Goal: Task Accomplishment & Management: Manage account settings

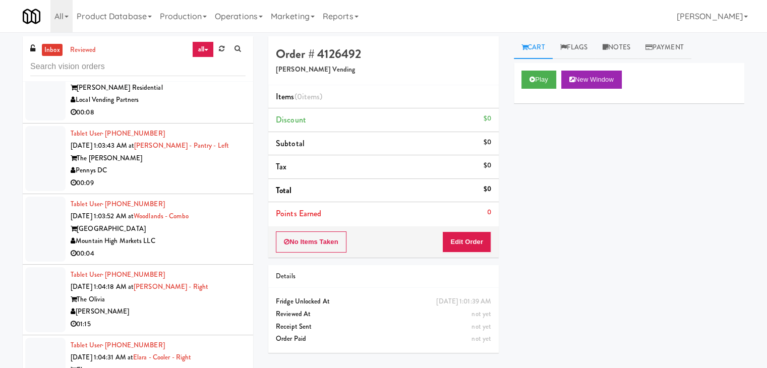
scroll to position [11995, 0]
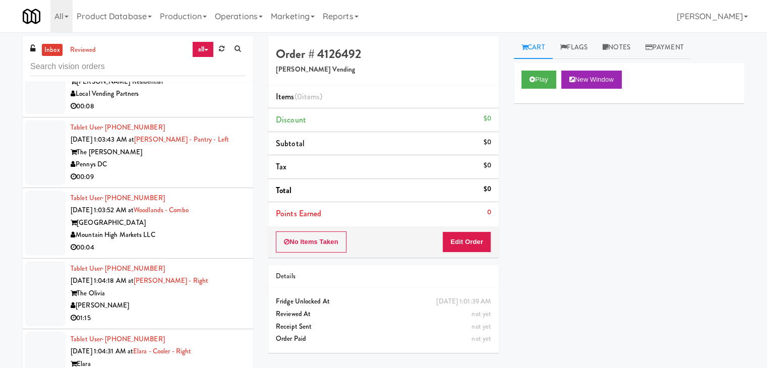
click at [210, 100] on div "Local Vending Partners" at bounding box center [158, 94] width 175 height 13
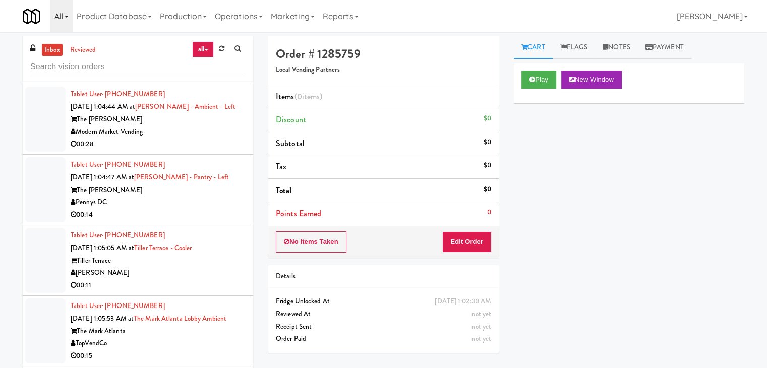
scroll to position [12398, 0]
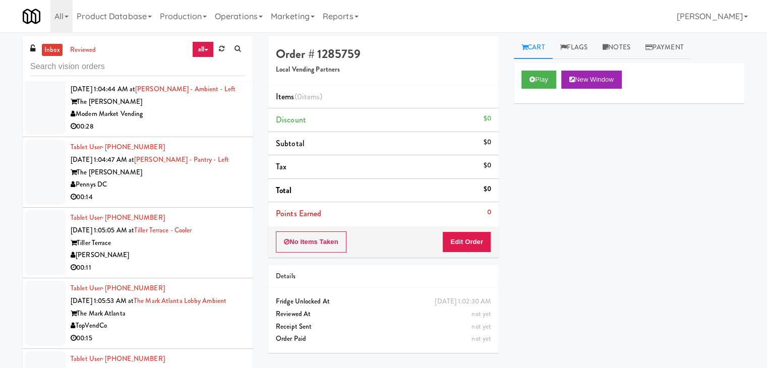
drag, startPoint x: 115, startPoint y: 220, endPoint x: 108, endPoint y: 224, distance: 8.4
click at [108, 203] on div "Tablet User · (202) 330-6495 Sep 21, 2025 1:04:47 AM at Hale - Pantry - Left Th…" at bounding box center [158, 172] width 175 height 62
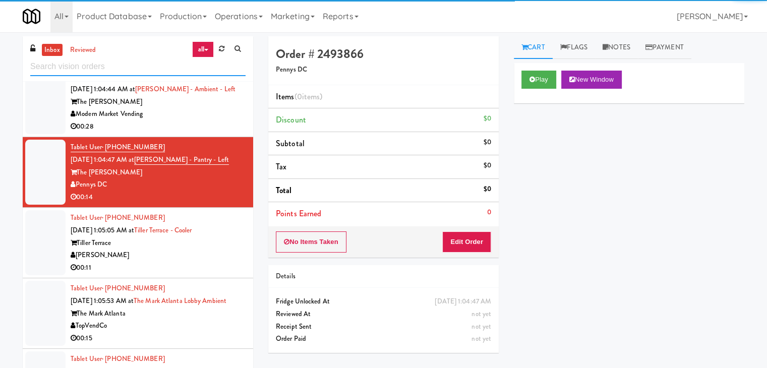
click at [101, 63] on input "text" at bounding box center [137, 67] width 215 height 19
paste input "Pennys DC"
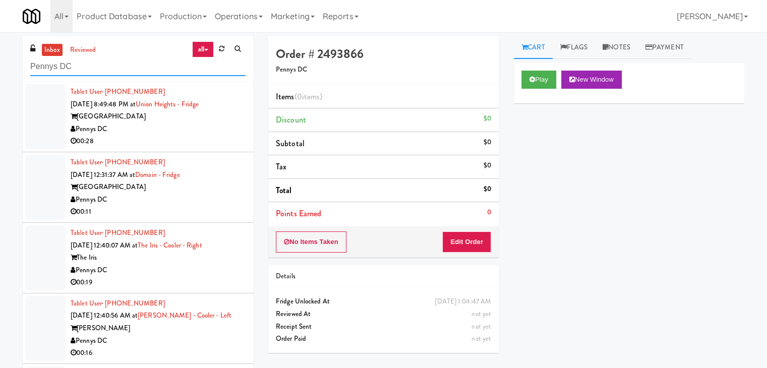
type input "Pennys DC"
click at [175, 127] on div "Pennys DC" at bounding box center [158, 129] width 175 height 13
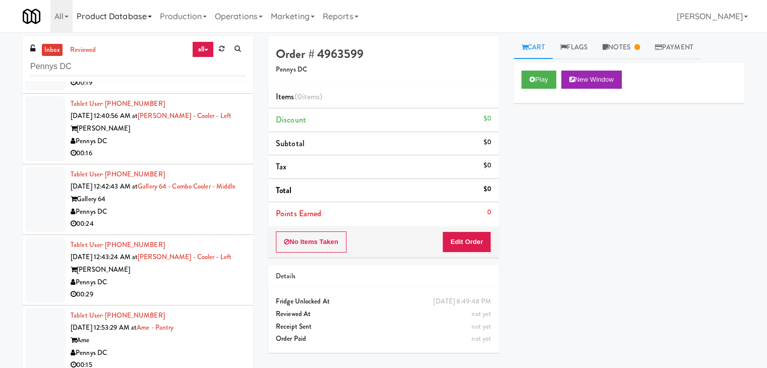
scroll to position [202, 0]
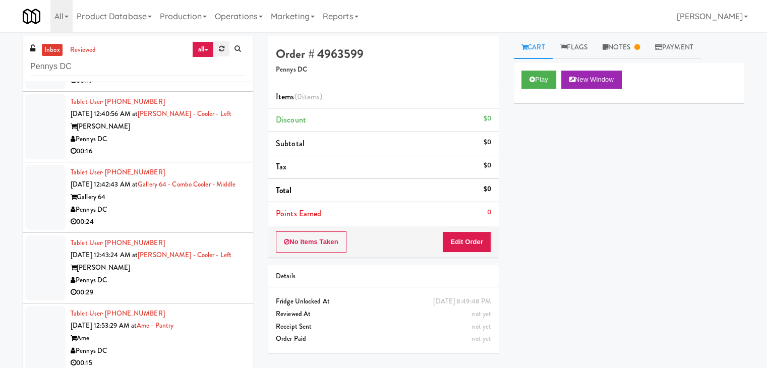
click at [220, 47] on icon at bounding box center [222, 48] width 6 height 7
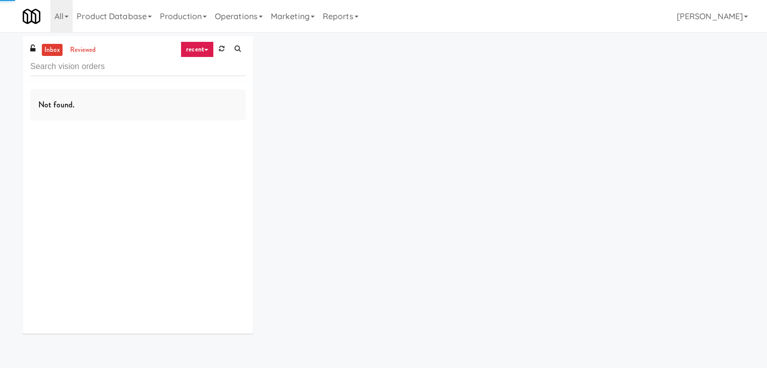
click at [199, 49] on link "recent" at bounding box center [197, 49] width 33 height 16
click at [199, 69] on link "all" at bounding box center [205, 69] width 81 height 18
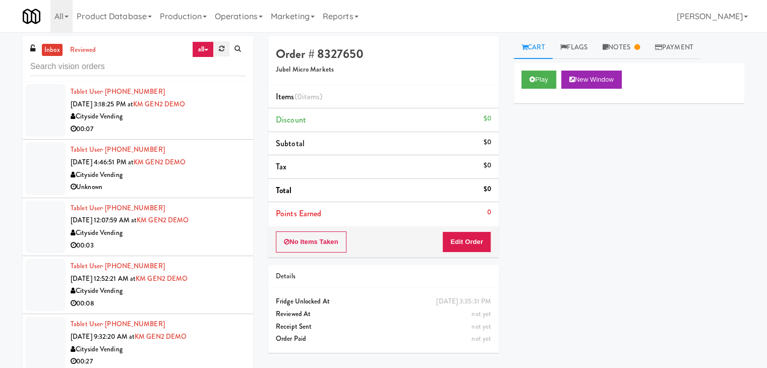
click at [219, 50] on icon at bounding box center [222, 48] width 6 height 7
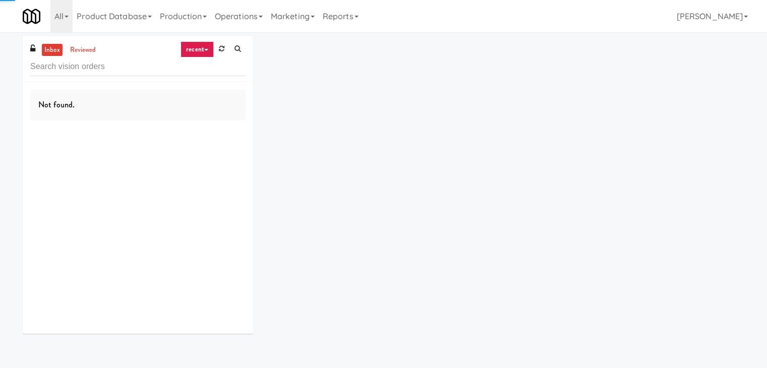
drag, startPoint x: 202, startPoint y: 49, endPoint x: 203, endPoint y: 56, distance: 7.1
click at [202, 49] on link "recent" at bounding box center [197, 49] width 33 height 16
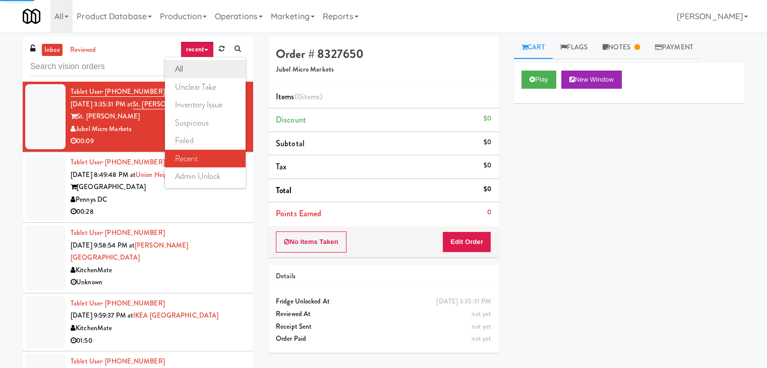
click at [200, 71] on link "all" at bounding box center [205, 69] width 81 height 18
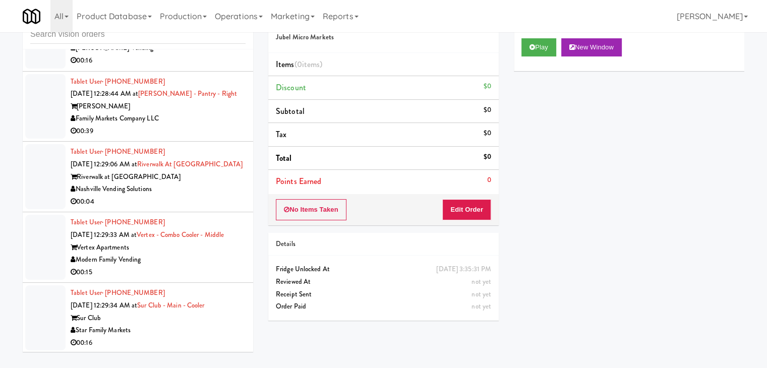
scroll to position [2890, 0]
click at [194, 184] on div "Nashville Vending Solutions" at bounding box center [158, 190] width 175 height 13
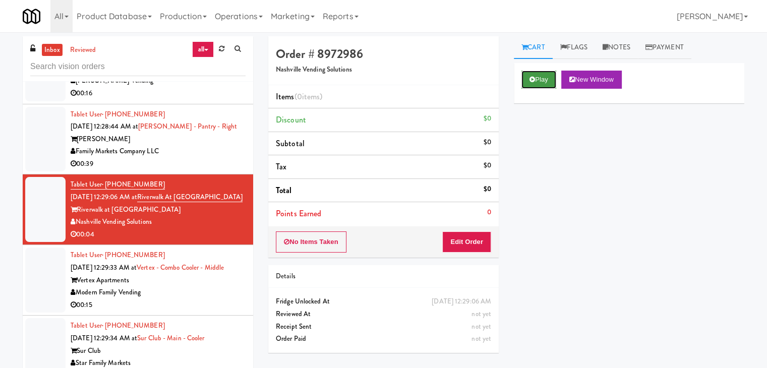
click at [555, 80] on button "Play" at bounding box center [539, 80] width 35 height 18
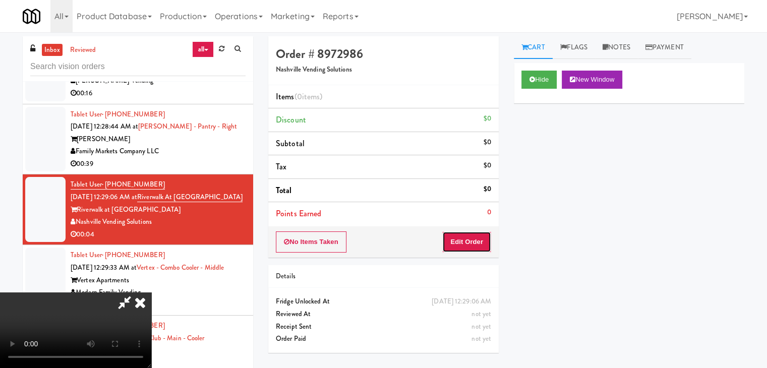
click at [480, 250] on button "Edit Order" at bounding box center [466, 242] width 49 height 21
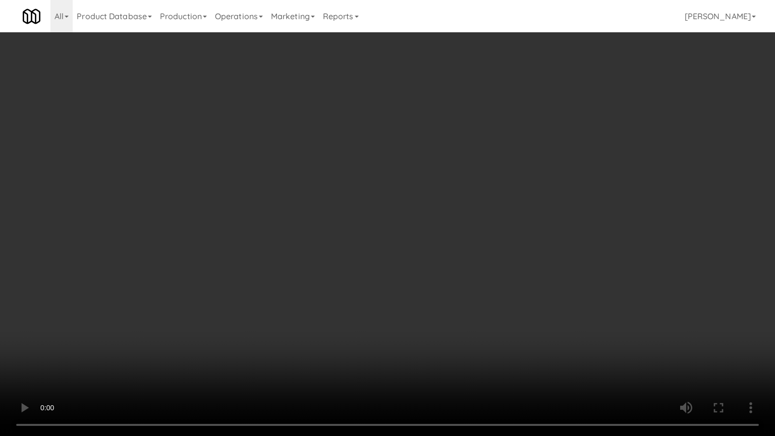
click at [402, 210] on video at bounding box center [387, 218] width 775 height 436
click at [403, 210] on video at bounding box center [387, 218] width 775 height 436
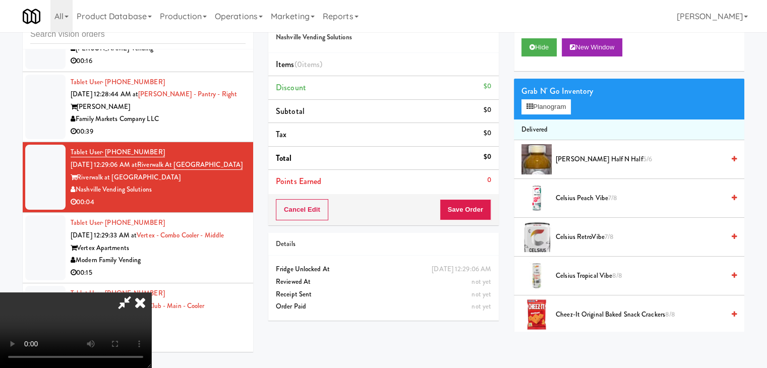
click at [151, 293] on video at bounding box center [75, 331] width 151 height 76
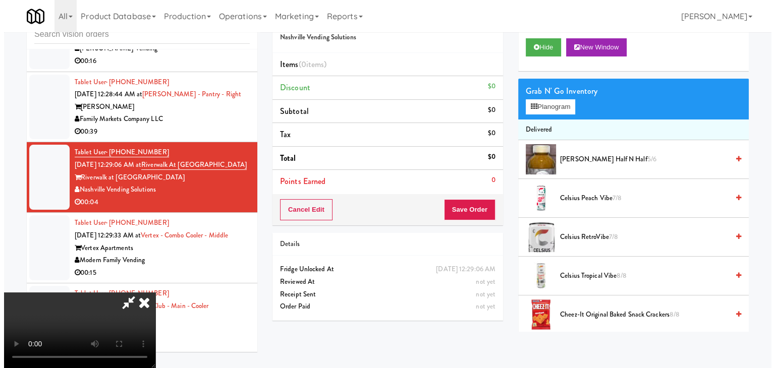
scroll to position [50, 0]
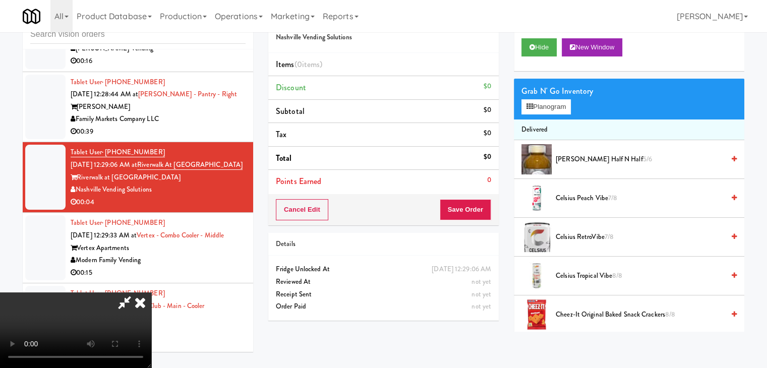
click at [151, 293] on video at bounding box center [75, 331] width 151 height 76
click at [556, 94] on div "Grab N' Go Inventory" at bounding box center [629, 91] width 215 height 15
click at [557, 102] on button "Planogram" at bounding box center [546, 106] width 49 height 15
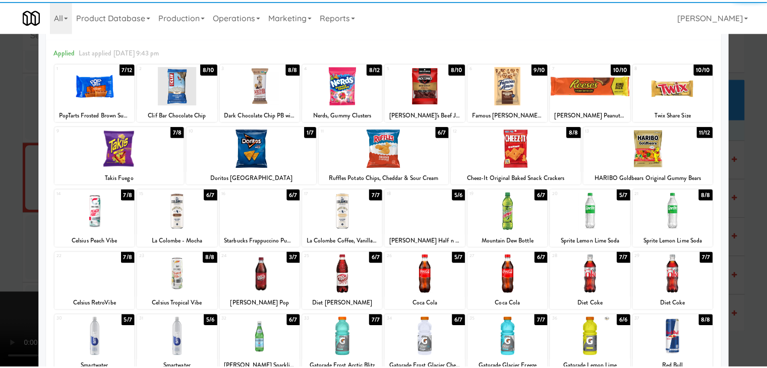
scroll to position [50, 0]
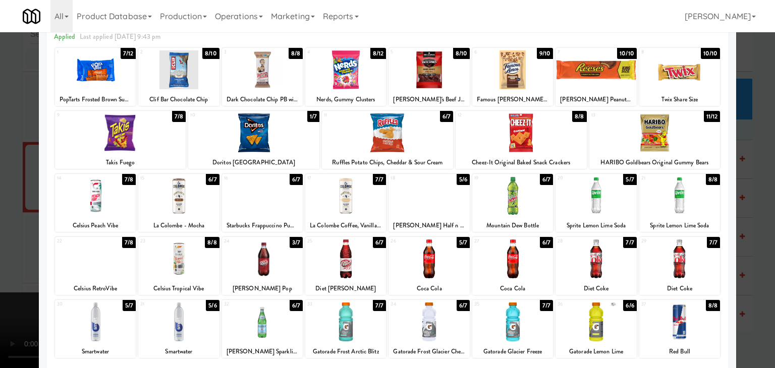
click at [305, 255] on div at bounding box center [345, 259] width 81 height 39
click at [2, 257] on div at bounding box center [387, 184] width 775 height 368
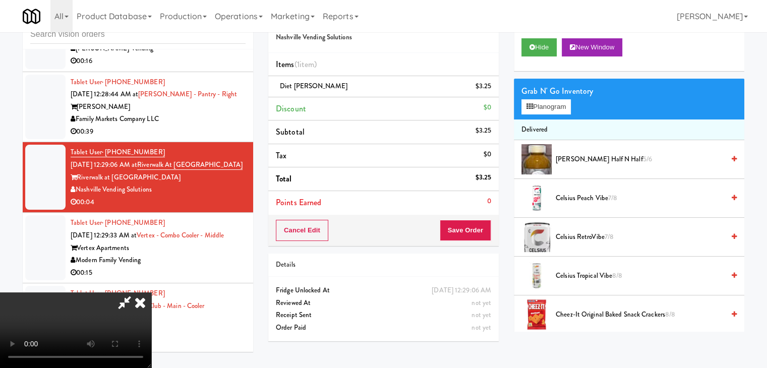
drag, startPoint x: 207, startPoint y: 263, endPoint x: 228, endPoint y: 271, distance: 22.2
click at [151, 293] on video at bounding box center [75, 331] width 151 height 76
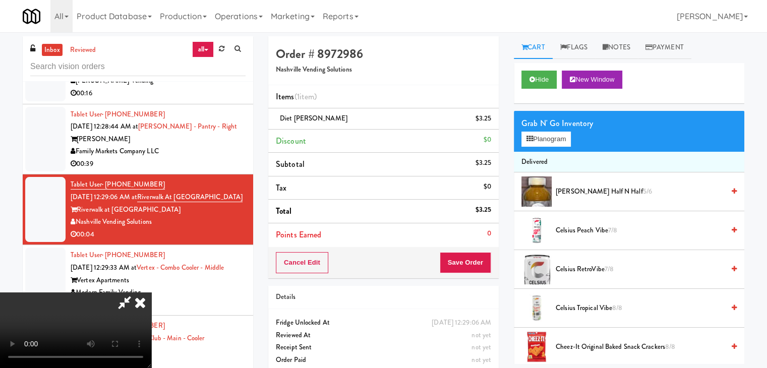
click at [488, 120] on link at bounding box center [490, 123] width 9 height 13
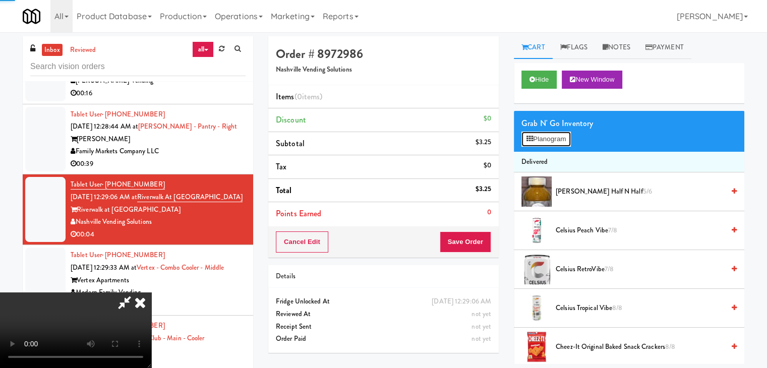
click at [539, 142] on button "Planogram" at bounding box center [546, 139] width 49 height 15
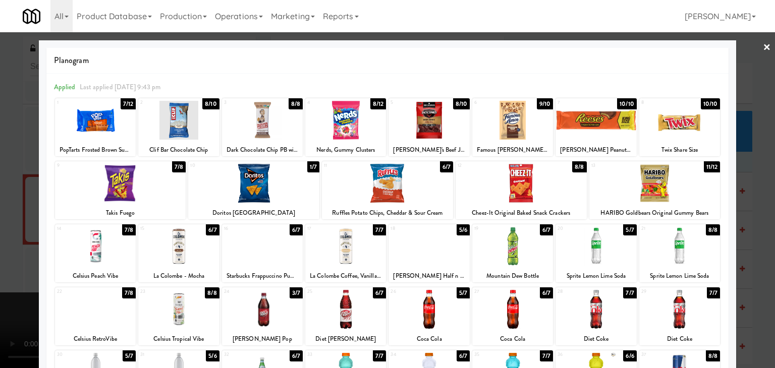
drag, startPoint x: 260, startPoint y: 310, endPoint x: 218, endPoint y: 312, distance: 42.4
click at [260, 310] on div at bounding box center [262, 309] width 81 height 39
drag, startPoint x: 0, startPoint y: 246, endPoint x: 83, endPoint y: 247, distance: 82.7
click at [4, 246] on div at bounding box center [387, 184] width 775 height 368
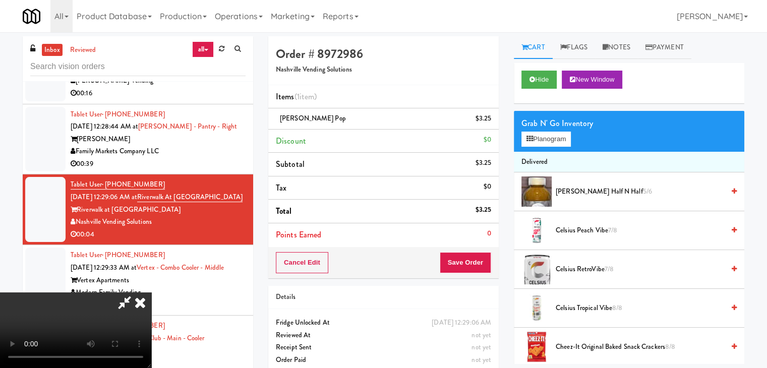
drag, startPoint x: 391, startPoint y: 272, endPoint x: 428, endPoint y: 272, distance: 36.3
click at [151, 293] on video at bounding box center [75, 331] width 151 height 76
click at [473, 267] on button "Save Order" at bounding box center [465, 262] width 51 height 21
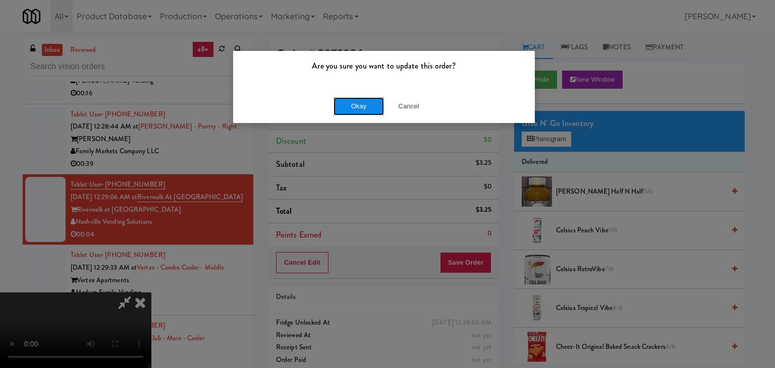
drag, startPoint x: 368, startPoint y: 107, endPoint x: 363, endPoint y: 107, distance: 5.1
click at [367, 106] on button "Okay" at bounding box center [358, 106] width 50 height 18
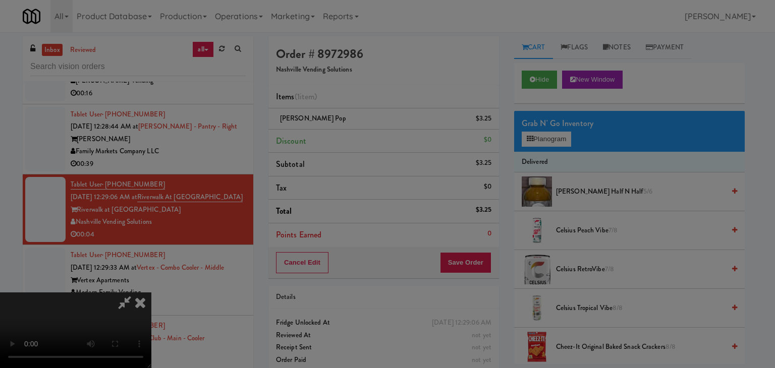
drag, startPoint x: 362, startPoint y: 107, endPoint x: 362, endPoint y: 115, distance: 7.1
click at [362, 104] on div "Okay Cancel" at bounding box center [384, 88] width 302 height 34
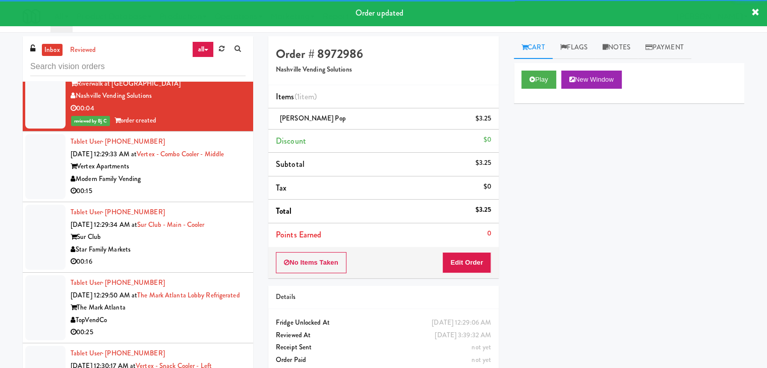
scroll to position [3042, 0]
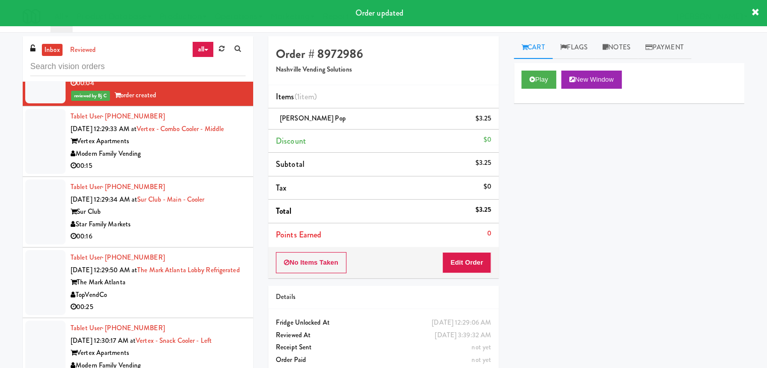
click at [228, 160] on div "00:15" at bounding box center [158, 166] width 175 height 13
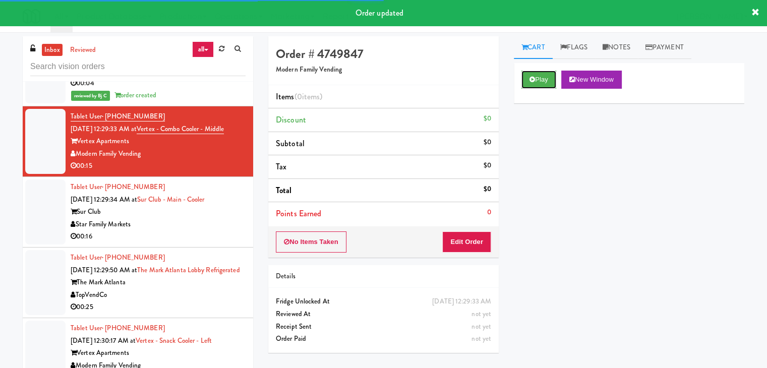
drag, startPoint x: 545, startPoint y: 76, endPoint x: 540, endPoint y: 90, distance: 14.8
click at [544, 76] on button "Play" at bounding box center [539, 80] width 35 height 18
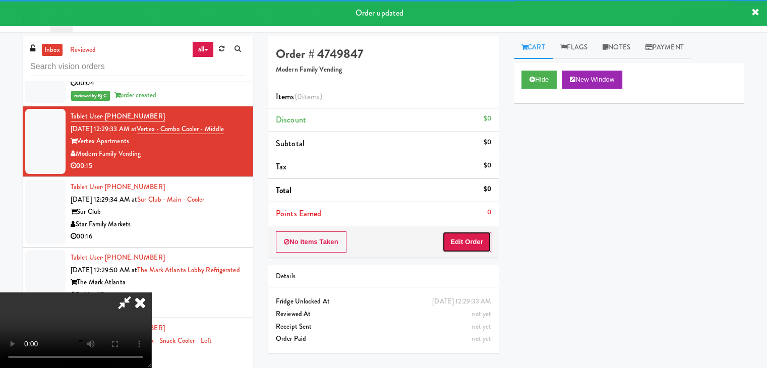
click at [466, 237] on button "Edit Order" at bounding box center [466, 242] width 49 height 21
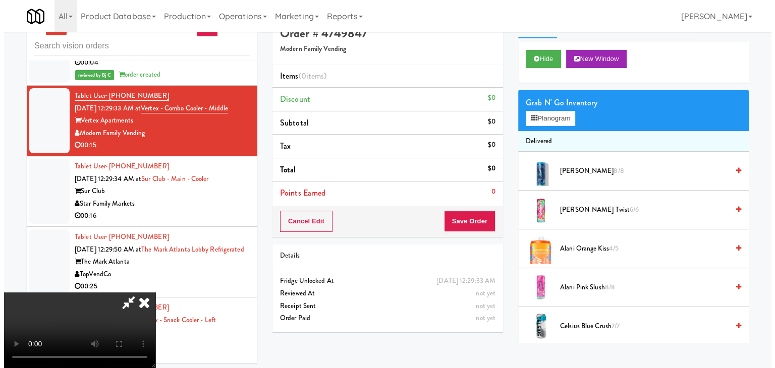
scroll to position [32, 0]
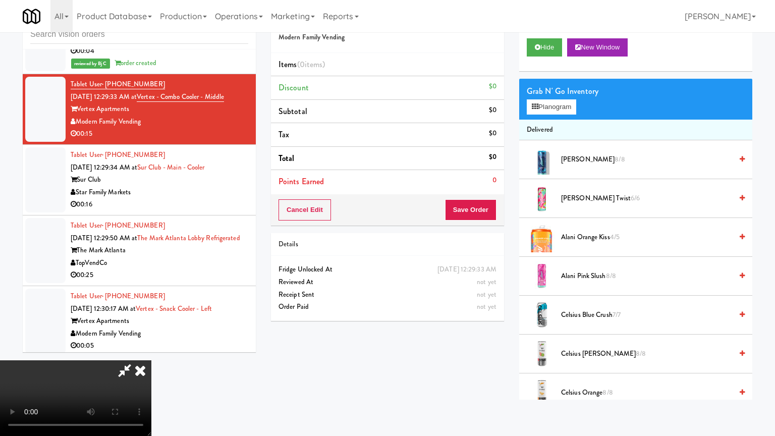
click at [151, 360] on video at bounding box center [75, 398] width 151 height 76
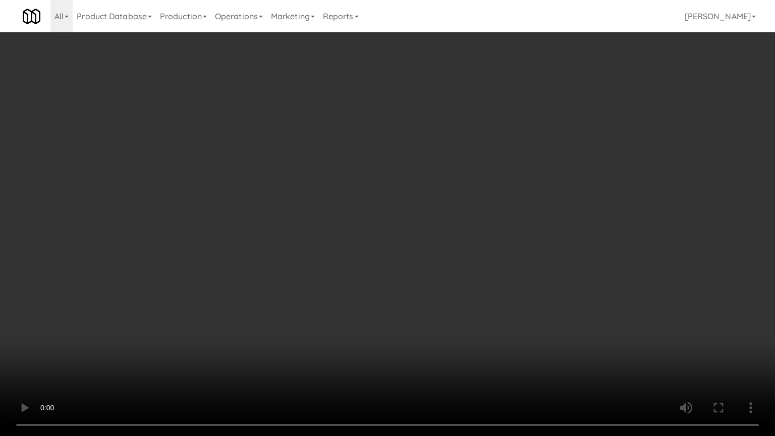
click at [475, 276] on video at bounding box center [387, 218] width 775 height 436
click at [477, 274] on video at bounding box center [387, 218] width 775 height 436
click at [468, 275] on video at bounding box center [387, 218] width 775 height 436
click at [470, 271] on video at bounding box center [387, 218] width 775 height 436
drag, startPoint x: 504, startPoint y: 270, endPoint x: 519, endPoint y: 266, distance: 14.6
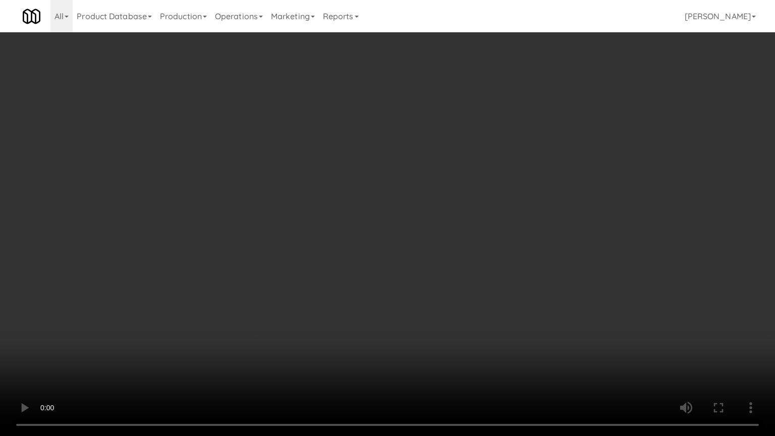
click at [506, 270] on video at bounding box center [387, 218] width 775 height 436
click at [529, 261] on video at bounding box center [387, 218] width 775 height 436
click at [528, 265] on video at bounding box center [387, 218] width 775 height 436
click at [529, 260] on video at bounding box center [387, 218] width 775 height 436
click at [529, 261] on video at bounding box center [387, 218] width 775 height 436
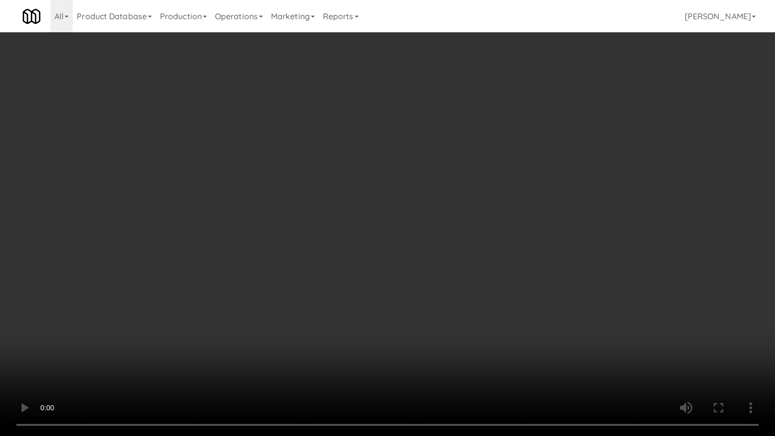
click at [526, 262] on video at bounding box center [387, 218] width 775 height 436
click at [525, 262] on video at bounding box center [387, 218] width 775 height 436
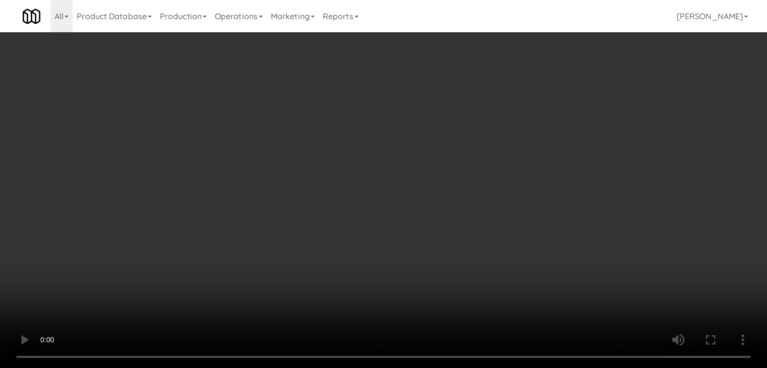
click at [528, 214] on li "Alani Cherry Twist 6/6" at bounding box center [629, 198] width 231 height 39
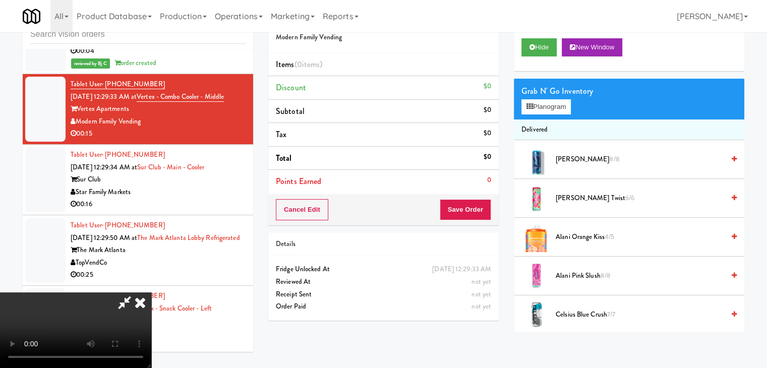
drag, startPoint x: 409, startPoint y: 202, endPoint x: 432, endPoint y: 194, distance: 24.6
click at [151, 293] on video at bounding box center [75, 331] width 151 height 76
click at [557, 104] on button "Planogram" at bounding box center [546, 106] width 49 height 15
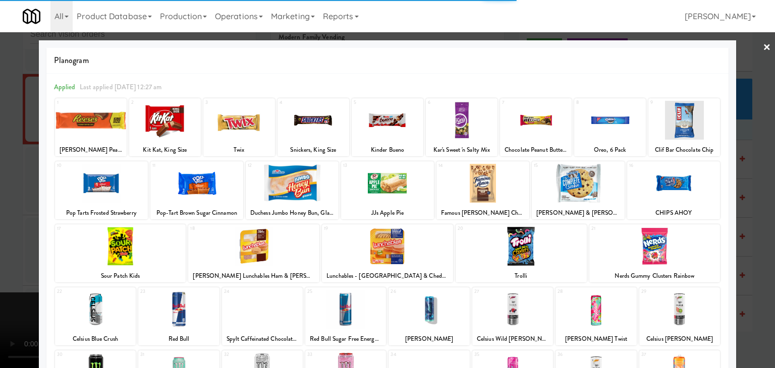
click at [677, 118] on div at bounding box center [684, 120] width 72 height 39
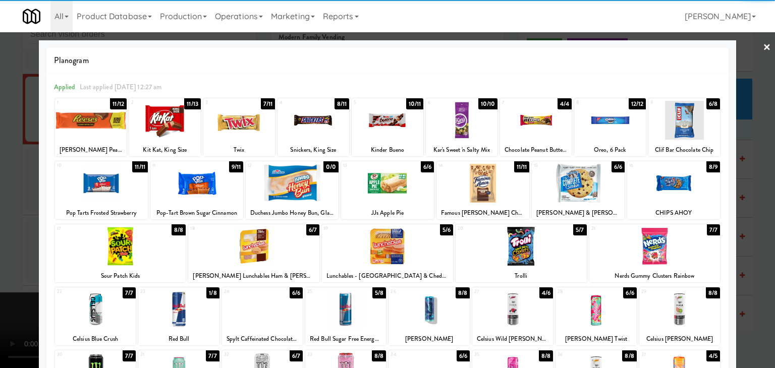
click at [408, 237] on div at bounding box center [387, 246] width 131 height 39
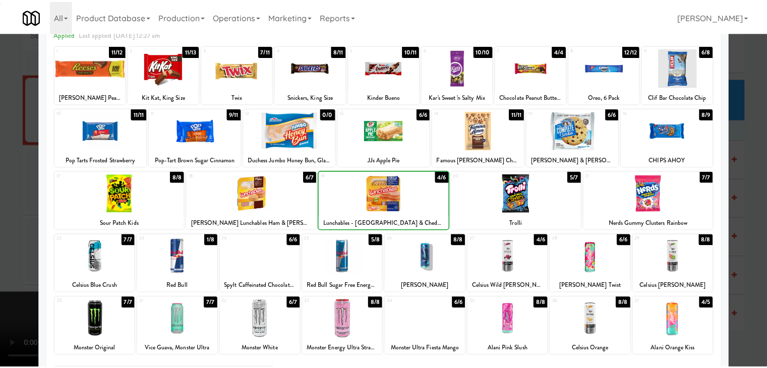
scroll to position [127, 0]
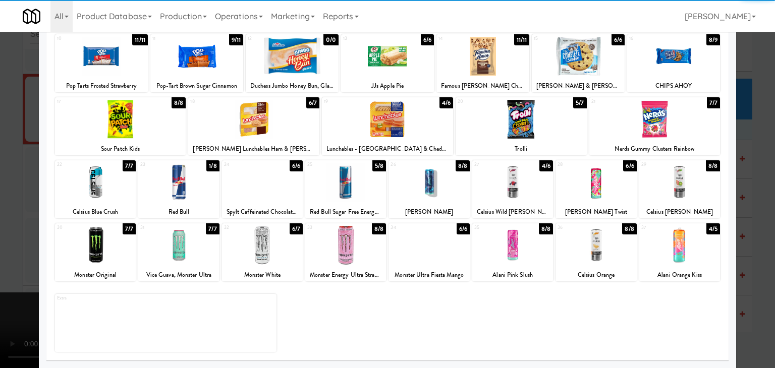
drag, startPoint x: 113, startPoint y: 258, endPoint x: 83, endPoint y: 262, distance: 31.1
click at [113, 258] on div at bounding box center [95, 245] width 81 height 39
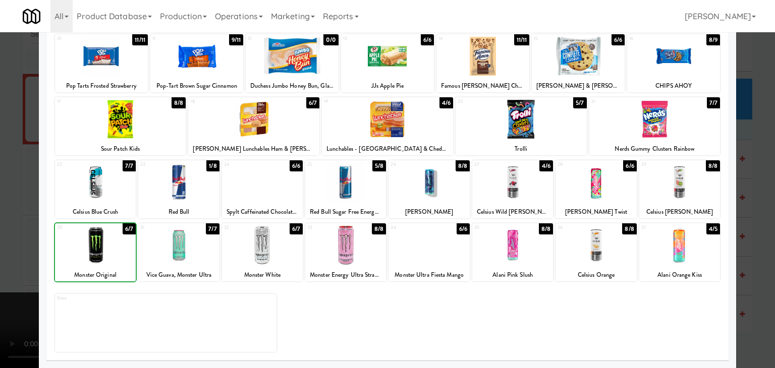
drag, startPoint x: 0, startPoint y: 257, endPoint x: 22, endPoint y: 257, distance: 22.2
click at [1, 257] on div at bounding box center [387, 184] width 775 height 368
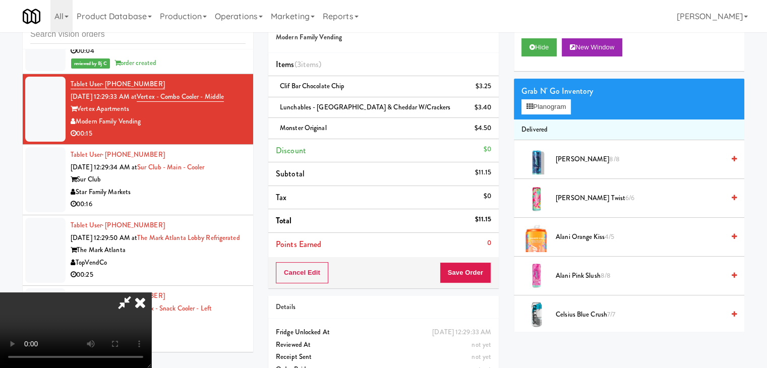
drag, startPoint x: 330, startPoint y: 265, endPoint x: 333, endPoint y: 271, distance: 6.3
click at [151, 293] on video at bounding box center [75, 331] width 151 height 76
click at [466, 277] on button "Save Order" at bounding box center [465, 272] width 51 height 21
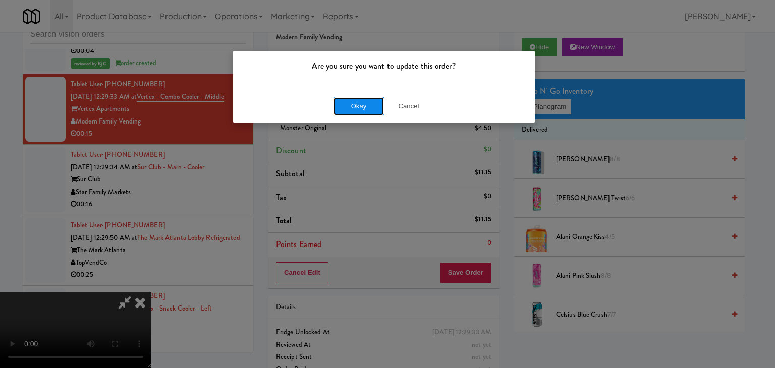
click at [366, 107] on button "Okay" at bounding box center [358, 106] width 50 height 18
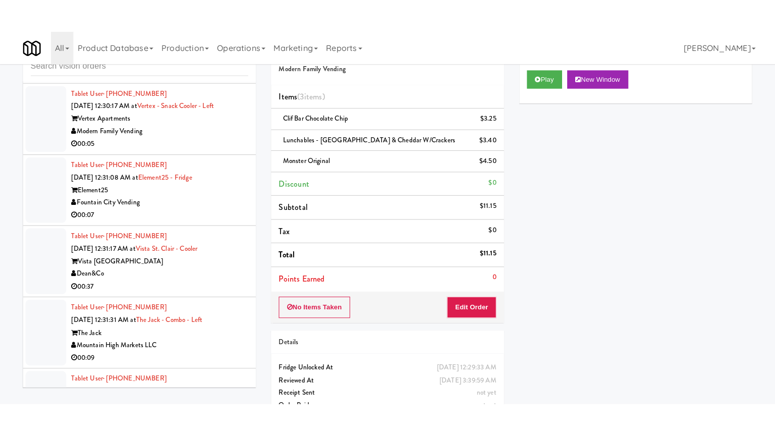
scroll to position [3294, 0]
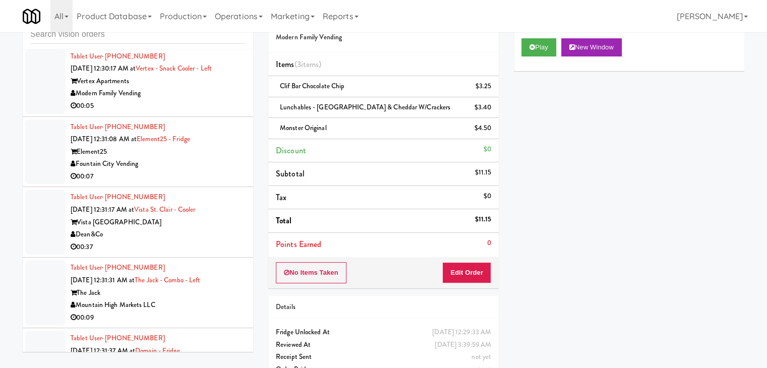
click at [219, 107] on div "00:05" at bounding box center [158, 106] width 175 height 13
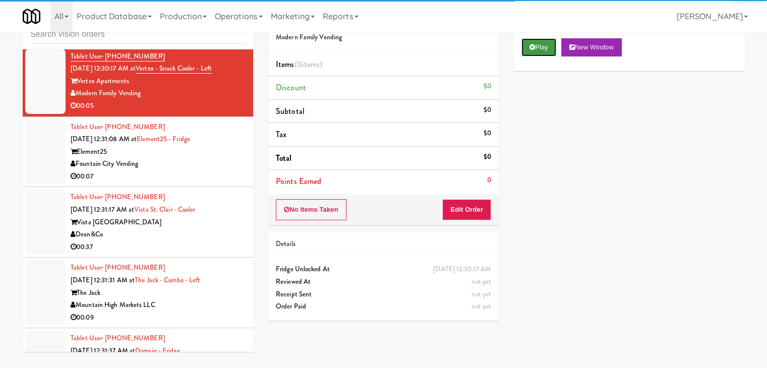
click at [537, 48] on button "Play" at bounding box center [539, 47] width 35 height 18
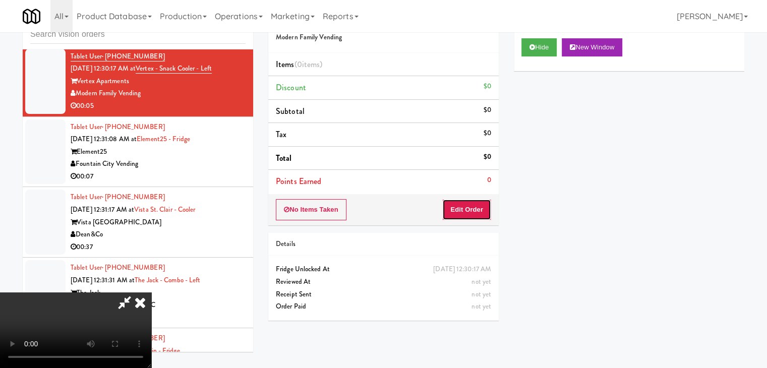
click at [474, 210] on button "Edit Order" at bounding box center [466, 209] width 49 height 21
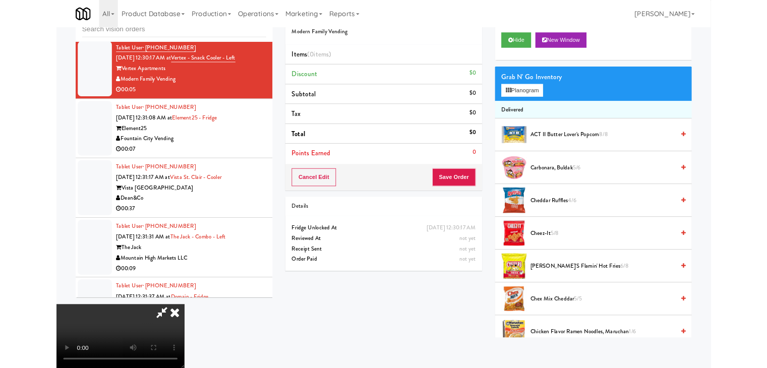
scroll to position [3281, 0]
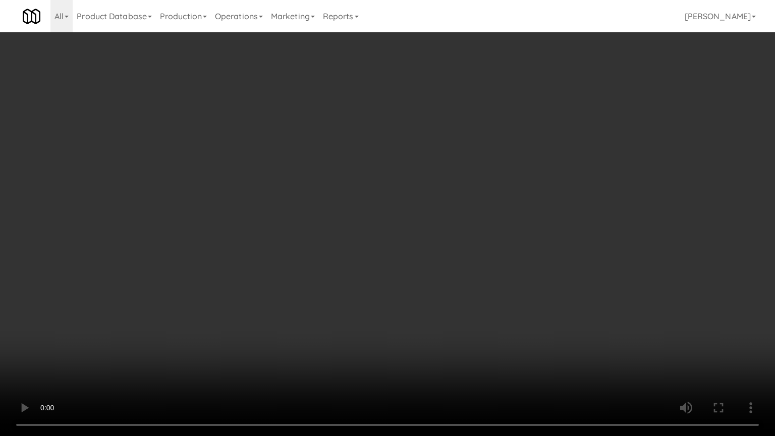
click at [497, 268] on video at bounding box center [387, 218] width 775 height 436
click at [498, 268] on video at bounding box center [387, 218] width 775 height 436
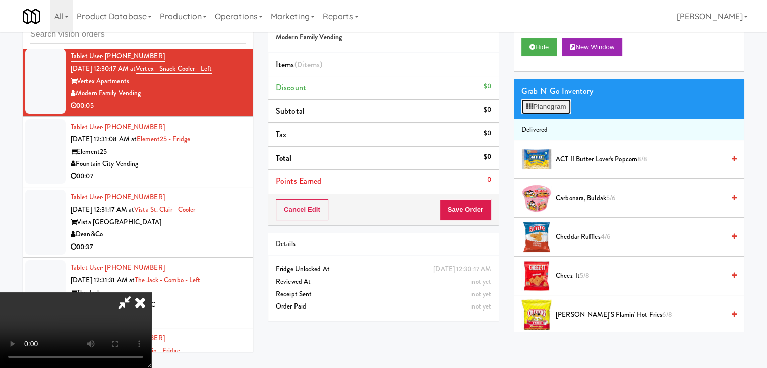
click at [565, 101] on button "Planogram" at bounding box center [546, 106] width 49 height 15
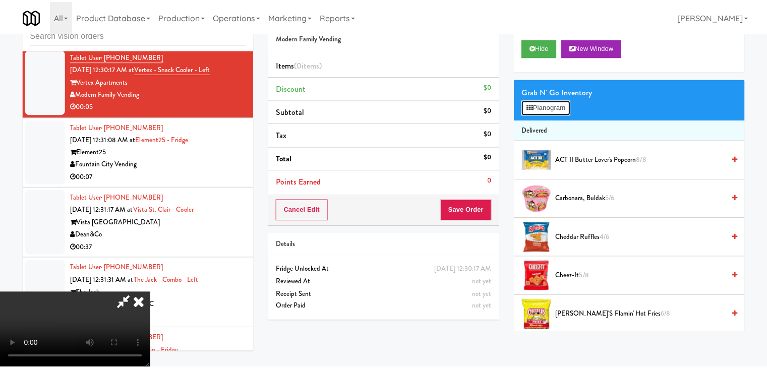
scroll to position [3281, 0]
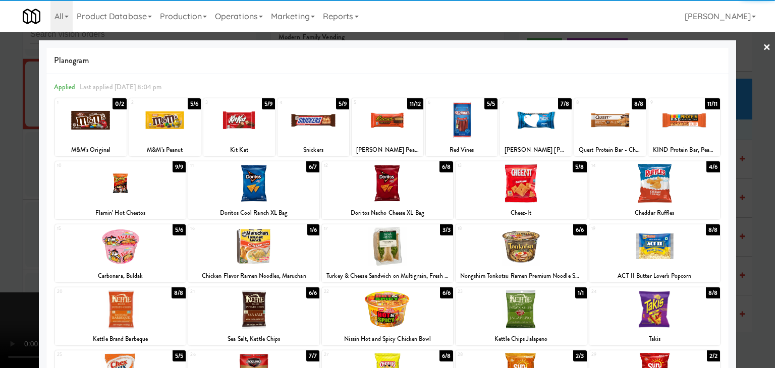
click at [373, 180] on div at bounding box center [387, 183] width 131 height 39
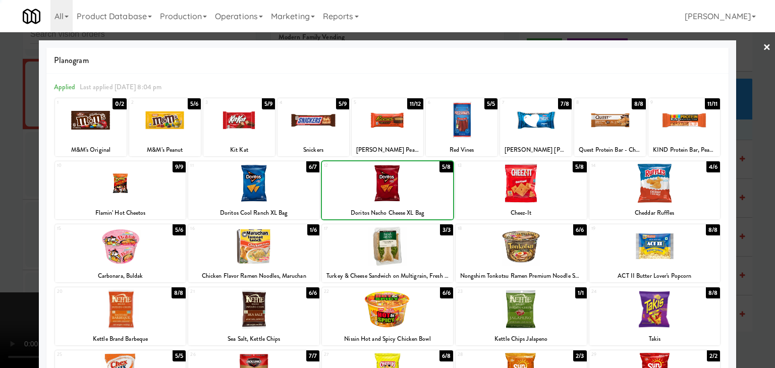
drag, startPoint x: 0, startPoint y: 189, endPoint x: 81, endPoint y: 188, distance: 81.2
click at [6, 188] on div at bounding box center [387, 184] width 775 height 368
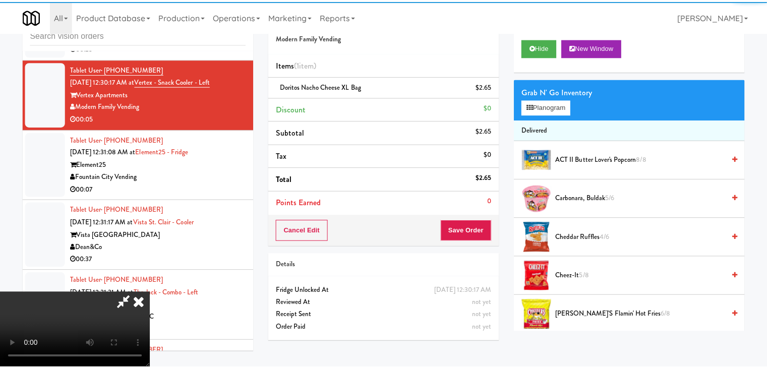
scroll to position [3294, 0]
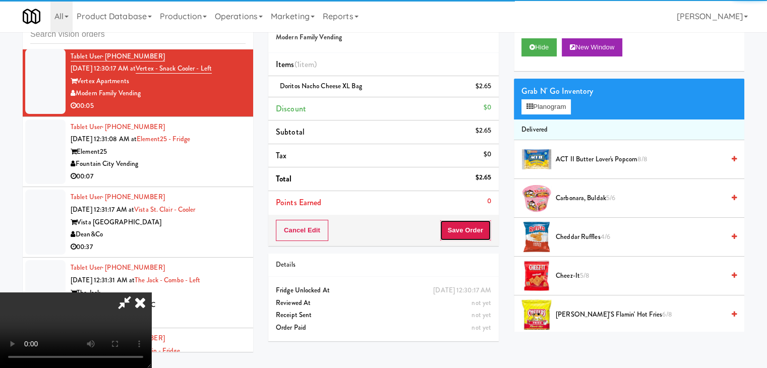
click at [476, 235] on button "Save Order" at bounding box center [465, 230] width 51 height 21
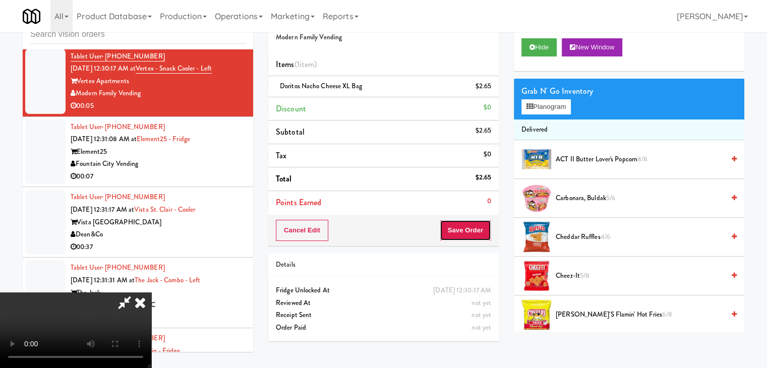
click at [476, 234] on button "Save Order" at bounding box center [465, 230] width 51 height 21
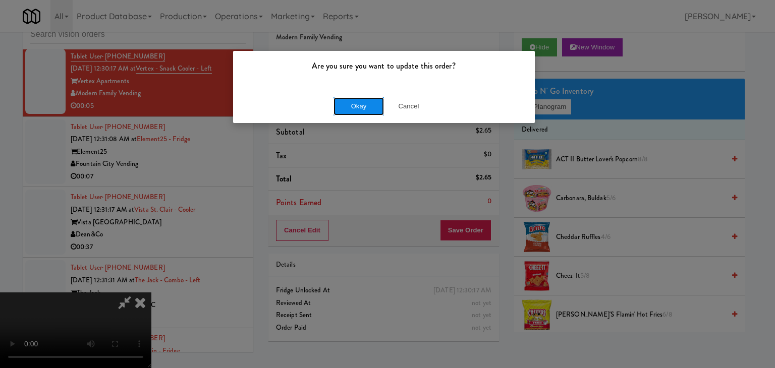
click at [363, 105] on button "Okay" at bounding box center [358, 106] width 50 height 18
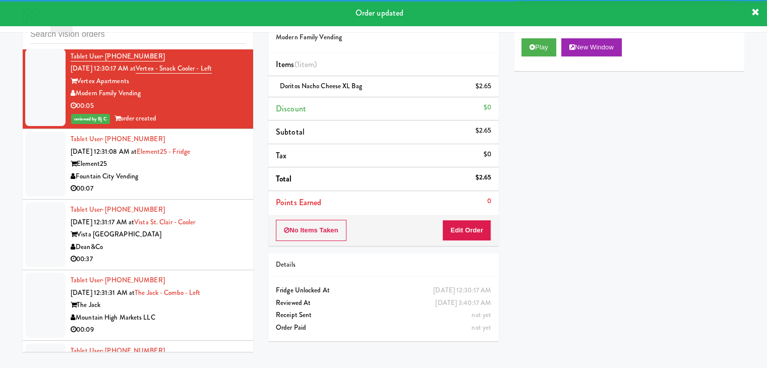
drag, startPoint x: 200, startPoint y: 172, endPoint x: 203, endPoint y: 178, distance: 6.6
click at [203, 176] on div "Fountain City Vending" at bounding box center [158, 176] width 175 height 13
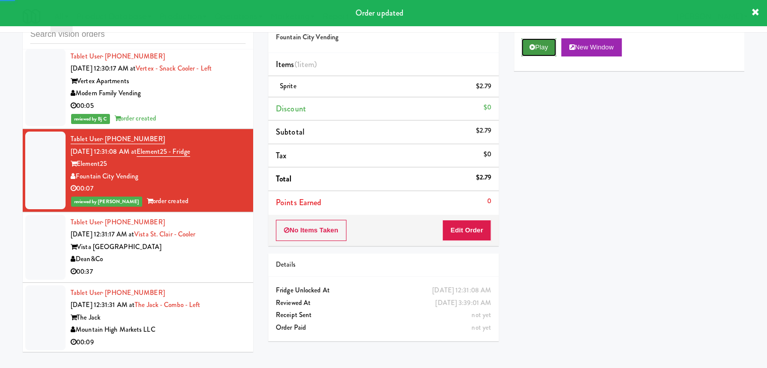
click at [539, 45] on button "Play" at bounding box center [539, 47] width 35 height 18
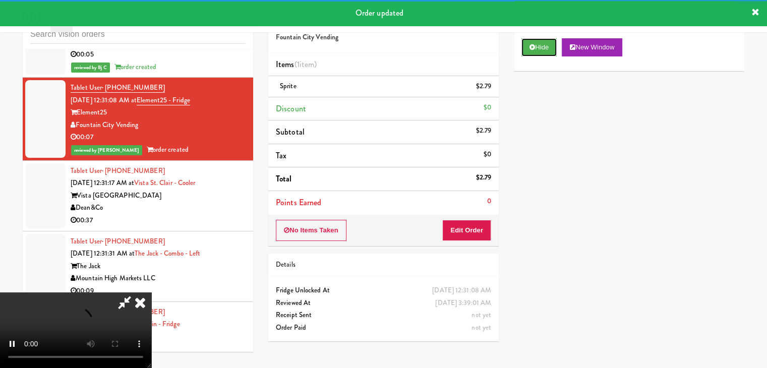
scroll to position [3496, 0]
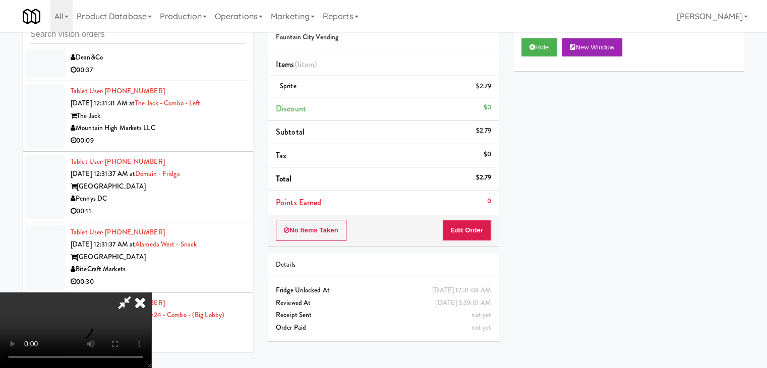
drag, startPoint x: 201, startPoint y: 144, endPoint x: 216, endPoint y: 142, distance: 15.3
click at [202, 144] on li "Tablet User · (382) 347-2040 Sep 21, 2025 12:31:31 AM at The Jack - Combo - Lef…" at bounding box center [138, 116] width 231 height 71
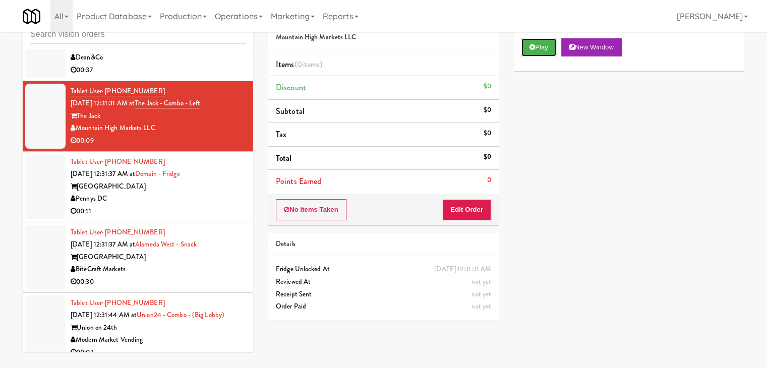
drag, startPoint x: 538, startPoint y: 47, endPoint x: 533, endPoint y: 67, distance: 20.8
click at [536, 47] on button "Play" at bounding box center [539, 47] width 35 height 18
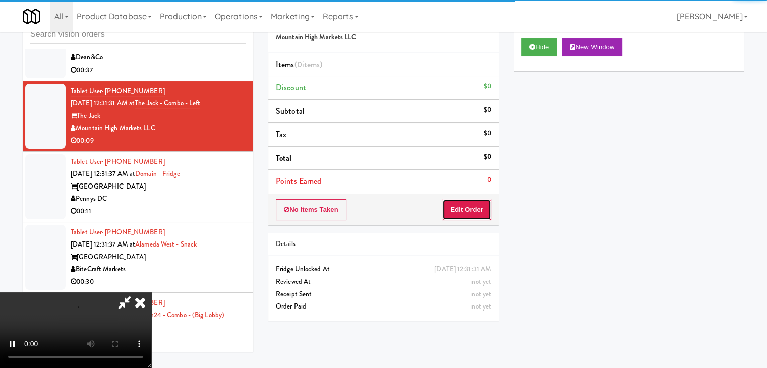
click at [457, 202] on button "Edit Order" at bounding box center [466, 209] width 49 height 21
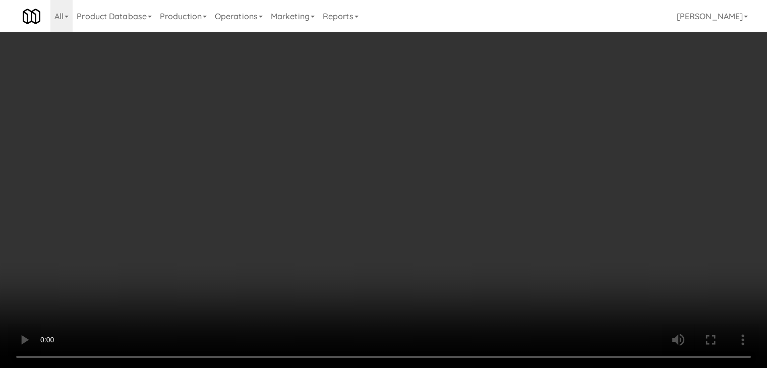
scroll to position [3483, 0]
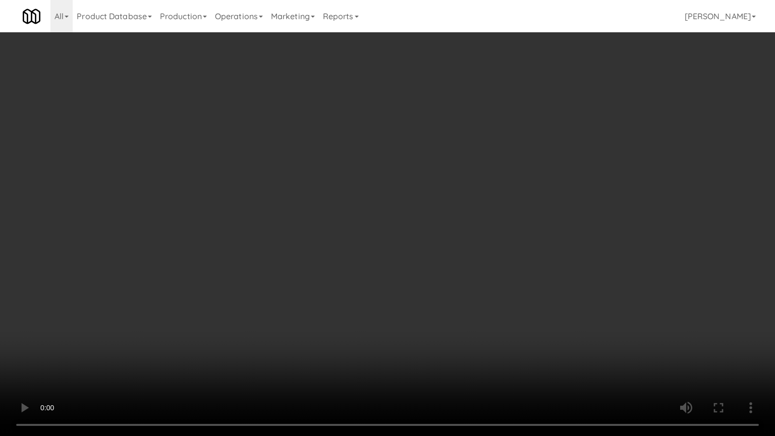
click at [444, 272] on video at bounding box center [387, 218] width 775 height 436
click at [446, 276] on video at bounding box center [387, 218] width 775 height 436
click at [476, 282] on video at bounding box center [387, 218] width 775 height 436
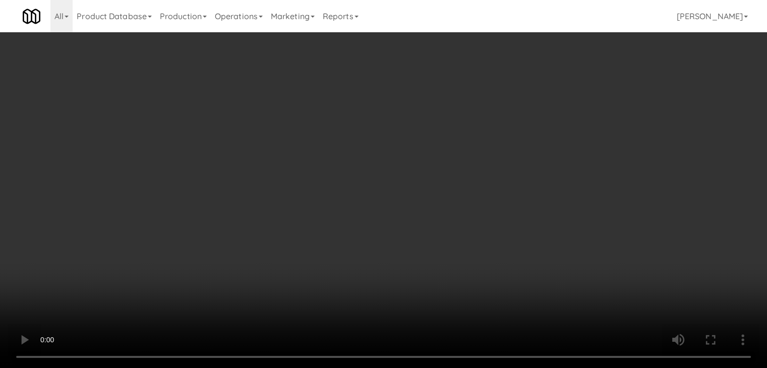
click at [548, 102] on button "Planogram" at bounding box center [546, 106] width 49 height 15
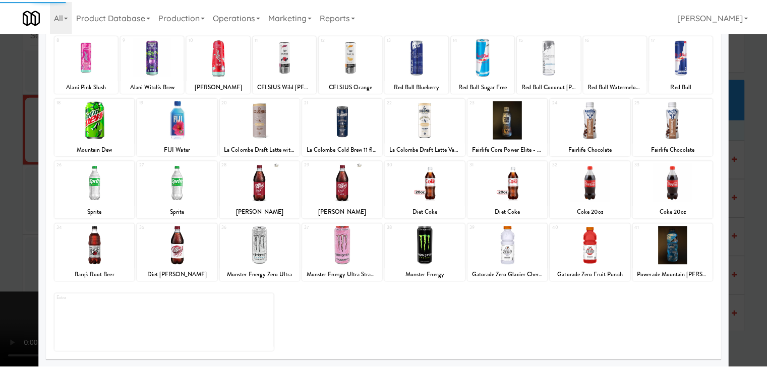
scroll to position [127, 0]
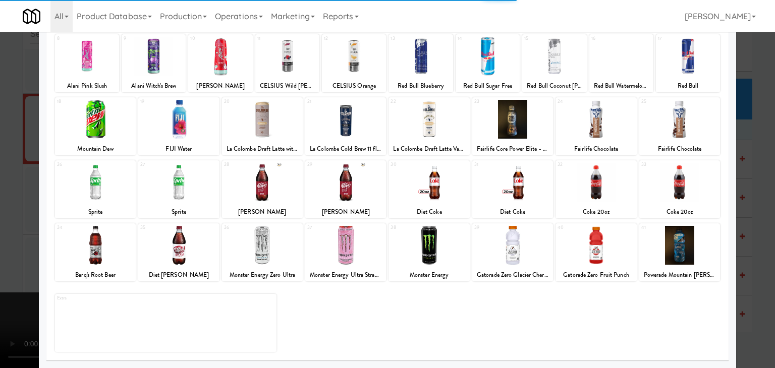
click at [108, 266] on div "34 Barq's Root Beer" at bounding box center [95, 252] width 81 height 58
drag, startPoint x: 0, startPoint y: 257, endPoint x: 109, endPoint y: 255, distance: 109.0
click at [16, 255] on div at bounding box center [387, 184] width 775 height 368
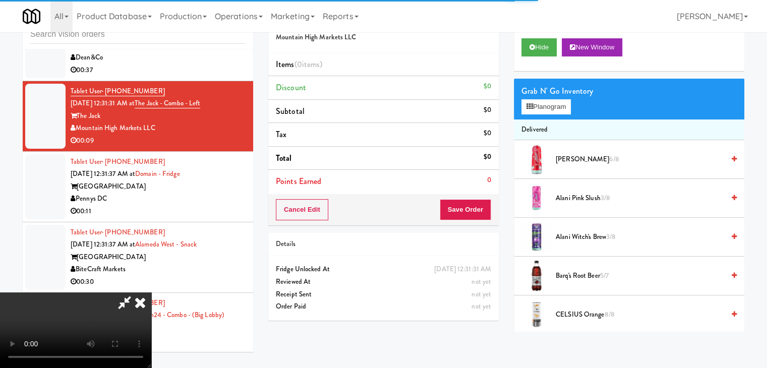
drag, startPoint x: 408, startPoint y: 274, endPoint x: 418, endPoint y: 274, distance: 10.6
click at [151, 293] on video at bounding box center [75, 331] width 151 height 76
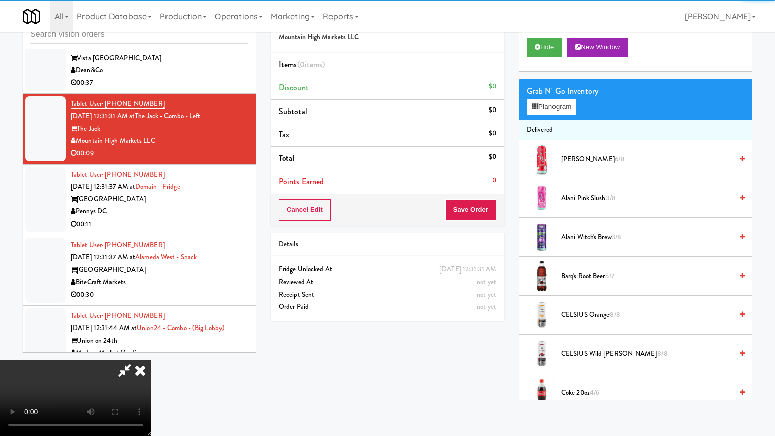
drag, startPoint x: 430, startPoint y: 306, endPoint x: 446, endPoint y: 293, distance: 20.8
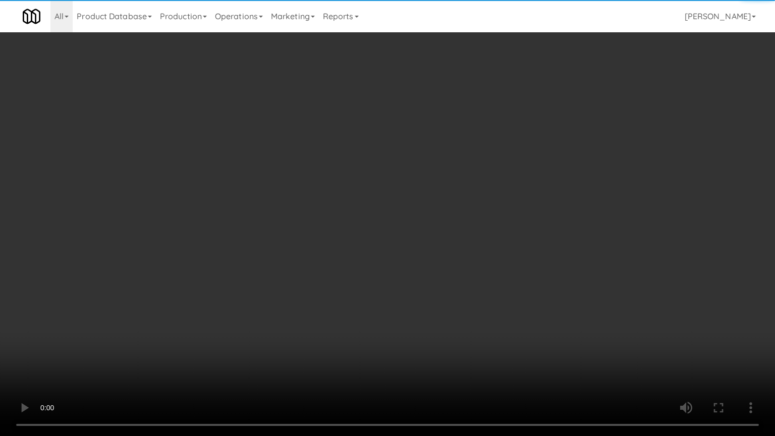
click at [440, 299] on video at bounding box center [387, 218] width 775 height 436
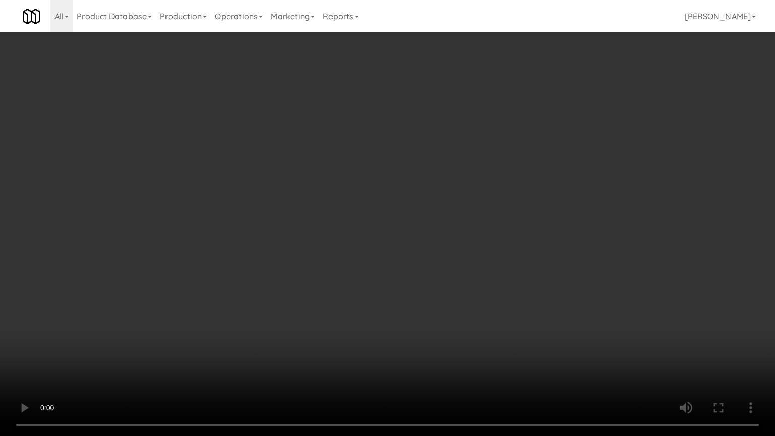
click at [479, 265] on video at bounding box center [387, 218] width 775 height 436
click at [479, 264] on video at bounding box center [387, 218] width 775 height 436
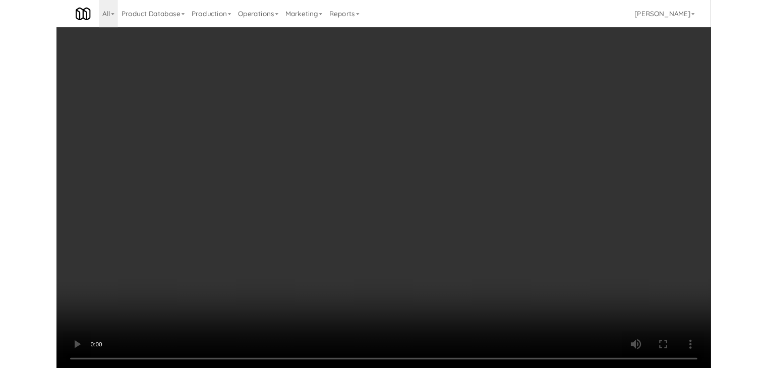
scroll to position [3496, 0]
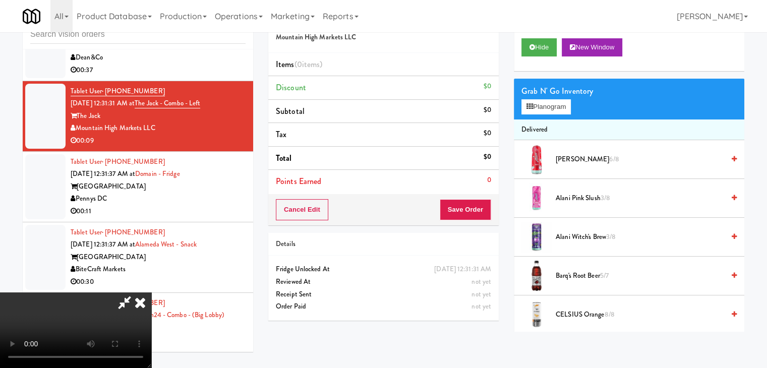
click at [494, 202] on div "Cancel Edit Save Order" at bounding box center [383, 209] width 231 height 31
click at [484, 205] on button "Save Order" at bounding box center [465, 209] width 51 height 21
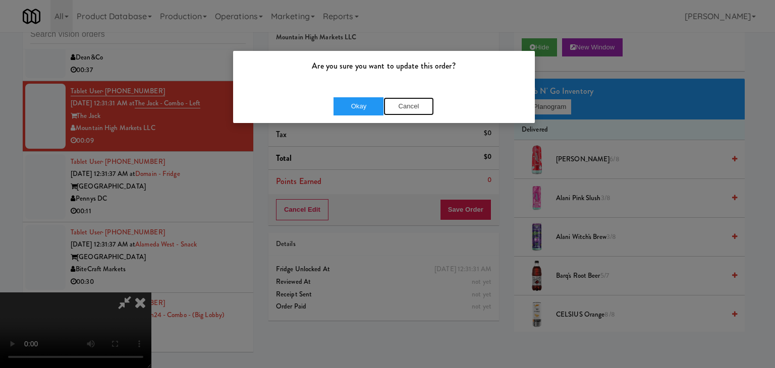
click at [388, 118] on div "Okay Cancel" at bounding box center [384, 106] width 302 height 34
click at [410, 106] on button "Cancel" at bounding box center [408, 106] width 50 height 18
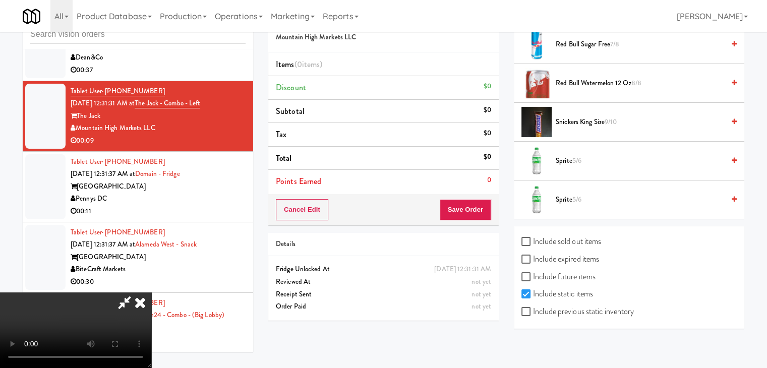
click at [604, 308] on label "Include previous static inventory" at bounding box center [578, 311] width 112 height 15
click at [533, 308] on input "Include previous static inventory" at bounding box center [528, 312] width 12 height 8
checkbox input "true"
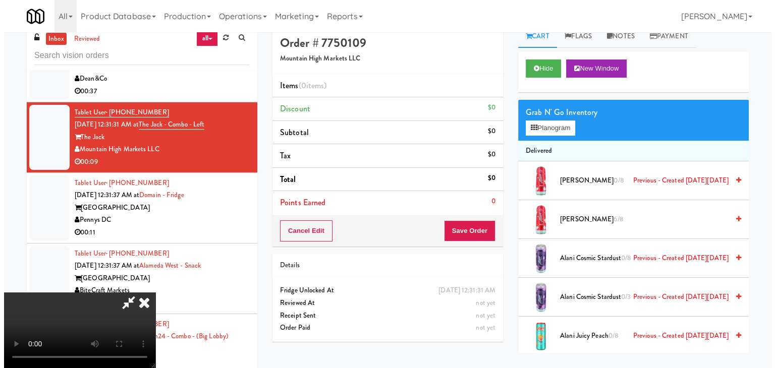
scroll to position [0, 0]
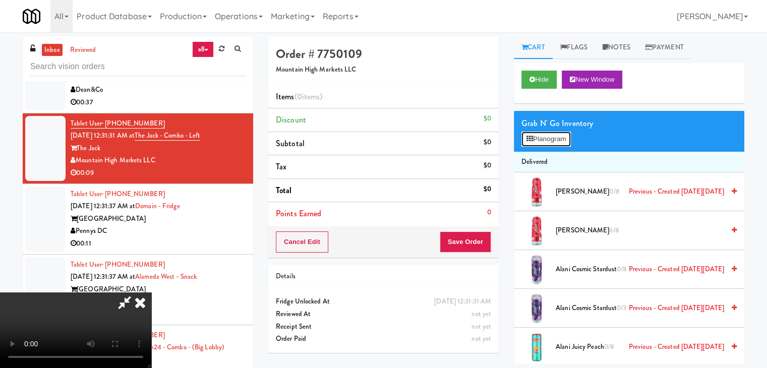
click at [557, 144] on button "Planogram" at bounding box center [546, 139] width 49 height 15
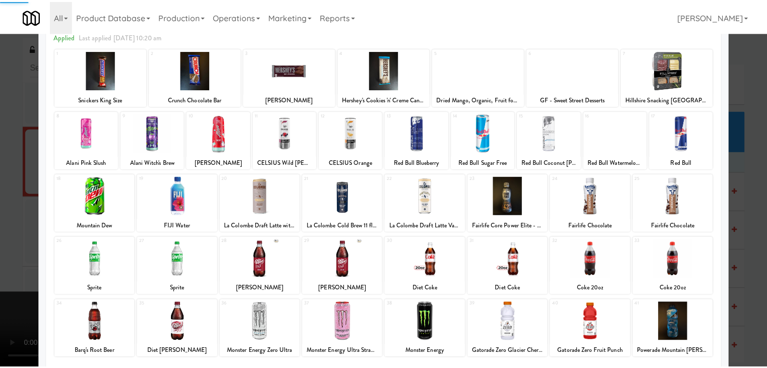
scroll to position [127, 0]
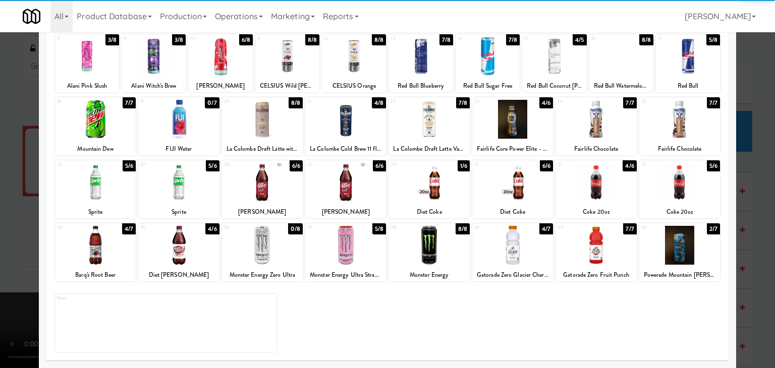
click at [97, 253] on div at bounding box center [95, 245] width 81 height 39
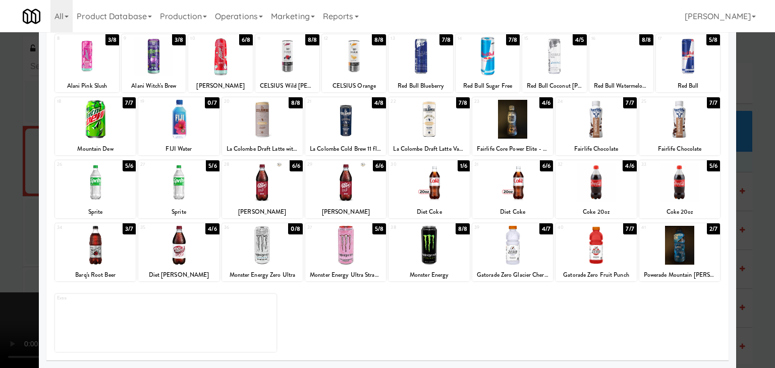
drag, startPoint x: 0, startPoint y: 255, endPoint x: 204, endPoint y: 210, distance: 209.3
click at [7, 253] on div at bounding box center [387, 184] width 775 height 368
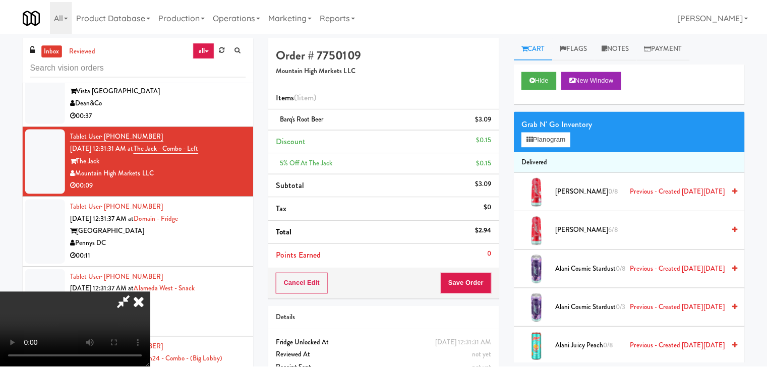
scroll to position [3496, 0]
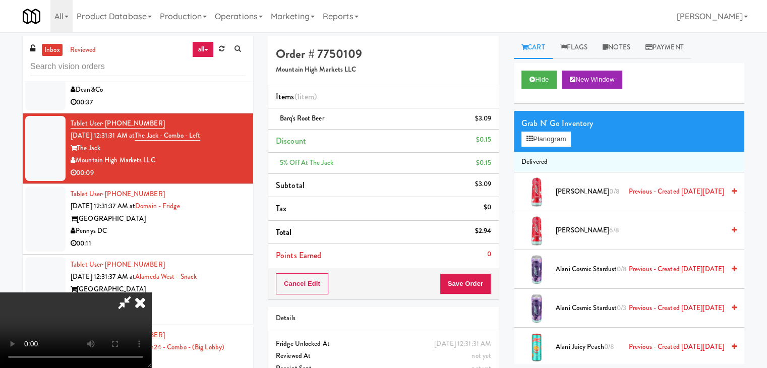
click at [136, 293] on icon at bounding box center [124, 303] width 23 height 20
click at [460, 285] on button "Save Order" at bounding box center [465, 283] width 51 height 21
click at [460, 287] on button "Save Order" at bounding box center [465, 283] width 51 height 21
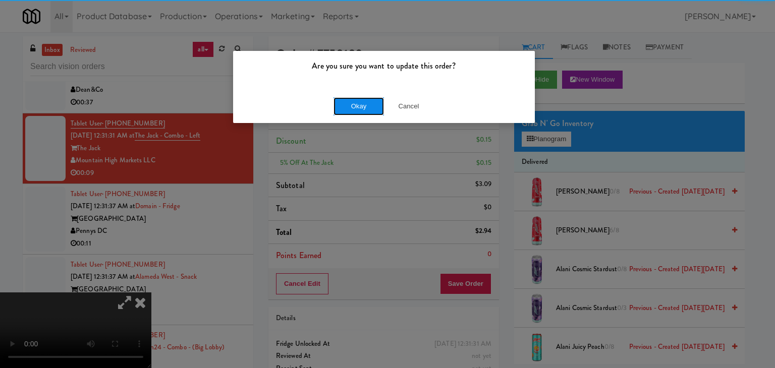
click at [358, 110] on button "Okay" at bounding box center [358, 106] width 50 height 18
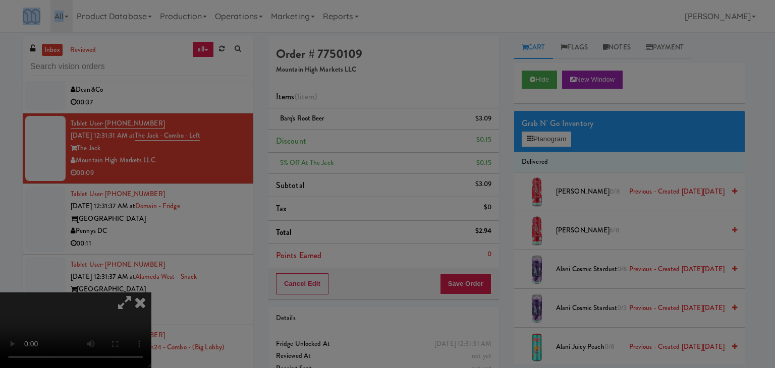
click at [358, 104] on div "Okay Cancel" at bounding box center [384, 88] width 302 height 34
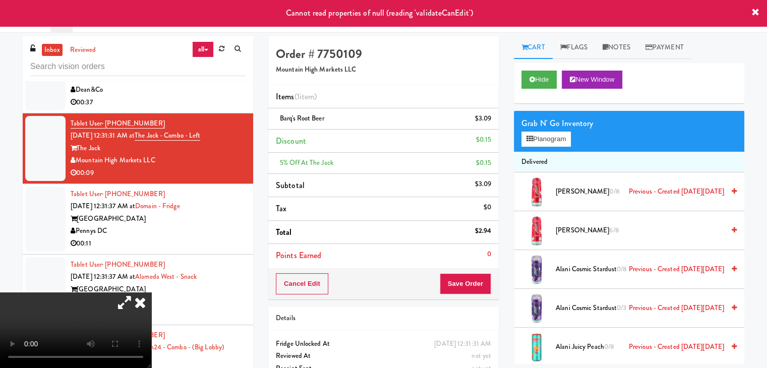
drag, startPoint x: 252, startPoint y: 87, endPoint x: 234, endPoint y: 105, distance: 25.7
click at [136, 293] on icon at bounding box center [124, 303] width 23 height 20
click at [151, 293] on icon at bounding box center [140, 303] width 22 height 20
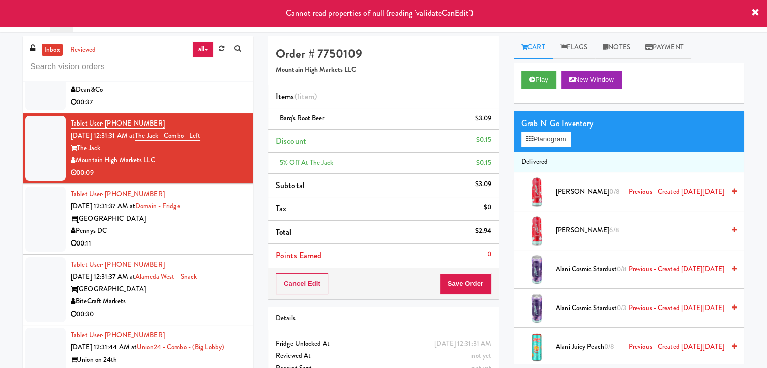
drag, startPoint x: 215, startPoint y: 243, endPoint x: 210, endPoint y: 220, distance: 22.9
click at [215, 241] on div "00:11" at bounding box center [158, 244] width 175 height 13
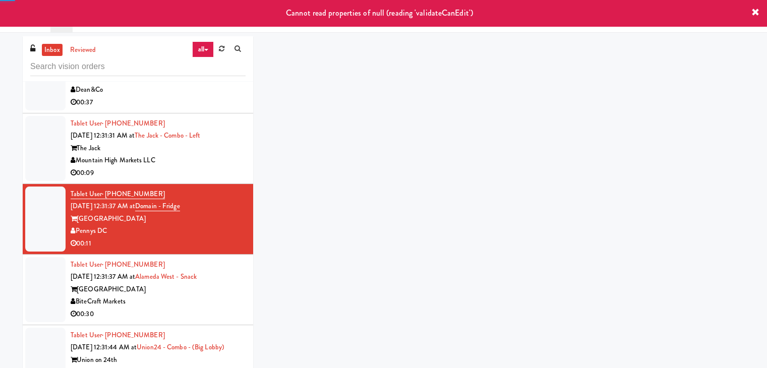
click at [210, 171] on div "00:09" at bounding box center [158, 173] width 175 height 13
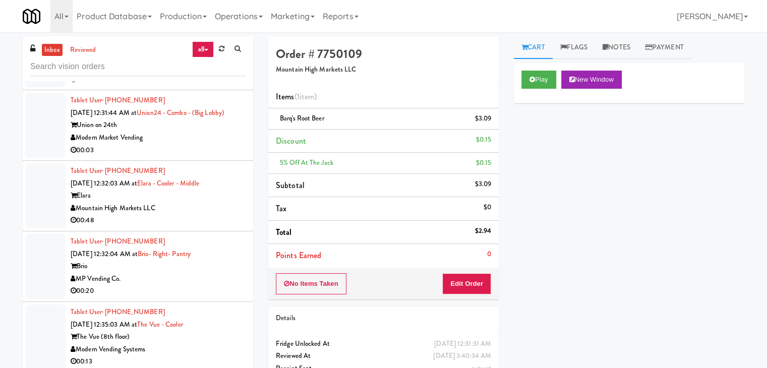
scroll to position [3748, 0]
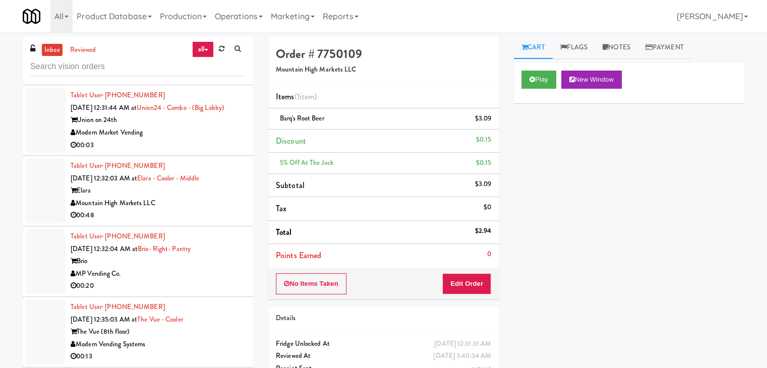
click at [215, 139] on div "Modern Market Vending" at bounding box center [158, 133] width 175 height 13
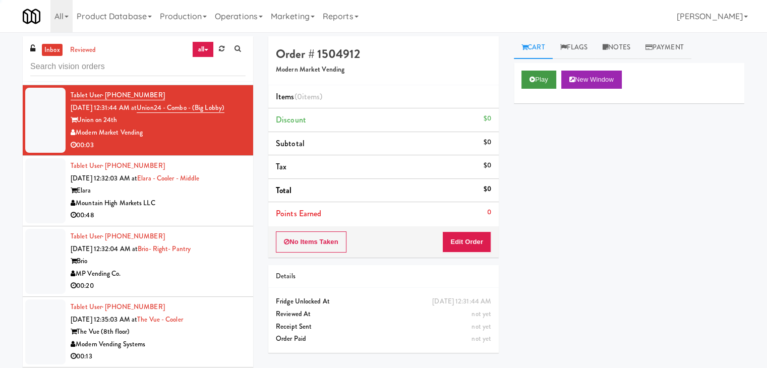
click at [545, 71] on div "Play New Window" at bounding box center [629, 83] width 231 height 40
drag, startPoint x: 542, startPoint y: 82, endPoint x: 511, endPoint y: 144, distance: 69.0
click at [542, 82] on button "Play" at bounding box center [539, 80] width 35 height 18
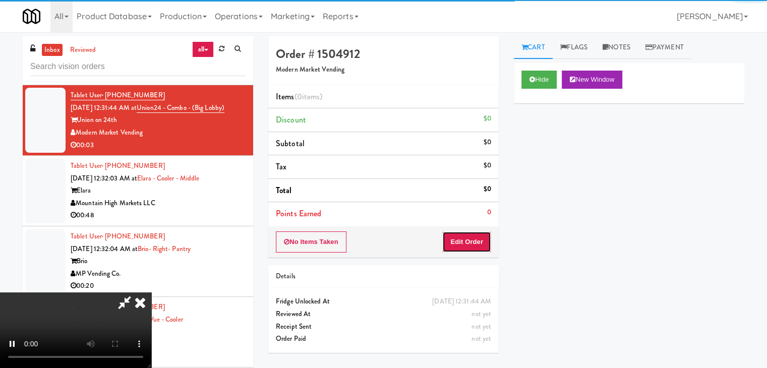
click at [465, 244] on button "Edit Order" at bounding box center [466, 242] width 49 height 21
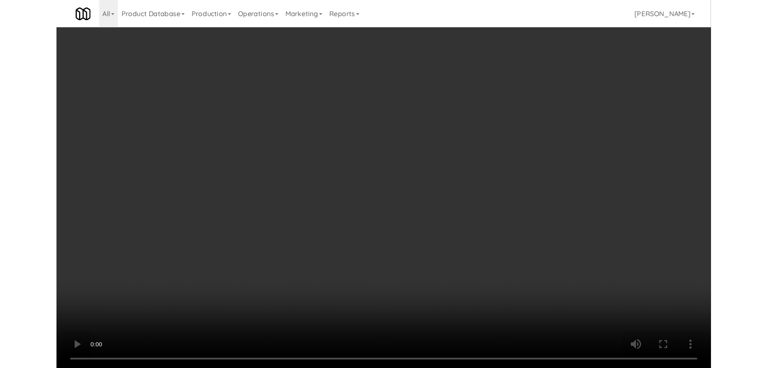
scroll to position [3735, 0]
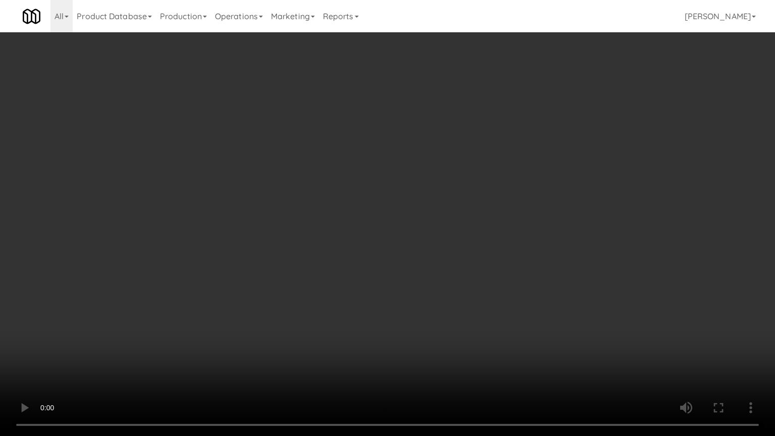
click at [440, 284] on video at bounding box center [387, 218] width 775 height 436
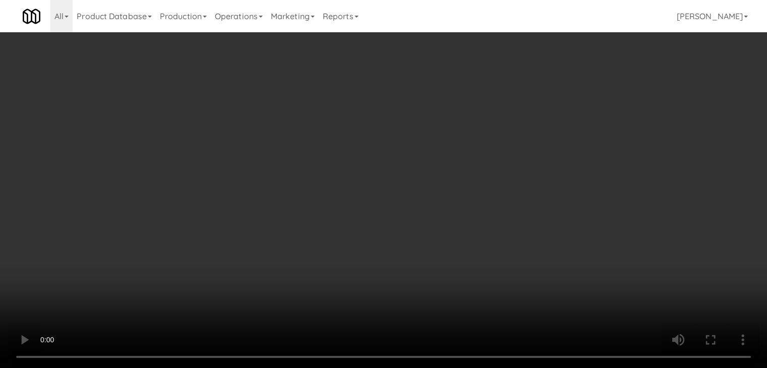
scroll to position [3748, 0]
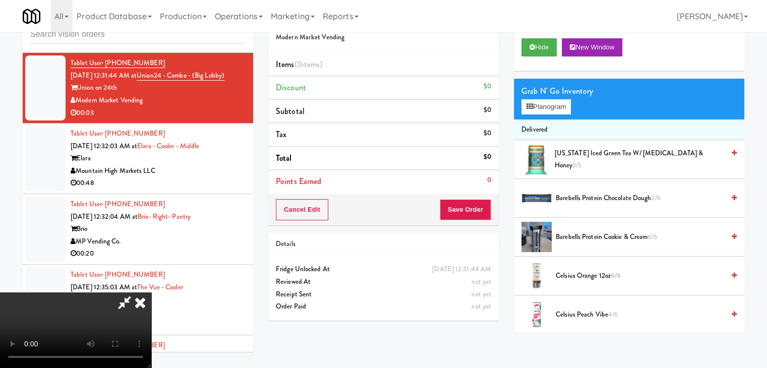
click at [151, 293] on video at bounding box center [75, 331] width 151 height 76
click at [543, 113] on div "Grab N' Go Inventory Planogram" at bounding box center [629, 99] width 231 height 41
click at [551, 107] on button "Planogram" at bounding box center [546, 106] width 49 height 15
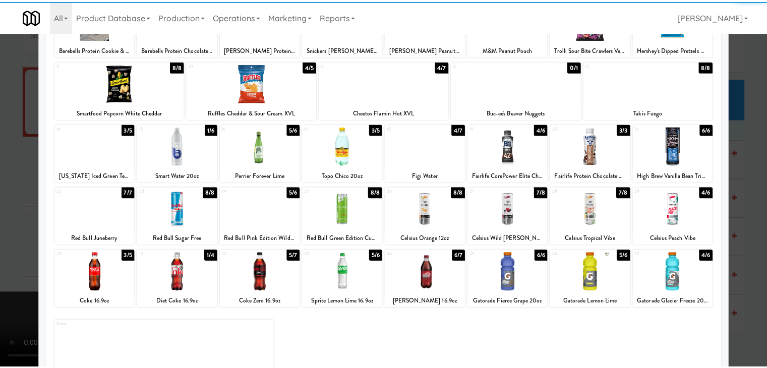
scroll to position [101, 0]
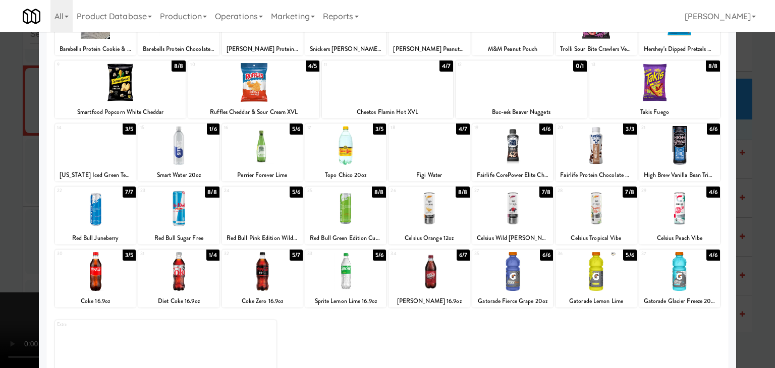
click at [259, 148] on div at bounding box center [262, 145] width 81 height 39
click at [19, 194] on div at bounding box center [387, 184] width 775 height 368
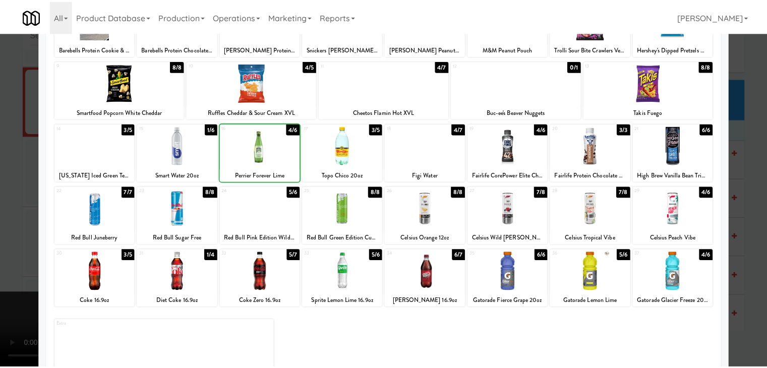
scroll to position [3748, 0]
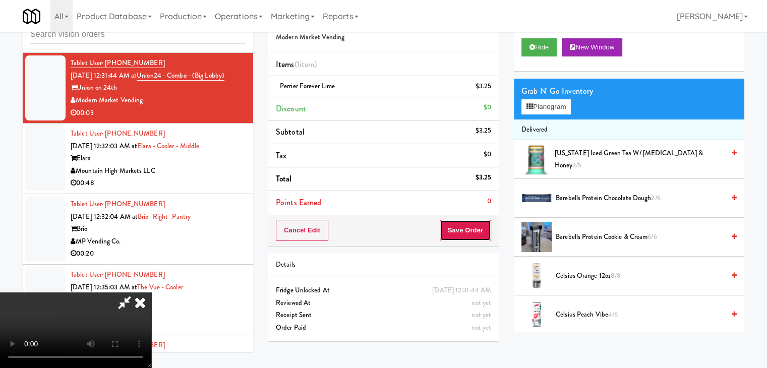
click at [478, 229] on button "Save Order" at bounding box center [465, 230] width 51 height 21
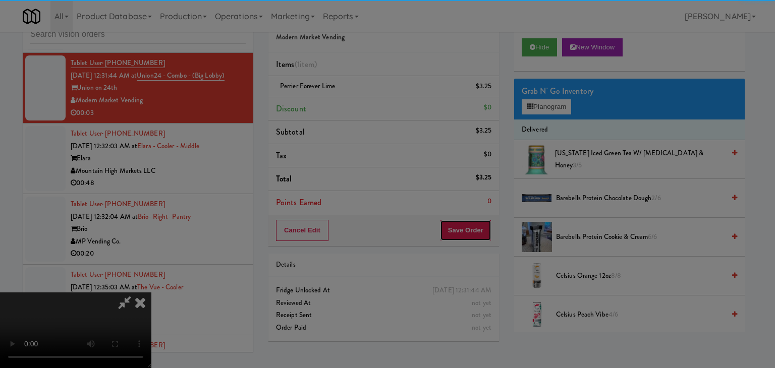
click at [477, 229] on body "Are you sure you want to update this order? Okay Cancel Okay Are you sure you w…" at bounding box center [387, 184] width 775 height 368
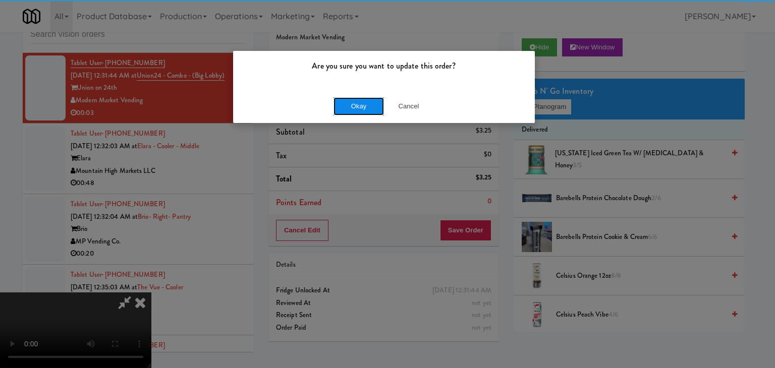
click at [363, 99] on button "Okay" at bounding box center [358, 106] width 50 height 18
click at [363, 100] on button "Okay" at bounding box center [358, 106] width 50 height 18
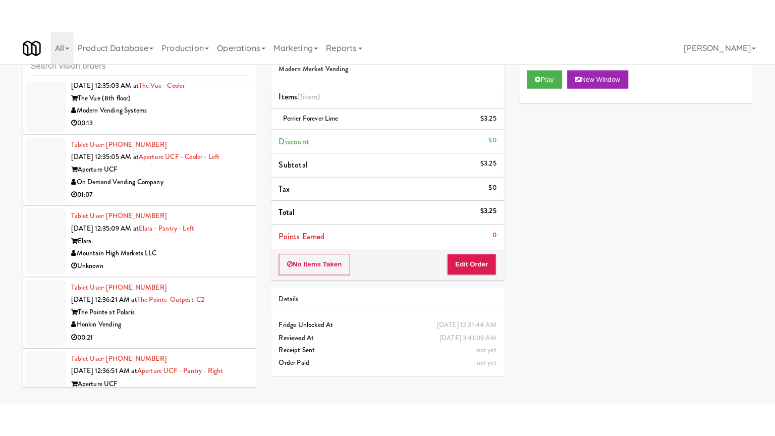
scroll to position [3962, 0]
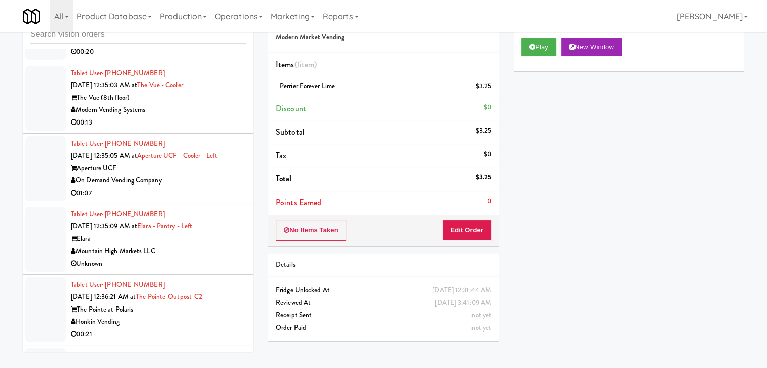
drag, startPoint x: 208, startPoint y: 116, endPoint x: 212, endPoint y: 119, distance: 5.4
click at [211, 117] on div "Modern Vending Systems" at bounding box center [158, 110] width 175 height 13
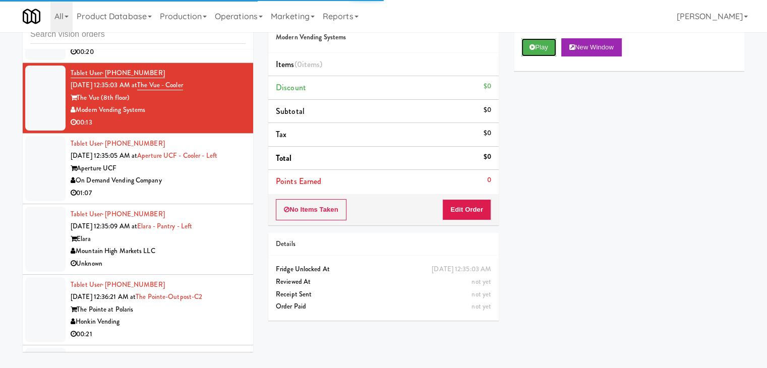
drag, startPoint x: 545, startPoint y: 39, endPoint x: 533, endPoint y: 77, distance: 39.7
click at [545, 39] on button "Play" at bounding box center [539, 47] width 35 height 18
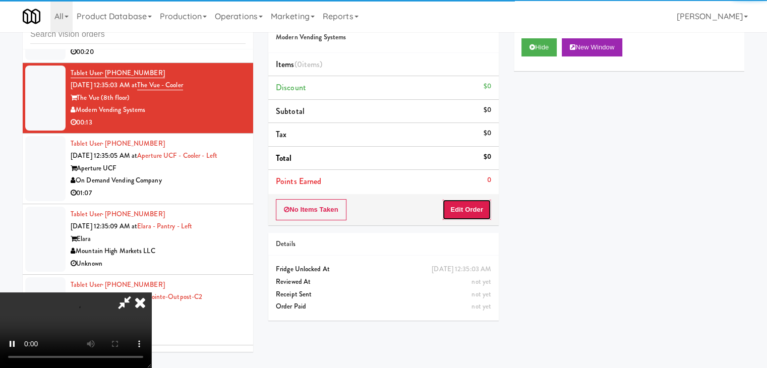
click at [460, 213] on button "Edit Order" at bounding box center [466, 209] width 49 height 21
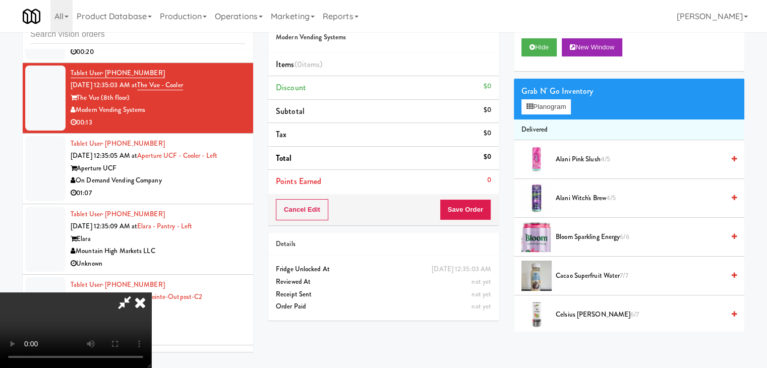
scroll to position [3937, 0]
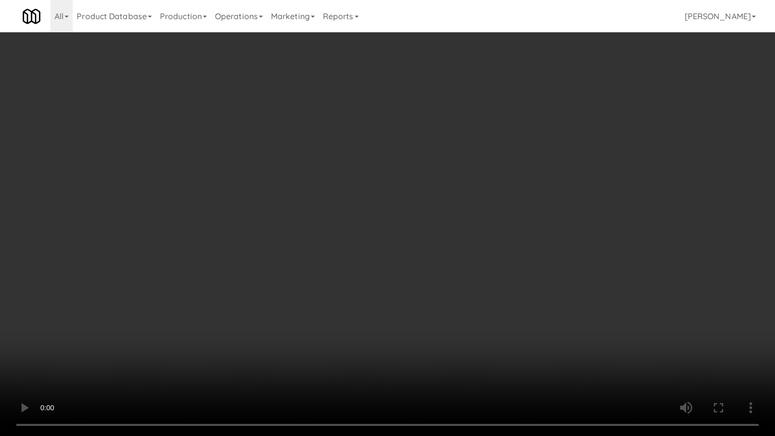
click at [486, 228] on video at bounding box center [387, 218] width 775 height 436
click at [579, 259] on video at bounding box center [387, 218] width 775 height 436
click at [234, 368] on video at bounding box center [387, 218] width 775 height 436
click at [543, 299] on video at bounding box center [387, 218] width 775 height 436
click at [551, 286] on video at bounding box center [387, 218] width 775 height 436
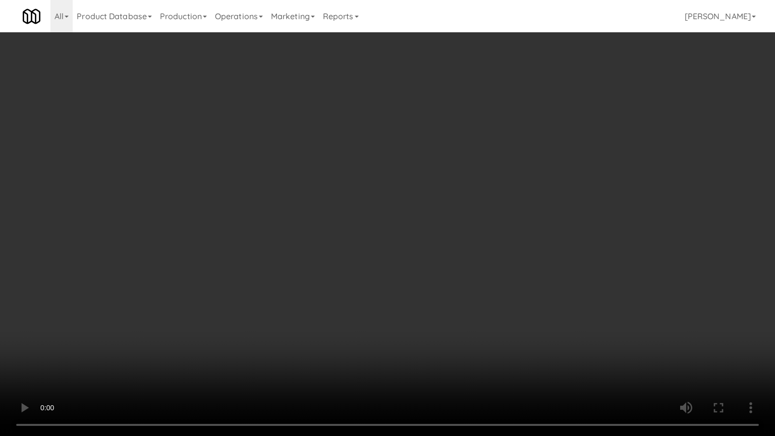
click at [552, 285] on video at bounding box center [387, 218] width 775 height 436
click at [551, 282] on video at bounding box center [387, 218] width 775 height 436
click at [547, 286] on video at bounding box center [387, 218] width 775 height 436
click at [555, 272] on video at bounding box center [387, 218] width 775 height 436
drag, startPoint x: 555, startPoint y: 271, endPoint x: 588, endPoint y: 159, distance: 116.1
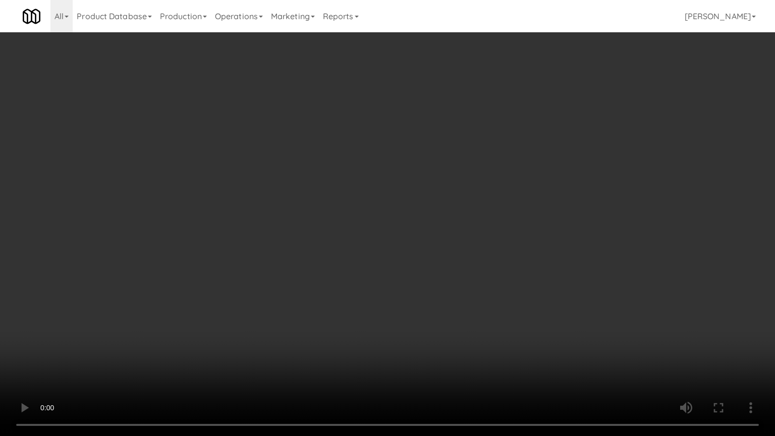
click at [556, 266] on video at bounding box center [387, 218] width 775 height 436
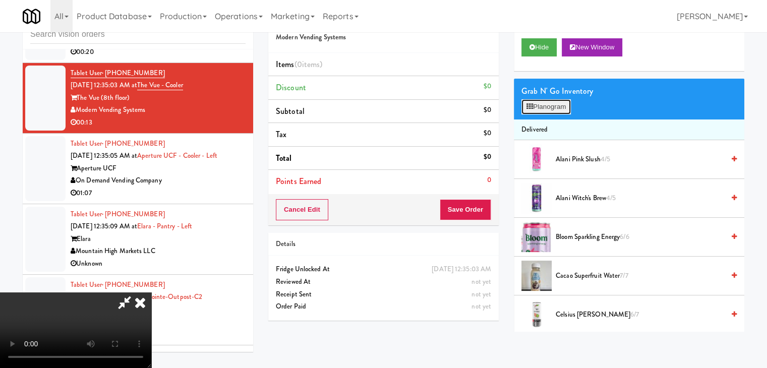
click at [554, 107] on button "Planogram" at bounding box center [546, 106] width 49 height 15
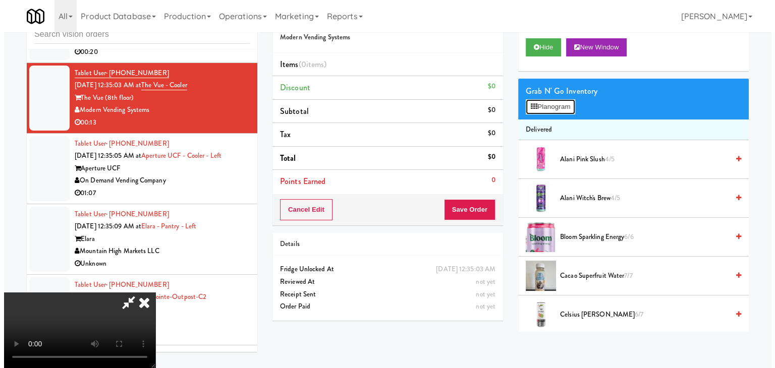
scroll to position [3937, 0]
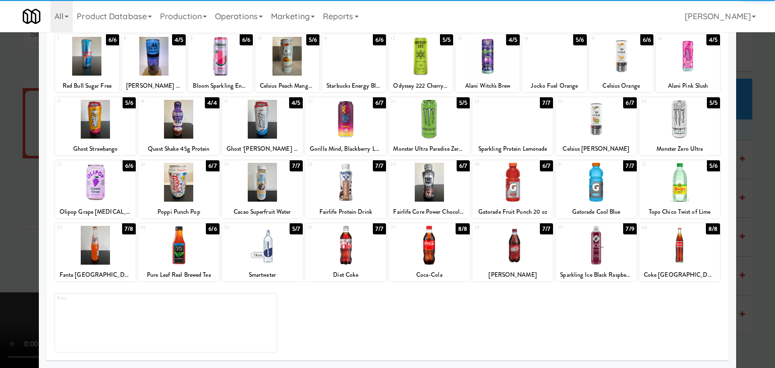
click at [518, 249] on div at bounding box center [512, 245] width 81 height 39
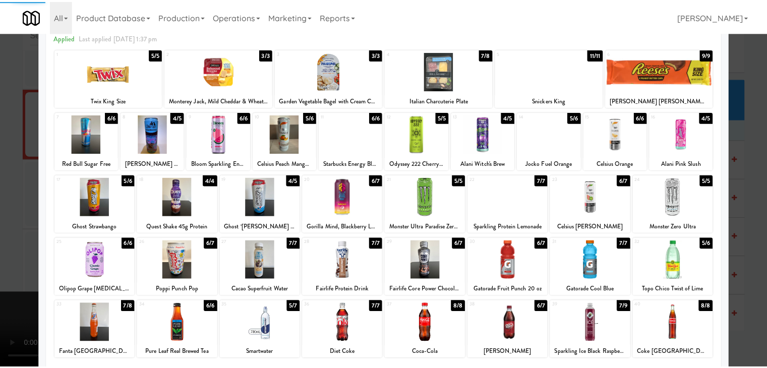
scroll to position [0, 0]
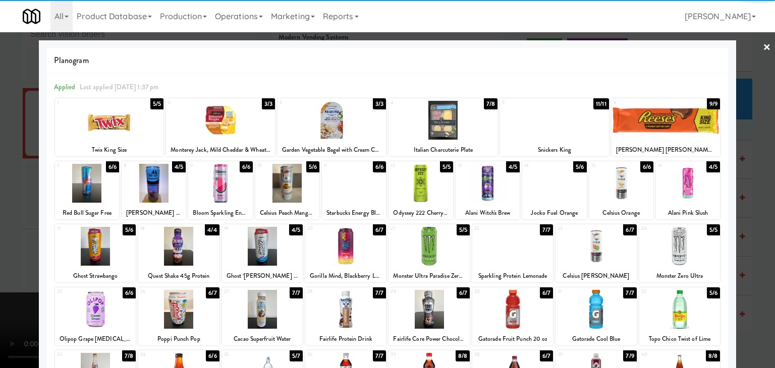
drag, startPoint x: 465, startPoint y: 129, endPoint x: 451, endPoint y: 136, distance: 15.1
click at [465, 128] on div at bounding box center [442, 120] width 109 height 39
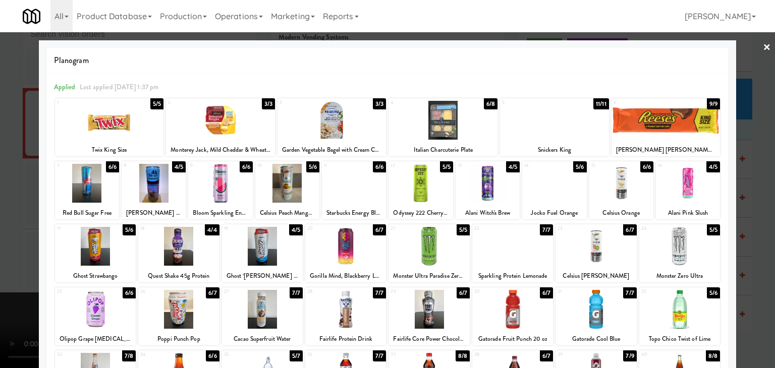
drag, startPoint x: 2, startPoint y: 216, endPoint x: 46, endPoint y: 216, distance: 44.9
click at [2, 216] on div at bounding box center [387, 184] width 775 height 368
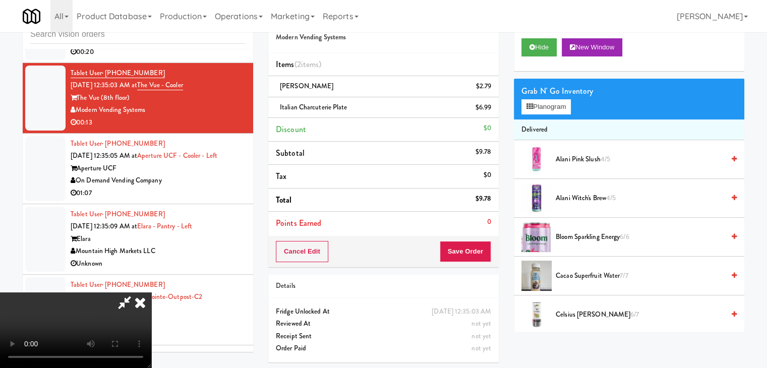
drag, startPoint x: 465, startPoint y: 251, endPoint x: 471, endPoint y: 253, distance: 6.4
click at [471, 253] on div "Order # 7320903 Modern Vending Systems Items (2 items ) Dr Pepper $2.79 Italian…" at bounding box center [506, 187] width 476 height 366
click at [471, 253] on button "Save Order" at bounding box center [465, 251] width 51 height 21
click at [471, 254] on button "Save Order" at bounding box center [465, 251] width 51 height 21
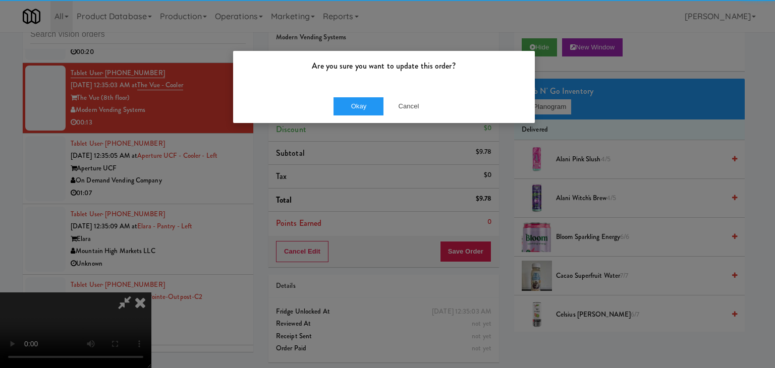
drag, startPoint x: 376, startPoint y: 125, endPoint x: 368, endPoint y: 109, distance: 17.4
click at [374, 122] on div "Are you sure you want to update this order? Okay Cancel" at bounding box center [387, 184] width 775 height 368
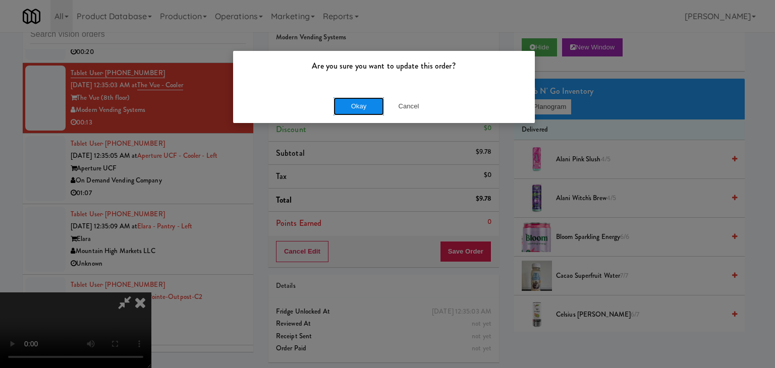
click at [368, 110] on button "Okay" at bounding box center [358, 106] width 50 height 18
click at [368, 110] on div "Are you sure you want to update this order? Okay Cancel" at bounding box center [387, 184] width 775 height 368
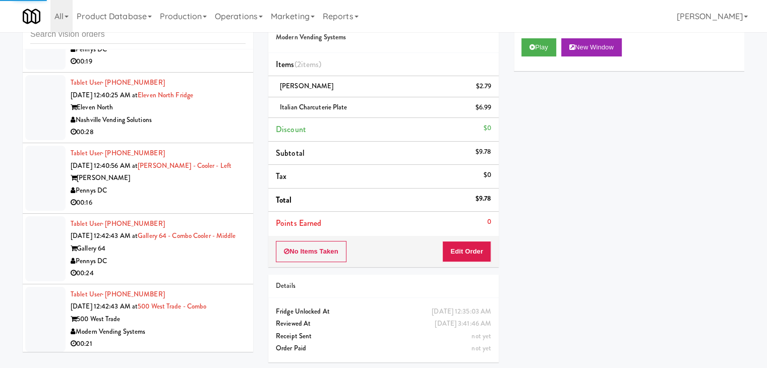
scroll to position [4618, 0]
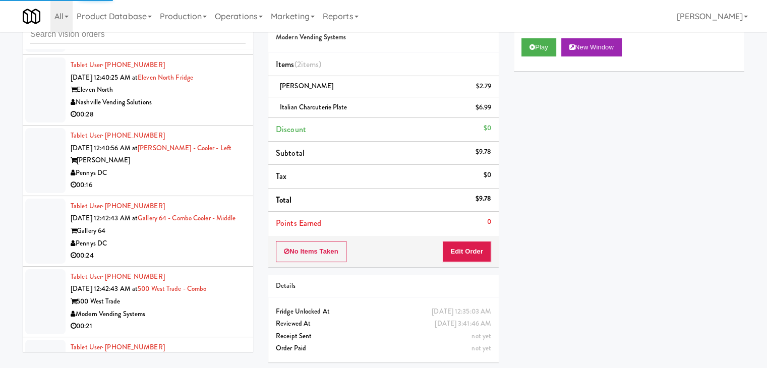
click at [198, 189] on div "00:16" at bounding box center [158, 185] width 175 height 13
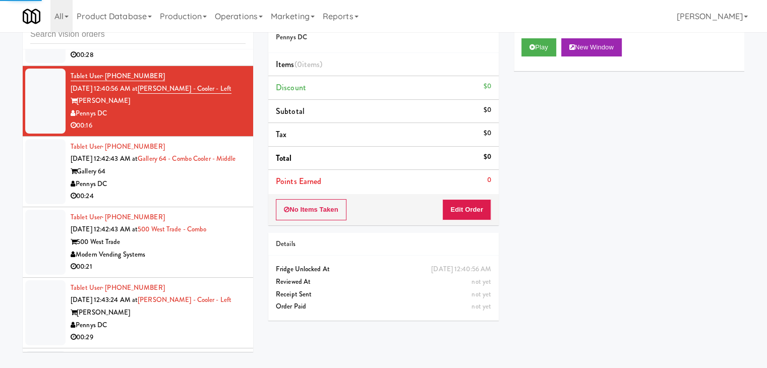
scroll to position [4769, 0]
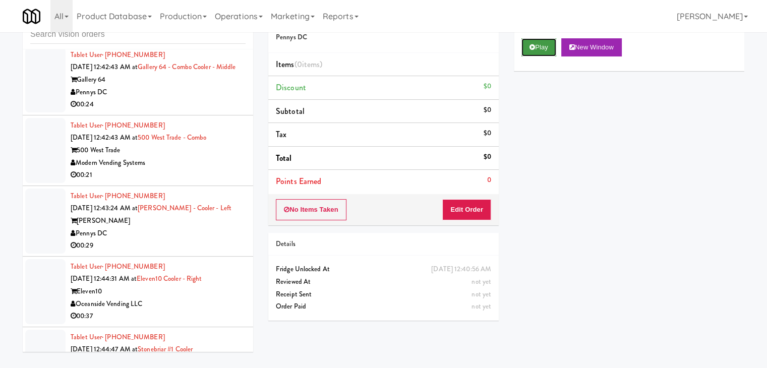
drag, startPoint x: 535, startPoint y: 37, endPoint x: 532, endPoint y: 55, distance: 18.5
click at [535, 39] on button "Play" at bounding box center [539, 47] width 35 height 18
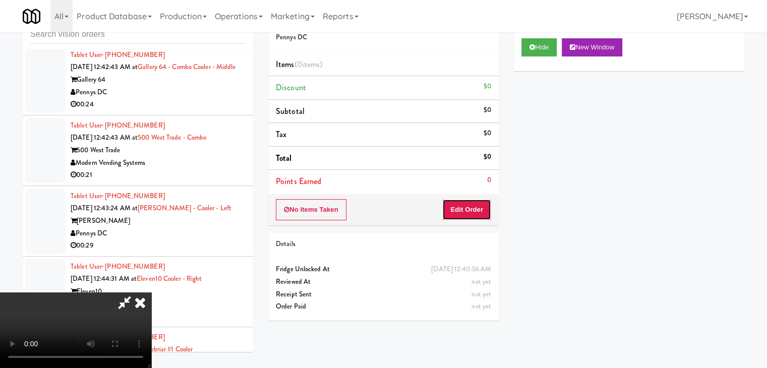
click at [463, 212] on button "Edit Order" at bounding box center [466, 209] width 49 height 21
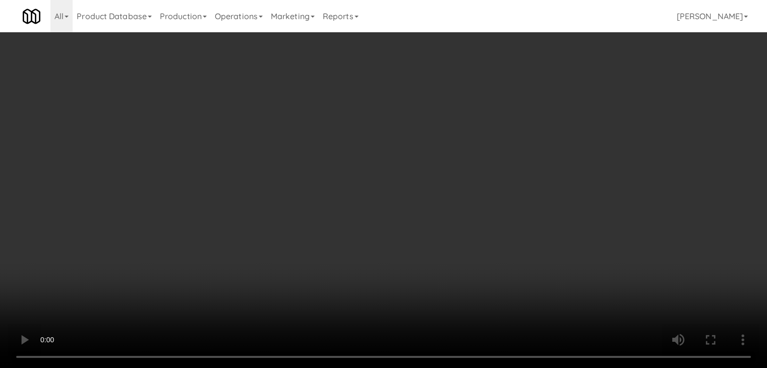
scroll to position [4744, 0]
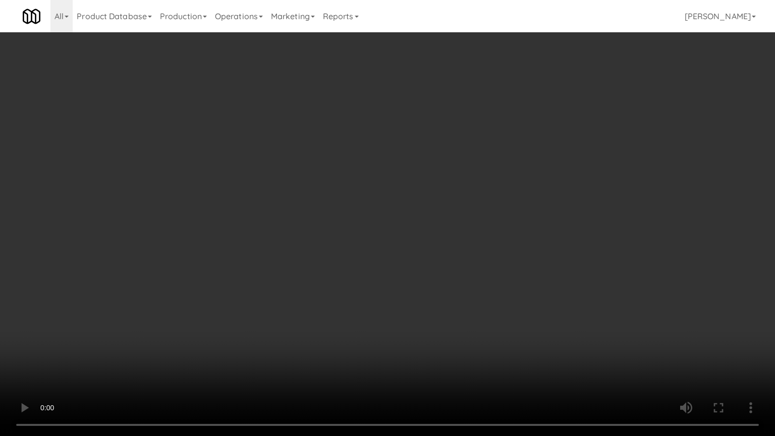
click at [529, 221] on video at bounding box center [387, 218] width 775 height 436
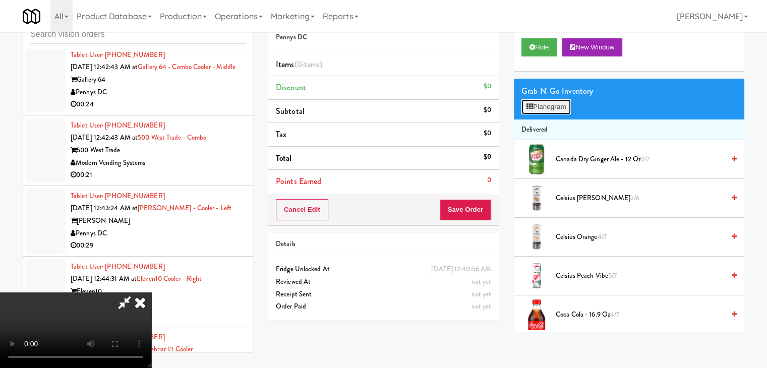
click at [561, 108] on button "Planogram" at bounding box center [546, 106] width 49 height 15
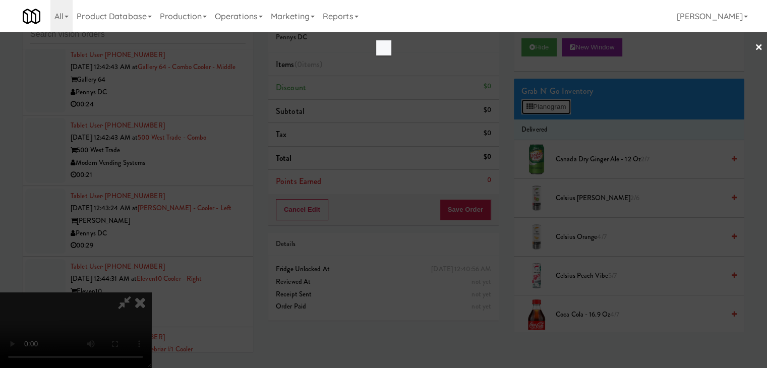
scroll to position [4744, 0]
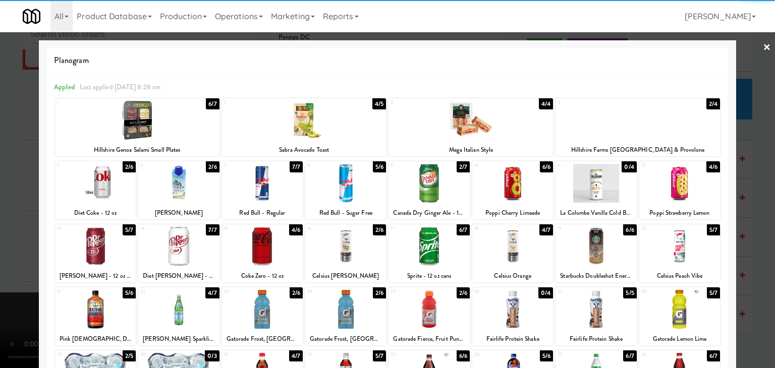
click at [110, 250] on div at bounding box center [95, 246] width 81 height 39
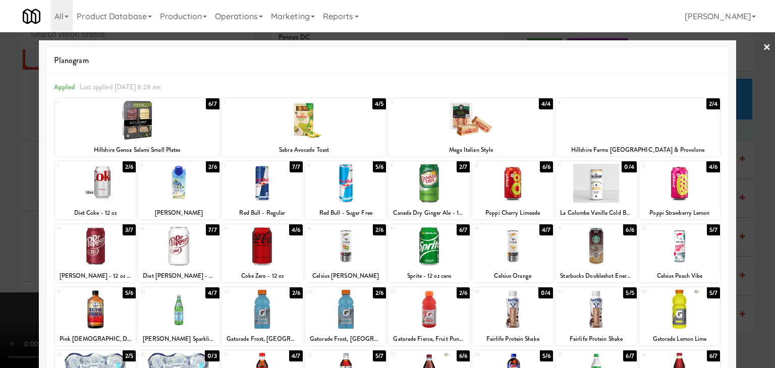
drag, startPoint x: 0, startPoint y: 247, endPoint x: 194, endPoint y: 259, distance: 194.1
click at [14, 247] on div at bounding box center [387, 184] width 775 height 368
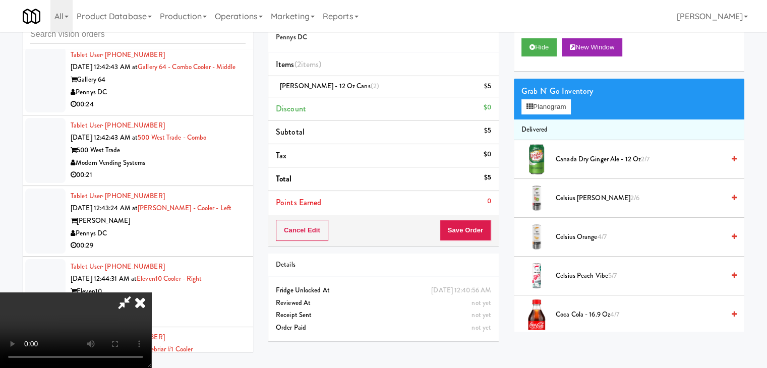
click at [151, 325] on video at bounding box center [75, 331] width 151 height 76
click at [151, 322] on video at bounding box center [75, 331] width 151 height 76
click at [151, 321] on video at bounding box center [75, 331] width 151 height 76
click at [151, 322] on video at bounding box center [75, 331] width 151 height 76
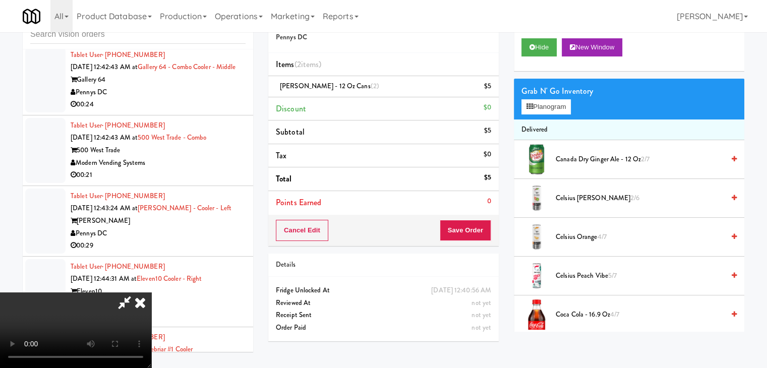
click at [151, 323] on video at bounding box center [75, 331] width 151 height 76
drag, startPoint x: 328, startPoint y: 323, endPoint x: 323, endPoint y: 325, distance: 6.1
click at [151, 323] on video at bounding box center [75, 331] width 151 height 76
click at [488, 233] on button "Save Order" at bounding box center [465, 230] width 51 height 21
click at [488, 230] on button "Save Order" at bounding box center [465, 230] width 51 height 21
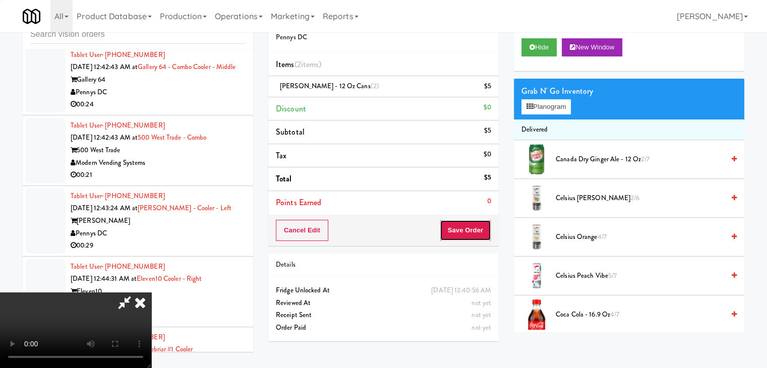
click at [488, 230] on button "Save Order" at bounding box center [465, 230] width 51 height 21
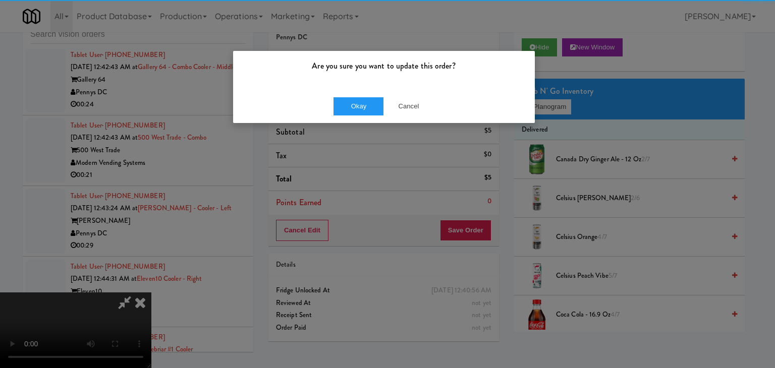
click at [376, 116] on div "Okay Cancel" at bounding box center [384, 106] width 302 height 34
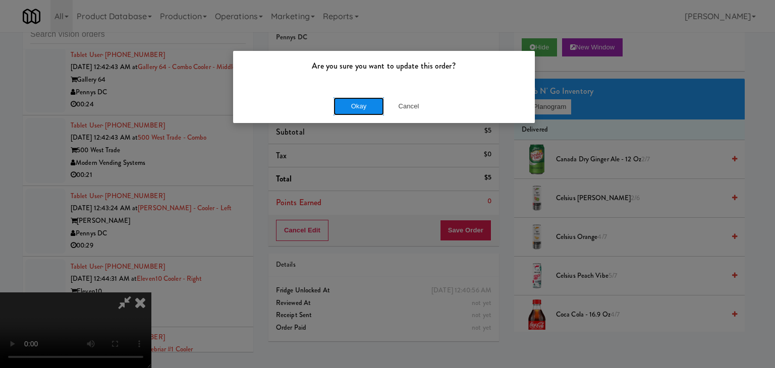
click at [376, 113] on button "Okay" at bounding box center [358, 106] width 50 height 18
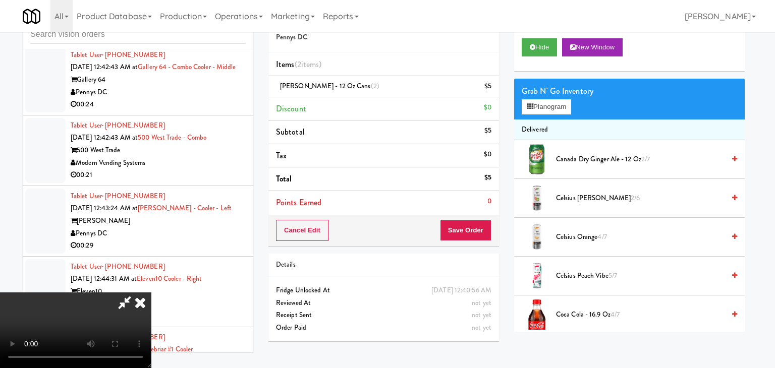
click at [376, 112] on body "Are you sure you want to update this order? Okay Cancel Okay Are you sure you w…" at bounding box center [387, 184] width 775 height 368
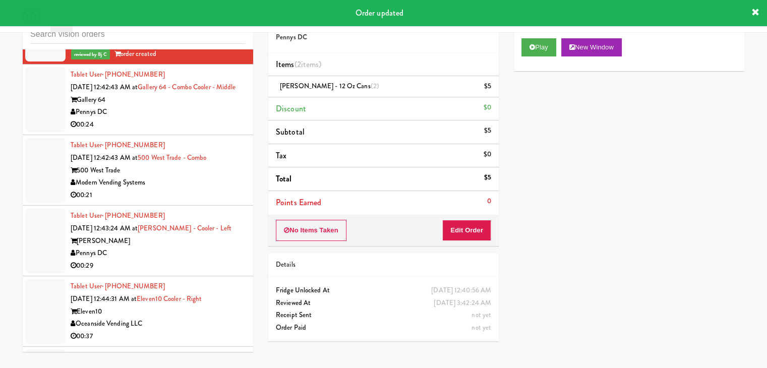
scroll to position [4719, 0]
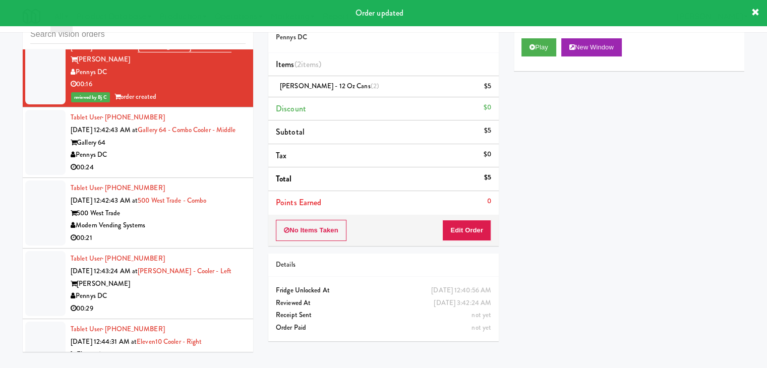
click at [193, 161] on div "Pennys DC" at bounding box center [158, 155] width 175 height 13
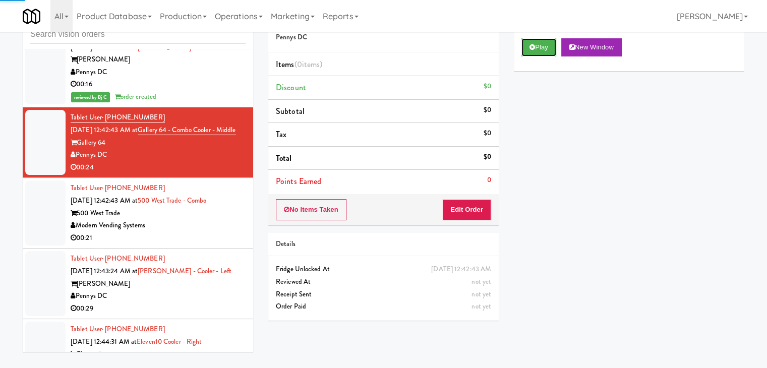
drag, startPoint x: 541, startPoint y: 51, endPoint x: 538, endPoint y: 61, distance: 10.5
click at [541, 50] on button "Play" at bounding box center [539, 47] width 35 height 18
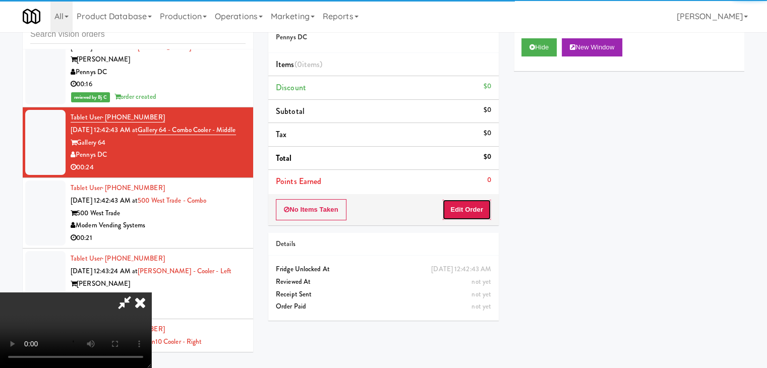
click at [466, 216] on button "Edit Order" at bounding box center [466, 209] width 49 height 21
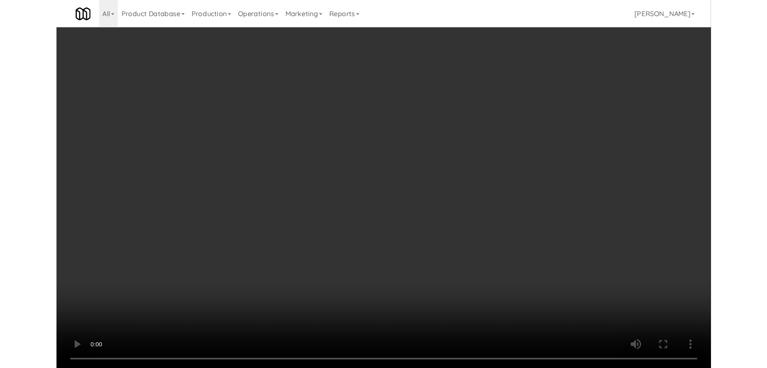
scroll to position [4694, 0]
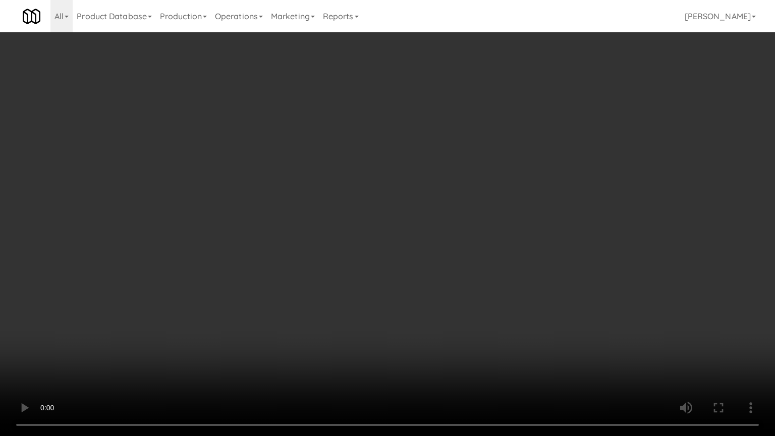
click at [555, 259] on video at bounding box center [387, 218] width 775 height 436
click at [554, 260] on video at bounding box center [387, 218] width 775 height 436
click at [565, 254] on video at bounding box center [387, 218] width 775 height 436
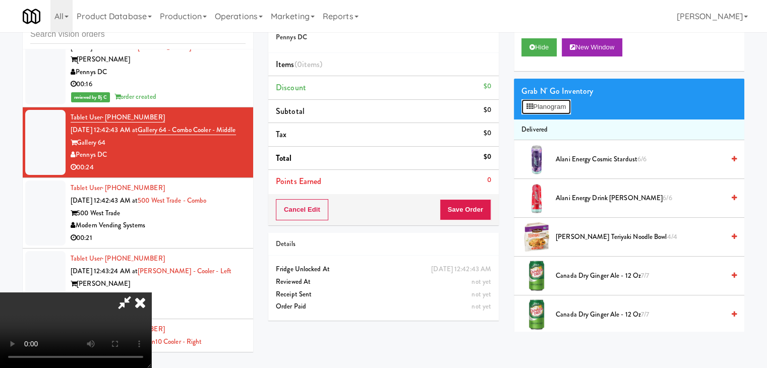
click at [567, 109] on button "Planogram" at bounding box center [546, 106] width 49 height 15
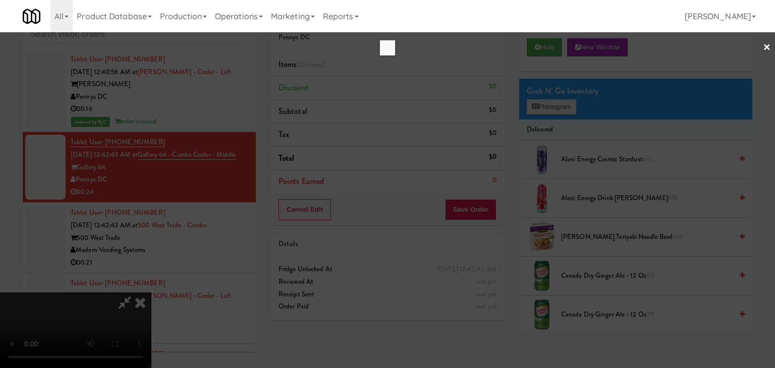
click at [566, 109] on div at bounding box center [387, 184] width 775 height 368
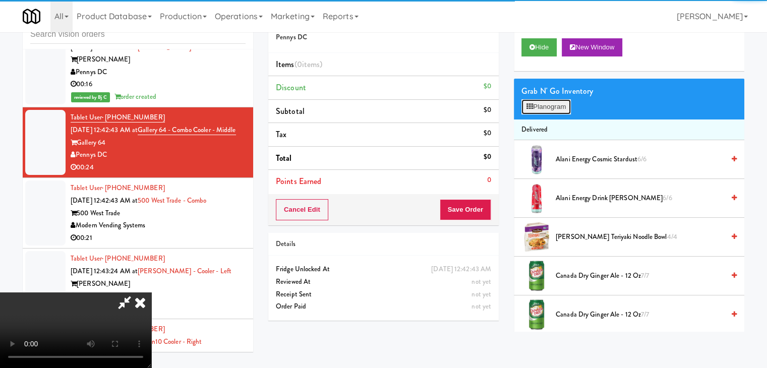
click at [566, 109] on button "Planogram" at bounding box center [546, 106] width 49 height 15
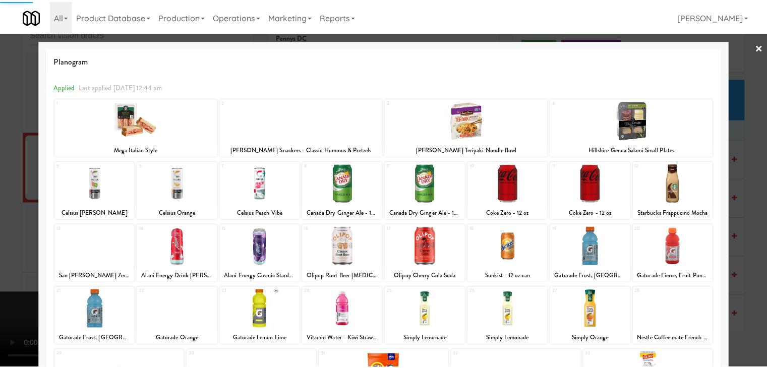
scroll to position [50, 0]
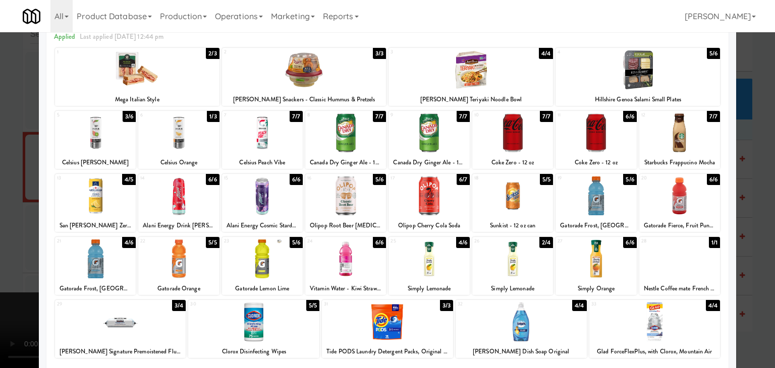
click at [410, 202] on div at bounding box center [428, 196] width 81 height 39
drag, startPoint x: 0, startPoint y: 230, endPoint x: 158, endPoint y: 226, distance: 157.9
click at [9, 227] on div at bounding box center [387, 184] width 775 height 368
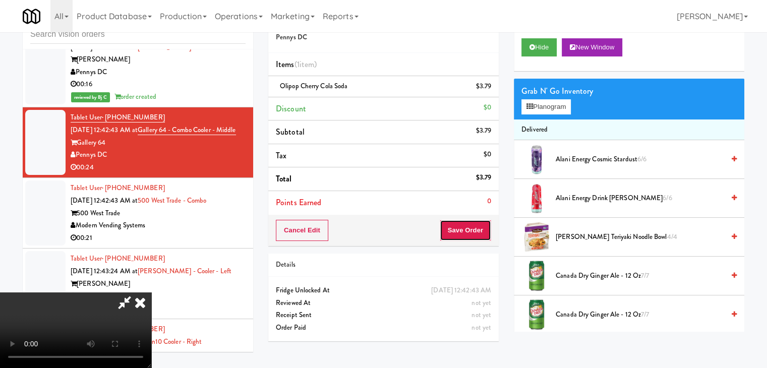
click at [474, 234] on button "Save Order" at bounding box center [465, 230] width 51 height 21
click at [474, 236] on button "Save Order" at bounding box center [465, 230] width 51 height 21
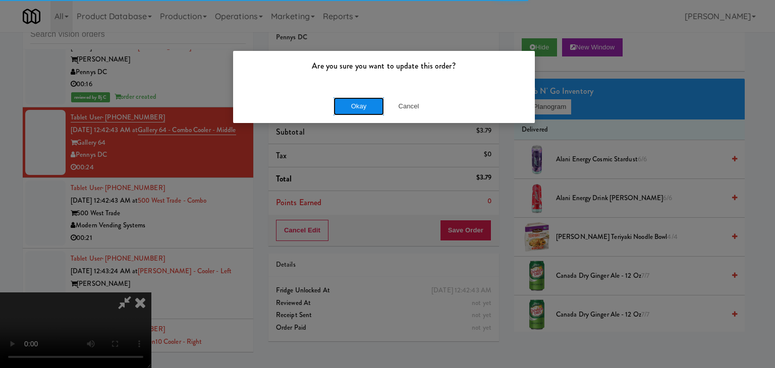
click at [346, 103] on button "Okay" at bounding box center [358, 106] width 50 height 18
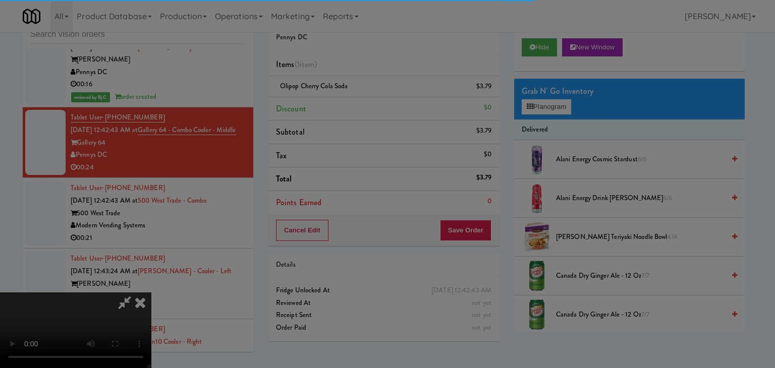
click at [346, 104] on div "Okay Cancel" at bounding box center [384, 88] width 302 height 34
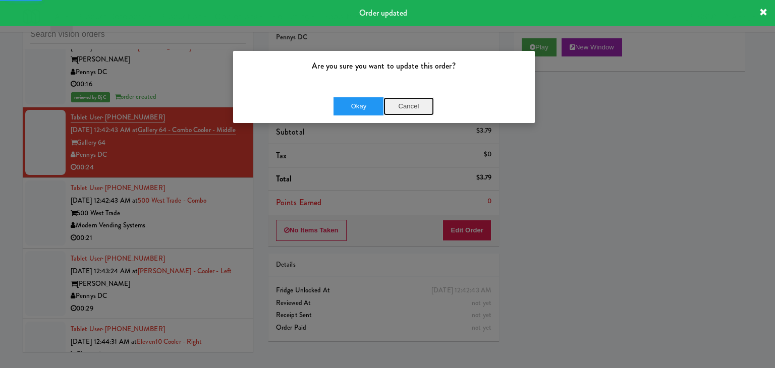
click at [404, 105] on button "Cancel" at bounding box center [408, 106] width 50 height 18
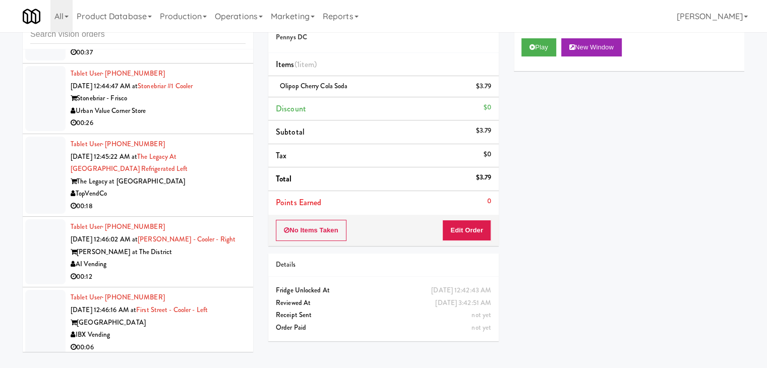
scroll to position [5122, 0]
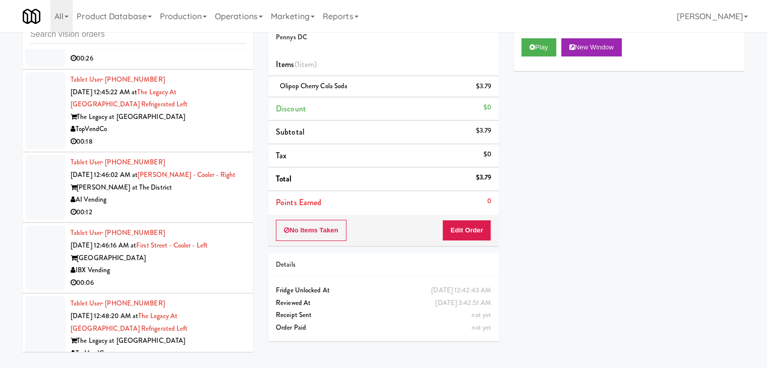
click at [218, 136] on div "TopVendCo" at bounding box center [158, 129] width 175 height 13
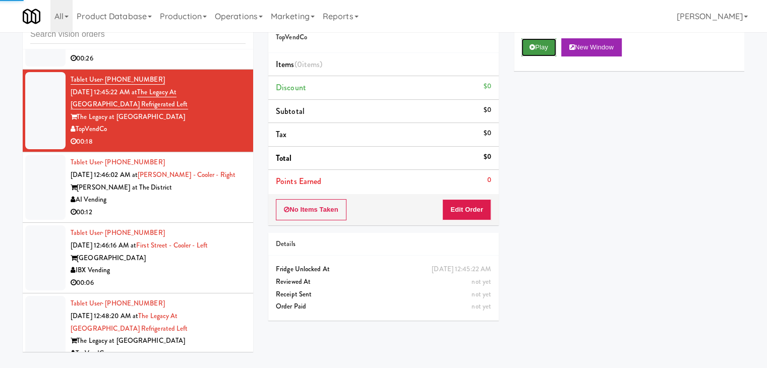
click at [530, 49] on button "Play" at bounding box center [539, 47] width 35 height 18
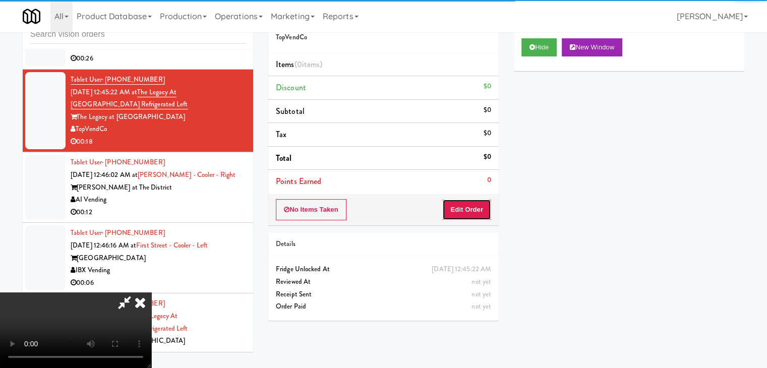
click at [473, 212] on button "Edit Order" at bounding box center [466, 209] width 49 height 21
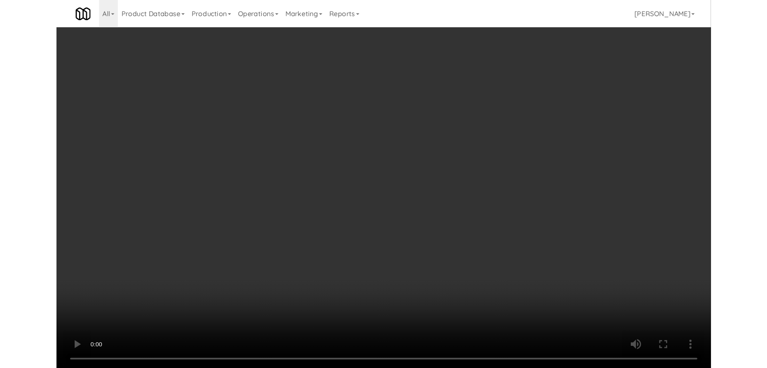
scroll to position [5098, 0]
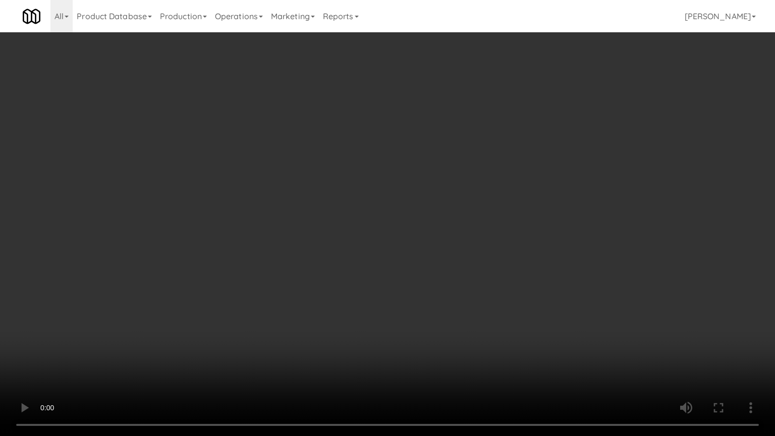
click at [525, 282] on video at bounding box center [387, 218] width 775 height 436
click at [532, 284] on video at bounding box center [387, 218] width 775 height 436
click at [533, 287] on video at bounding box center [387, 218] width 775 height 436
click at [537, 289] on video at bounding box center [387, 218] width 775 height 436
click at [542, 279] on video at bounding box center [387, 218] width 775 height 436
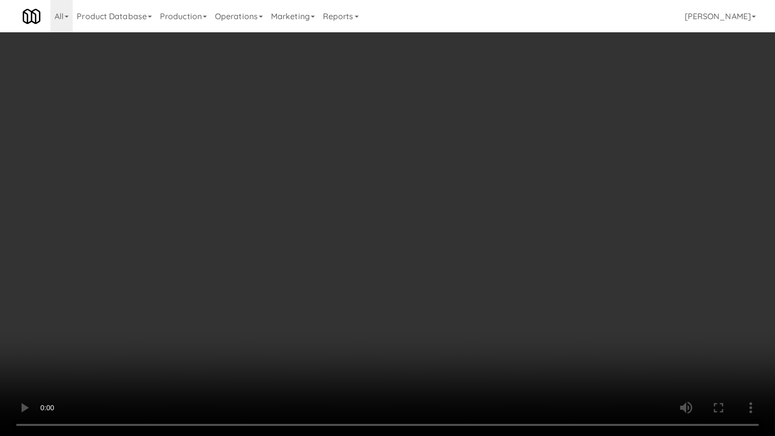
click at [545, 280] on video at bounding box center [387, 218] width 775 height 436
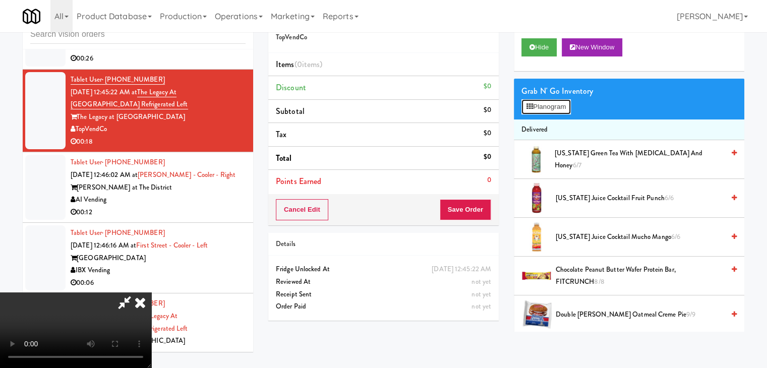
click at [564, 109] on button "Planogram" at bounding box center [546, 106] width 49 height 15
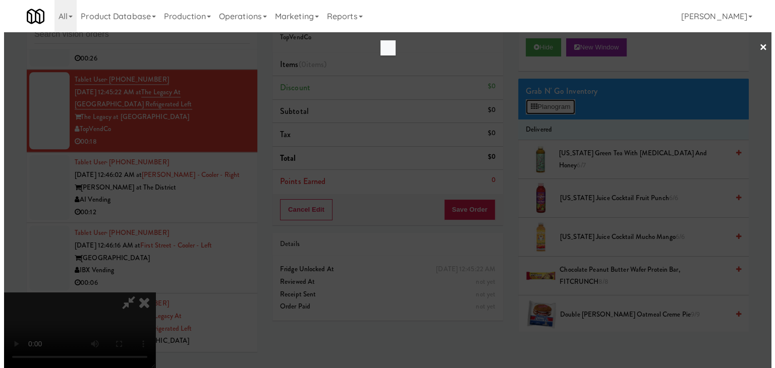
scroll to position [5098, 0]
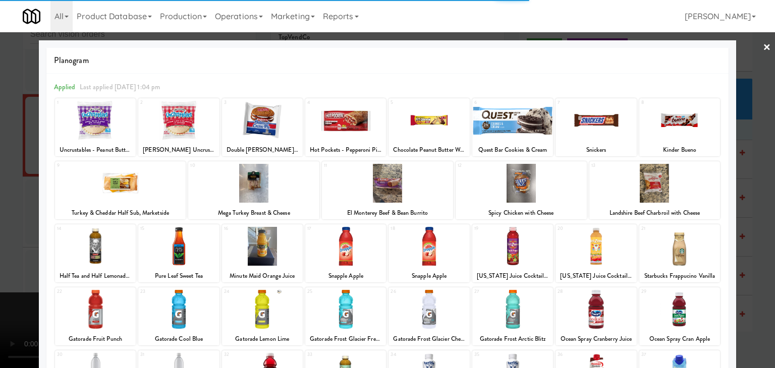
click at [593, 120] on div at bounding box center [595, 120] width 81 height 39
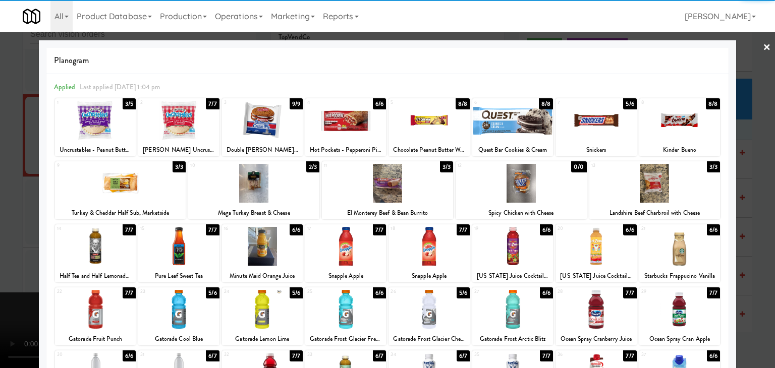
click at [595, 120] on div at bounding box center [595, 120] width 81 height 39
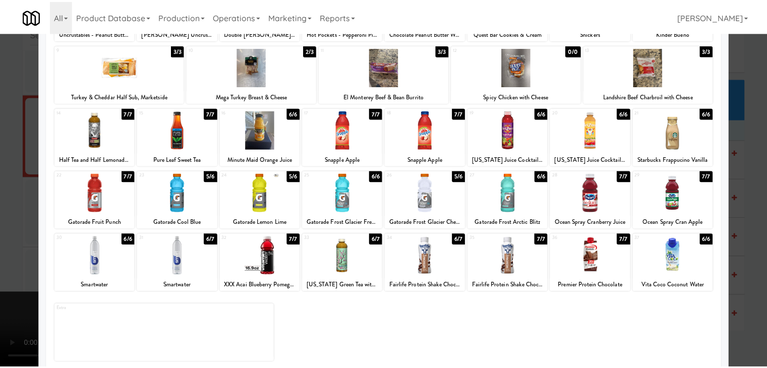
scroll to position [127, 0]
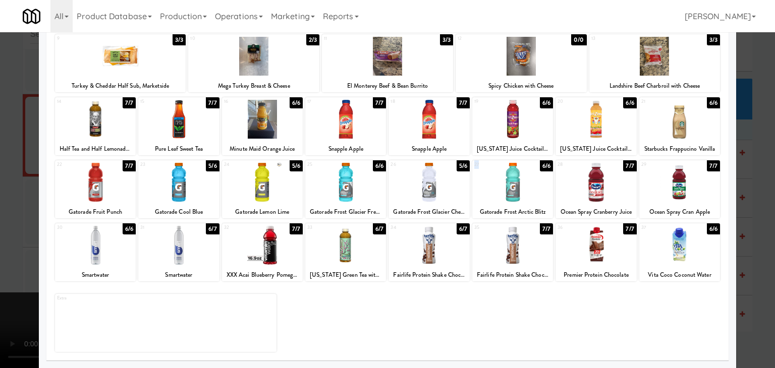
click at [512, 168] on div "27 6/6 Gatorade Frost Arctic Blitz" at bounding box center [512, 189] width 81 height 58
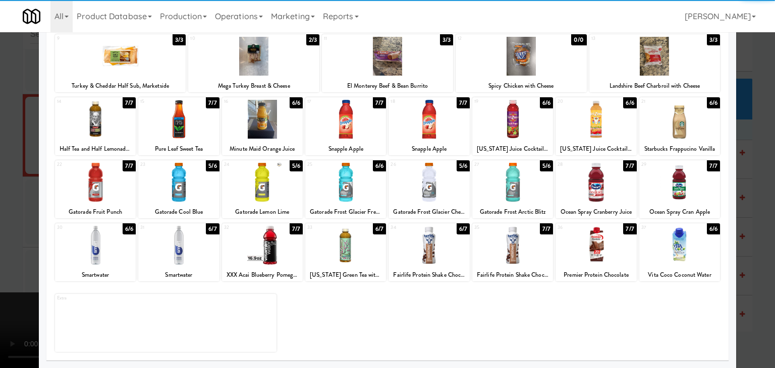
drag, startPoint x: 0, startPoint y: 184, endPoint x: 166, endPoint y: 191, distance: 166.1
click at [7, 185] on div at bounding box center [387, 184] width 775 height 368
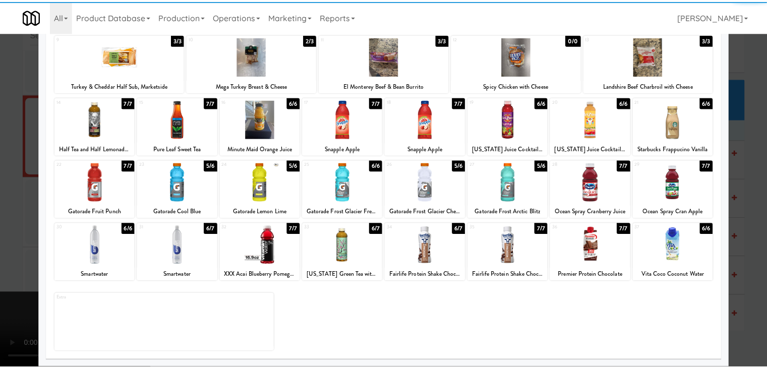
scroll to position [5122, 0]
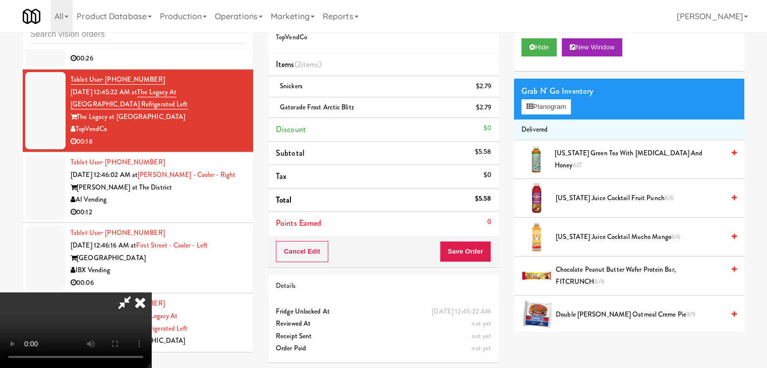
drag, startPoint x: 477, startPoint y: 234, endPoint x: 473, endPoint y: 245, distance: 12.0
click at [473, 243] on div "Order # 4258526 TopVendCo Items (2 items ) Snickers $2.79 Gatorade Frost Arctic…" at bounding box center [383, 135] width 231 height 263
click at [472, 246] on button "Save Order" at bounding box center [465, 251] width 51 height 21
click at [472, 247] on button "Save Order" at bounding box center [465, 251] width 51 height 21
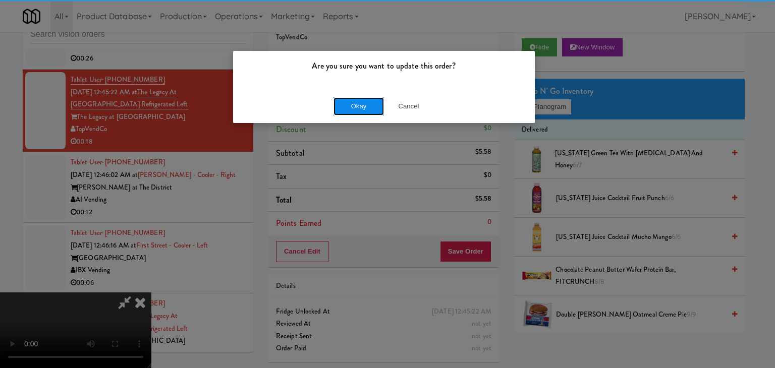
click at [369, 107] on button "Okay" at bounding box center [358, 106] width 50 height 18
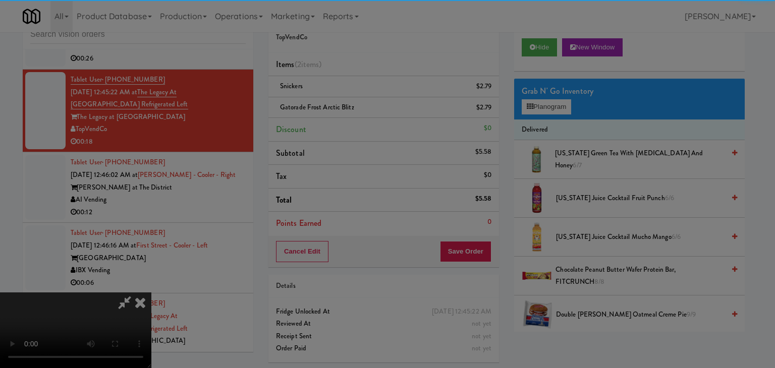
click at [369, 107] on body "Are you sure you want to update this order? Okay Cancel Okay Are you sure you w…" at bounding box center [387, 184] width 775 height 368
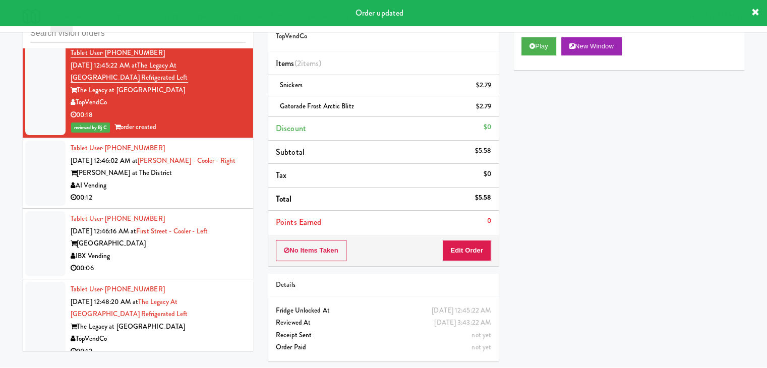
scroll to position [5173, 0]
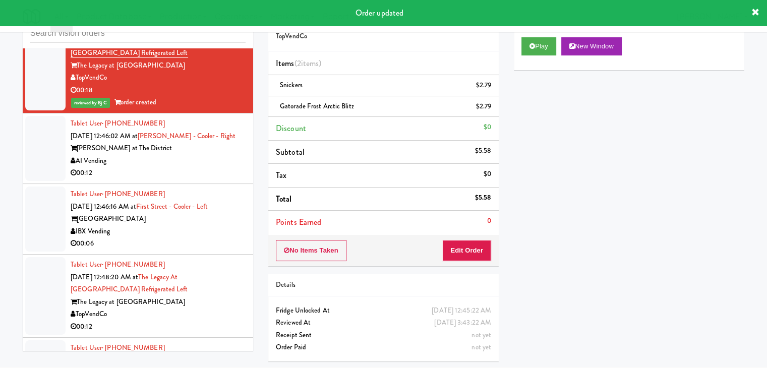
click at [205, 180] on div "00:12" at bounding box center [158, 173] width 175 height 13
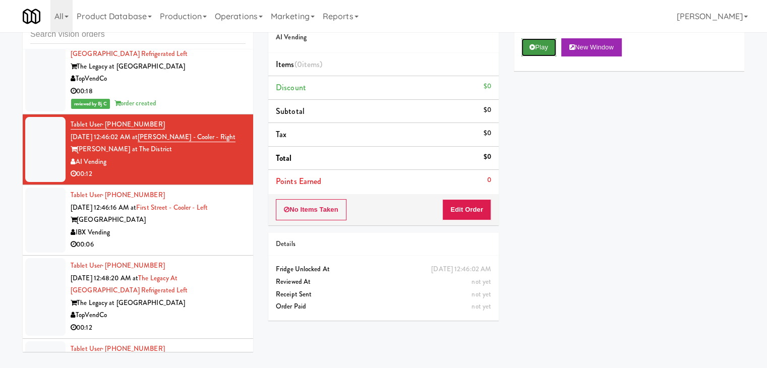
click at [543, 53] on button "Play" at bounding box center [539, 47] width 35 height 18
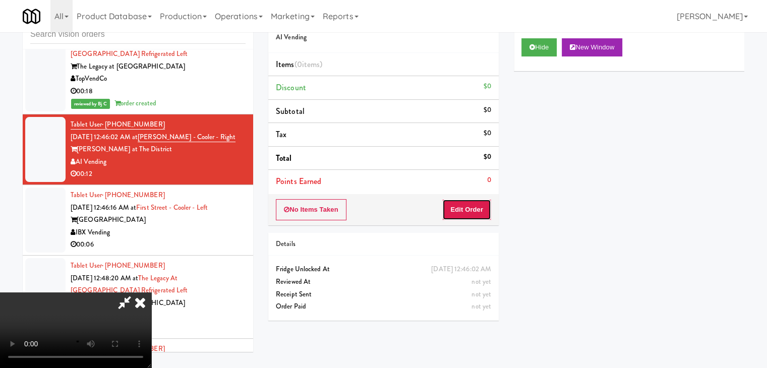
click at [466, 207] on button "Edit Order" at bounding box center [466, 209] width 49 height 21
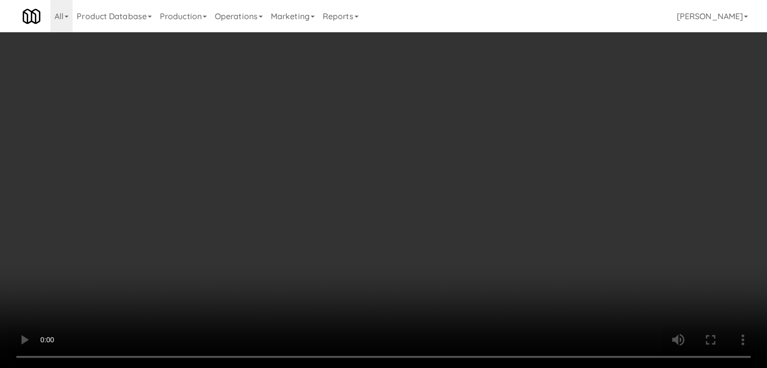
scroll to position [5148, 0]
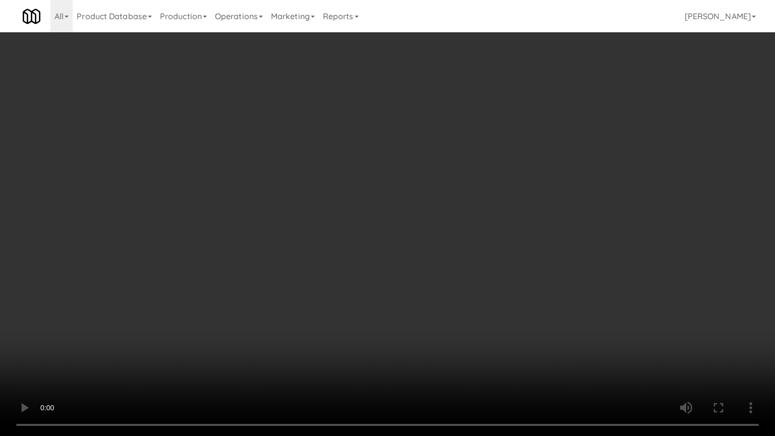
click at [462, 266] on video at bounding box center [387, 218] width 775 height 436
click at [461, 265] on video at bounding box center [387, 218] width 775 height 436
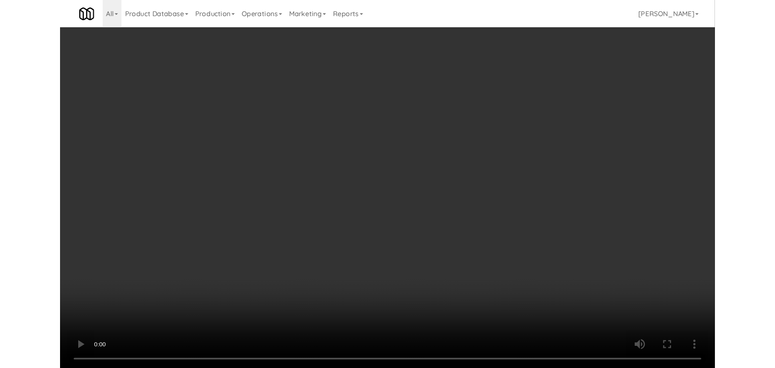
scroll to position [5173, 0]
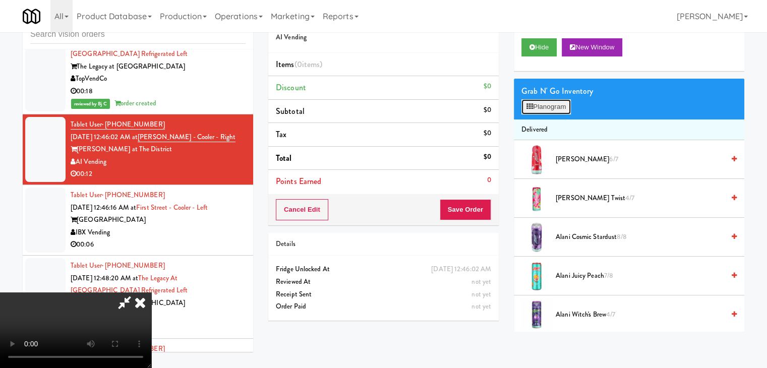
click at [547, 109] on button "Planogram" at bounding box center [546, 106] width 49 height 15
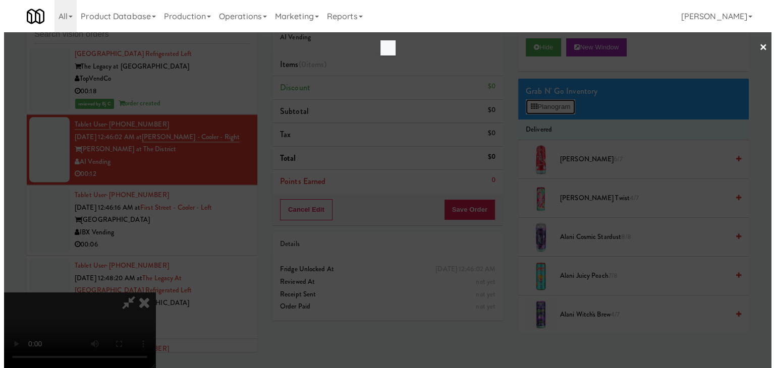
scroll to position [5148, 0]
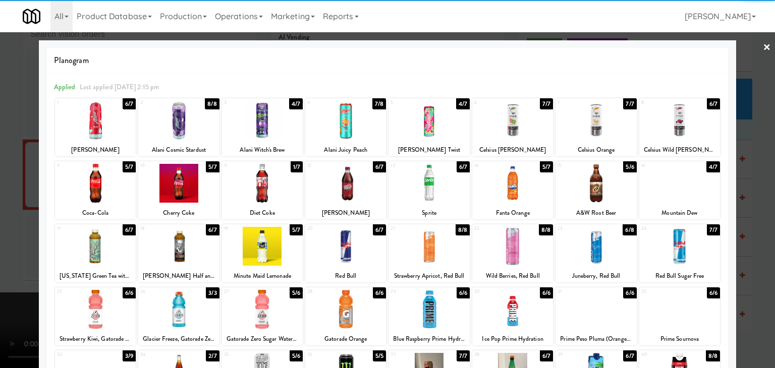
click at [271, 179] on div at bounding box center [262, 183] width 81 height 39
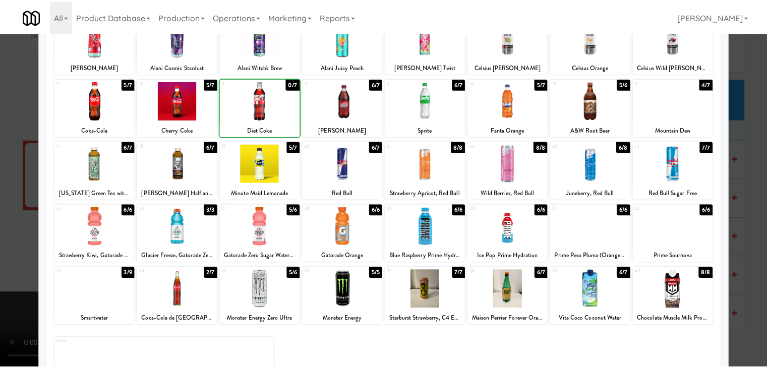
scroll to position [127, 0]
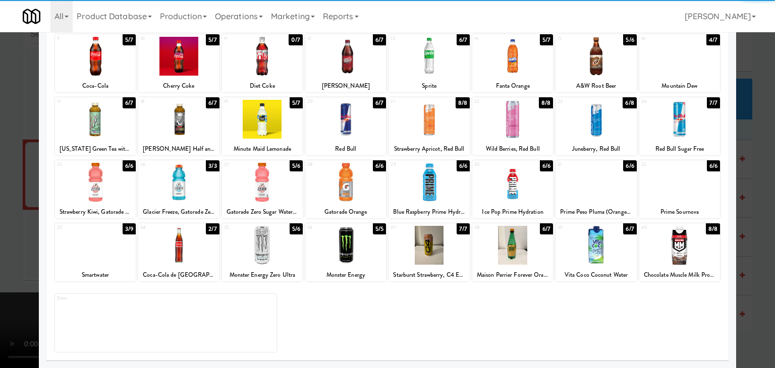
click at [202, 252] on div at bounding box center [178, 245] width 81 height 39
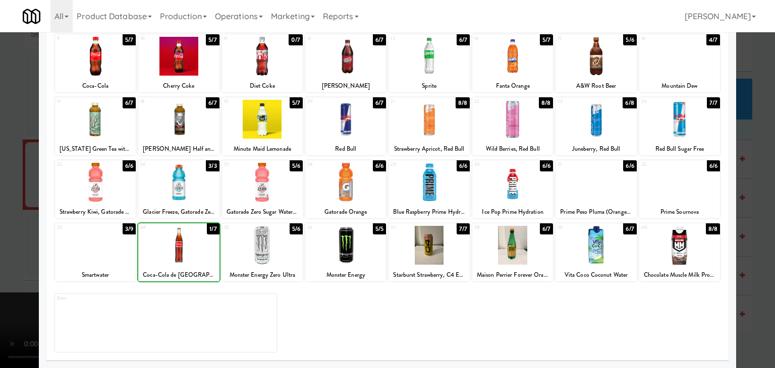
click at [202, 252] on div at bounding box center [178, 245] width 81 height 39
click at [12, 216] on div at bounding box center [387, 184] width 775 height 368
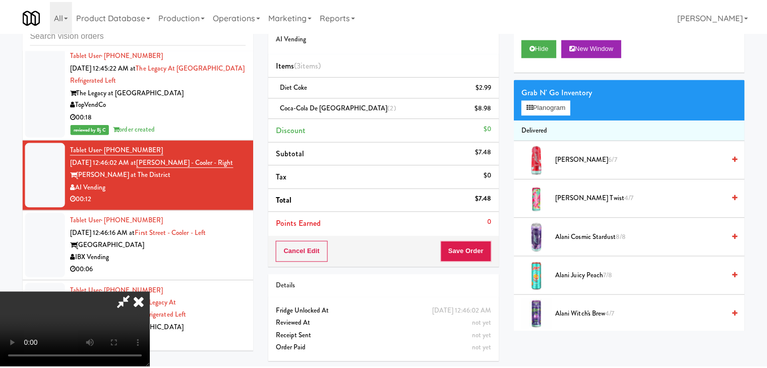
scroll to position [5173, 0]
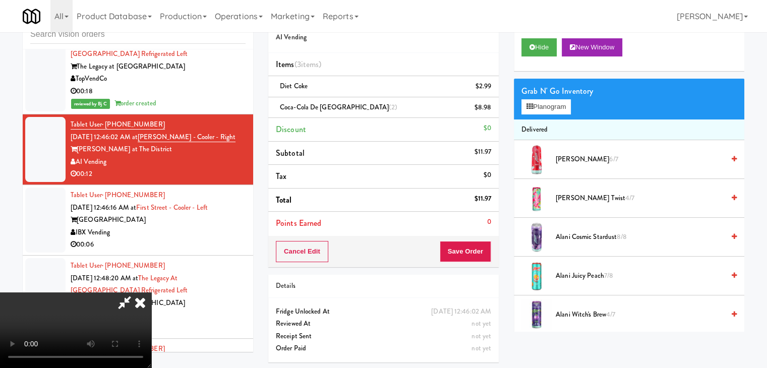
drag, startPoint x: 447, startPoint y: 247, endPoint x: 462, endPoint y: 253, distance: 15.8
click at [151, 293] on div at bounding box center [75, 331] width 151 height 76
click at [467, 253] on button "Save Order" at bounding box center [465, 251] width 51 height 21
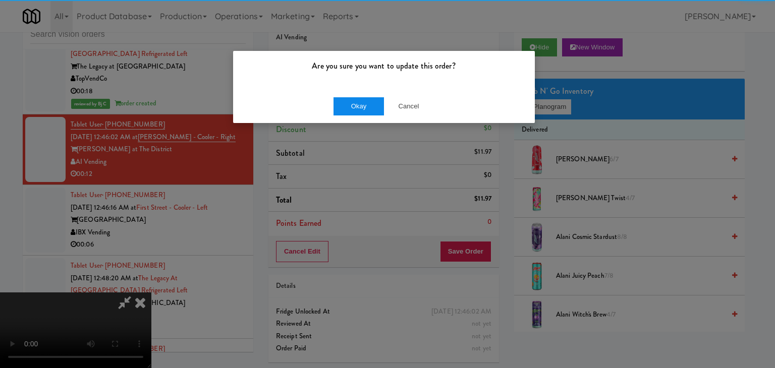
click at [365, 116] on div "Okay Cancel" at bounding box center [384, 106] width 302 height 34
click at [365, 115] on button "Okay" at bounding box center [358, 106] width 50 height 18
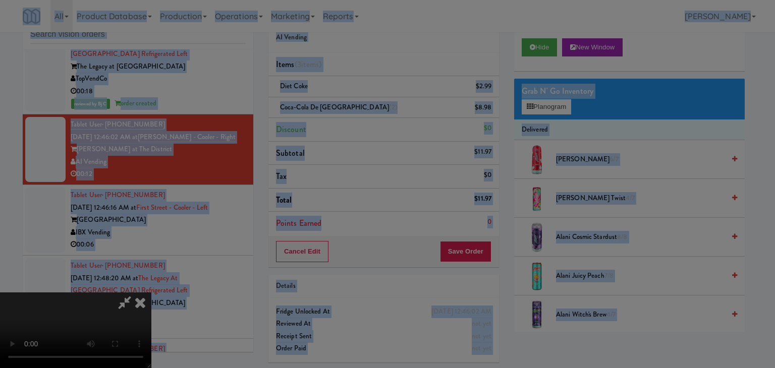
click at [373, 104] on body "Are you sure you want to update this order? Okay Cancel Okay Are you sure you w…" at bounding box center [387, 184] width 775 height 368
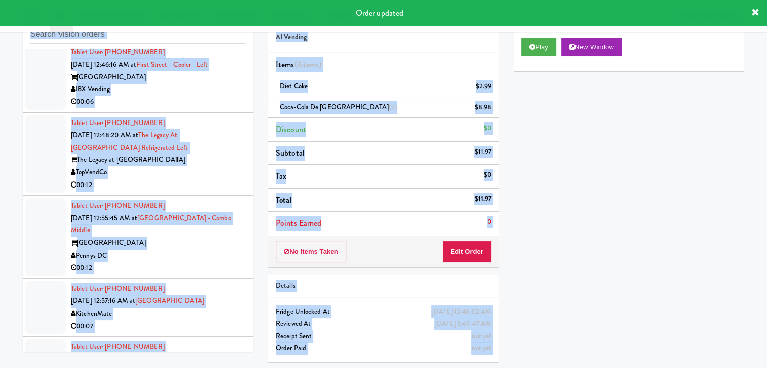
scroll to position [5274, 0]
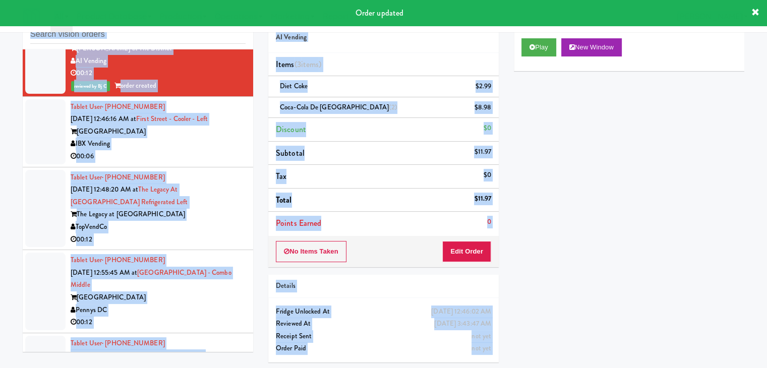
click at [42, 161] on div at bounding box center [45, 131] width 40 height 65
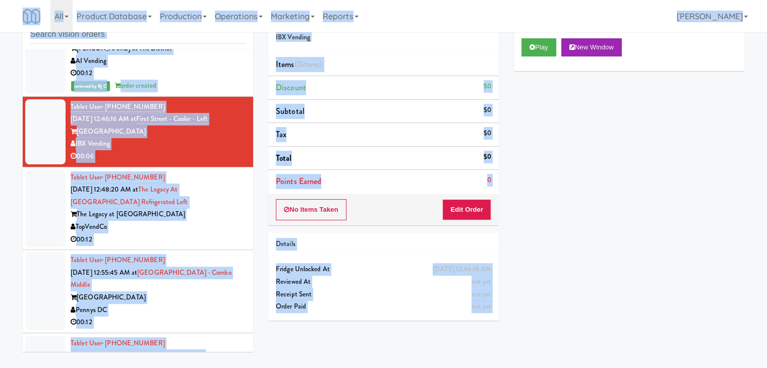
scroll to position [5009, 0]
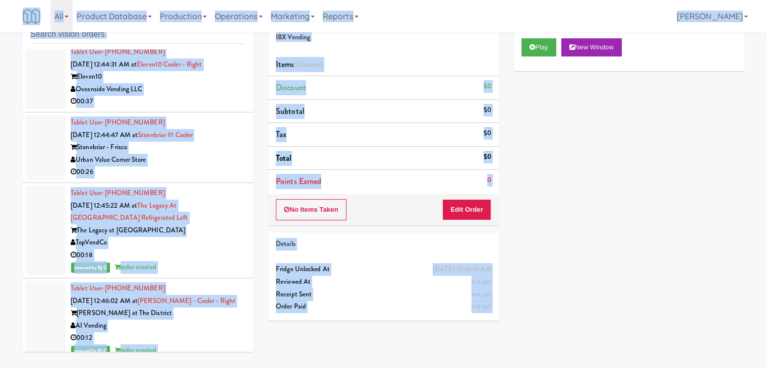
click at [264, 190] on div "Order # 1534749 IBX Vending Items (0 items ) Discount $0 Subtotal $0 Tax $0 Tot…" at bounding box center [384, 166] width 246 height 324
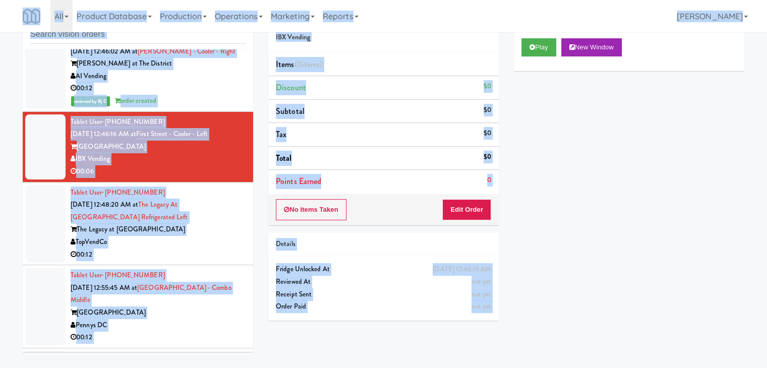
click at [0, 202] on div "inbox reviewed all all unclear take inventory issue suspicious failed recent ad…" at bounding box center [383, 182] width 767 height 356
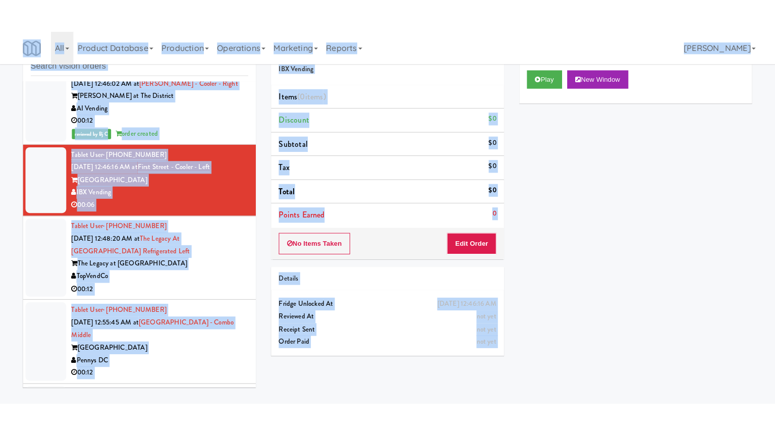
scroll to position [5261, 0]
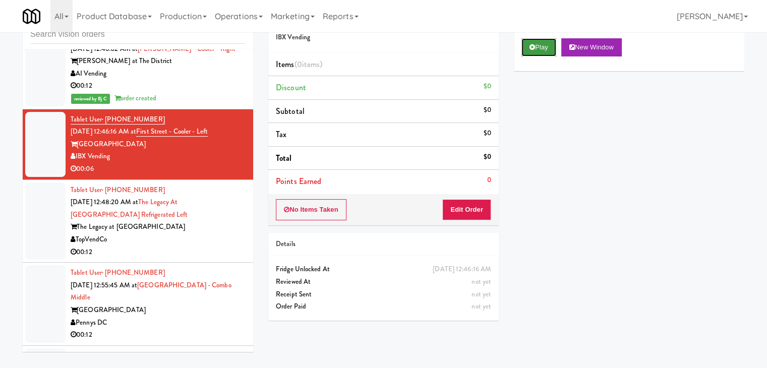
click at [548, 41] on button "Play" at bounding box center [539, 47] width 35 height 18
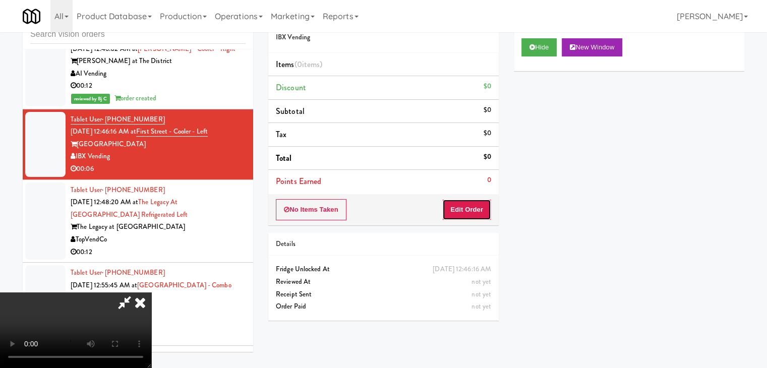
click at [473, 207] on button "Edit Order" at bounding box center [466, 209] width 49 height 21
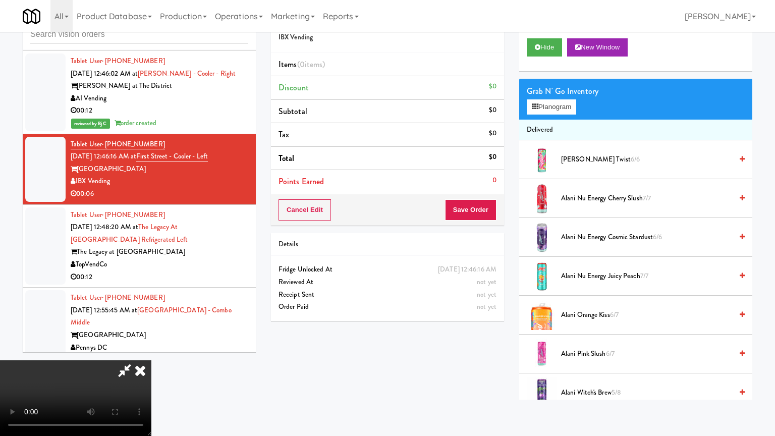
click at [151, 360] on video at bounding box center [75, 398] width 151 height 76
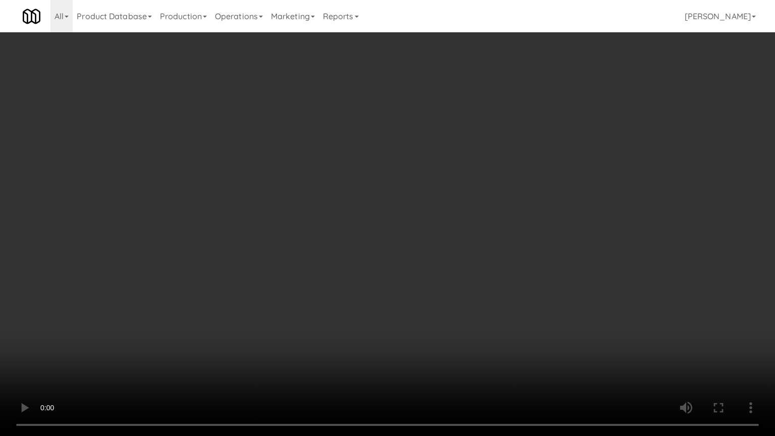
drag, startPoint x: 432, startPoint y: 332, endPoint x: 419, endPoint y: 255, distance: 77.7
click at [429, 327] on video at bounding box center [387, 218] width 775 height 436
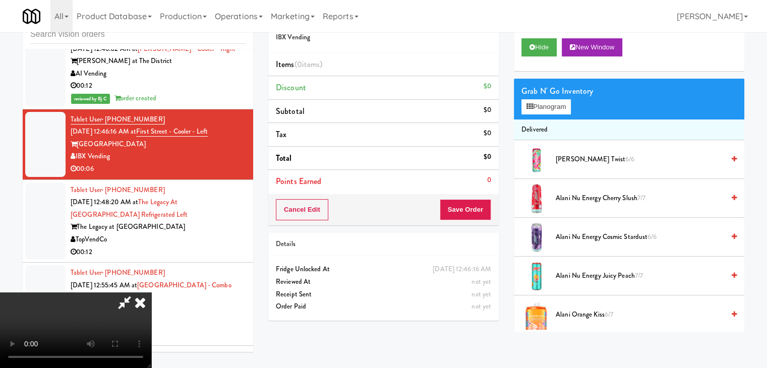
click at [151, 293] on icon at bounding box center [140, 303] width 22 height 20
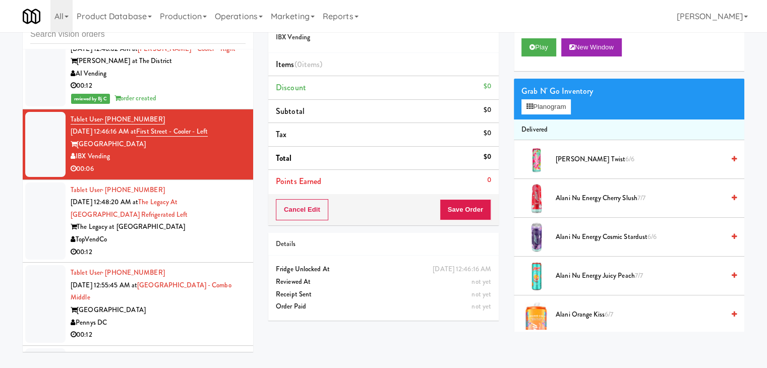
drag, startPoint x: 210, startPoint y: 252, endPoint x: 210, endPoint y: 242, distance: 9.6
click at [210, 234] on div "The Legacy at [GEOGRAPHIC_DATA]" at bounding box center [158, 227] width 175 height 13
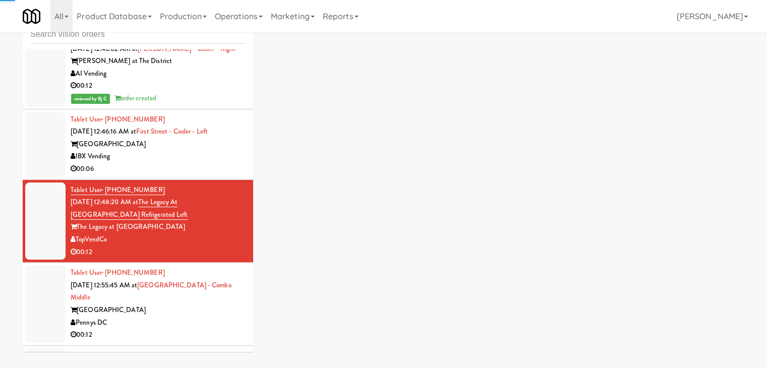
click at [208, 176] on div "00:06" at bounding box center [158, 169] width 175 height 13
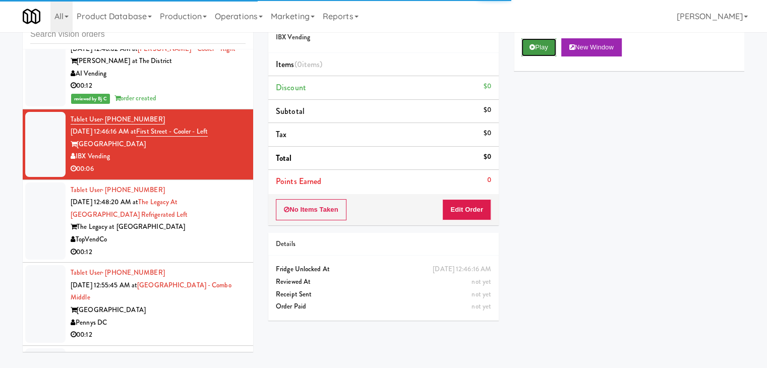
drag, startPoint x: 546, startPoint y: 39, endPoint x: 536, endPoint y: 72, distance: 34.2
click at [546, 39] on button "Play" at bounding box center [539, 47] width 35 height 18
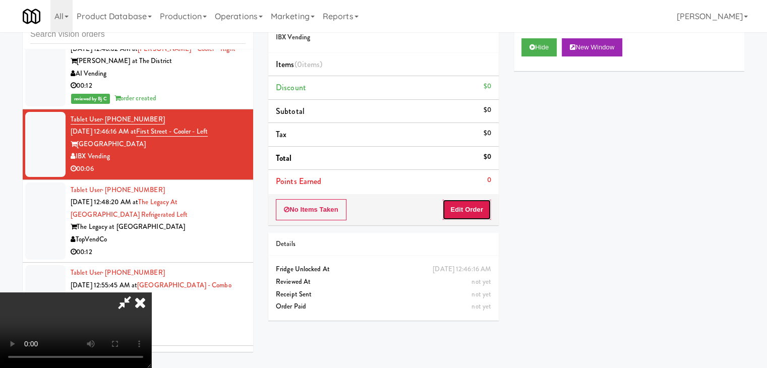
click at [461, 209] on button "Edit Order" at bounding box center [466, 209] width 49 height 21
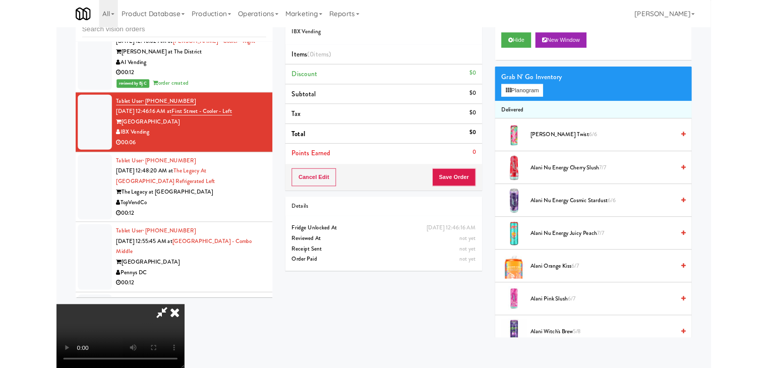
scroll to position [5236, 0]
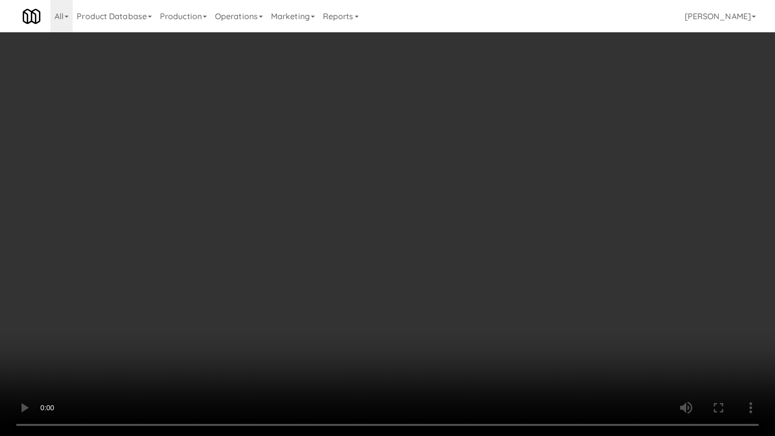
click at [514, 260] on video at bounding box center [387, 218] width 775 height 436
click at [513, 259] on video at bounding box center [387, 218] width 775 height 436
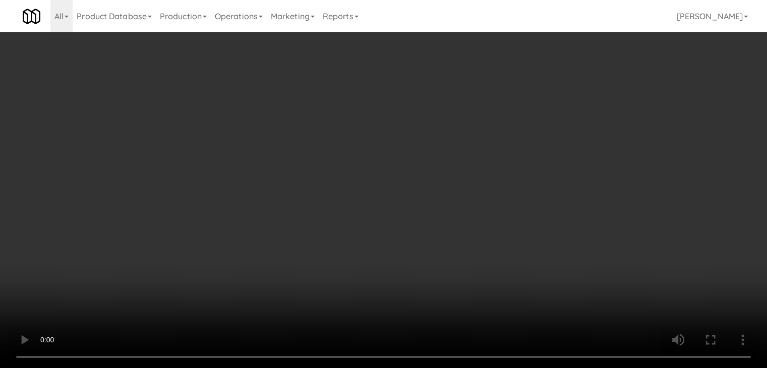
click at [559, 104] on button "Planogram" at bounding box center [546, 106] width 49 height 15
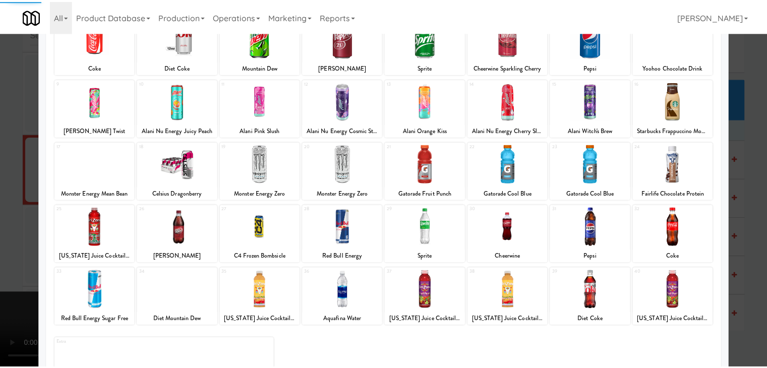
scroll to position [101, 0]
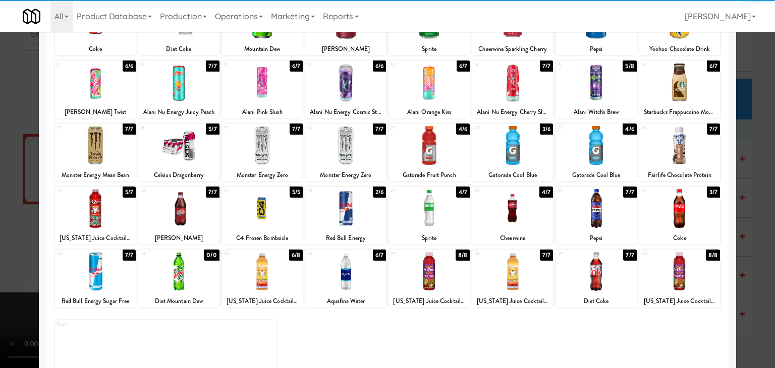
click at [170, 213] on div at bounding box center [178, 208] width 81 height 39
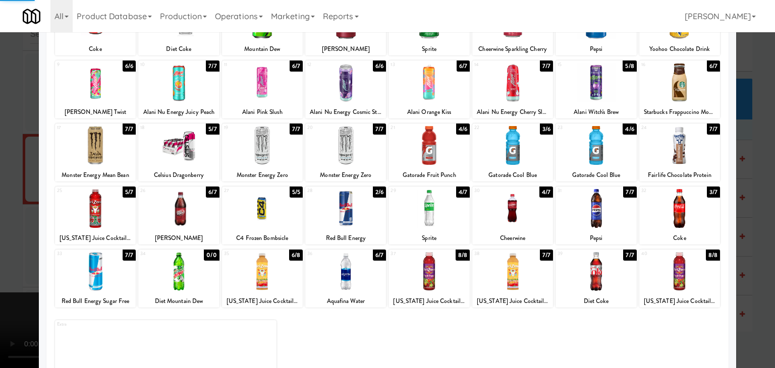
drag, startPoint x: 0, startPoint y: 215, endPoint x: 123, endPoint y: 218, distance: 123.1
click at [7, 215] on div at bounding box center [387, 184] width 775 height 368
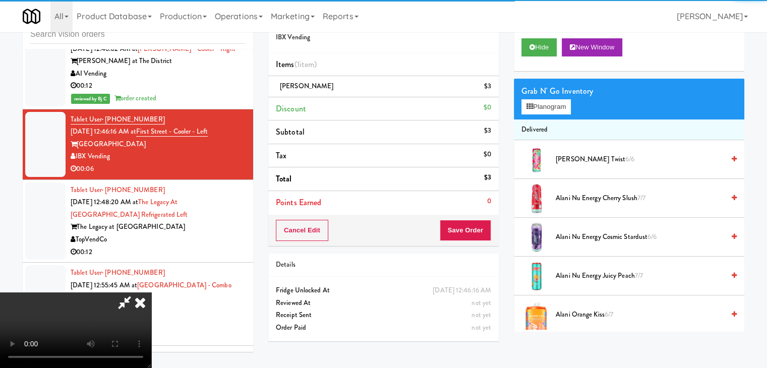
click at [495, 232] on div "Cancel Edit Save Order" at bounding box center [383, 230] width 231 height 31
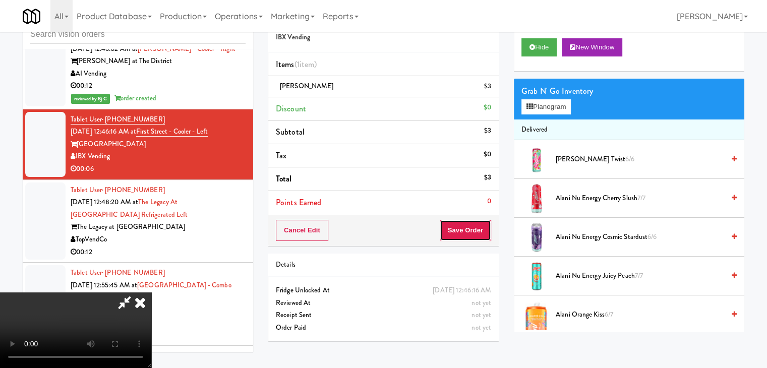
click at [481, 231] on button "Save Order" at bounding box center [465, 230] width 51 height 21
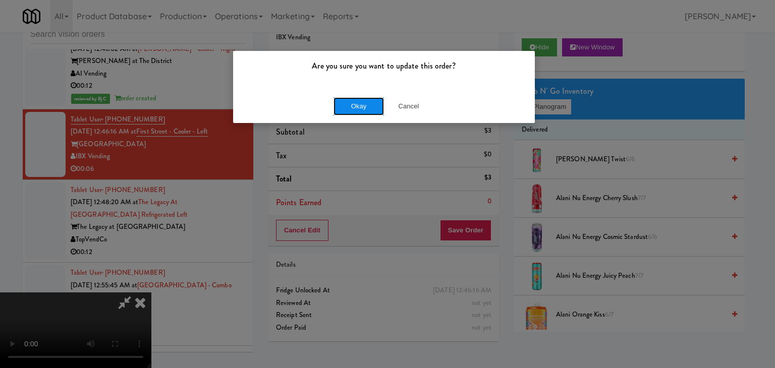
click at [363, 105] on button "Okay" at bounding box center [358, 106] width 50 height 18
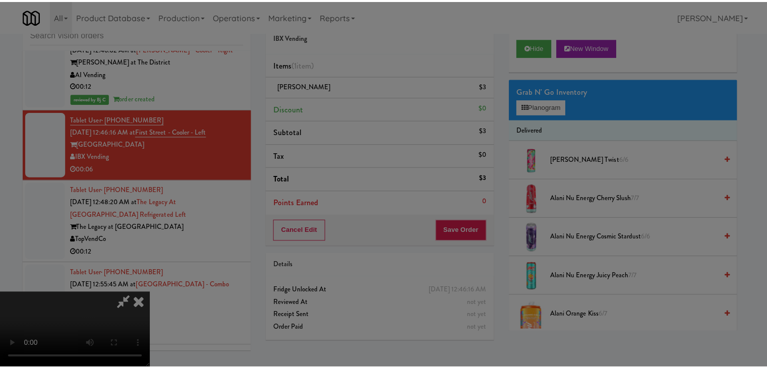
scroll to position [5274, 0]
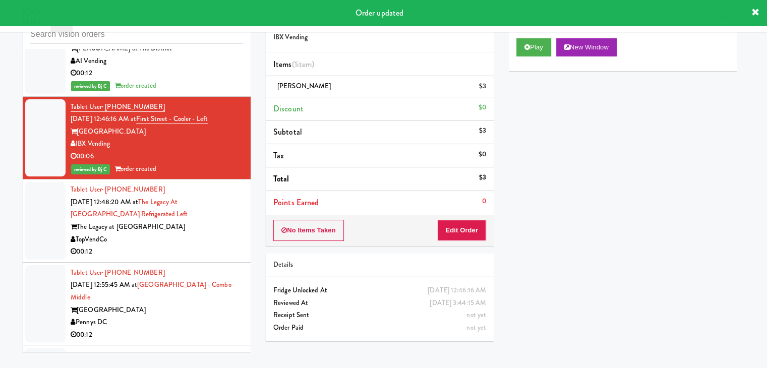
click at [204, 272] on div at bounding box center [383, 184] width 767 height 368
click at [190, 267] on div at bounding box center [383, 184] width 767 height 368
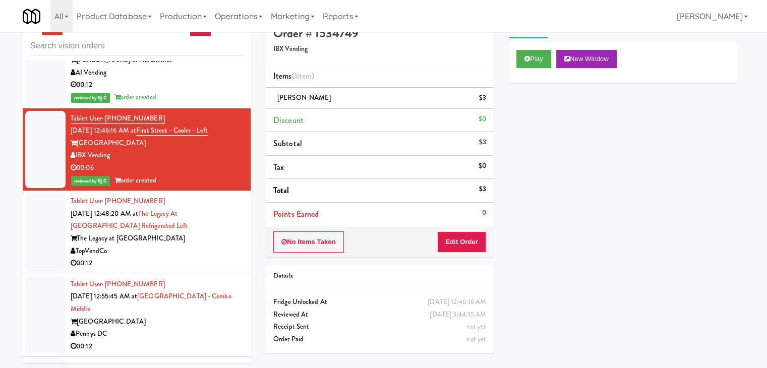
scroll to position [32, 0]
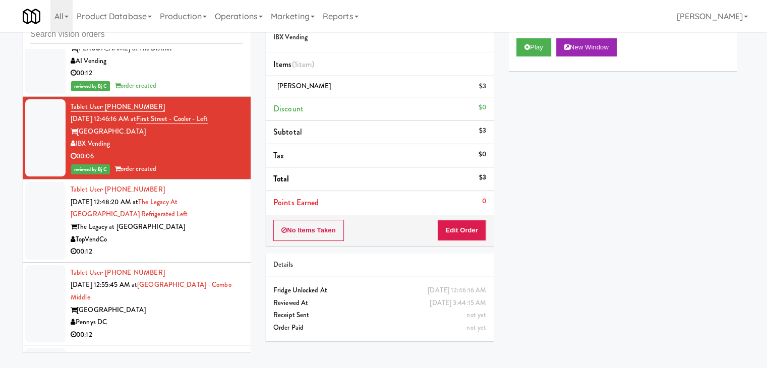
click at [174, 265] on div at bounding box center [383, 184] width 767 height 368
drag, startPoint x: 162, startPoint y: 269, endPoint x: 172, endPoint y: 264, distance: 10.6
click at [167, 267] on div at bounding box center [383, 184] width 767 height 368
click at [209, 98] on div at bounding box center [383, 184] width 767 height 368
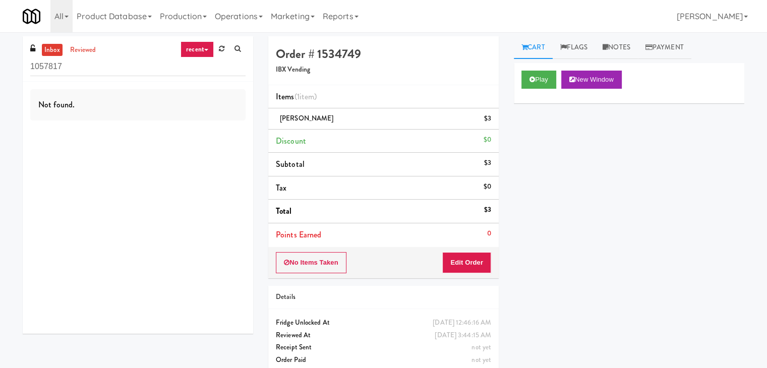
click at [212, 47] on link "recent" at bounding box center [197, 49] width 33 height 16
click at [218, 49] on link at bounding box center [222, 48] width 16 height 15
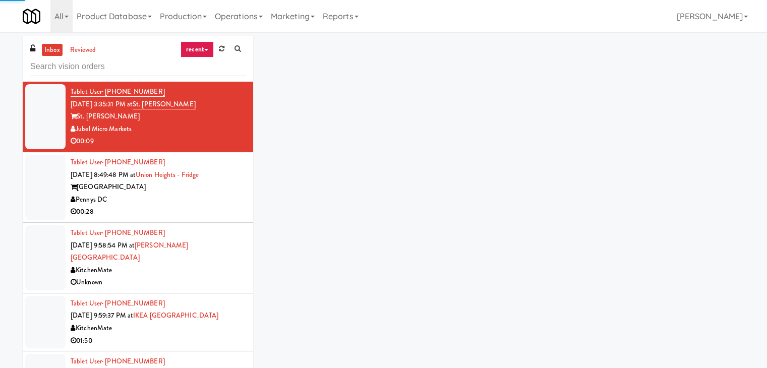
click at [202, 51] on link "recent" at bounding box center [197, 49] width 33 height 16
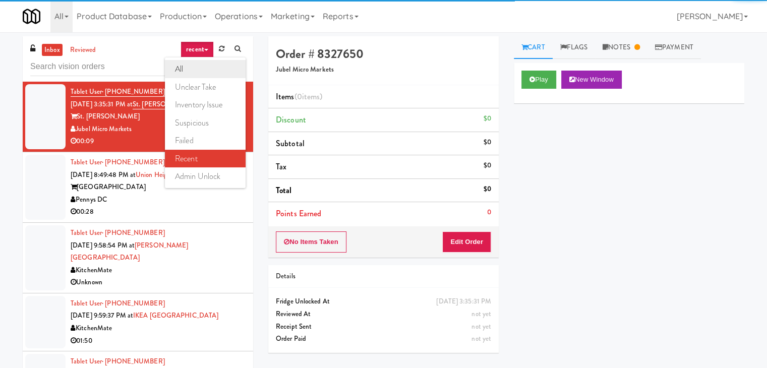
click at [203, 63] on link "all" at bounding box center [205, 69] width 81 height 18
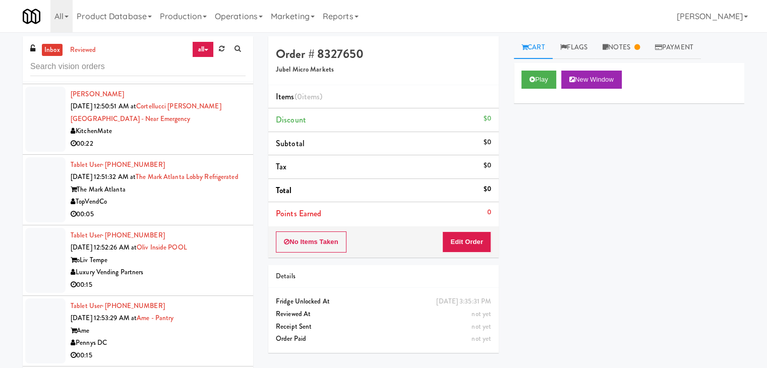
scroll to position [3912, 0]
click at [184, 195] on div "TopVendCo" at bounding box center [158, 201] width 175 height 13
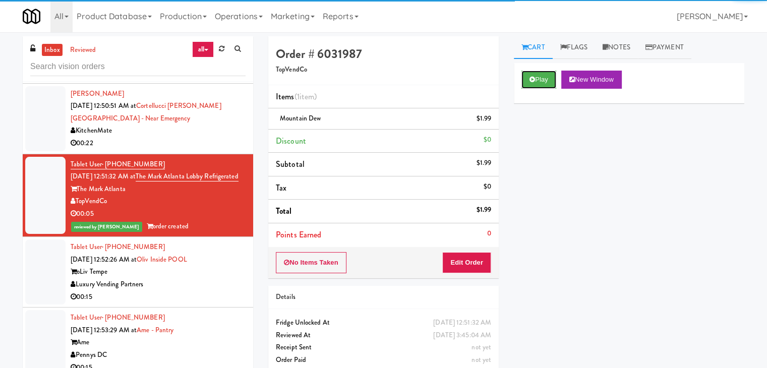
drag, startPoint x: 529, startPoint y: 80, endPoint x: 460, endPoint y: 192, distance: 130.9
click at [529, 185] on div "Play New Window Primary Flag Clear Flag if unable to determine what was taken o…" at bounding box center [629, 252] width 231 height 378
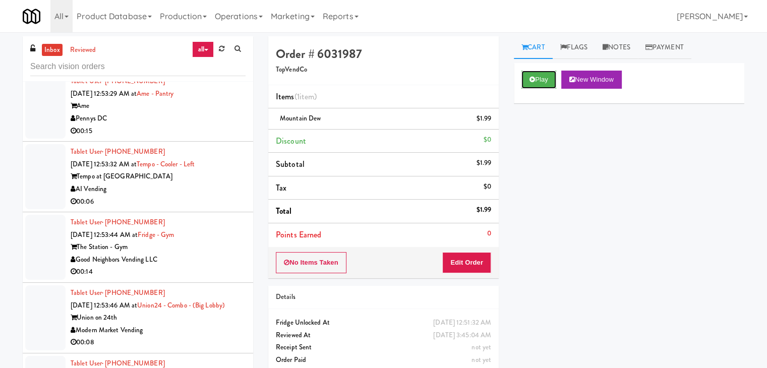
scroll to position [4164, 0]
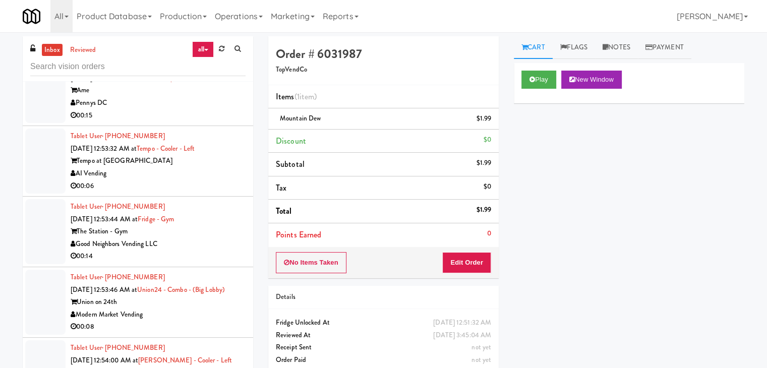
click at [203, 180] on div "00:06" at bounding box center [158, 186] width 175 height 13
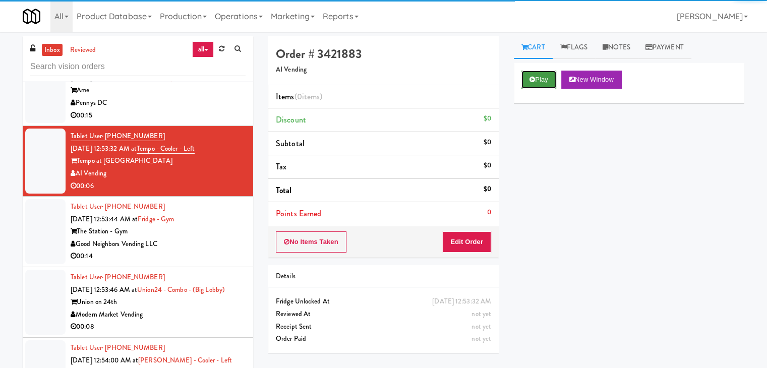
click at [541, 77] on button "Play" at bounding box center [539, 80] width 35 height 18
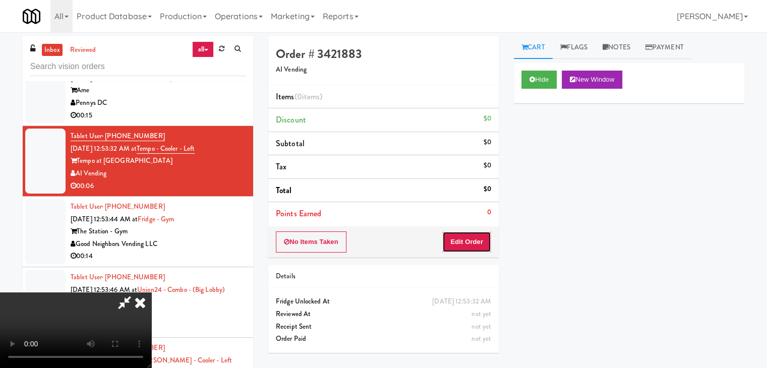
click at [465, 247] on button "Edit Order" at bounding box center [466, 242] width 49 height 21
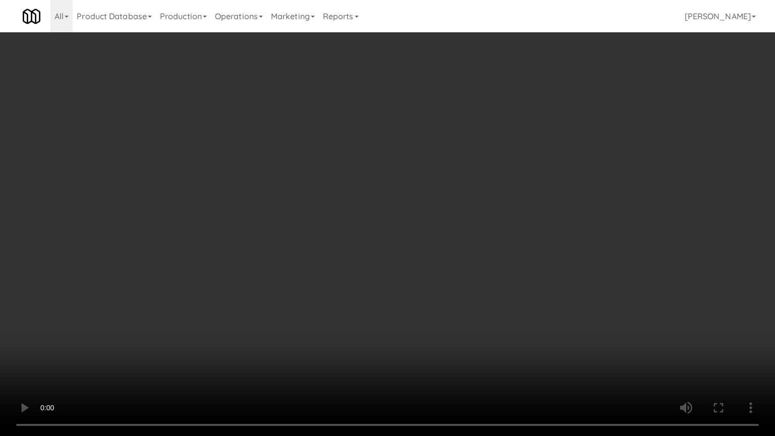
click at [436, 255] on video at bounding box center [387, 218] width 775 height 436
click at [432, 256] on video at bounding box center [387, 218] width 775 height 436
click at [432, 244] on video at bounding box center [387, 218] width 775 height 436
click at [432, 245] on video at bounding box center [387, 218] width 775 height 436
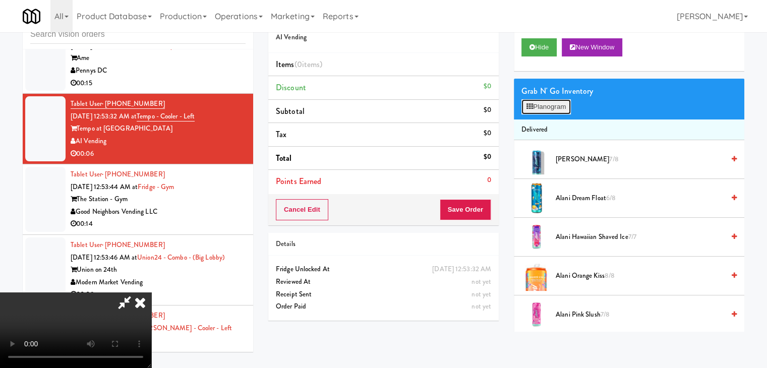
click at [555, 104] on button "Planogram" at bounding box center [546, 106] width 49 height 15
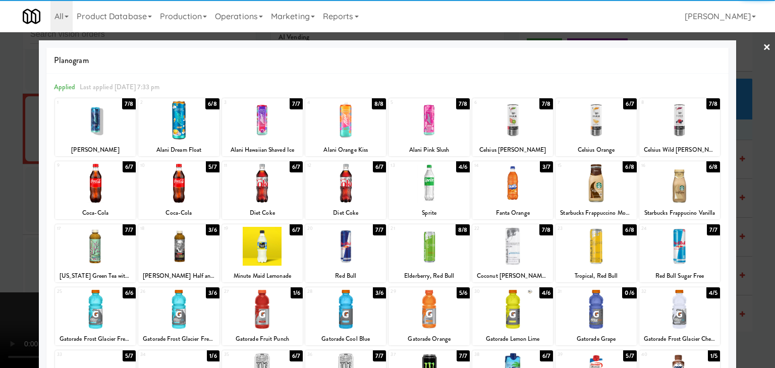
click at [93, 186] on div at bounding box center [95, 183] width 81 height 39
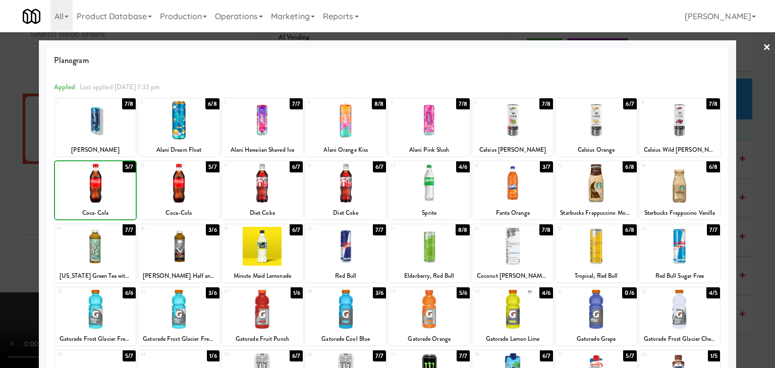
click at [8, 194] on div at bounding box center [387, 184] width 775 height 368
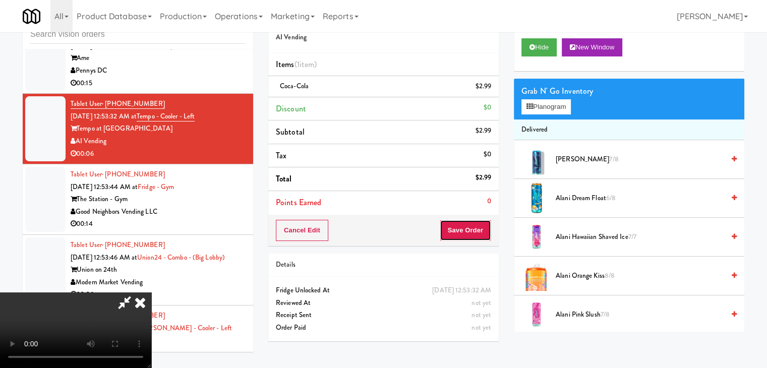
click at [477, 232] on button "Save Order" at bounding box center [465, 230] width 51 height 21
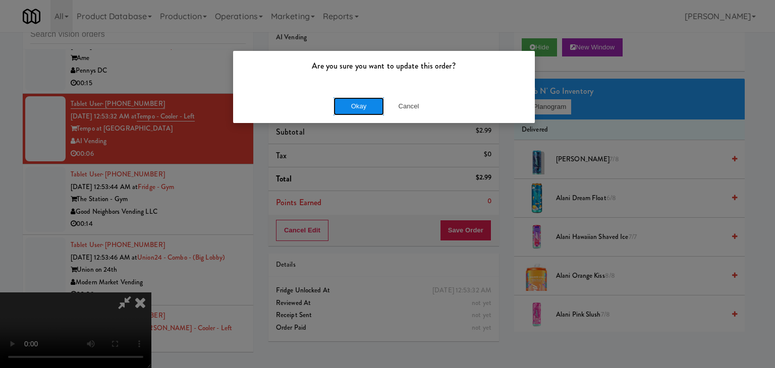
click at [356, 104] on button "Okay" at bounding box center [358, 106] width 50 height 18
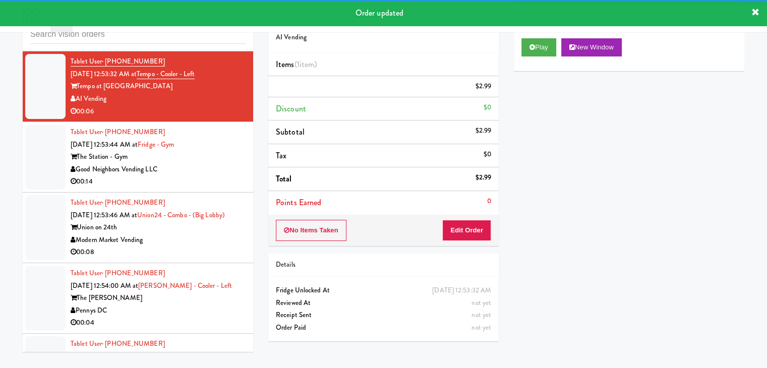
scroll to position [4278, 0]
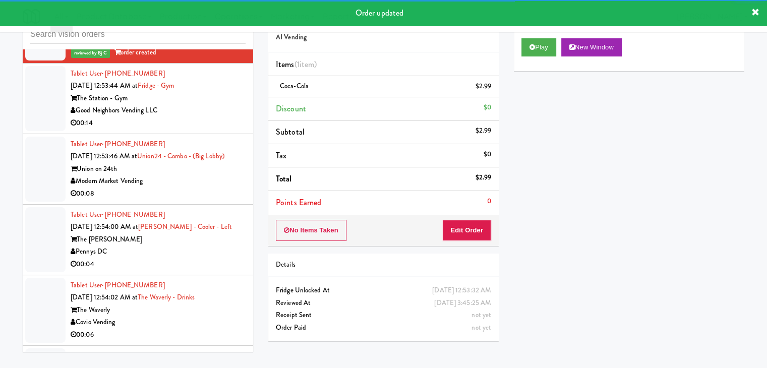
click at [215, 104] on div "Good Neighbors Vending LLC" at bounding box center [158, 110] width 175 height 13
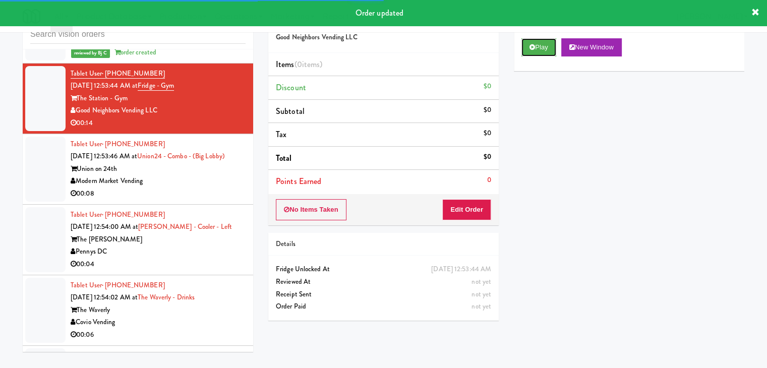
drag, startPoint x: 541, startPoint y: 48, endPoint x: 535, endPoint y: 77, distance: 29.9
click at [541, 51] on button "Play" at bounding box center [539, 47] width 35 height 18
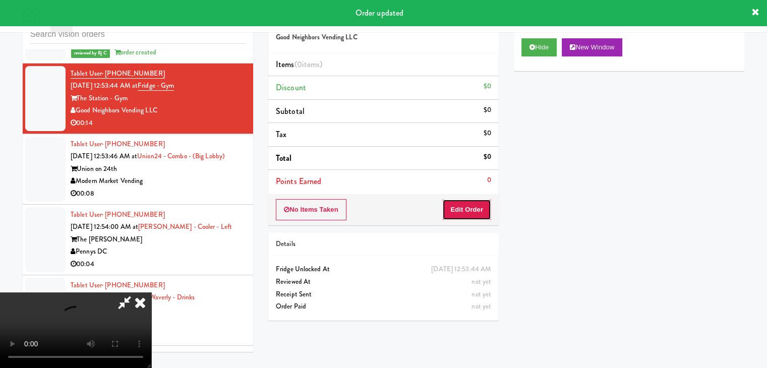
click at [480, 210] on button "Edit Order" at bounding box center [466, 209] width 49 height 21
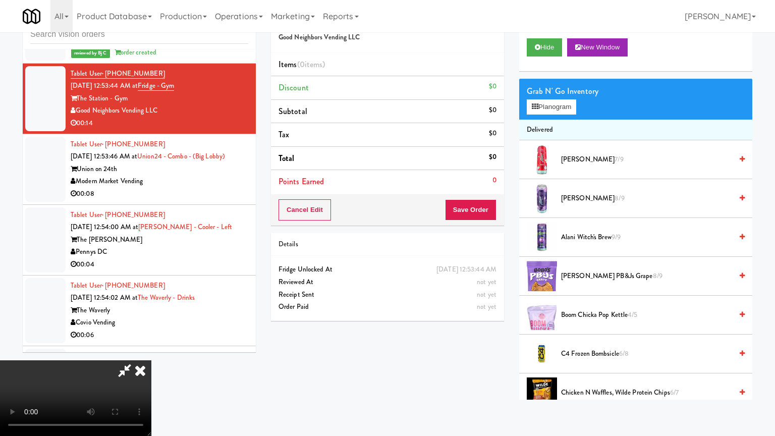
click at [151, 360] on video at bounding box center [75, 398] width 151 height 76
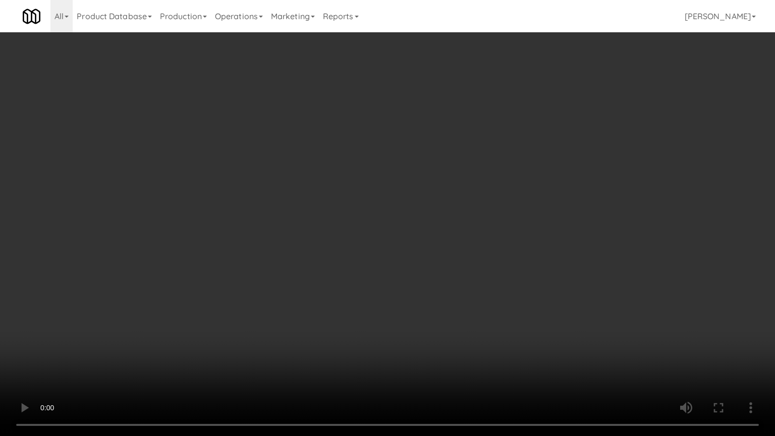
click at [452, 253] on video at bounding box center [387, 218] width 775 height 436
click at [452, 254] on video at bounding box center [387, 218] width 775 height 436
click at [453, 253] on video at bounding box center [387, 218] width 775 height 436
drag, startPoint x: 454, startPoint y: 254, endPoint x: 448, endPoint y: 256, distance: 6.4
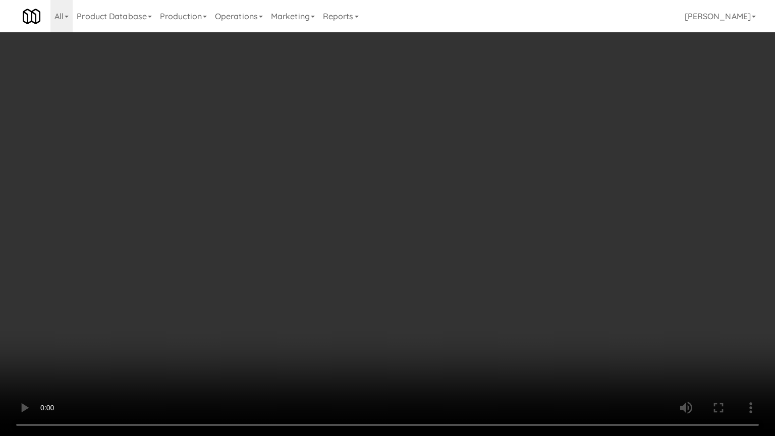
click at [454, 256] on video at bounding box center [387, 218] width 775 height 436
click at [448, 254] on video at bounding box center [387, 218] width 775 height 436
click at [449, 254] on video at bounding box center [387, 218] width 775 height 436
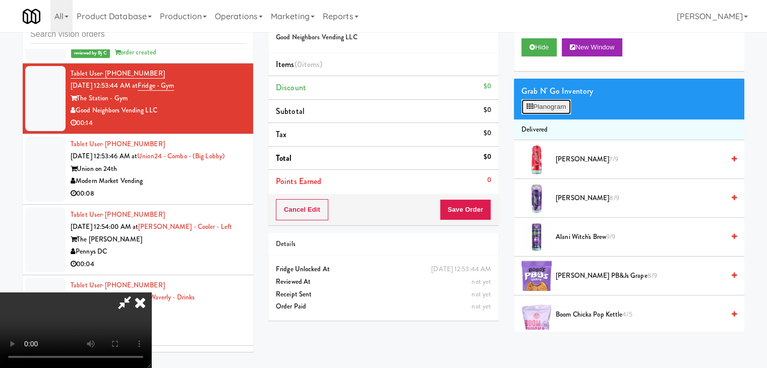
click at [551, 105] on button "Planogram" at bounding box center [546, 106] width 49 height 15
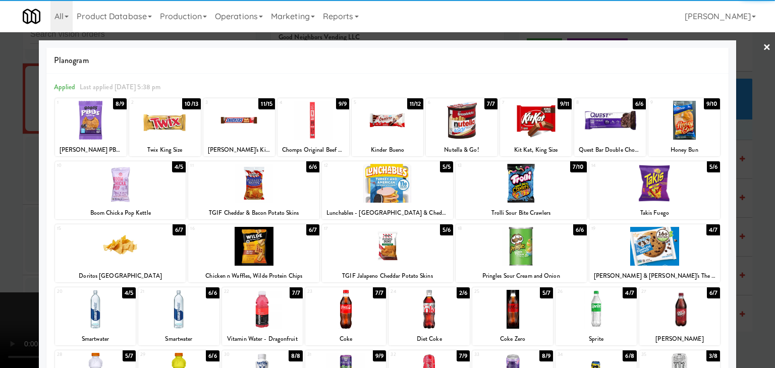
click at [510, 188] on div at bounding box center [520, 183] width 131 height 39
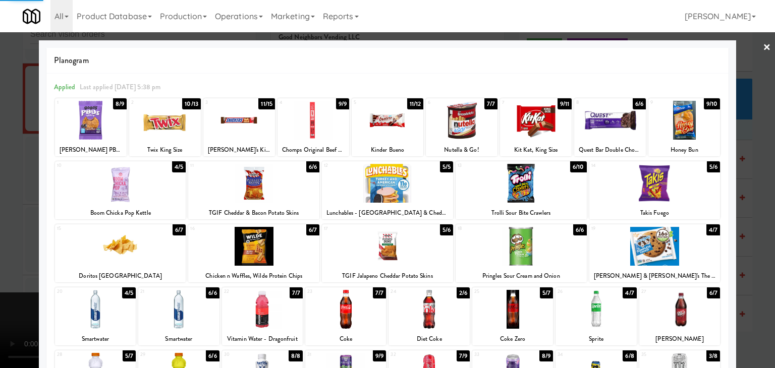
click at [292, 186] on div at bounding box center [253, 183] width 131 height 39
drag, startPoint x: 0, startPoint y: 204, endPoint x: 182, endPoint y: 217, distance: 182.6
click at [2, 204] on div at bounding box center [387, 184] width 775 height 368
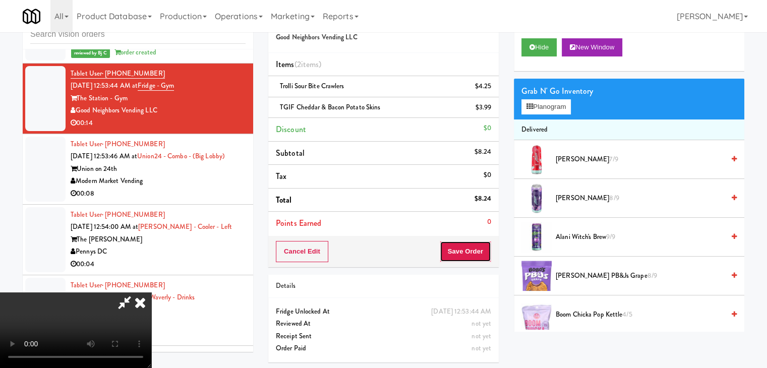
click at [476, 253] on button "Save Order" at bounding box center [465, 251] width 51 height 21
click at [475, 255] on button "Save Order" at bounding box center [465, 251] width 51 height 21
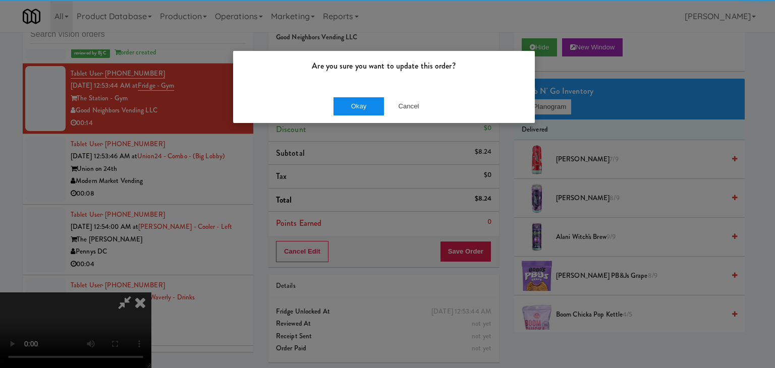
drag, startPoint x: 344, startPoint y: 113, endPoint x: 352, endPoint y: 106, distance: 10.3
click at [346, 112] on div "Okay Cancel" at bounding box center [384, 106] width 302 height 34
click at [352, 105] on button "Okay" at bounding box center [358, 106] width 50 height 18
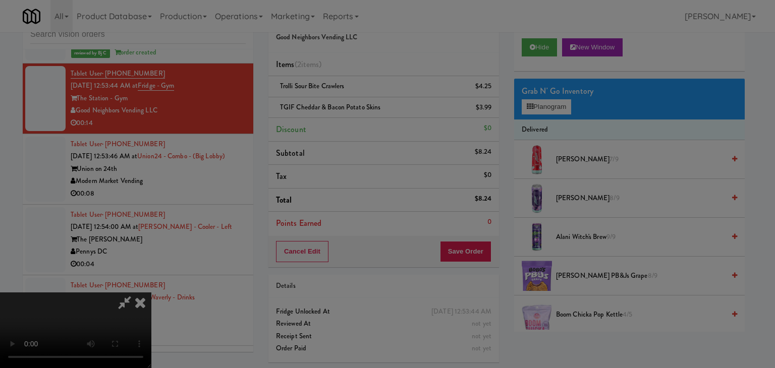
click at [352, 104] on div "Okay Cancel" at bounding box center [384, 88] width 302 height 34
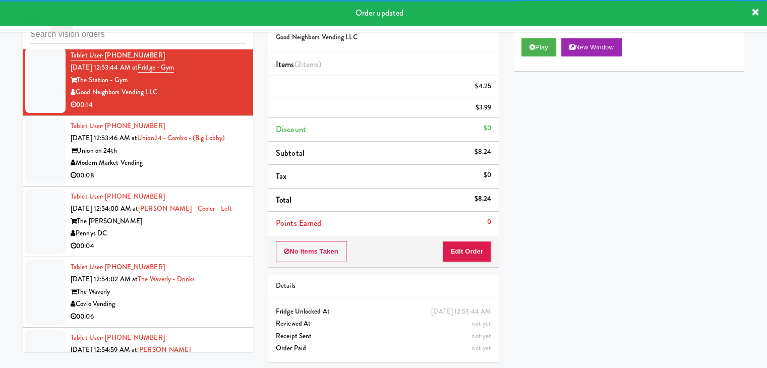
scroll to position [4328, 0]
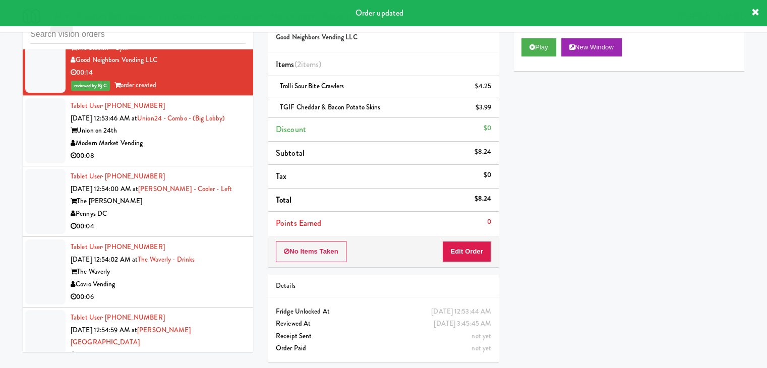
click at [207, 139] on div "Modern Market Vending" at bounding box center [158, 143] width 175 height 13
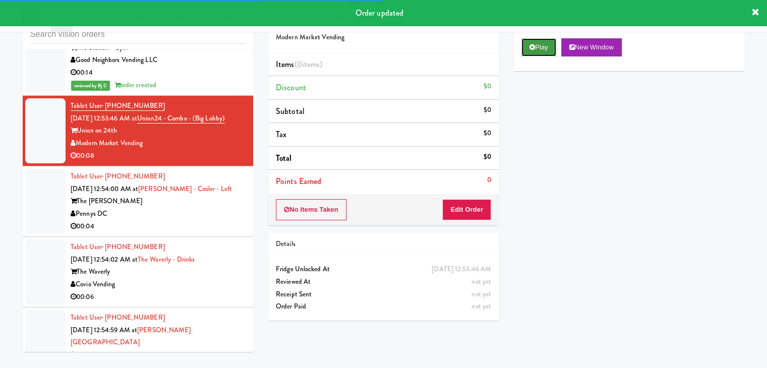
click at [535, 51] on button "Play" at bounding box center [539, 47] width 35 height 18
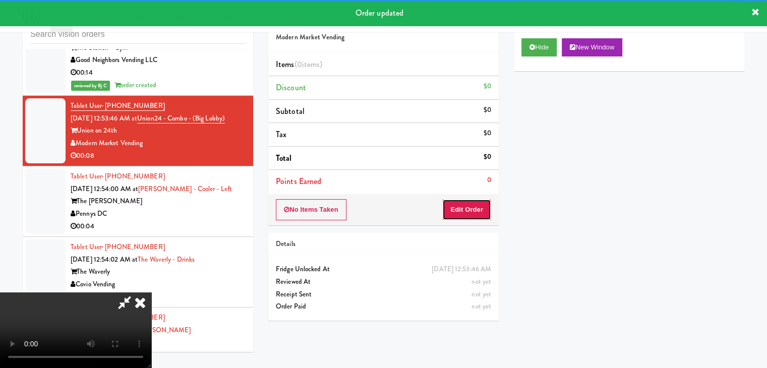
click at [473, 210] on button "Edit Order" at bounding box center [466, 209] width 49 height 21
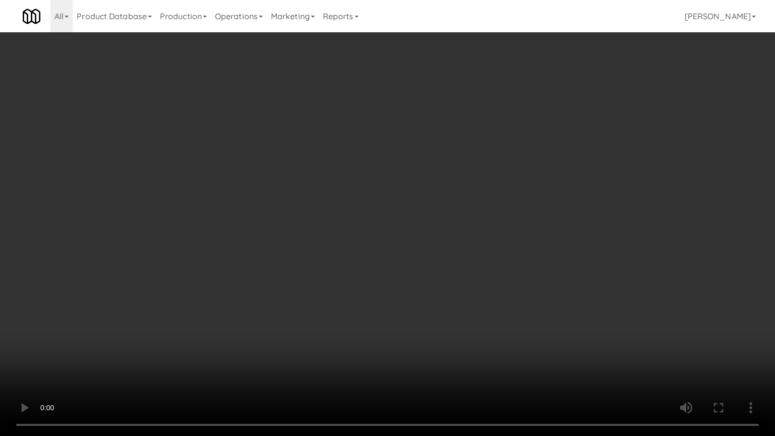
click at [461, 240] on video at bounding box center [387, 218] width 775 height 436
click at [461, 242] on video at bounding box center [387, 218] width 775 height 436
click at [470, 232] on video at bounding box center [387, 218] width 775 height 436
click at [469, 231] on video at bounding box center [387, 218] width 775 height 436
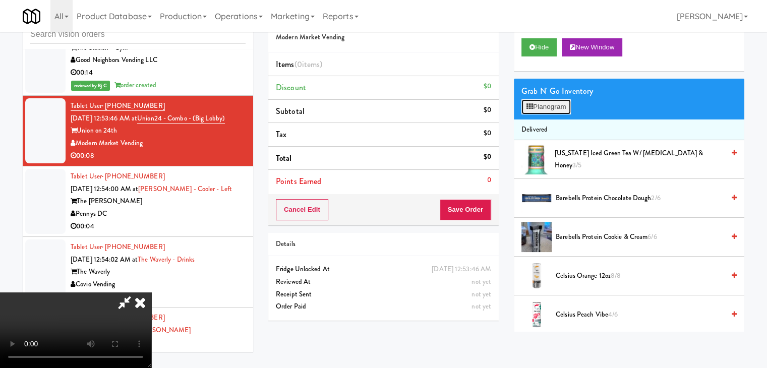
click at [559, 106] on button "Planogram" at bounding box center [546, 106] width 49 height 15
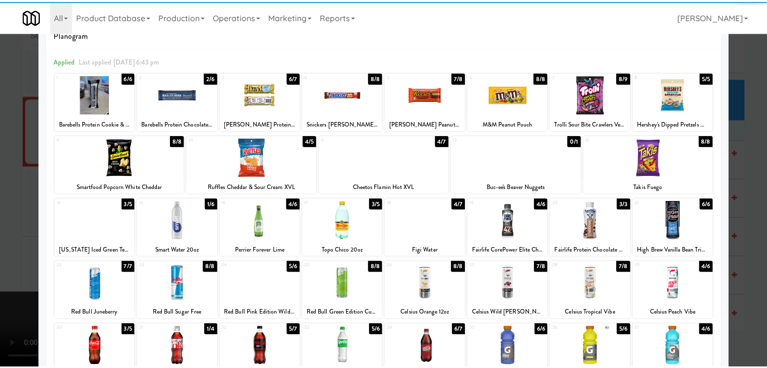
scroll to position [50, 0]
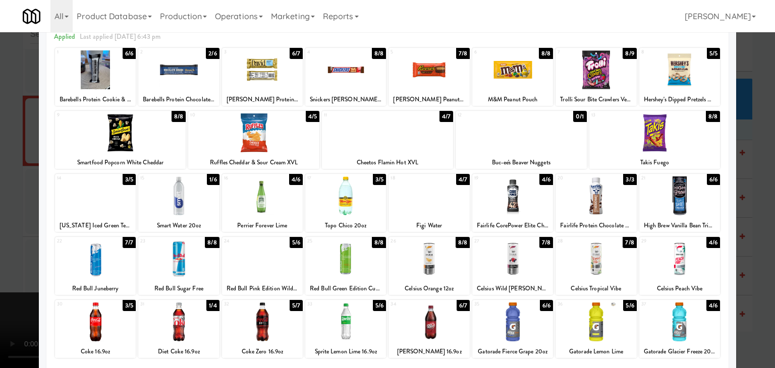
drag, startPoint x: 407, startPoint y: 202, endPoint x: 353, endPoint y: 214, distance: 55.2
click at [407, 202] on div at bounding box center [428, 196] width 81 height 39
drag, startPoint x: 0, startPoint y: 247, endPoint x: 106, endPoint y: 233, distance: 107.4
click at [6, 246] on div at bounding box center [387, 184] width 775 height 368
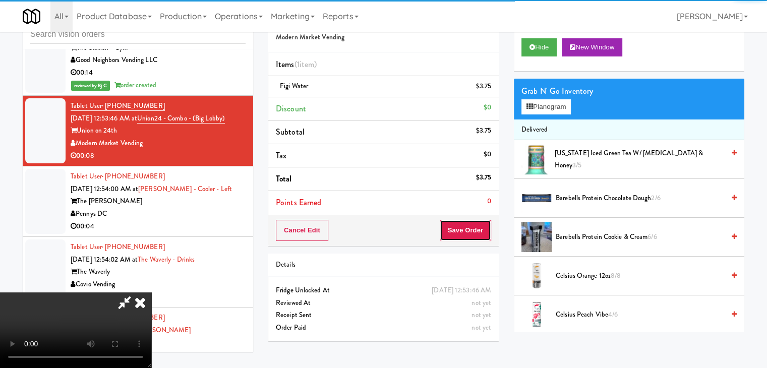
click at [478, 237] on button "Save Order" at bounding box center [465, 230] width 51 height 21
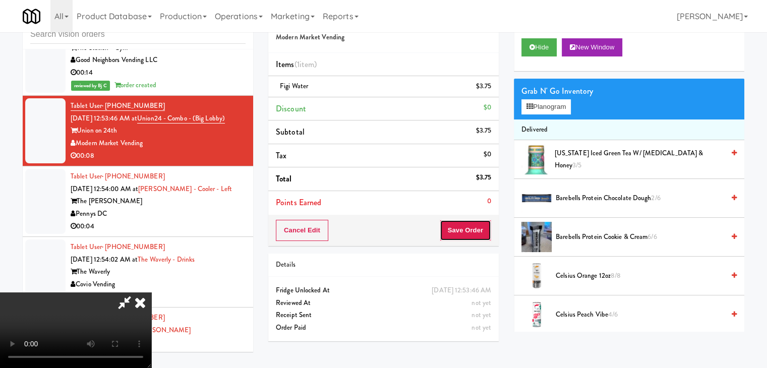
click at [478, 237] on button "Save Order" at bounding box center [465, 230] width 51 height 21
click at [478, 236] on body "Are you sure you want to update this order? Okay Cancel Okay Are you sure you w…" at bounding box center [383, 184] width 767 height 368
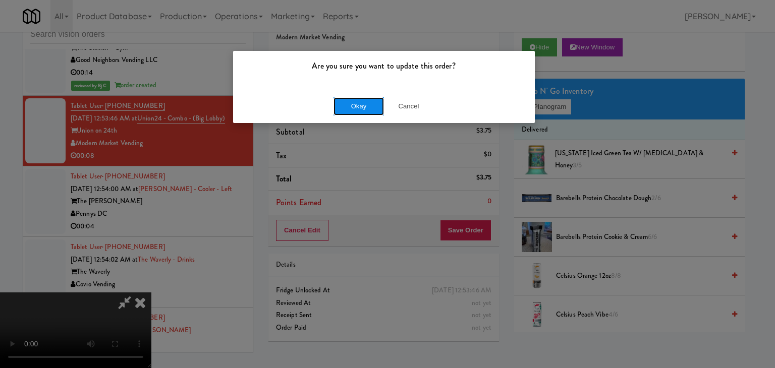
click at [364, 97] on button "Okay" at bounding box center [358, 106] width 50 height 18
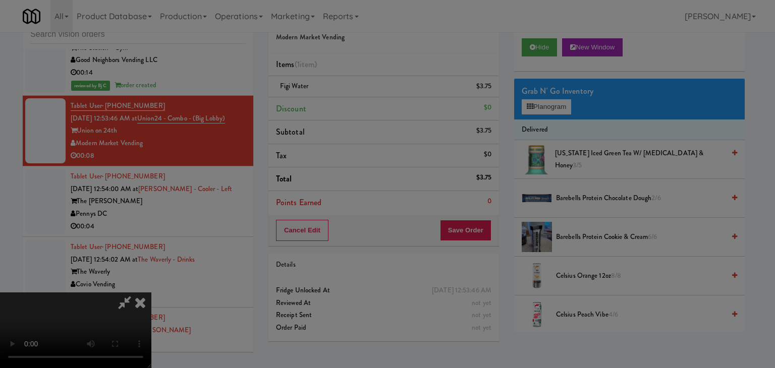
click at [362, 102] on body "Are you sure you want to update this order? Okay Cancel Okay Are you sure you w…" at bounding box center [387, 184] width 775 height 368
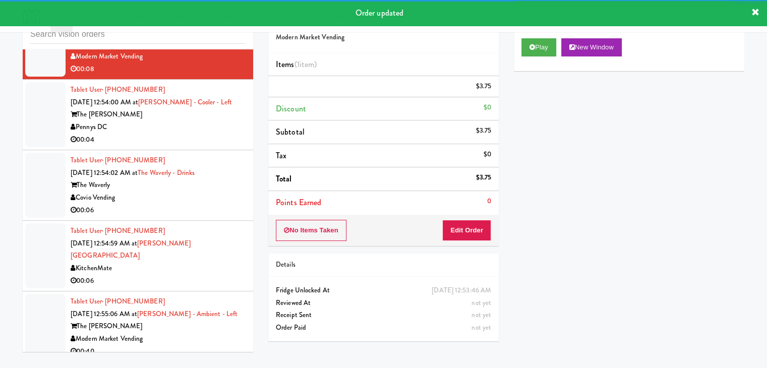
scroll to position [4429, 0]
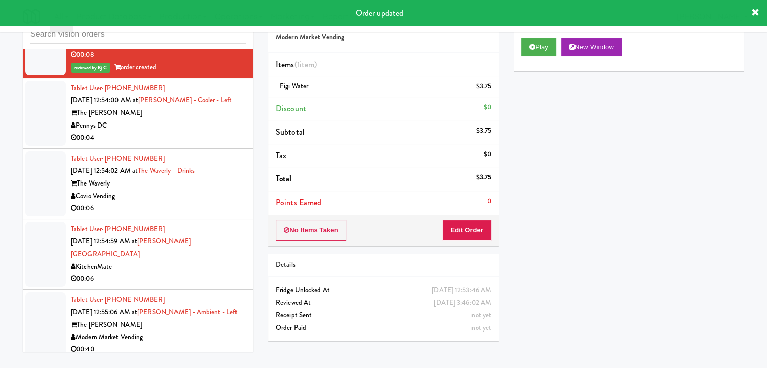
click at [196, 120] on div "Pennys DC" at bounding box center [158, 126] width 175 height 13
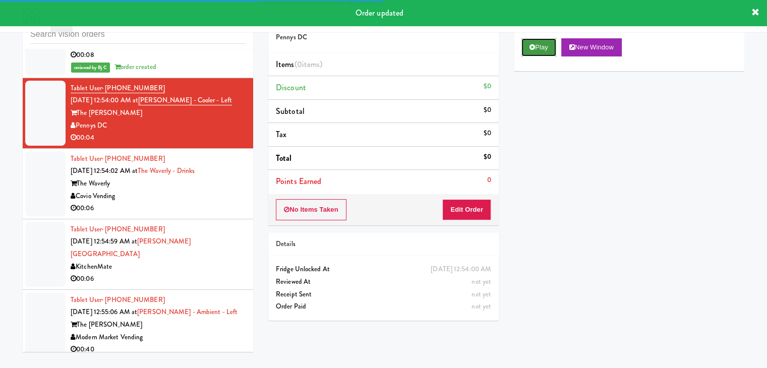
click at [539, 46] on button "Play" at bounding box center [539, 47] width 35 height 18
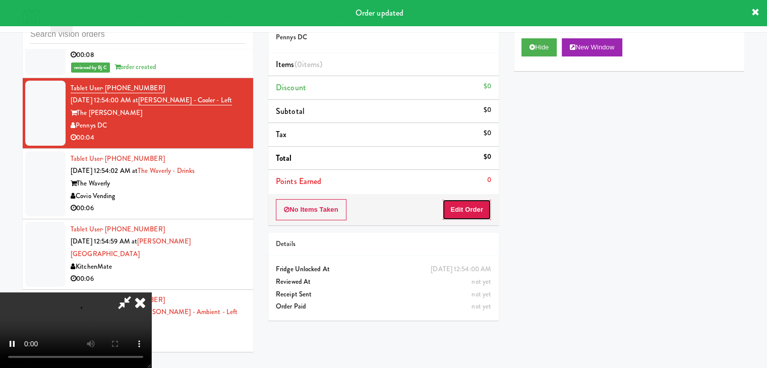
click at [469, 216] on button "Edit Order" at bounding box center [466, 209] width 49 height 21
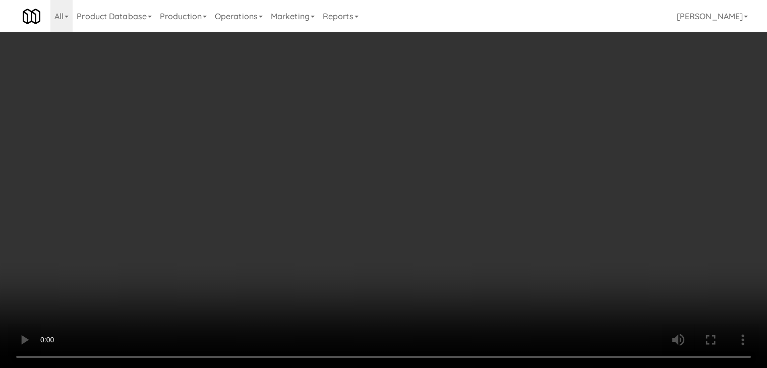
scroll to position [4416, 0]
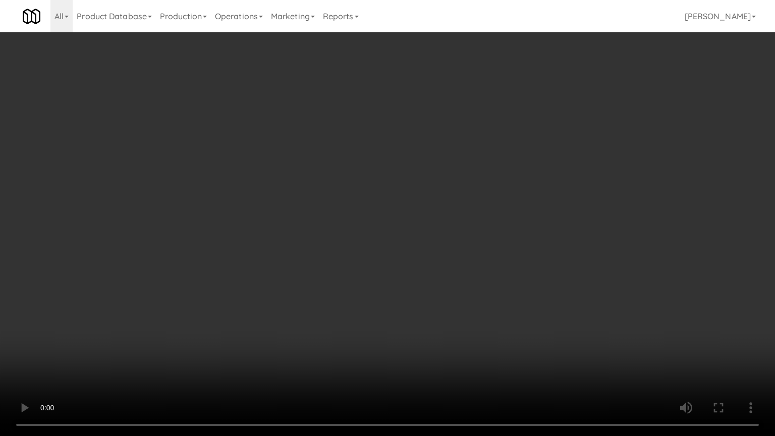
click at [423, 298] on video at bounding box center [387, 218] width 775 height 436
click at [422, 298] on video at bounding box center [387, 218] width 775 height 436
click at [425, 303] on video at bounding box center [387, 218] width 775 height 436
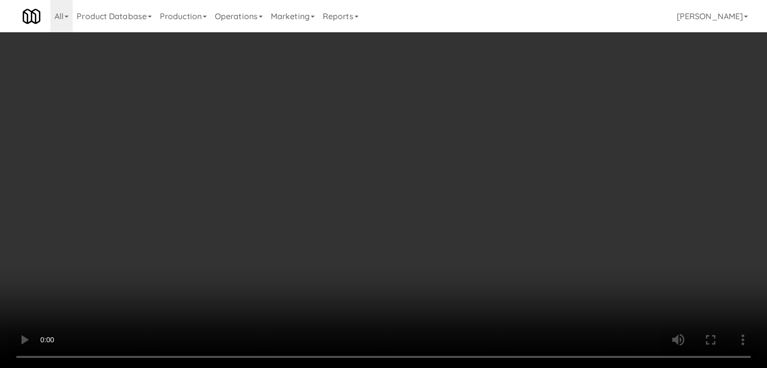
scroll to position [4429, 0]
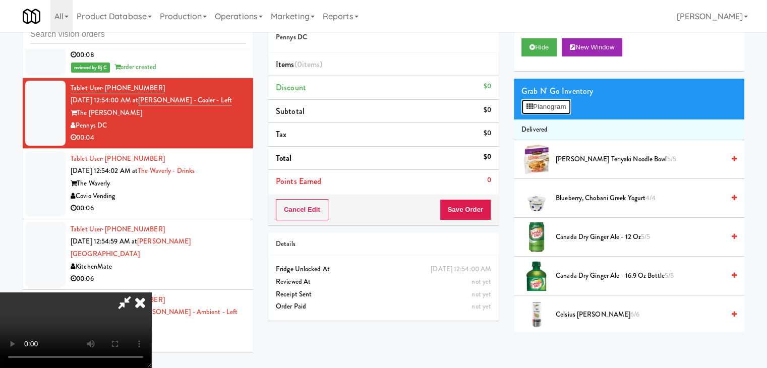
click at [553, 101] on button "Planogram" at bounding box center [546, 106] width 49 height 15
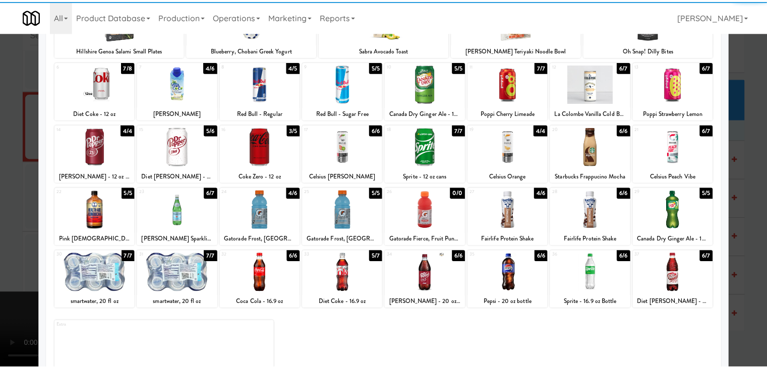
scroll to position [101, 0]
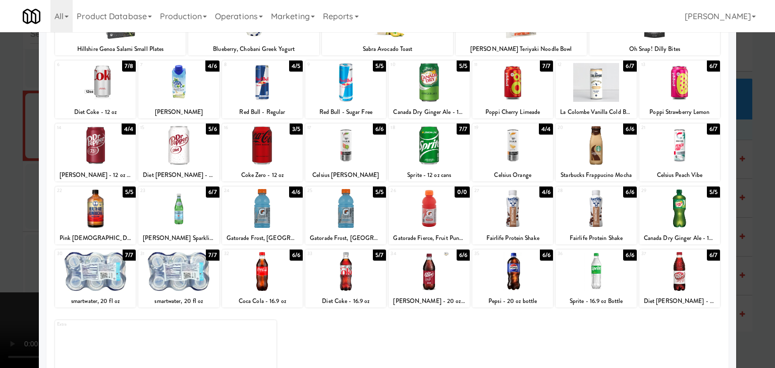
drag, startPoint x: 340, startPoint y: 212, endPoint x: 243, endPoint y: 217, distance: 98.0
click at [340, 213] on div at bounding box center [345, 208] width 81 height 39
drag, startPoint x: 0, startPoint y: 215, endPoint x: 133, endPoint y: 210, distance: 132.7
click at [3, 215] on div at bounding box center [387, 184] width 775 height 368
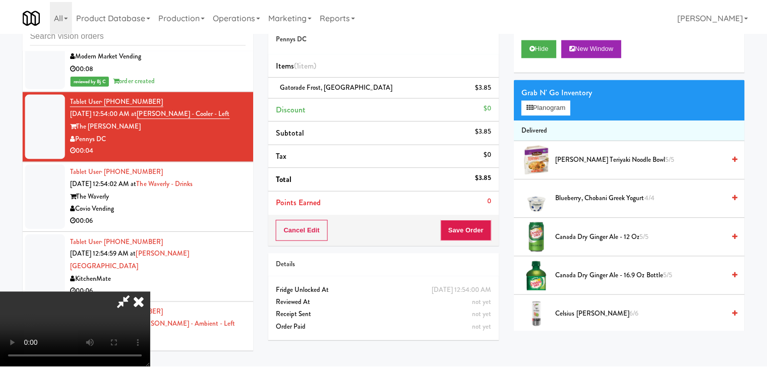
scroll to position [4429, 0]
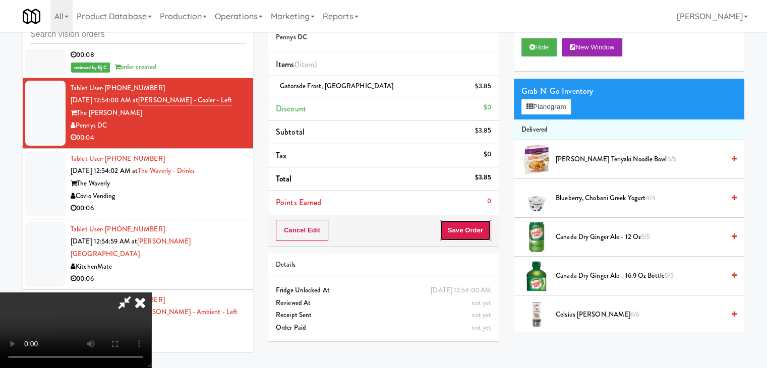
click at [476, 232] on button "Save Order" at bounding box center [465, 230] width 51 height 21
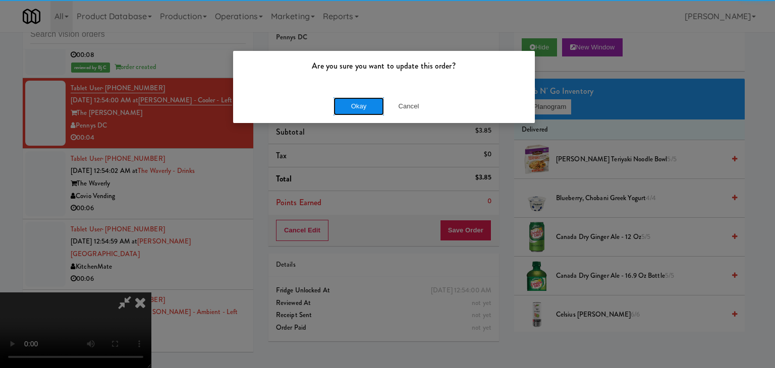
click at [372, 104] on button "Okay" at bounding box center [358, 106] width 50 height 18
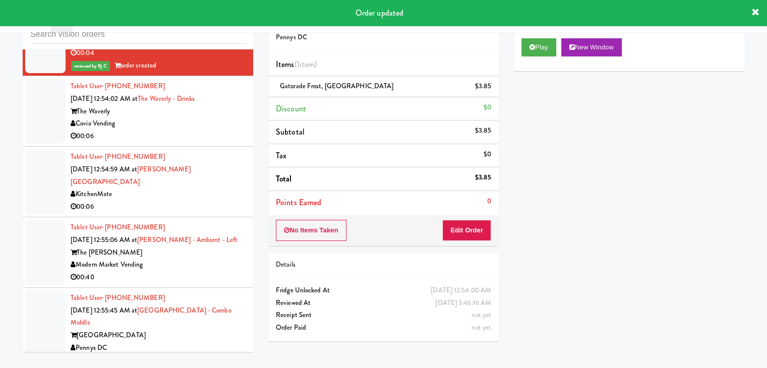
scroll to position [4530, 0]
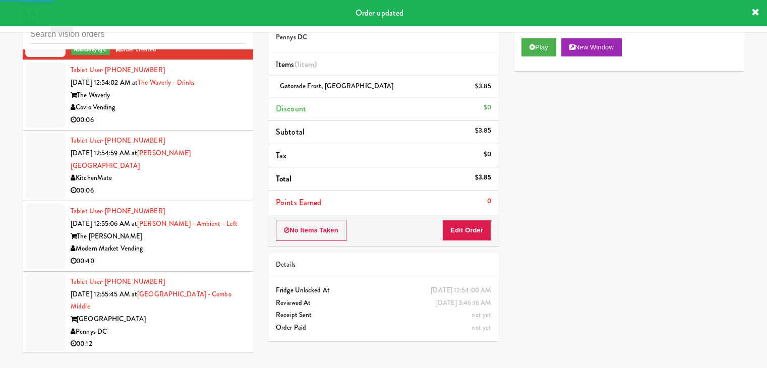
click at [200, 114] on div "00:06" at bounding box center [158, 120] width 175 height 13
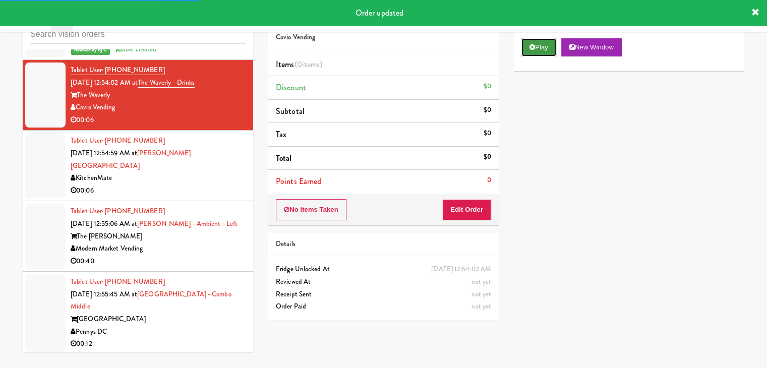
click at [531, 47] on icon at bounding box center [533, 47] width 6 height 7
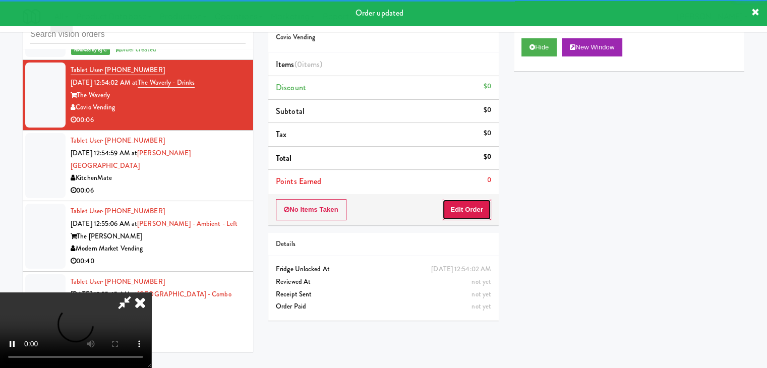
click at [469, 208] on button "Edit Order" at bounding box center [466, 209] width 49 height 21
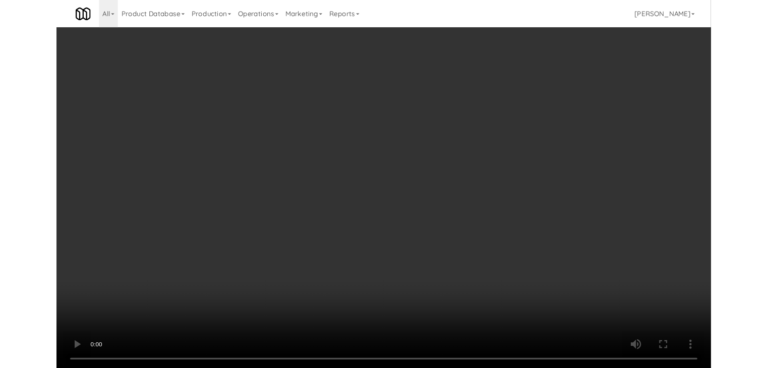
scroll to position [4518, 0]
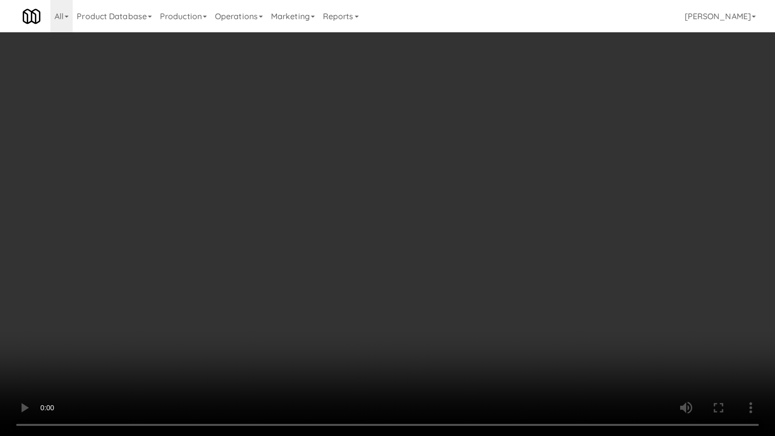
click at [432, 289] on video at bounding box center [387, 218] width 775 height 436
click at [432, 294] on video at bounding box center [387, 218] width 775 height 436
click at [448, 284] on video at bounding box center [387, 218] width 775 height 436
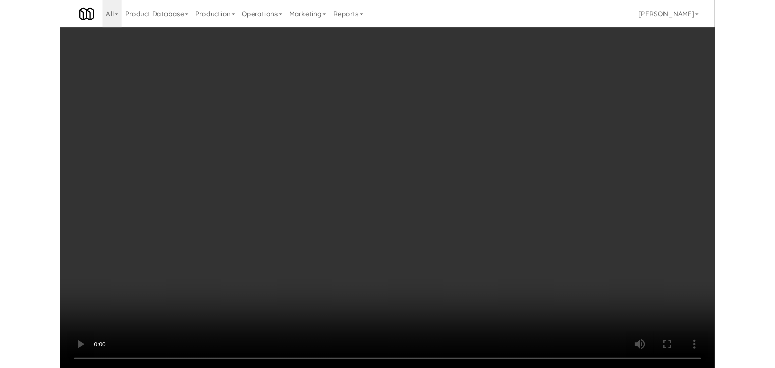
scroll to position [4530, 0]
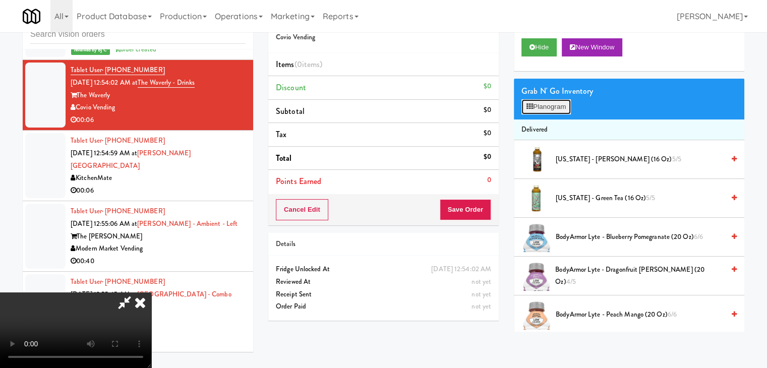
click at [567, 104] on button "Planogram" at bounding box center [546, 106] width 49 height 15
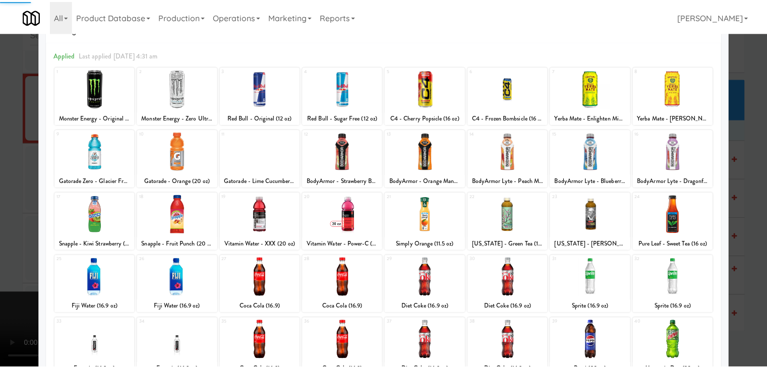
scroll to position [127, 0]
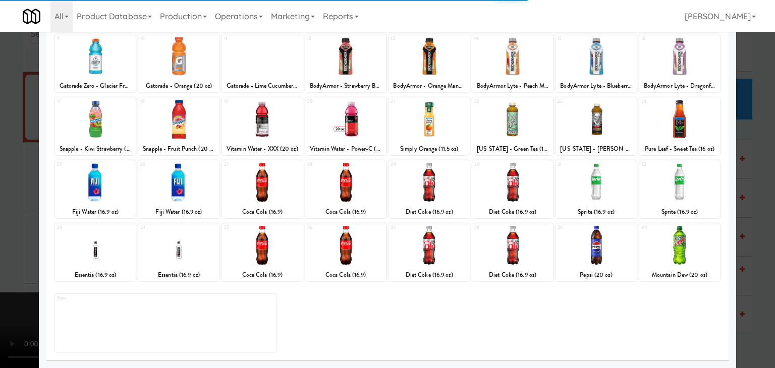
click at [102, 241] on div at bounding box center [95, 245] width 81 height 39
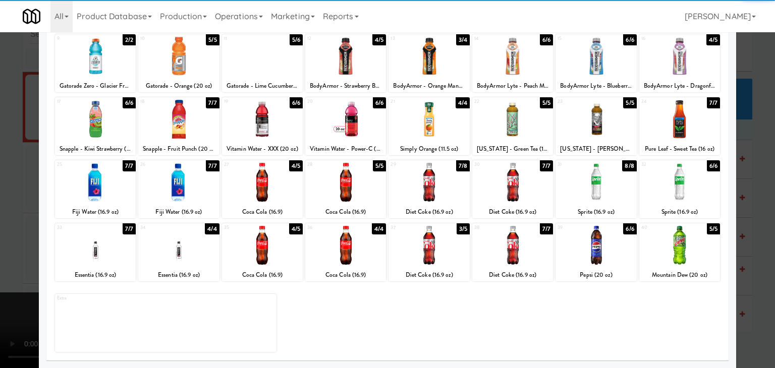
click at [107, 251] on div at bounding box center [95, 245] width 81 height 39
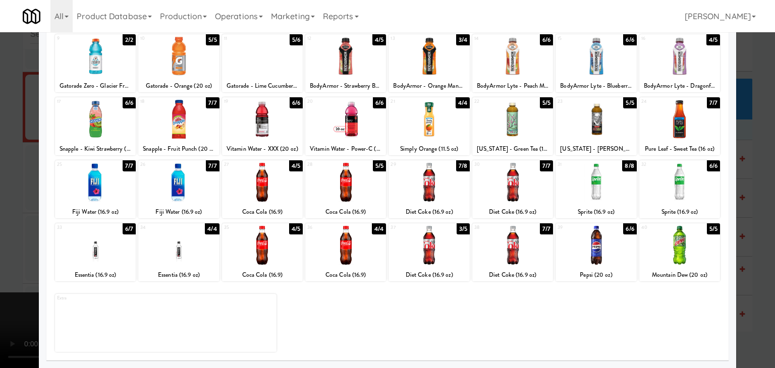
drag, startPoint x: 0, startPoint y: 238, endPoint x: 295, endPoint y: 231, distance: 295.2
click at [2, 238] on div at bounding box center [387, 184] width 775 height 368
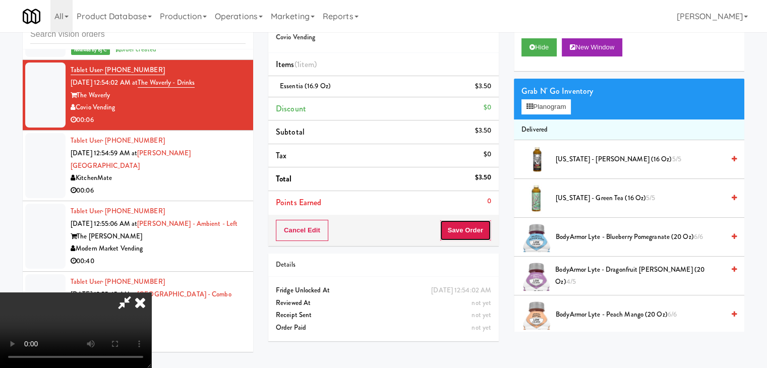
click at [478, 235] on button "Save Order" at bounding box center [465, 230] width 51 height 21
click at [477, 234] on button "Save Order" at bounding box center [465, 230] width 51 height 21
click at [476, 233] on button "Save Order" at bounding box center [465, 230] width 51 height 21
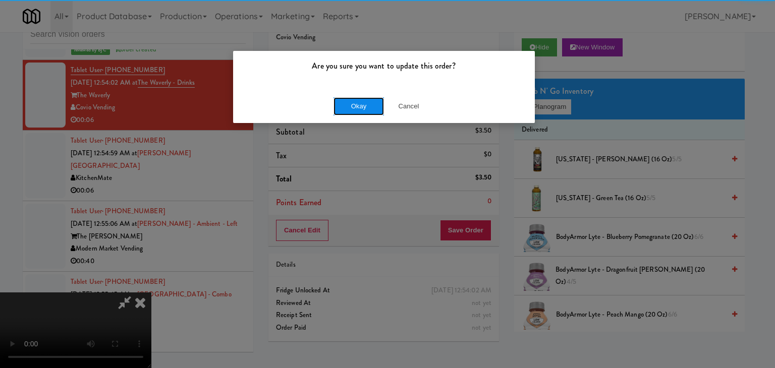
click at [357, 101] on button "Okay" at bounding box center [358, 106] width 50 height 18
click at [355, 103] on button "Okay" at bounding box center [358, 106] width 50 height 18
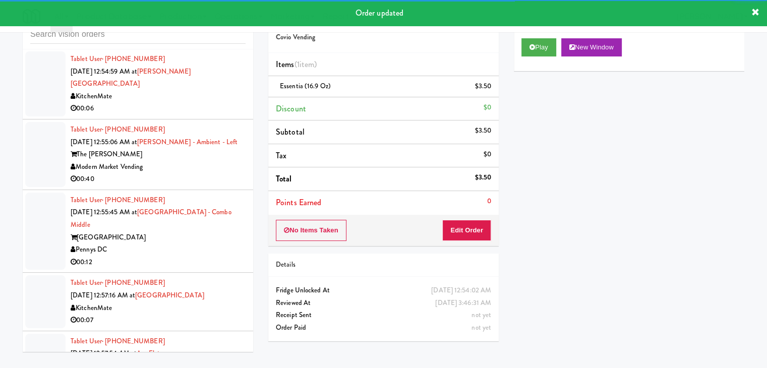
scroll to position [4631, 0]
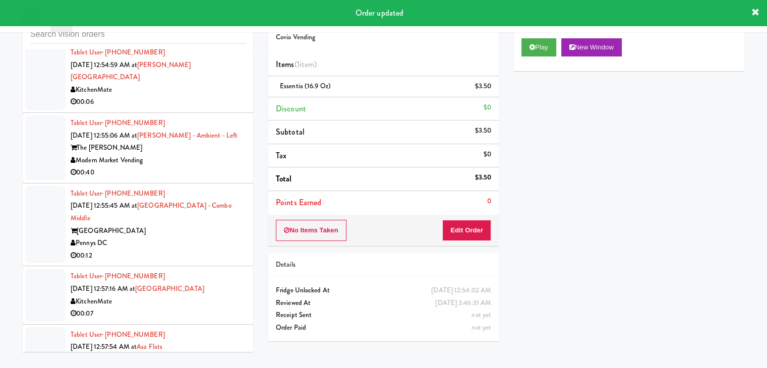
click at [181, 96] on div "00:06" at bounding box center [158, 102] width 175 height 13
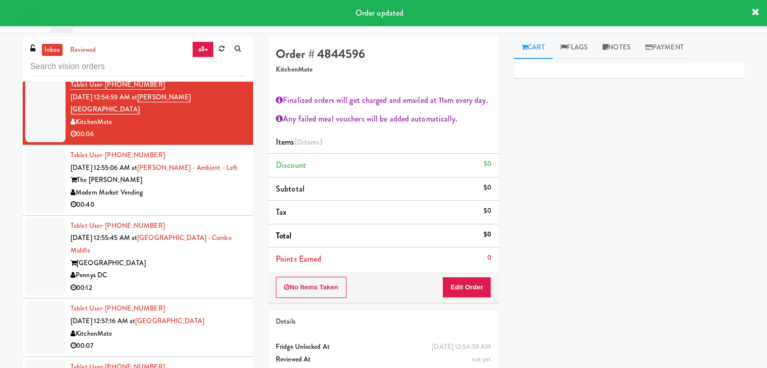
click at [174, 199] on div "00:40" at bounding box center [158, 205] width 175 height 13
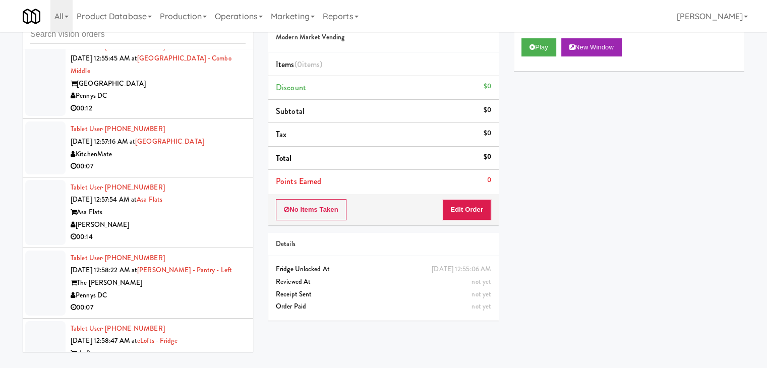
scroll to position [4782, 0]
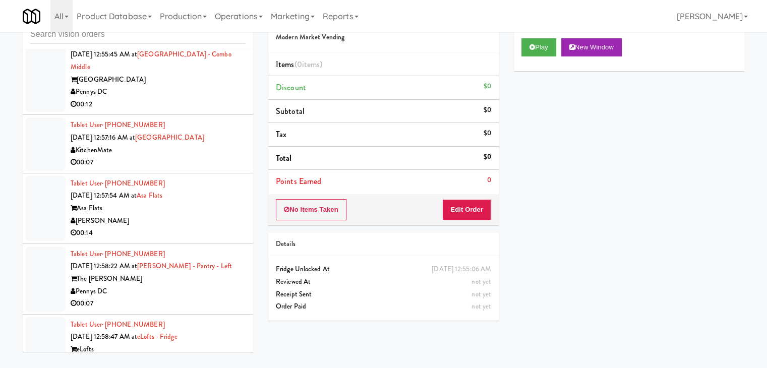
click at [183, 144] on div "KitchenMate" at bounding box center [158, 150] width 175 height 13
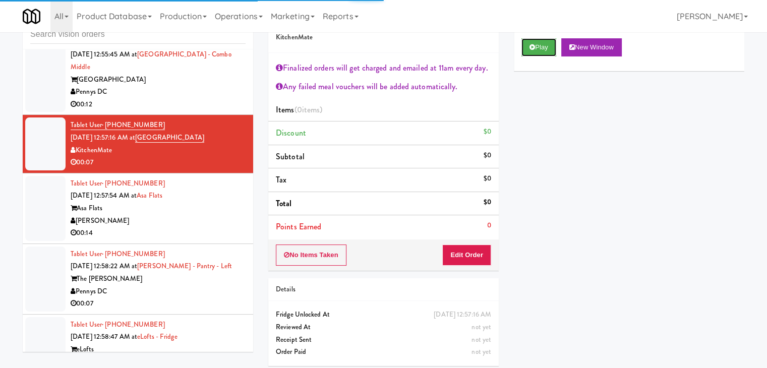
click at [542, 49] on button "Play" at bounding box center [539, 47] width 35 height 18
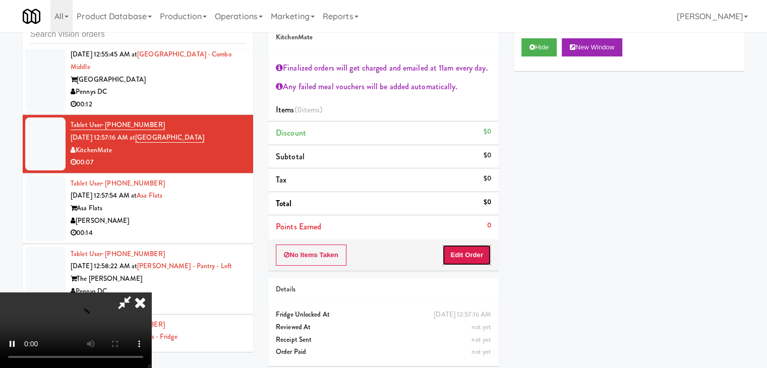
click at [467, 260] on button "Edit Order" at bounding box center [466, 255] width 49 height 21
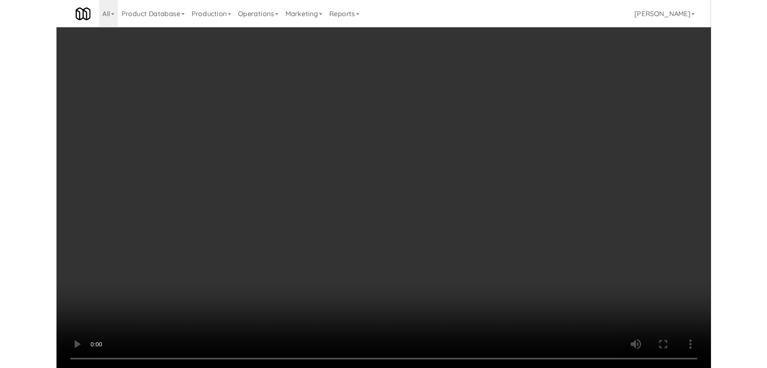
scroll to position [4770, 0]
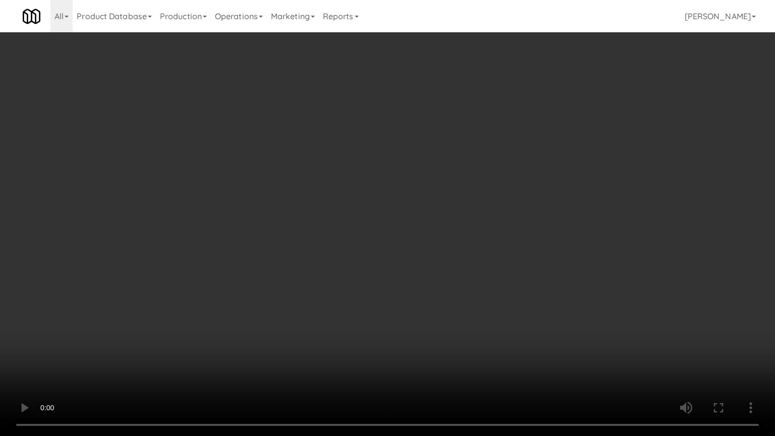
click at [399, 333] on video at bounding box center [387, 218] width 775 height 436
drag, startPoint x: 399, startPoint y: 331, endPoint x: 404, endPoint y: 287, distance: 44.1
click at [400, 330] on video at bounding box center [387, 218] width 775 height 436
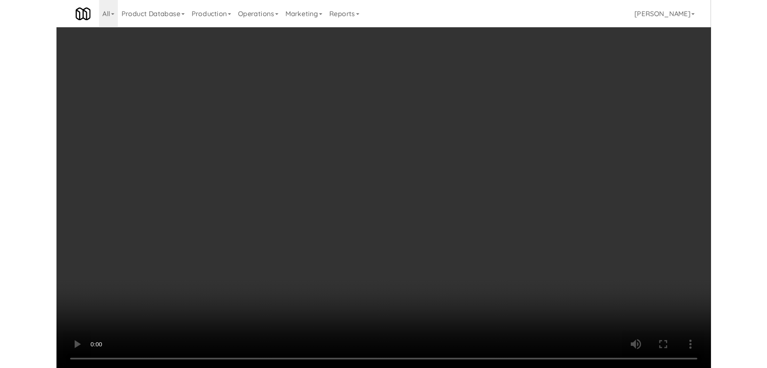
scroll to position [0, 0]
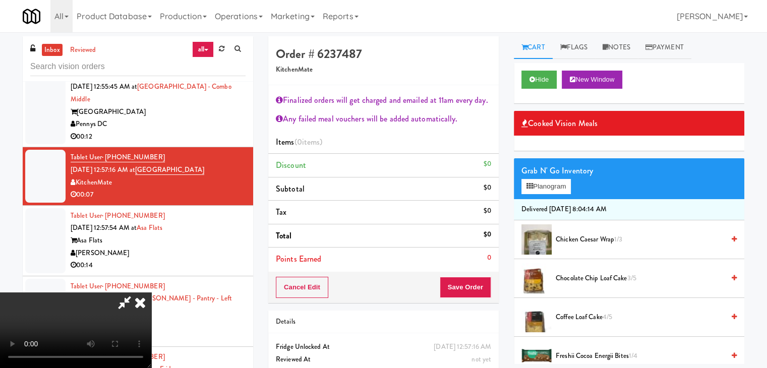
click at [151, 293] on icon at bounding box center [140, 303] width 22 height 20
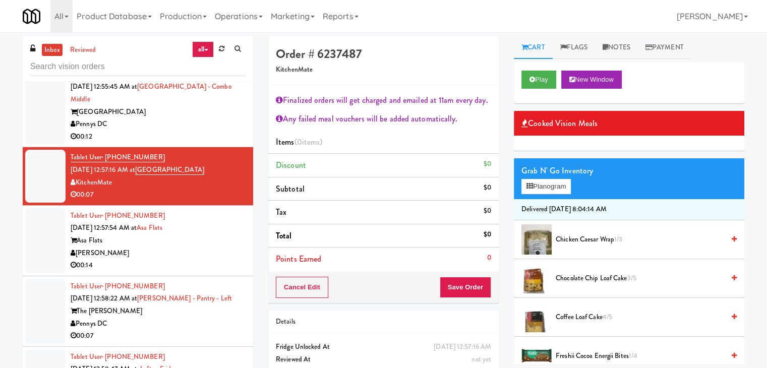
drag, startPoint x: 204, startPoint y: 225, endPoint x: 215, endPoint y: 187, distance: 40.4
click at [204, 235] on div "Asa Flats" at bounding box center [158, 241] width 175 height 13
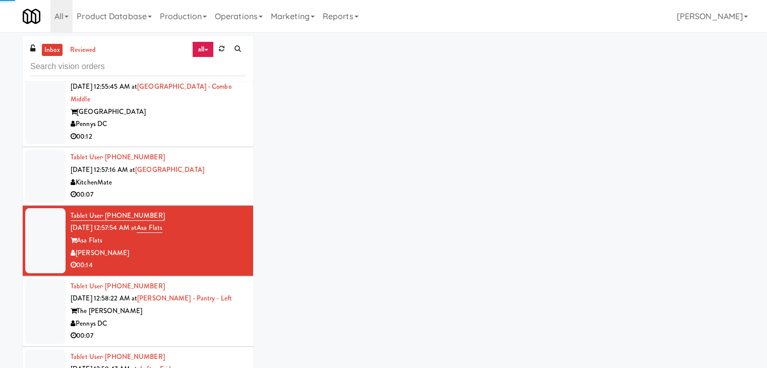
click at [215, 189] on div "00:07" at bounding box center [158, 195] width 175 height 13
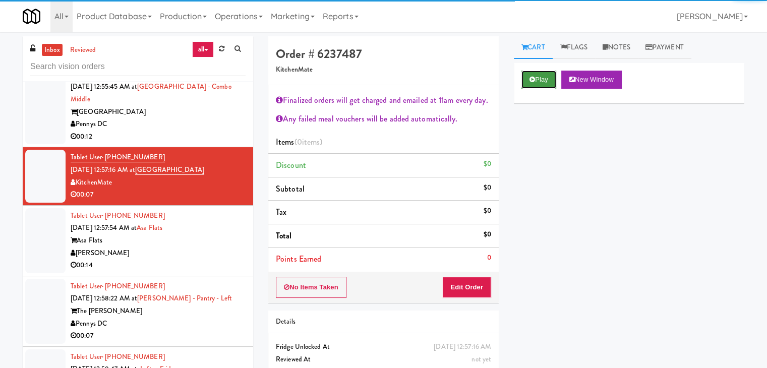
click at [534, 82] on button "Play" at bounding box center [539, 80] width 35 height 18
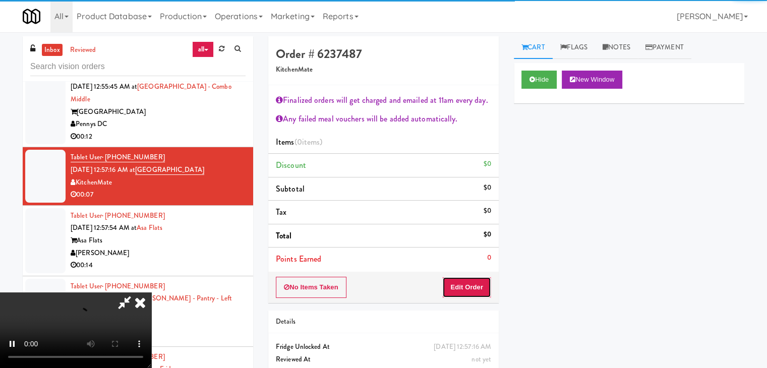
click at [462, 281] on button "Edit Order" at bounding box center [466, 287] width 49 height 21
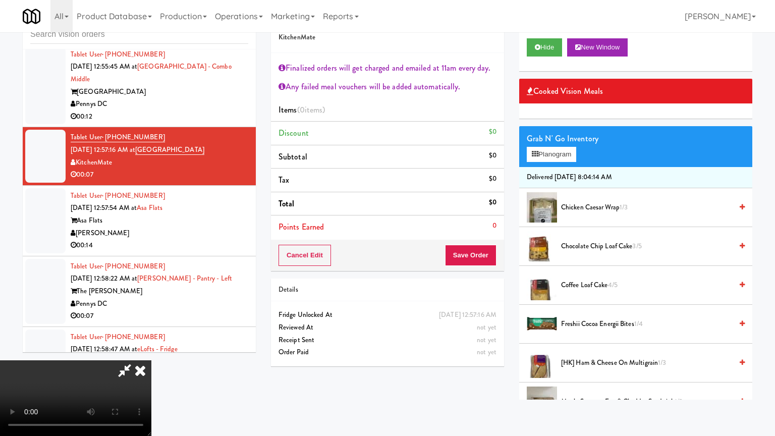
click at [151, 360] on video at bounding box center [75, 398] width 151 height 76
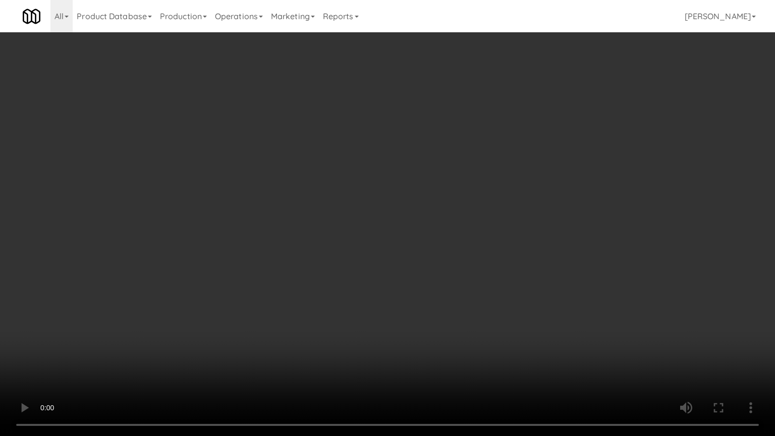
click at [462, 304] on video at bounding box center [387, 218] width 775 height 436
click at [459, 298] on video at bounding box center [387, 218] width 775 height 436
drag, startPoint x: 459, startPoint y: 297, endPoint x: 458, endPoint y: 287, distance: 10.1
click at [458, 287] on video at bounding box center [387, 218] width 775 height 436
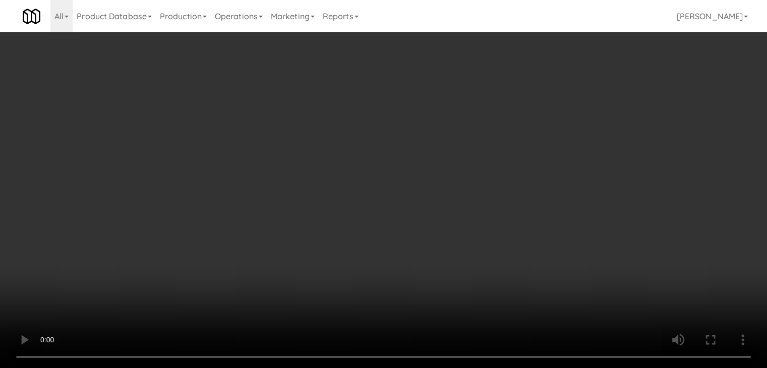
click at [552, 150] on button "Planogram" at bounding box center [546, 154] width 49 height 15
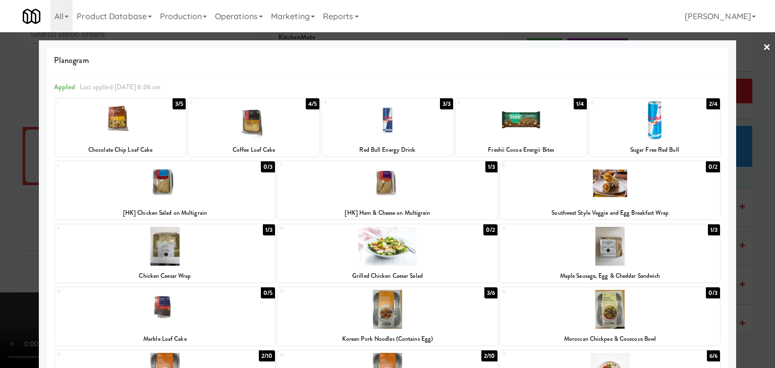
click at [260, 132] on div at bounding box center [253, 120] width 131 height 39
click at [10, 159] on div at bounding box center [387, 184] width 775 height 368
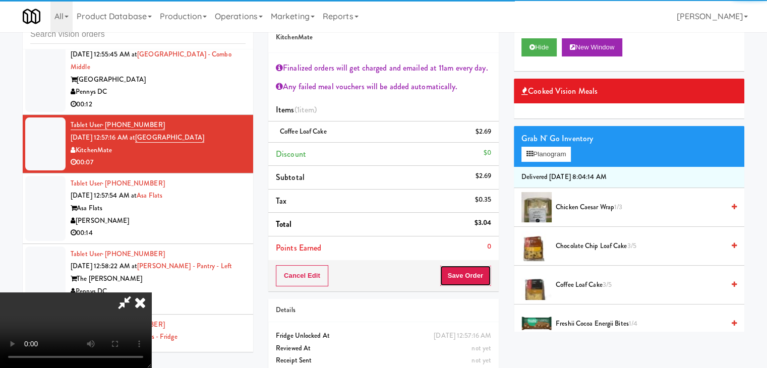
click at [476, 277] on button "Save Order" at bounding box center [465, 275] width 51 height 21
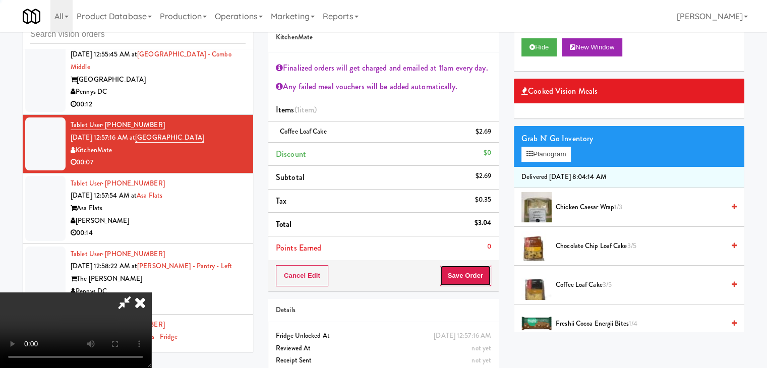
click at [476, 277] on button "Save Order" at bounding box center [465, 275] width 51 height 21
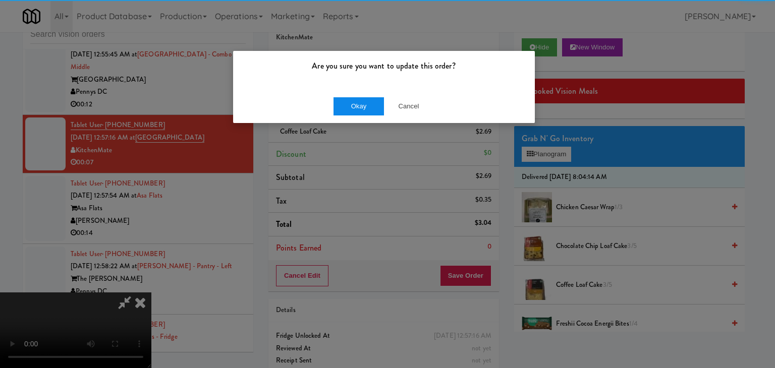
click at [355, 113] on div "Okay Cancel" at bounding box center [384, 106] width 302 height 34
click at [354, 110] on button "Okay" at bounding box center [358, 106] width 50 height 18
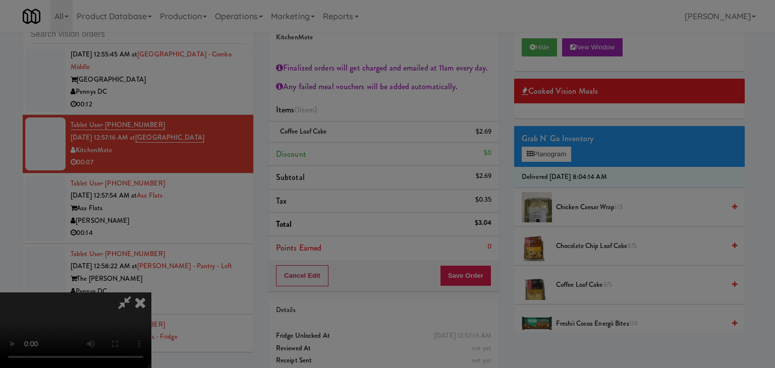
click at [354, 104] on div "Okay Cancel" at bounding box center [384, 88] width 302 height 34
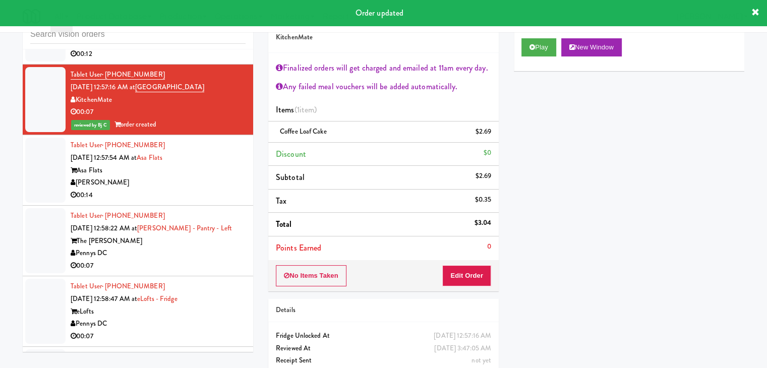
click at [213, 177] on div "[PERSON_NAME]" at bounding box center [158, 183] width 175 height 13
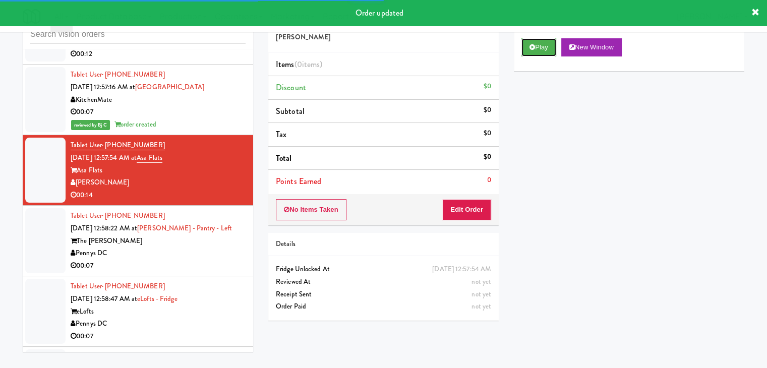
click at [534, 51] on button "Play" at bounding box center [539, 47] width 35 height 18
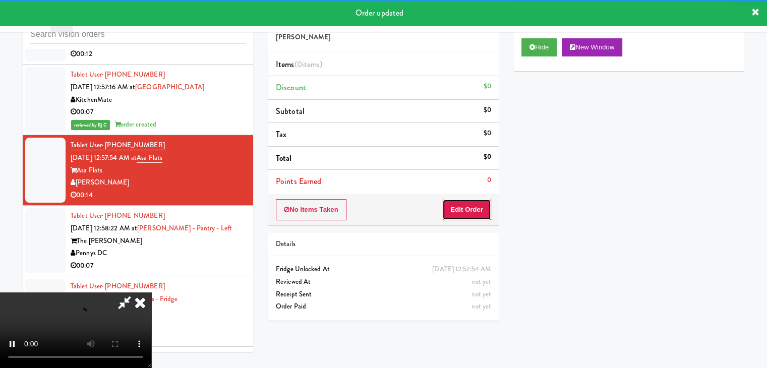
click at [466, 214] on button "Edit Order" at bounding box center [466, 209] width 49 height 21
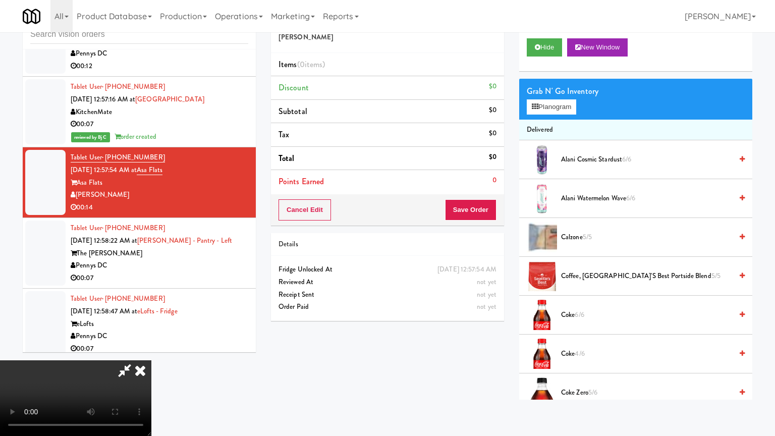
click at [151, 360] on video at bounding box center [75, 398] width 151 height 76
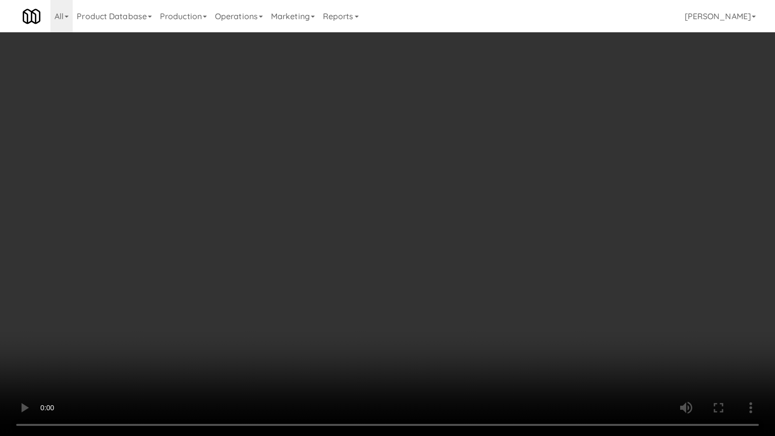
drag, startPoint x: 460, startPoint y: 283, endPoint x: 495, endPoint y: 215, distance: 76.3
click at [460, 282] on video at bounding box center [387, 218] width 775 height 436
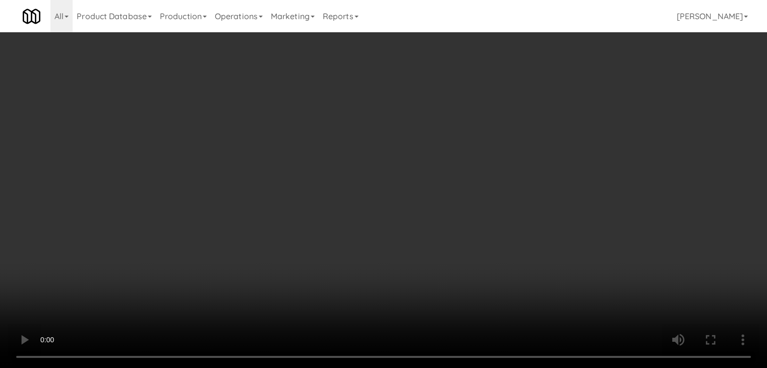
click at [553, 108] on button "Planogram" at bounding box center [546, 106] width 49 height 15
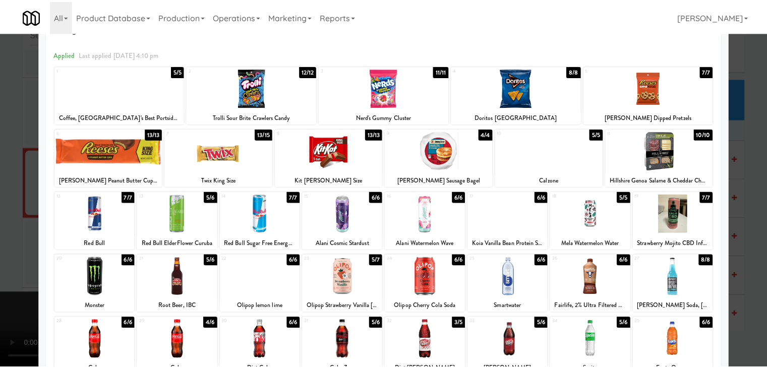
scroll to position [50, 0]
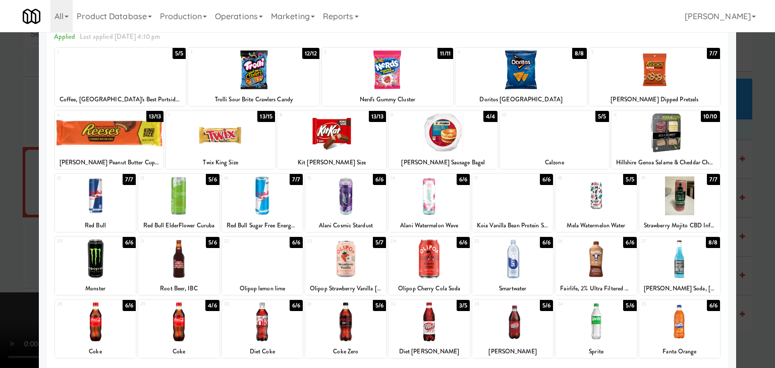
click at [506, 202] on div at bounding box center [512, 196] width 81 height 39
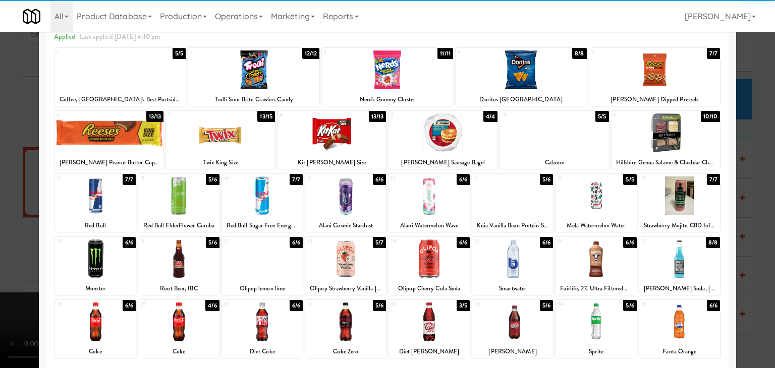
drag, startPoint x: 0, startPoint y: 200, endPoint x: 172, endPoint y: 202, distance: 171.5
click at [13, 199] on div at bounding box center [387, 184] width 775 height 368
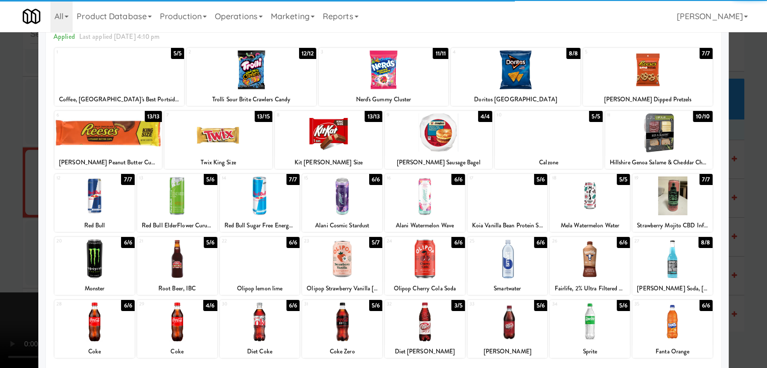
scroll to position [4832, 0]
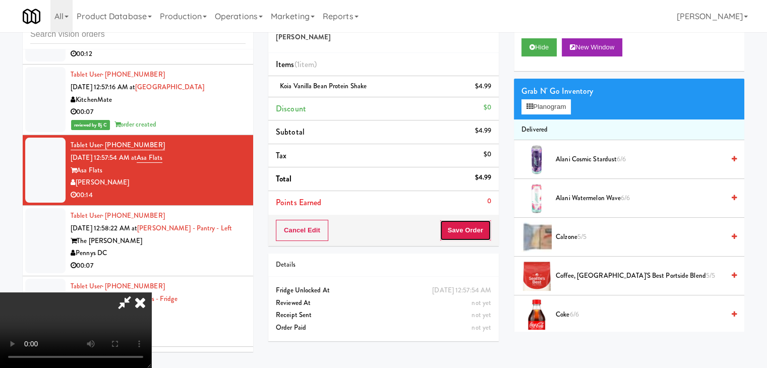
click at [476, 233] on button "Save Order" at bounding box center [465, 230] width 51 height 21
click at [476, 233] on body "Are you sure you want to update this order? Okay Cancel Okay Are you sure you w…" at bounding box center [383, 184] width 767 height 368
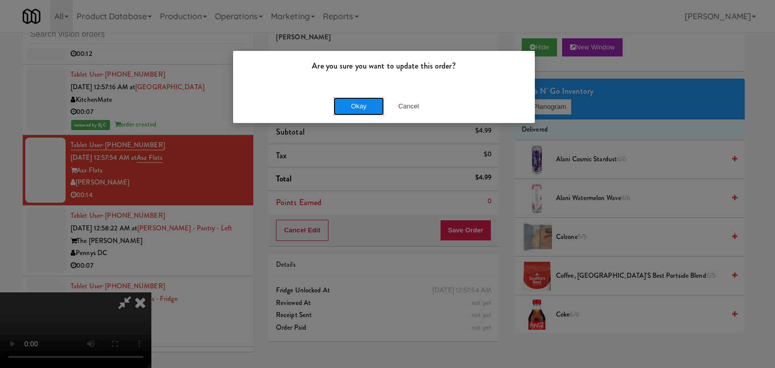
click at [365, 110] on button "Okay" at bounding box center [358, 106] width 50 height 18
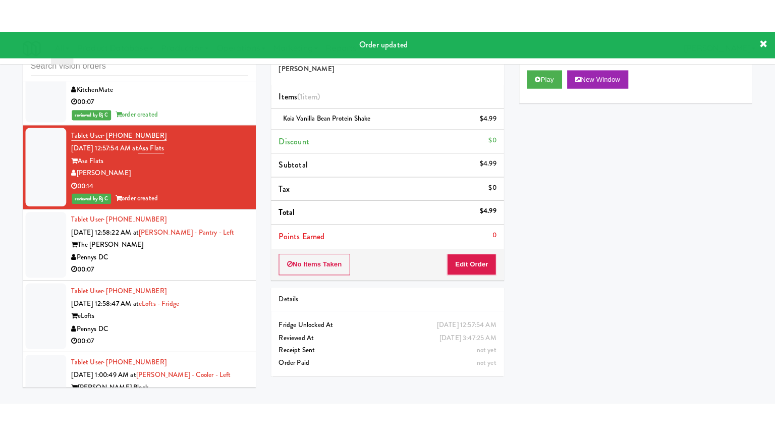
scroll to position [4933, 0]
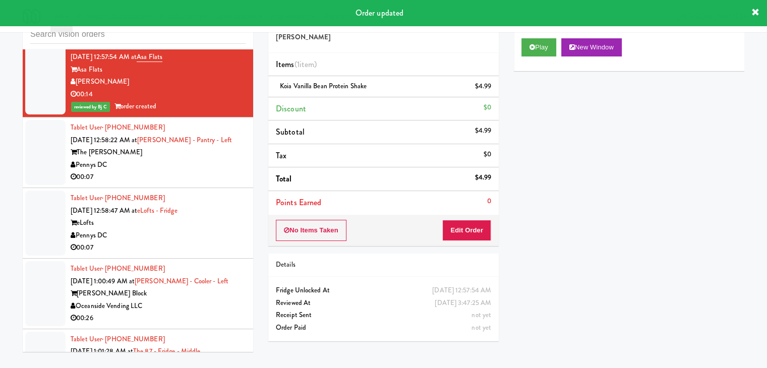
drag, startPoint x: 194, startPoint y: 162, endPoint x: 207, endPoint y: 164, distance: 13.8
click at [194, 171] on div "00:07" at bounding box center [158, 177] width 175 height 13
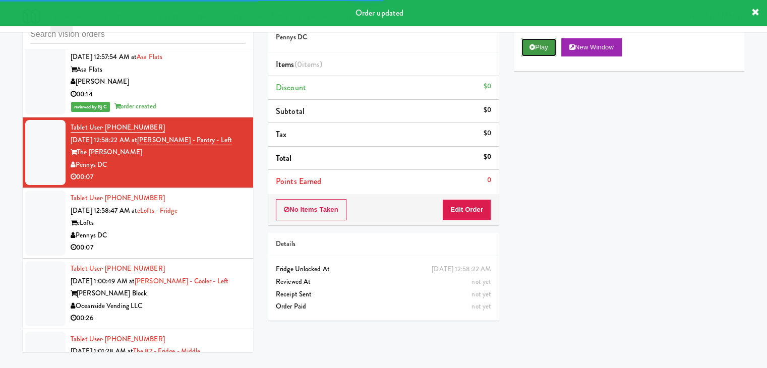
click at [542, 47] on button "Play" at bounding box center [539, 47] width 35 height 18
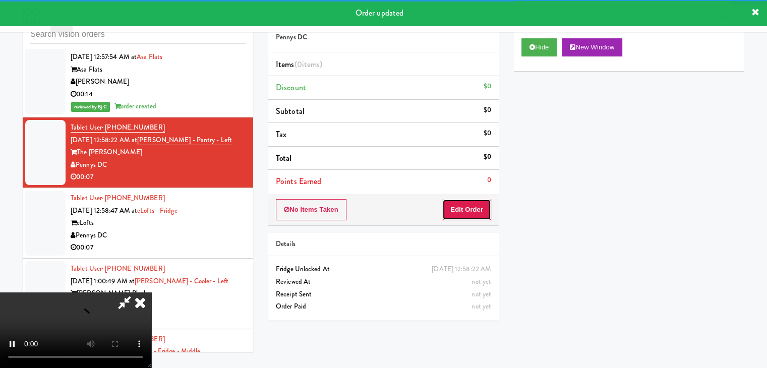
click at [468, 210] on button "Edit Order" at bounding box center [466, 209] width 49 height 21
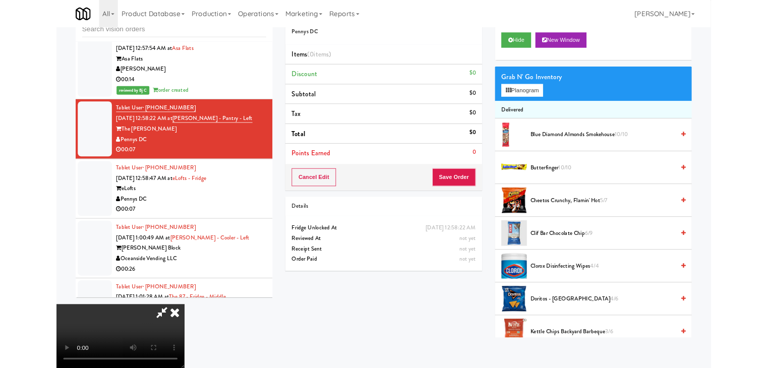
scroll to position [4921, 0]
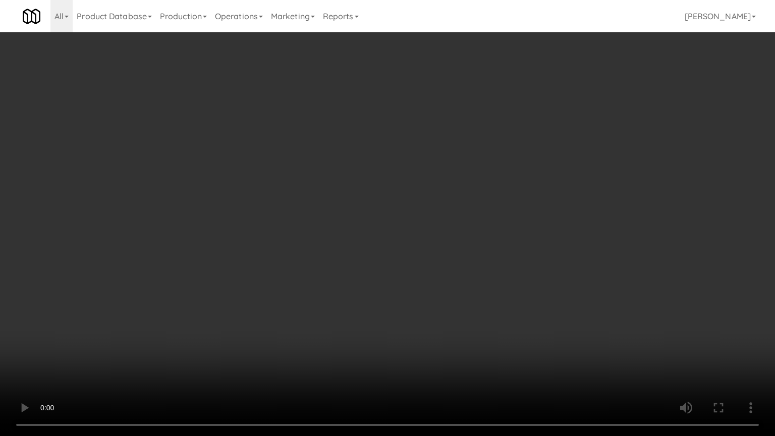
click at [441, 248] on video at bounding box center [387, 218] width 775 height 436
click at [461, 338] on video at bounding box center [387, 218] width 775 height 436
click at [478, 318] on video at bounding box center [387, 218] width 775 height 436
click at [479, 319] on video at bounding box center [387, 218] width 775 height 436
click at [480, 315] on video at bounding box center [387, 218] width 775 height 436
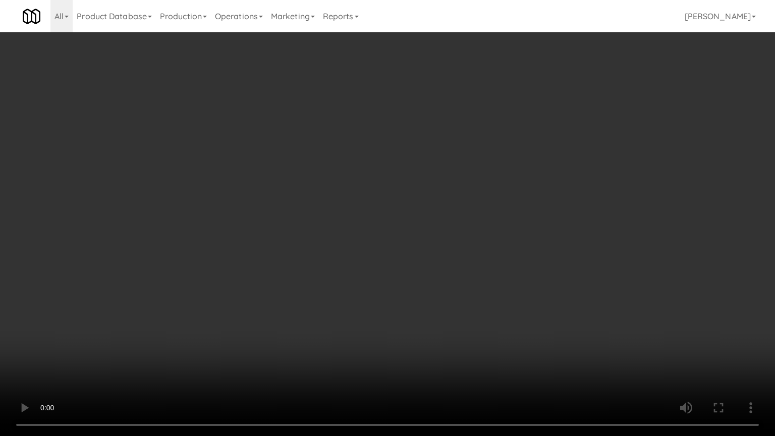
drag, startPoint x: 480, startPoint y: 314, endPoint x: 506, endPoint y: 206, distance: 111.0
click at [481, 312] on video at bounding box center [387, 218] width 775 height 436
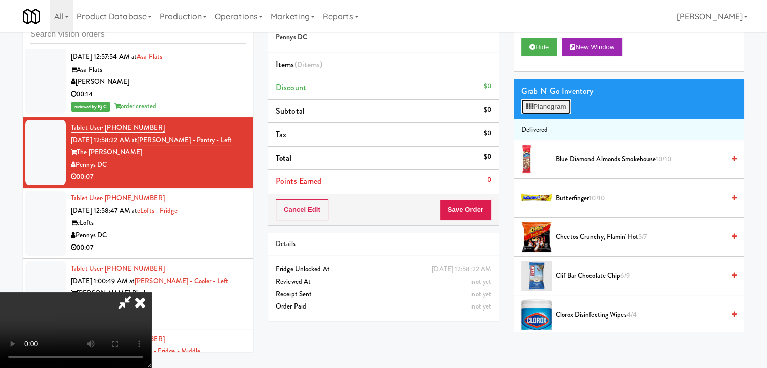
click at [567, 106] on button "Planogram" at bounding box center [546, 106] width 49 height 15
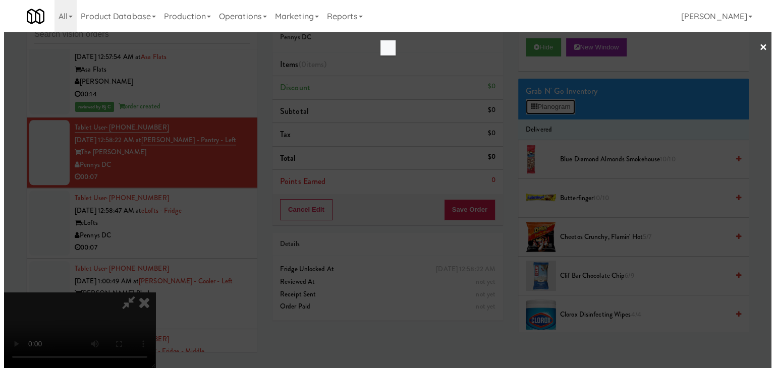
scroll to position [4921, 0]
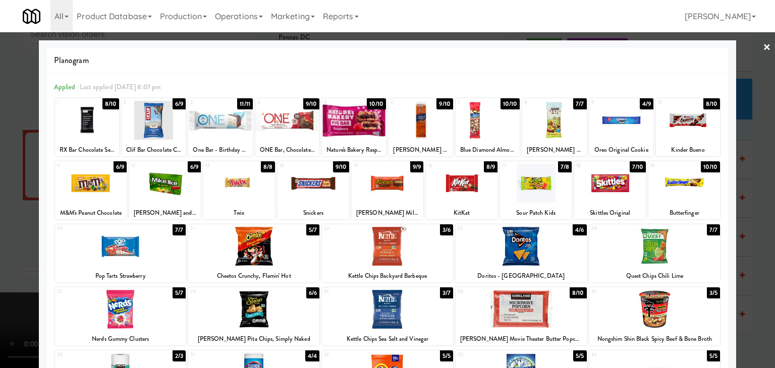
click at [534, 182] on div at bounding box center [536, 183] width 72 height 39
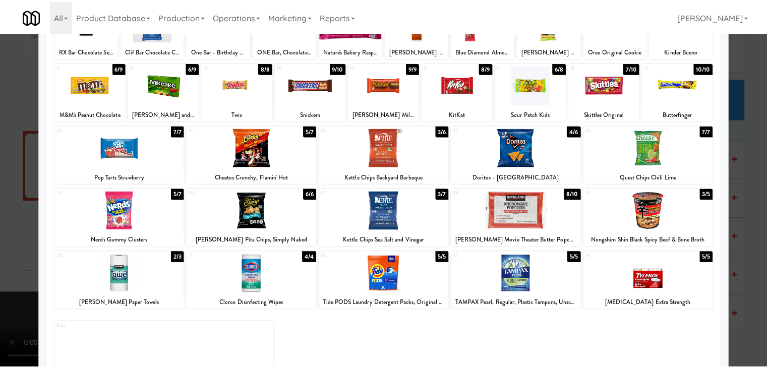
scroll to position [101, 0]
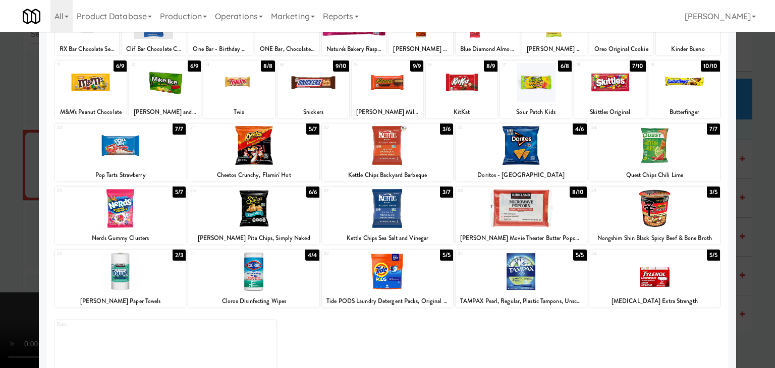
click at [392, 214] on div at bounding box center [387, 208] width 131 height 39
drag, startPoint x: 0, startPoint y: 226, endPoint x: 67, endPoint y: 228, distance: 66.6
click at [2, 226] on div at bounding box center [387, 184] width 775 height 368
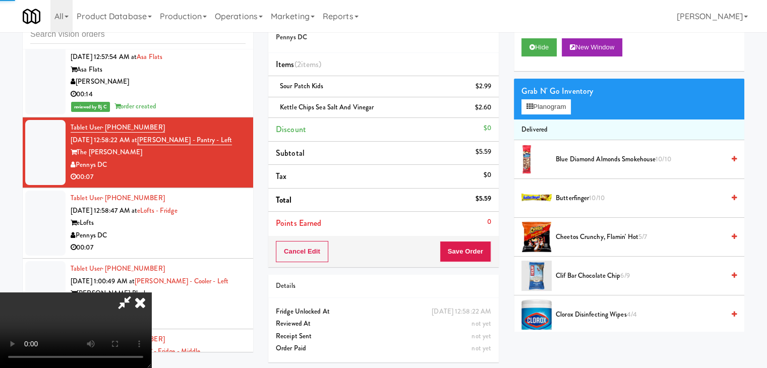
click at [151, 293] on video at bounding box center [75, 331] width 151 height 76
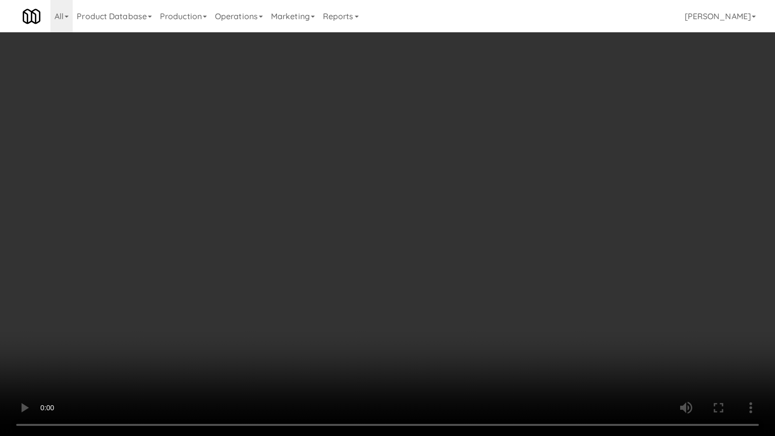
click at [446, 313] on video at bounding box center [387, 218] width 775 height 436
drag, startPoint x: 446, startPoint y: 312, endPoint x: 387, endPoint y: 268, distance: 74.3
click at [446, 312] on video at bounding box center [387, 218] width 775 height 436
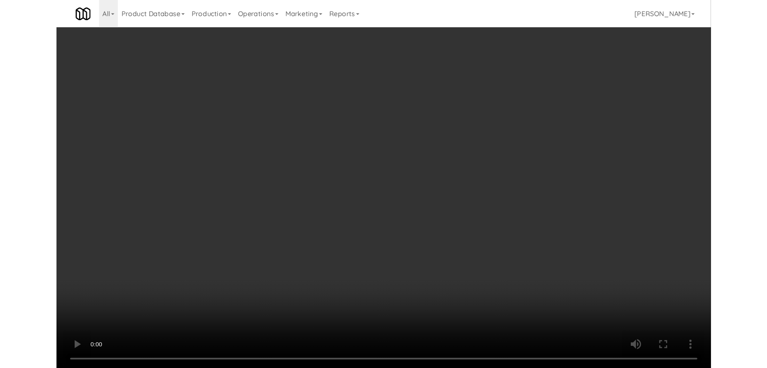
scroll to position [4933, 0]
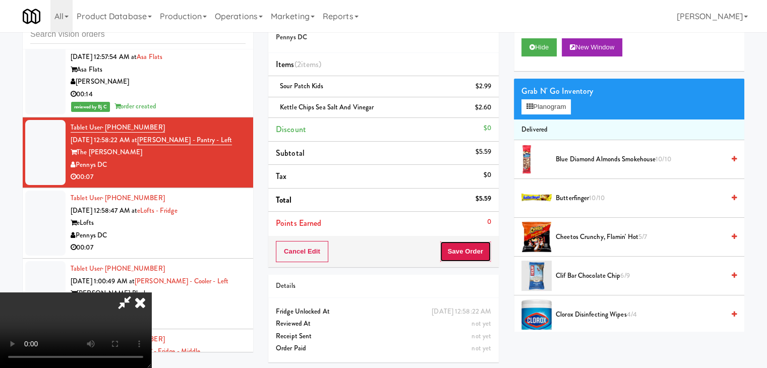
click at [479, 257] on button "Save Order" at bounding box center [465, 251] width 51 height 21
click at [480, 255] on button "Save Order" at bounding box center [465, 251] width 51 height 21
click at [480, 254] on body "Are you sure you want to update this order? Okay Cancel Okay Are you sure you w…" at bounding box center [383, 184] width 767 height 368
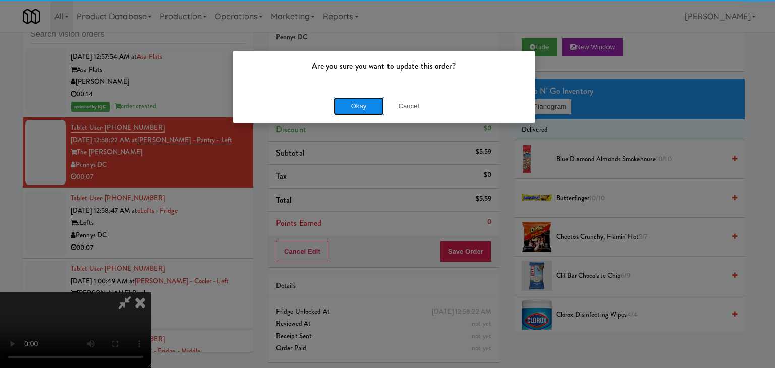
drag, startPoint x: 373, startPoint y: 104, endPoint x: 369, endPoint y: 108, distance: 5.7
click at [370, 107] on button "Okay" at bounding box center [358, 106] width 50 height 18
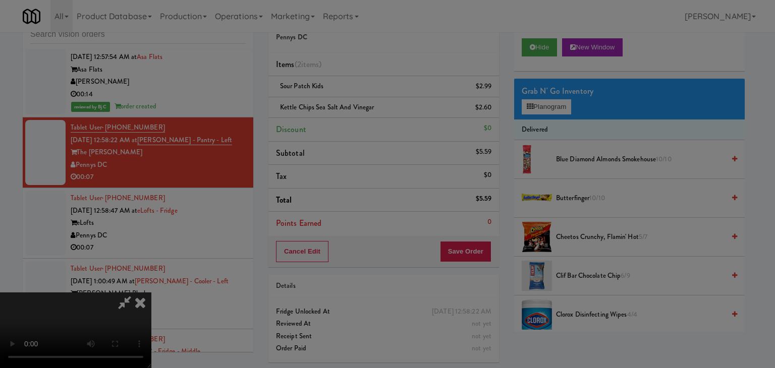
click at [369, 104] on div "Okay Cancel" at bounding box center [384, 88] width 302 height 34
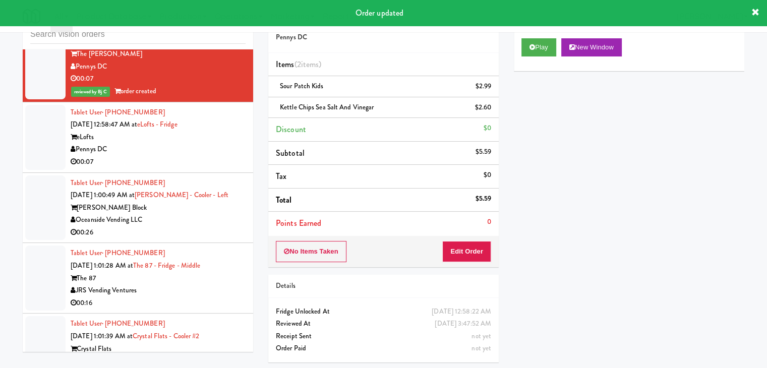
scroll to position [5034, 0]
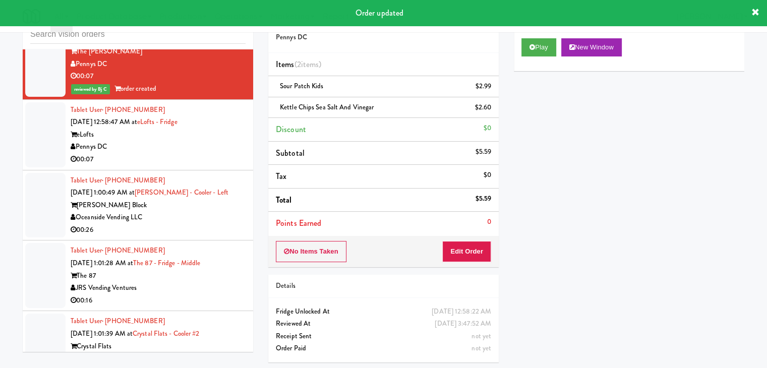
click at [207, 141] on div "Pennys DC" at bounding box center [158, 147] width 175 height 13
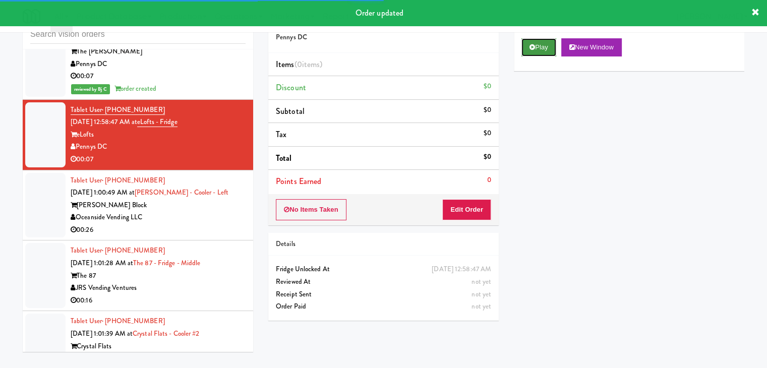
click at [549, 42] on button "Play" at bounding box center [539, 47] width 35 height 18
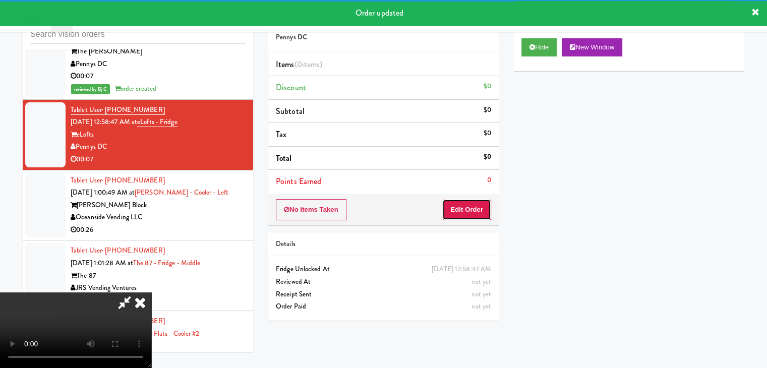
click at [457, 207] on button "Edit Order" at bounding box center [466, 209] width 49 height 21
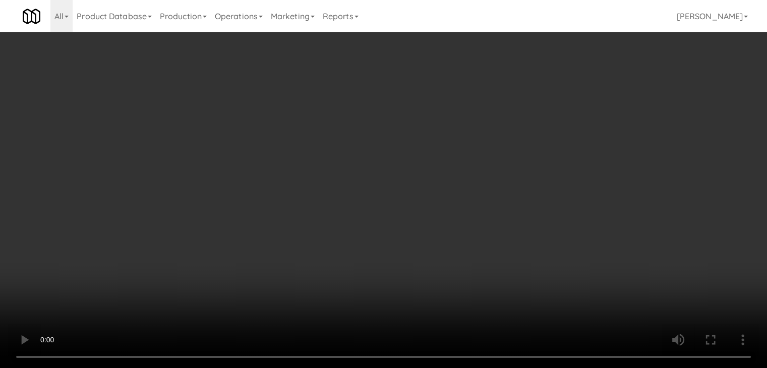
scroll to position [5022, 0]
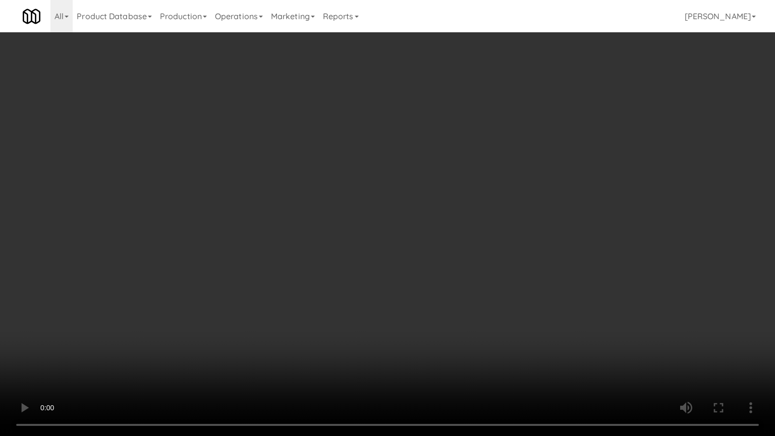
click at [400, 287] on video at bounding box center [387, 218] width 775 height 436
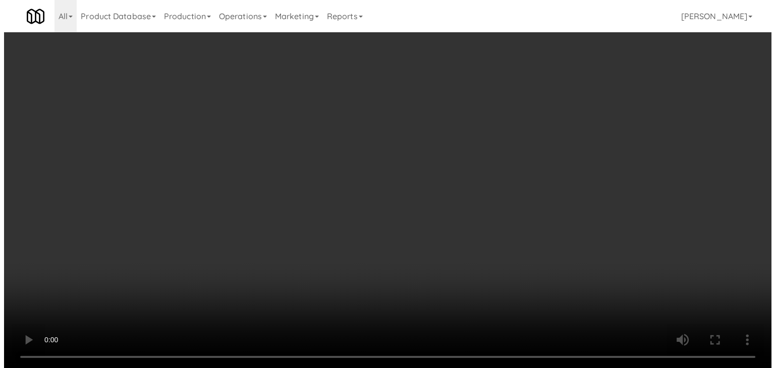
scroll to position [5034, 0]
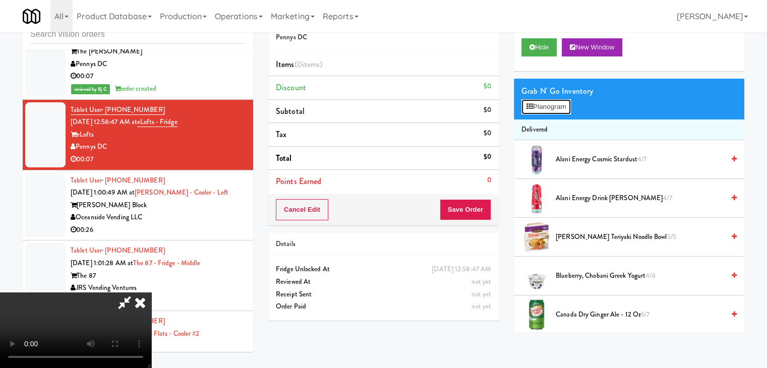
click at [567, 102] on button "Planogram" at bounding box center [546, 106] width 49 height 15
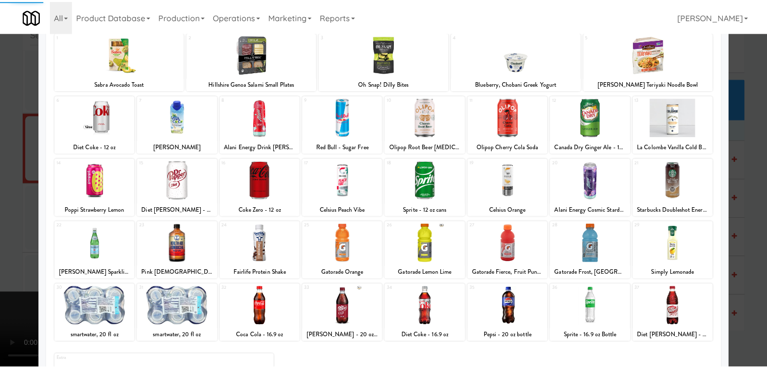
scroll to position [127, 0]
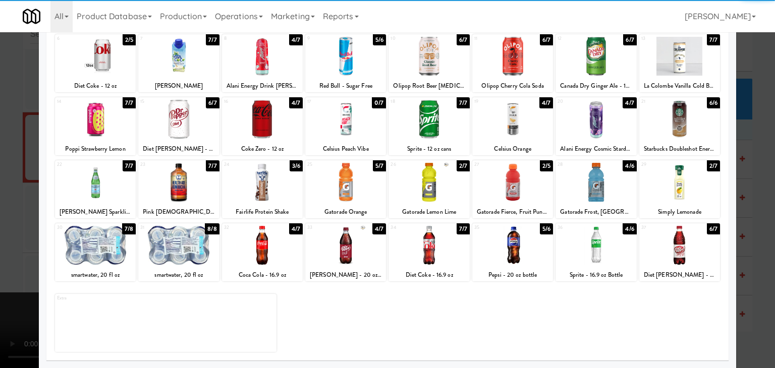
click at [93, 244] on div at bounding box center [95, 245] width 81 height 39
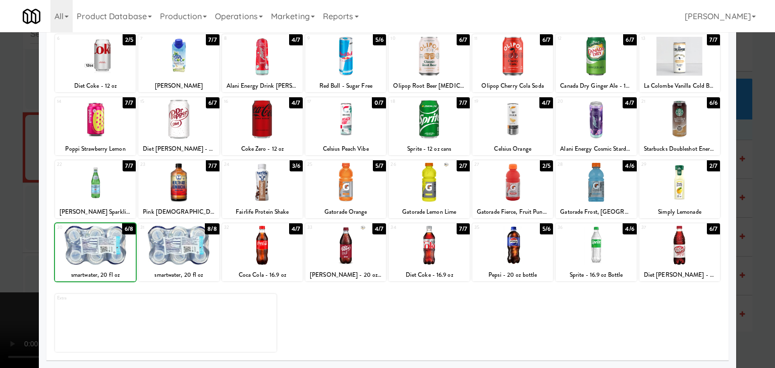
drag, startPoint x: 0, startPoint y: 247, endPoint x: 229, endPoint y: 242, distance: 229.1
click at [17, 244] on div at bounding box center [387, 184] width 775 height 368
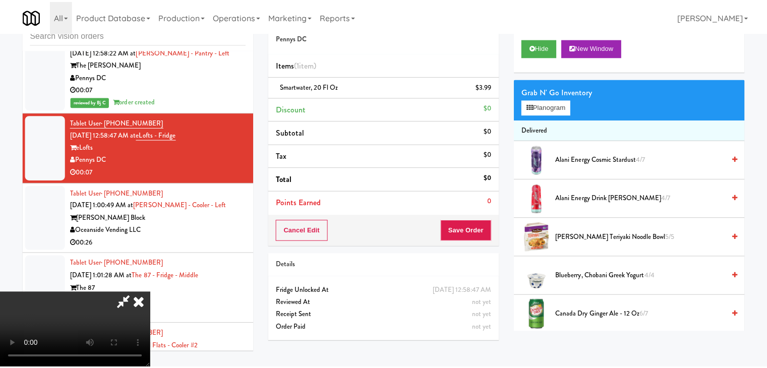
scroll to position [5034, 0]
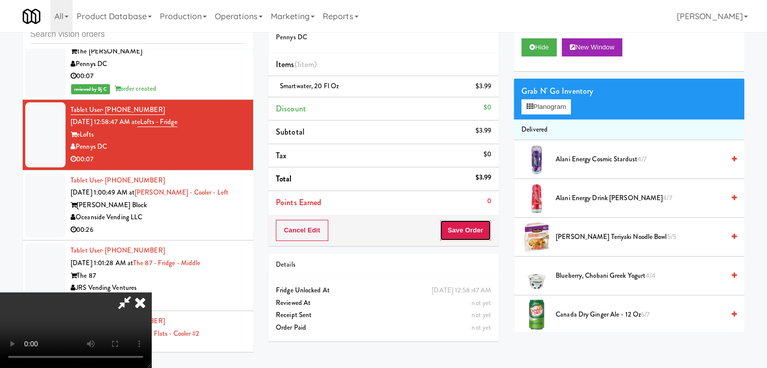
click at [480, 229] on button "Save Order" at bounding box center [465, 230] width 51 height 21
click at [479, 227] on button "Save Order" at bounding box center [465, 230] width 51 height 21
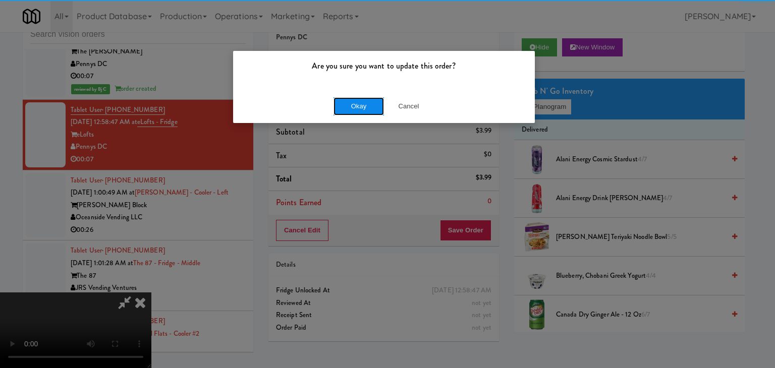
click at [359, 109] on button "Okay" at bounding box center [358, 106] width 50 height 18
click at [359, 108] on div "Okay Cancel" at bounding box center [384, 106] width 302 height 34
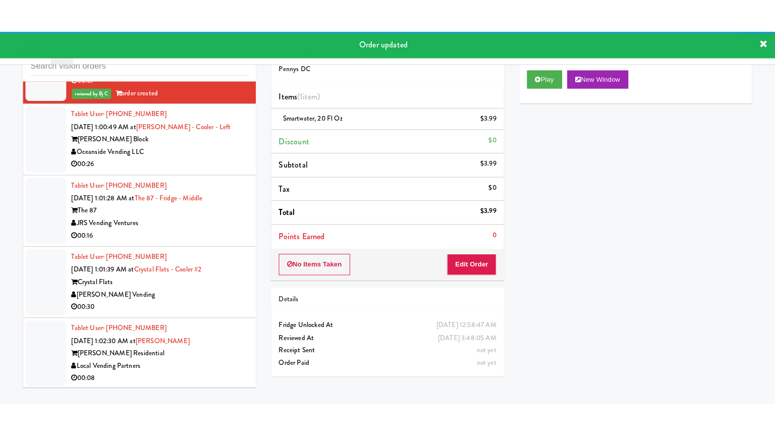
scroll to position [5185, 0]
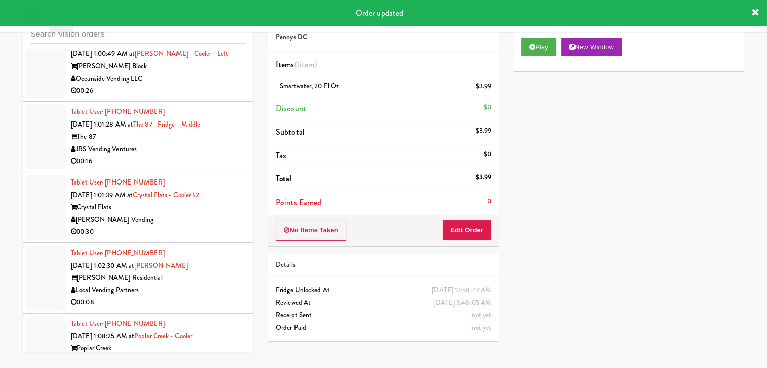
click at [227, 85] on div "00:26" at bounding box center [158, 91] width 175 height 13
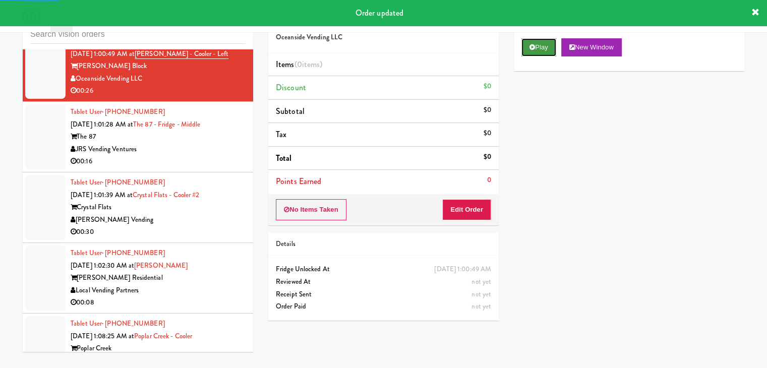
click at [541, 46] on button "Play" at bounding box center [539, 47] width 35 height 18
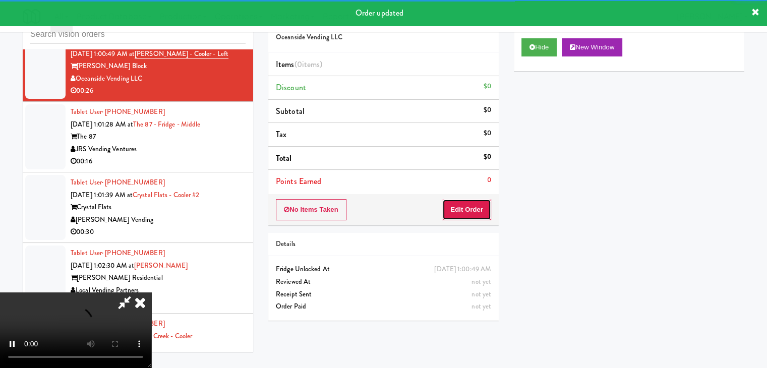
click at [469, 213] on button "Edit Order" at bounding box center [466, 209] width 49 height 21
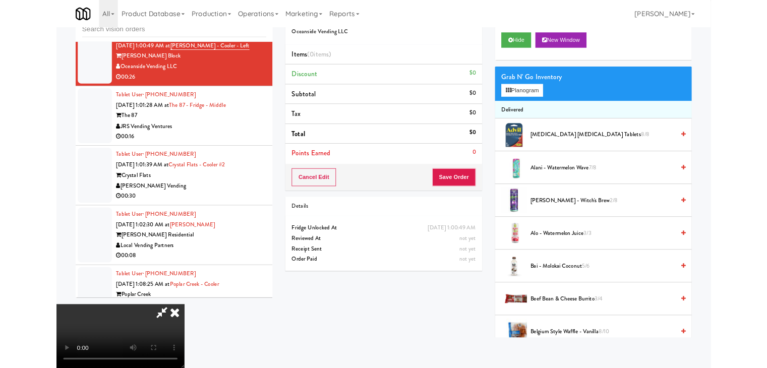
scroll to position [5173, 0]
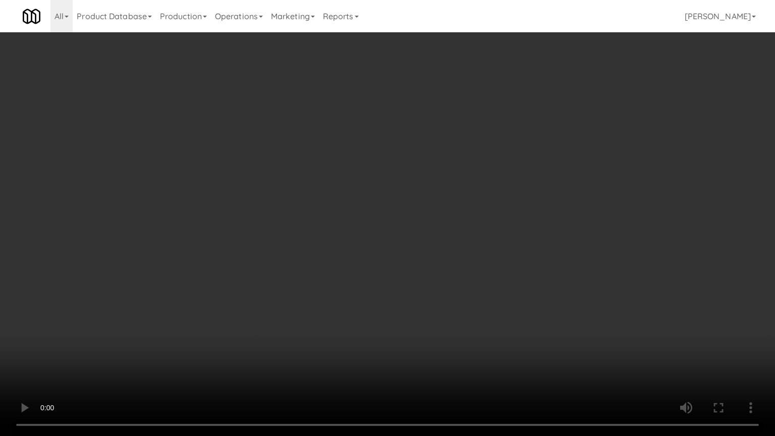
click at [433, 277] on video at bounding box center [387, 218] width 775 height 436
click at [430, 282] on video at bounding box center [387, 218] width 775 height 436
click at [424, 229] on video at bounding box center [387, 218] width 775 height 436
click at [424, 230] on video at bounding box center [387, 218] width 775 height 436
click at [431, 230] on video at bounding box center [387, 218] width 775 height 436
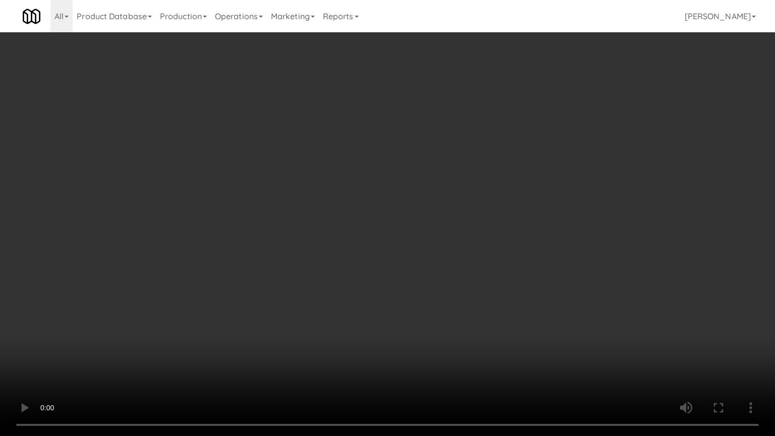
click at [432, 230] on video at bounding box center [387, 218] width 775 height 436
drag, startPoint x: 431, startPoint y: 230, endPoint x: 455, endPoint y: 169, distance: 65.2
click at [432, 230] on video at bounding box center [387, 218] width 775 height 436
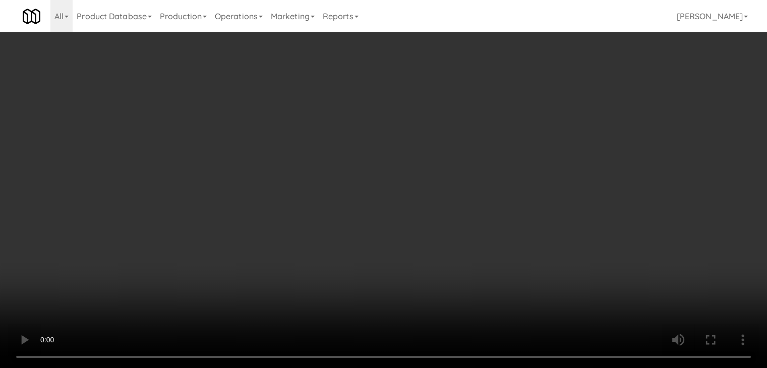
click at [549, 101] on button "Planogram" at bounding box center [546, 106] width 49 height 15
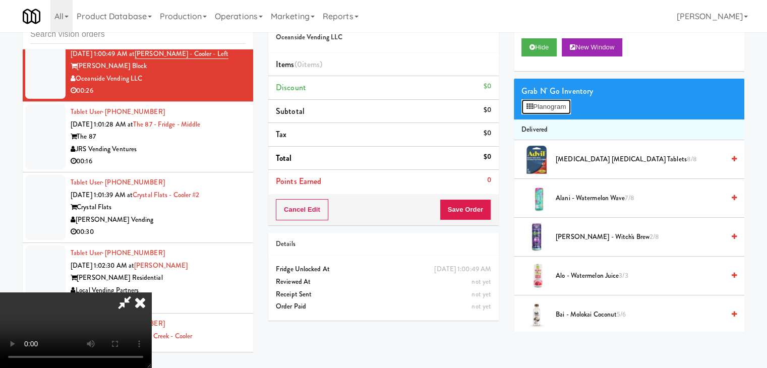
scroll to position [5173, 0]
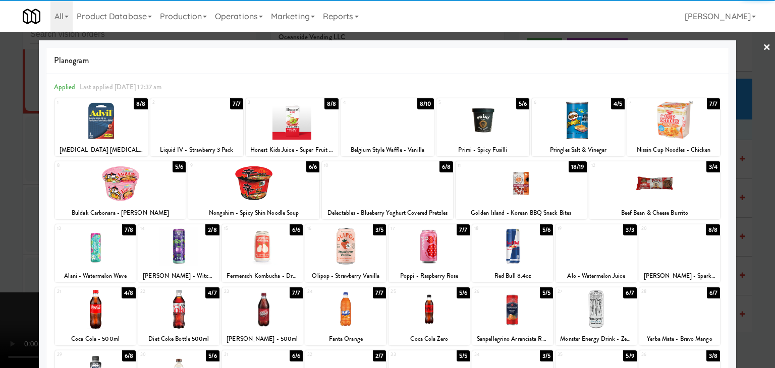
drag, startPoint x: 135, startPoint y: 189, endPoint x: 150, endPoint y: 188, distance: 15.2
click at [135, 188] on div at bounding box center [120, 183] width 131 height 39
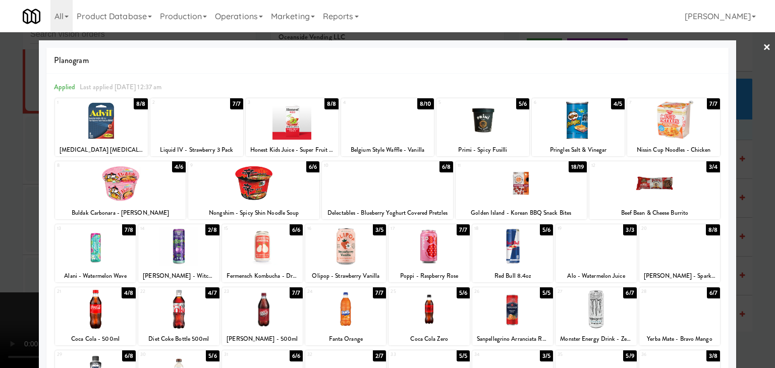
click at [558, 132] on div at bounding box center [578, 120] width 93 height 39
drag, startPoint x: 0, startPoint y: 166, endPoint x: 46, endPoint y: 164, distance: 45.9
click at [1, 166] on div at bounding box center [387, 184] width 775 height 368
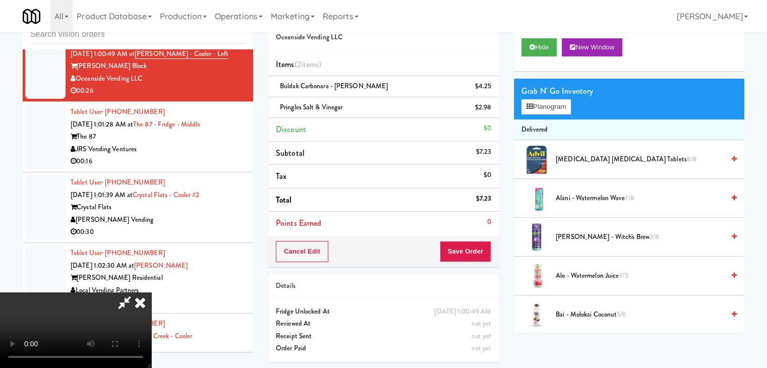
click at [151, 293] on video at bounding box center [75, 331] width 151 height 76
drag, startPoint x: 326, startPoint y: 198, endPoint x: 353, endPoint y: 242, distance: 51.1
click at [151, 293] on video at bounding box center [75, 331] width 151 height 76
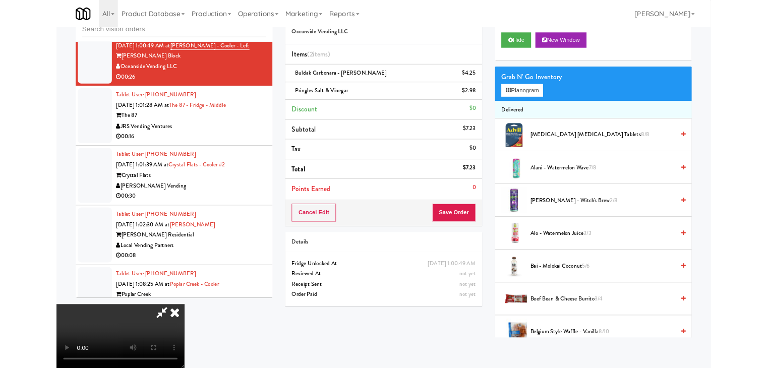
scroll to position [5173, 0]
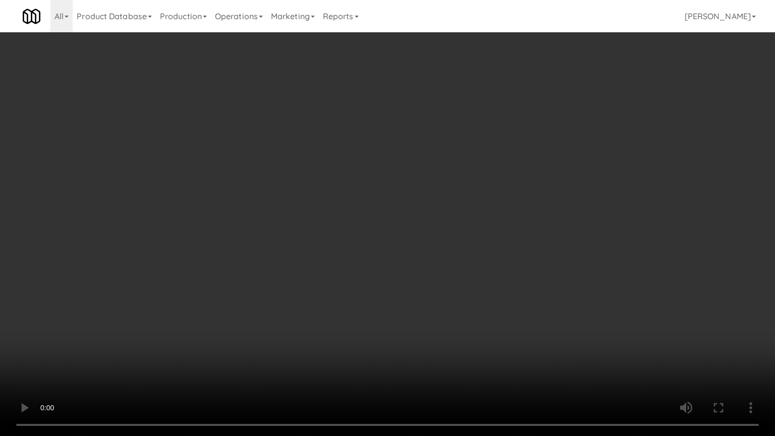
click at [406, 242] on video at bounding box center [387, 218] width 775 height 436
click at [441, 237] on video at bounding box center [387, 218] width 775 height 436
click at [440, 236] on video at bounding box center [387, 218] width 775 height 436
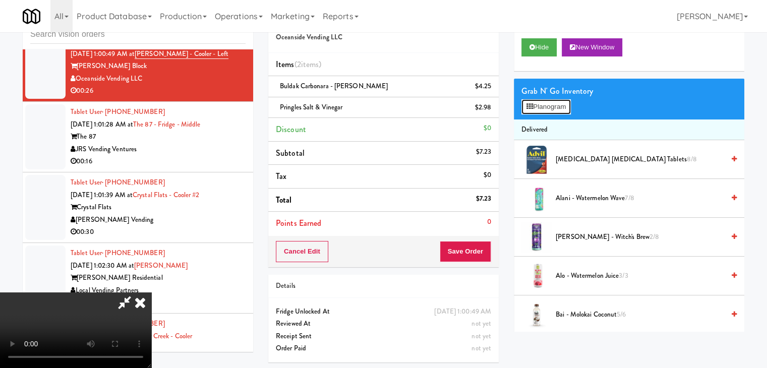
drag, startPoint x: 554, startPoint y: 97, endPoint x: 346, endPoint y: 182, distance: 225.4
click at [346, 182] on div "Order # 2147751 Oceanside Vending LLC Items (2 items ) Buldak Carbonara - Spice…" at bounding box center [506, 187] width 476 height 366
click at [151, 293] on video at bounding box center [75, 331] width 151 height 76
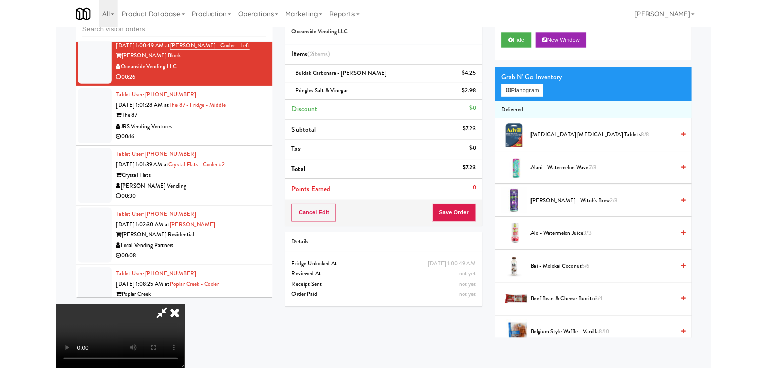
scroll to position [5173, 0]
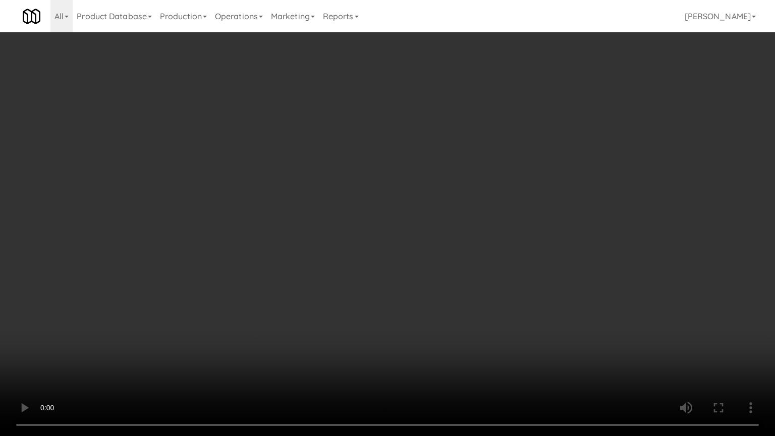
click at [383, 228] on video at bounding box center [387, 218] width 775 height 436
click at [400, 233] on video at bounding box center [387, 218] width 775 height 436
click at [400, 234] on video at bounding box center [387, 218] width 775 height 436
click at [400, 235] on video at bounding box center [387, 218] width 775 height 436
click at [400, 237] on video at bounding box center [387, 218] width 775 height 436
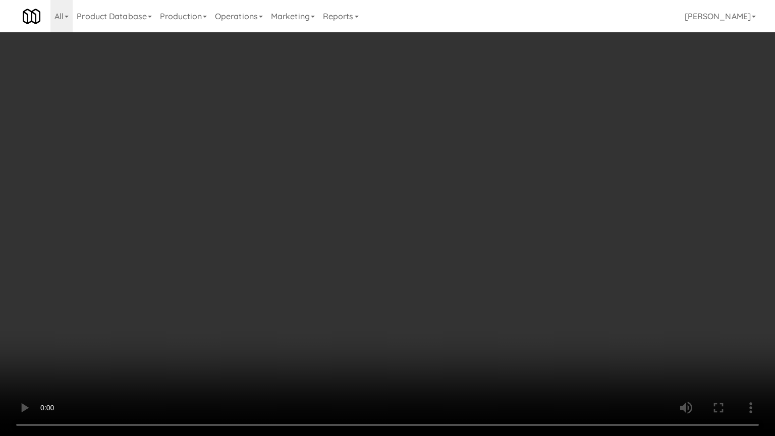
click at [400, 237] on video at bounding box center [387, 218] width 775 height 436
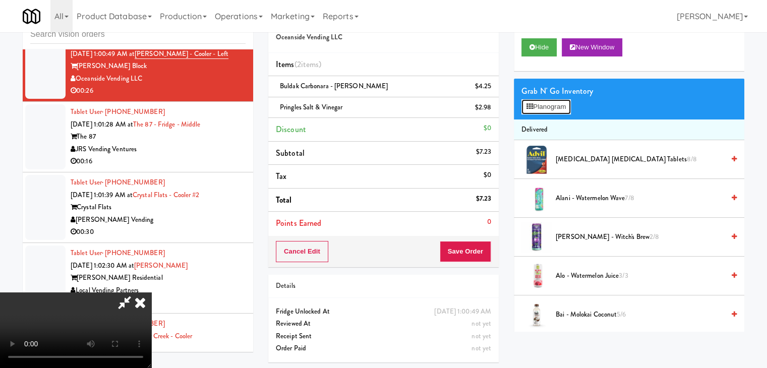
click at [551, 109] on button "Planogram" at bounding box center [546, 106] width 49 height 15
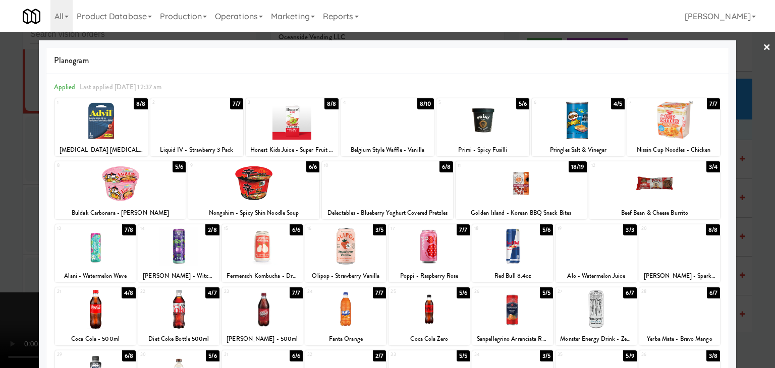
click at [624, 196] on div at bounding box center [654, 183] width 131 height 39
drag, startPoint x: 0, startPoint y: 177, endPoint x: 53, endPoint y: 176, distance: 53.5
click at [4, 177] on div at bounding box center [387, 184] width 775 height 368
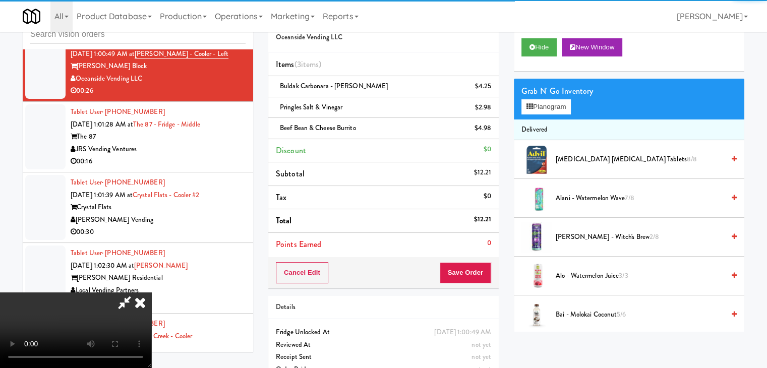
click at [151, 293] on video at bounding box center [75, 331] width 151 height 76
drag, startPoint x: 383, startPoint y: 199, endPoint x: 383, endPoint y: 245, distance: 45.4
click at [151, 293] on video at bounding box center [75, 331] width 151 height 76
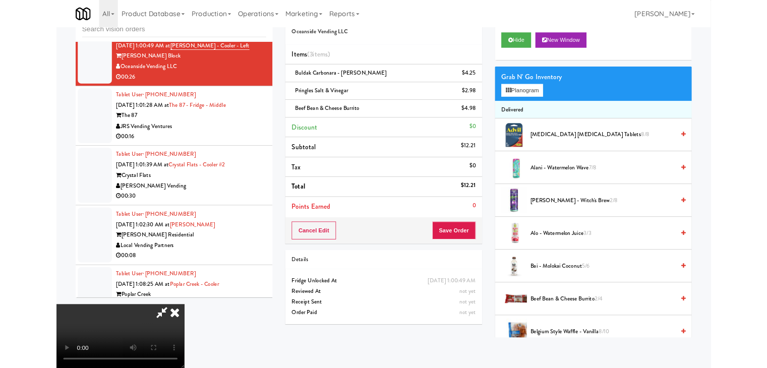
scroll to position [5173, 0]
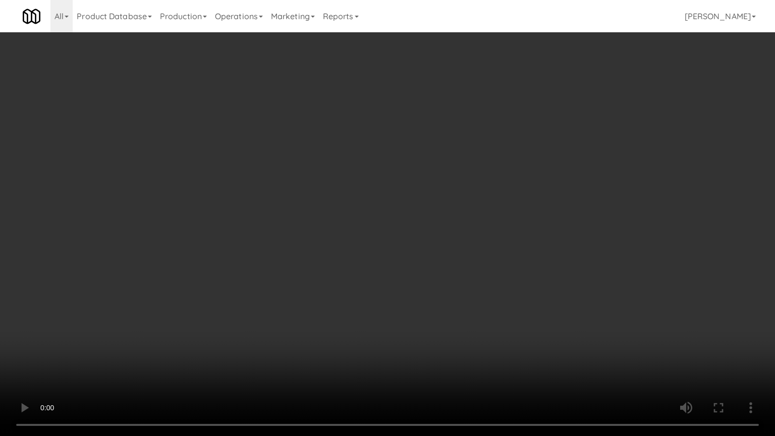
click at [446, 327] on video at bounding box center [387, 218] width 775 height 436
click at [458, 328] on video at bounding box center [387, 218] width 775 height 436
click at [476, 300] on video at bounding box center [387, 218] width 775 height 436
click at [476, 299] on video at bounding box center [387, 218] width 775 height 436
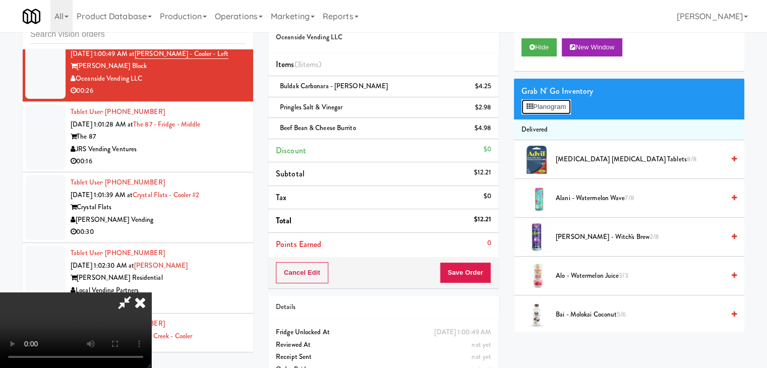
click at [547, 109] on button "Planogram" at bounding box center [546, 106] width 49 height 15
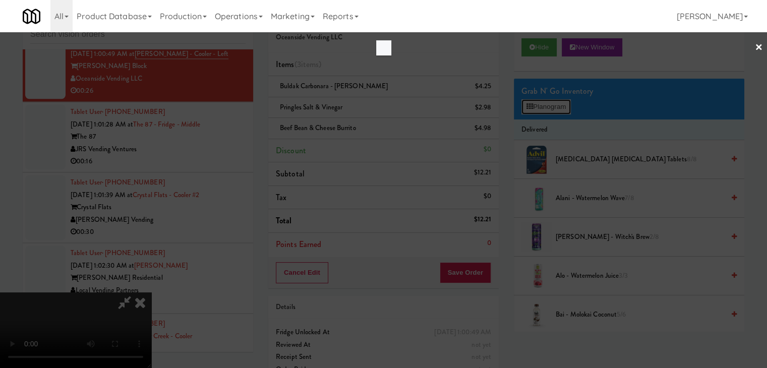
scroll to position [5173, 0]
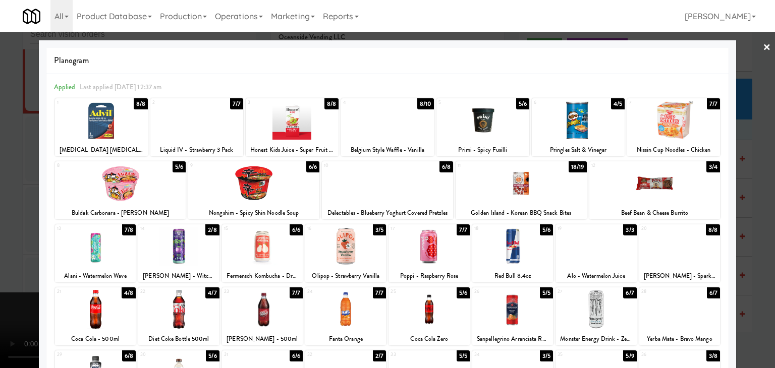
click at [400, 134] on div at bounding box center [387, 120] width 93 height 39
drag, startPoint x: 0, startPoint y: 164, endPoint x: 143, endPoint y: 172, distance: 143.0
click at [6, 164] on div at bounding box center [387, 184] width 775 height 368
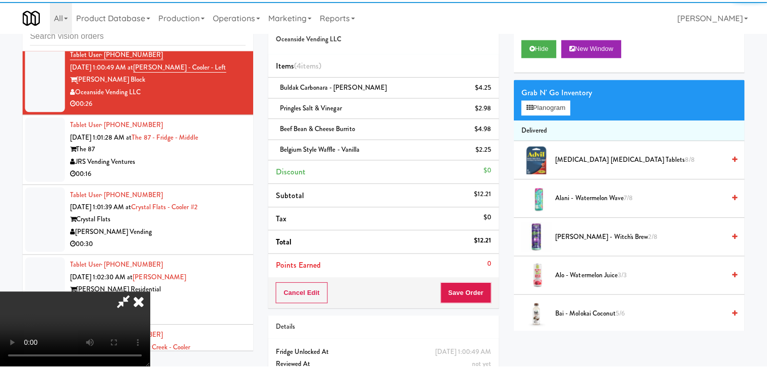
scroll to position [5185, 0]
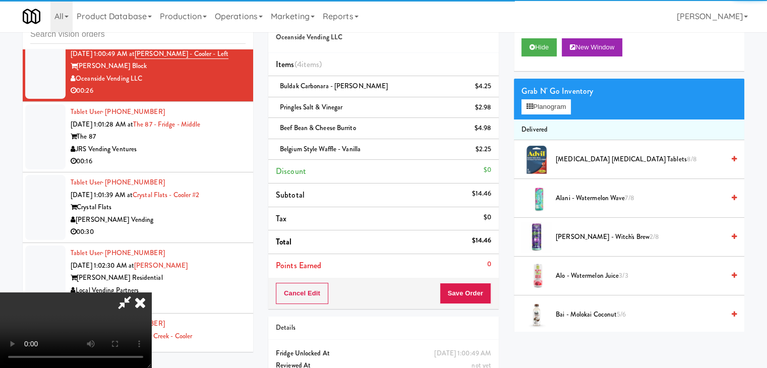
drag, startPoint x: 386, startPoint y: 202, endPoint x: 410, endPoint y: 213, distance: 26.2
click at [151, 293] on video at bounding box center [75, 331] width 151 height 76
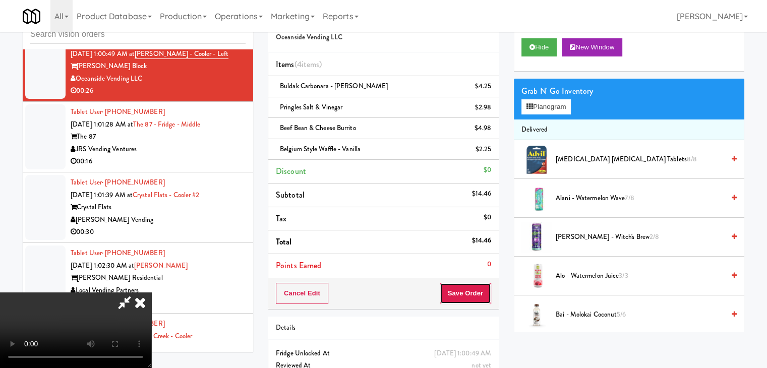
click at [488, 291] on button "Save Order" at bounding box center [465, 293] width 51 height 21
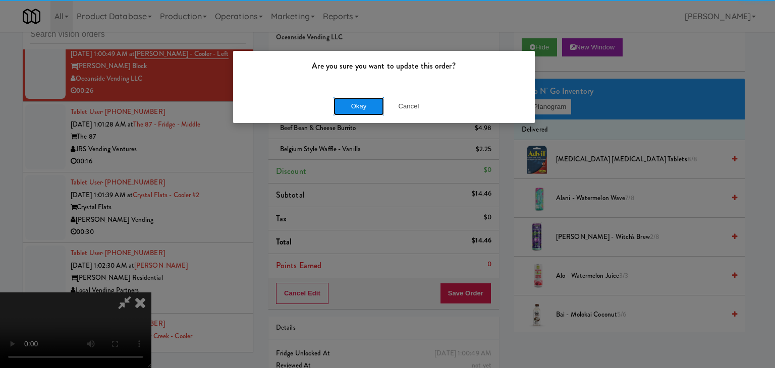
click at [356, 97] on button "Okay" at bounding box center [358, 106] width 50 height 18
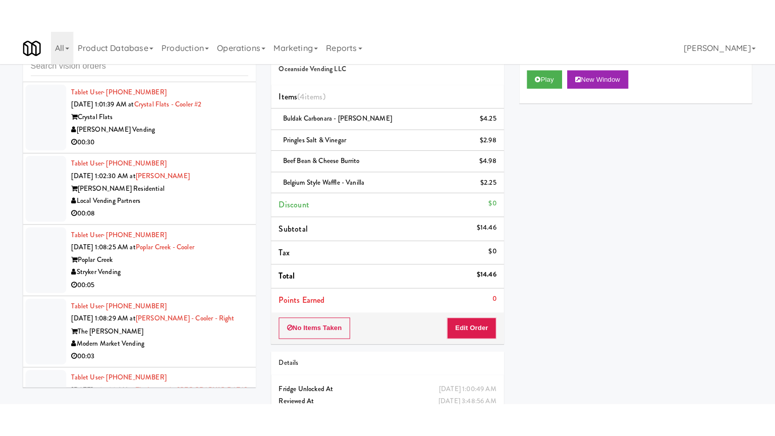
scroll to position [5337, 0]
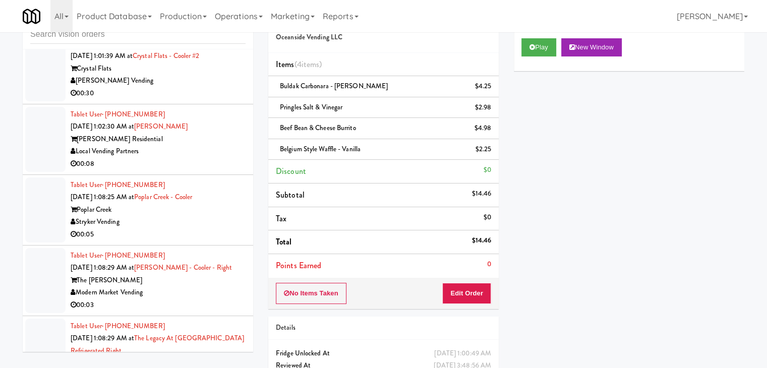
click at [224, 145] on div "Local Vending Partners" at bounding box center [158, 151] width 175 height 13
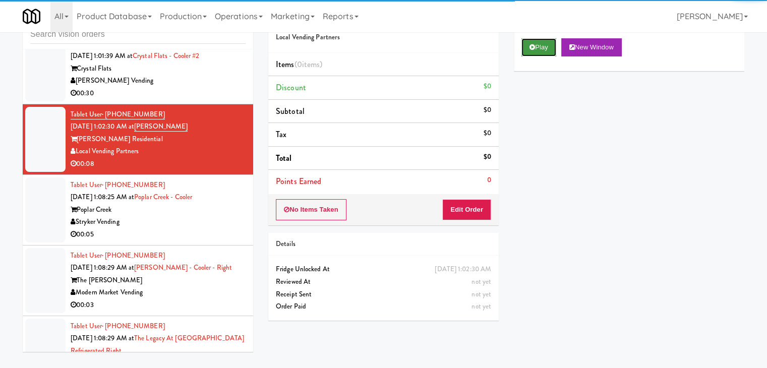
click at [543, 42] on button "Play" at bounding box center [539, 47] width 35 height 18
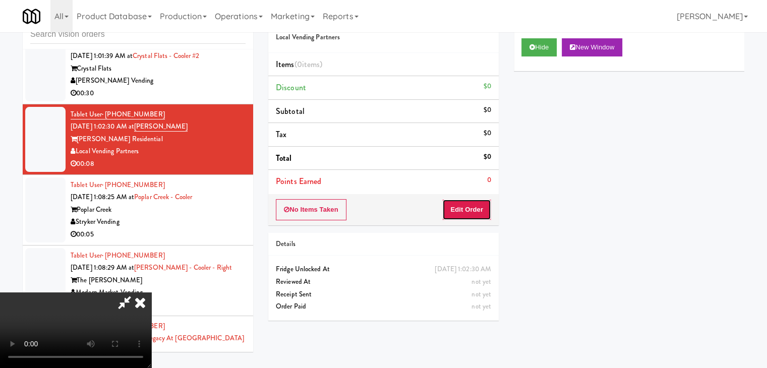
click at [479, 207] on button "Edit Order" at bounding box center [466, 209] width 49 height 21
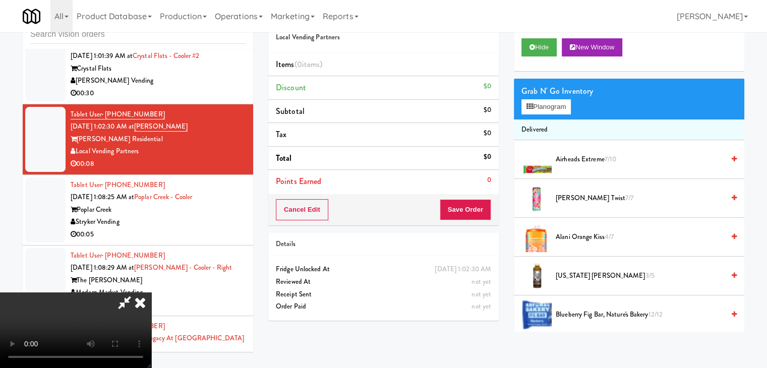
scroll to position [5324, 0]
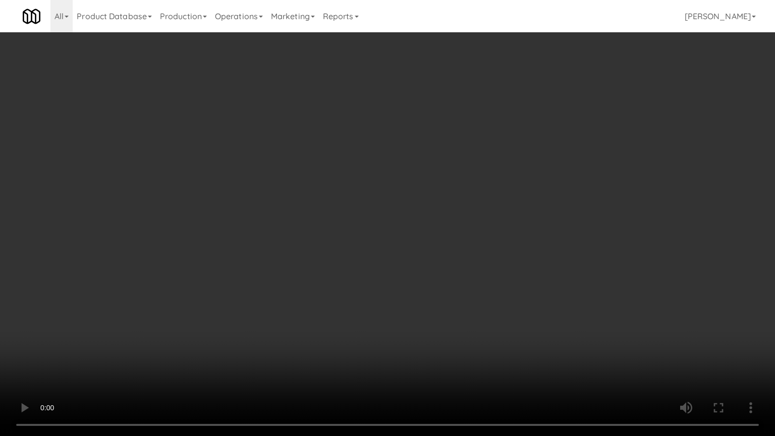
click at [517, 217] on video at bounding box center [387, 218] width 775 height 436
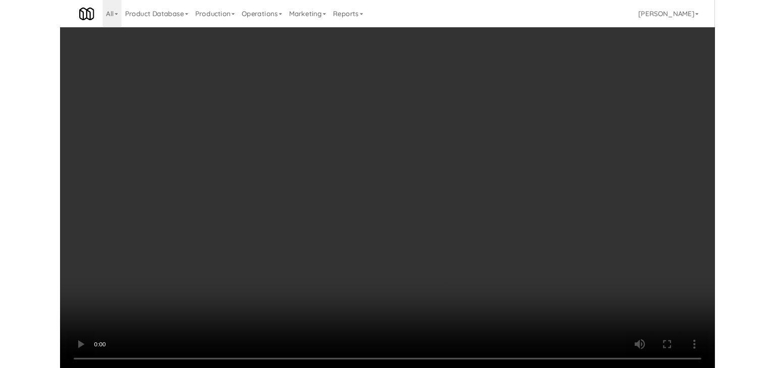
scroll to position [5337, 0]
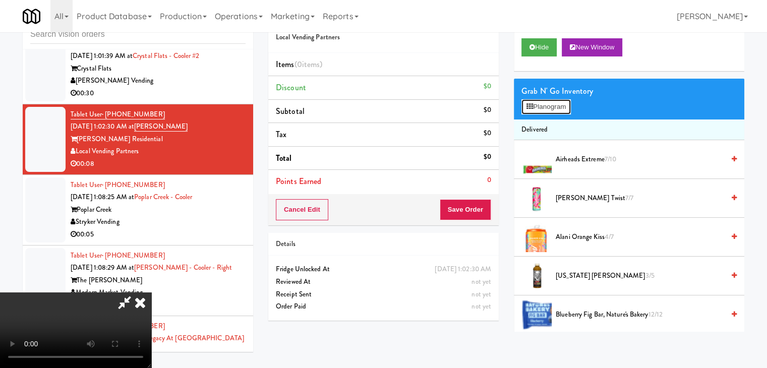
click at [568, 101] on button "Planogram" at bounding box center [546, 106] width 49 height 15
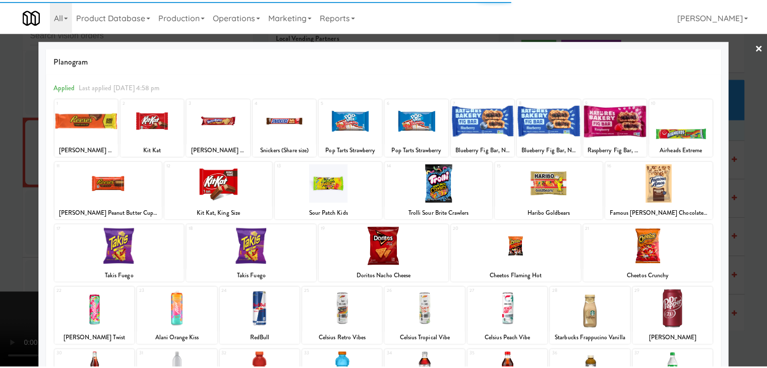
scroll to position [50, 0]
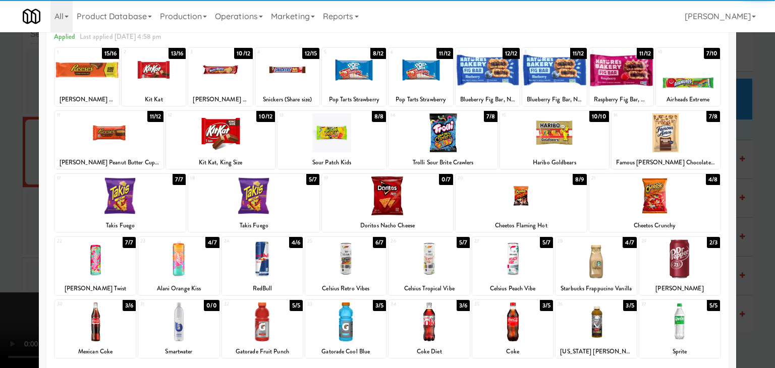
click at [104, 246] on div at bounding box center [95, 259] width 81 height 39
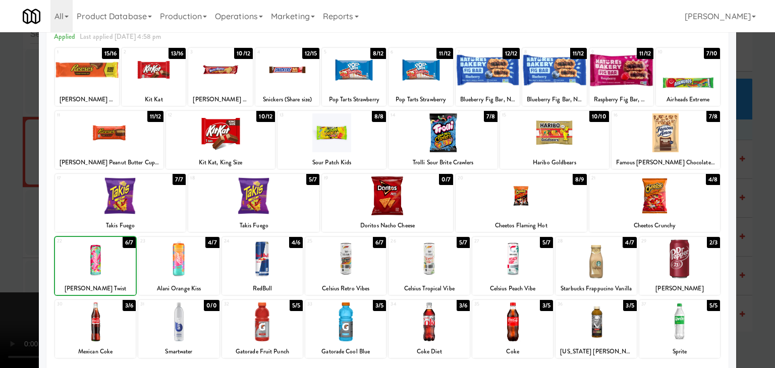
drag, startPoint x: 103, startPoint y: 247, endPoint x: 33, endPoint y: 247, distance: 69.6
click at [103, 247] on div at bounding box center [95, 259] width 81 height 39
drag, startPoint x: 0, startPoint y: 243, endPoint x: 211, endPoint y: 226, distance: 212.0
click at [11, 239] on div at bounding box center [387, 184] width 775 height 368
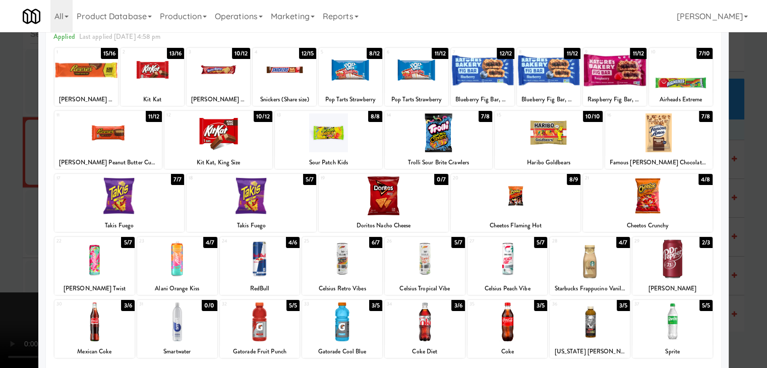
scroll to position [5337, 0]
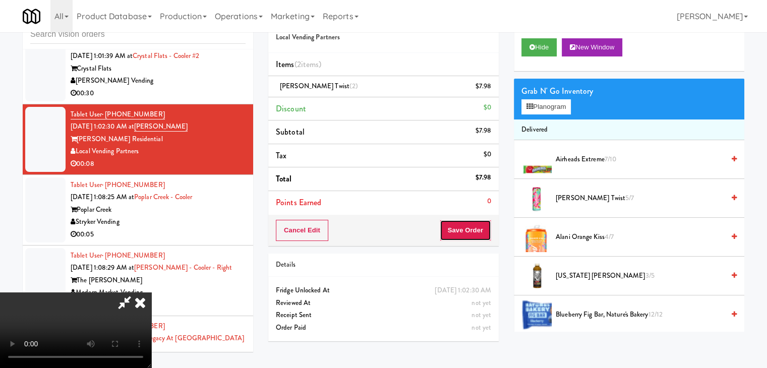
click at [469, 227] on button "Save Order" at bounding box center [465, 230] width 51 height 21
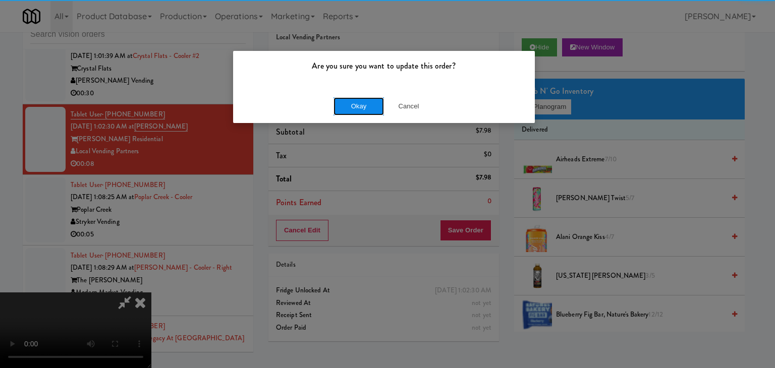
click at [367, 101] on button "Okay" at bounding box center [358, 106] width 50 height 18
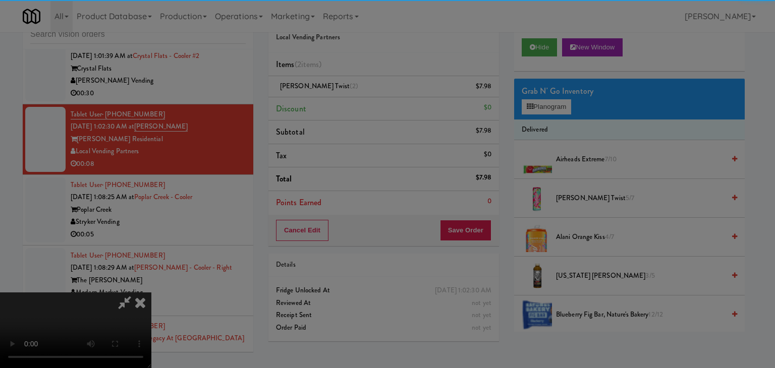
click at [367, 97] on button "Okay" at bounding box center [358, 88] width 50 height 18
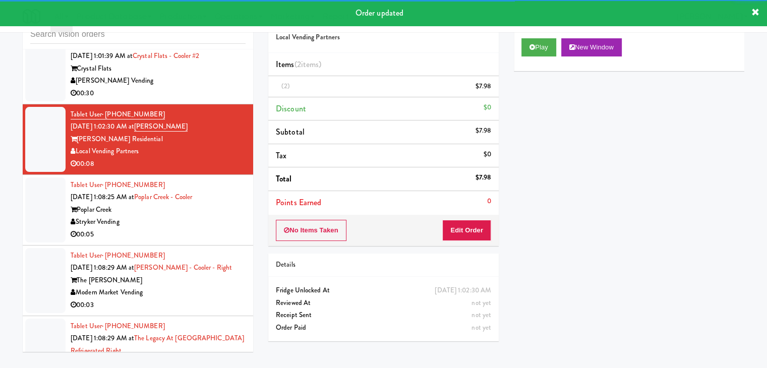
scroll to position [5438, 0]
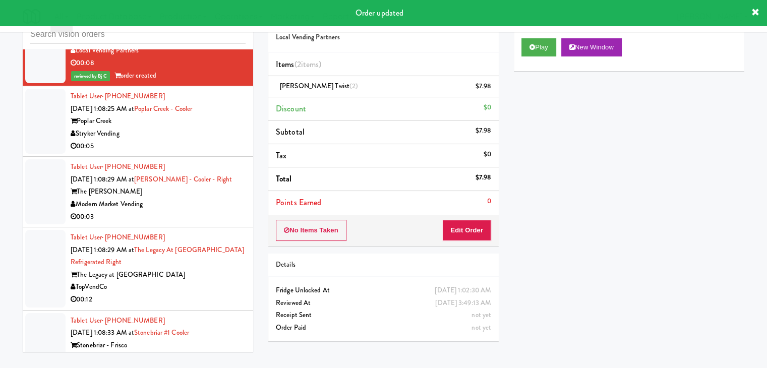
drag, startPoint x: 198, startPoint y: 117, endPoint x: 204, endPoint y: 122, distance: 7.6
click at [201, 128] on div "Stryker Vending" at bounding box center [158, 134] width 175 height 13
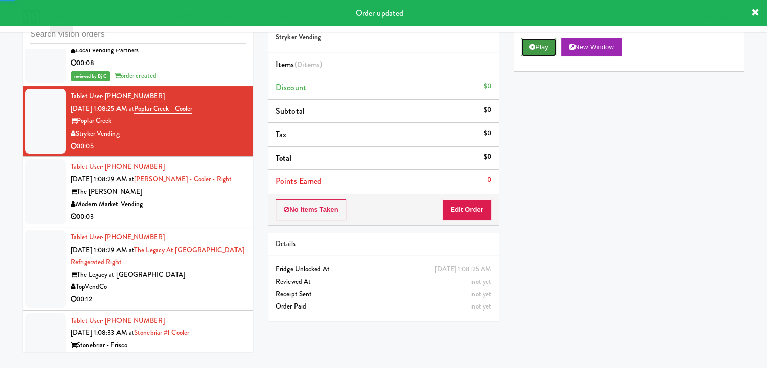
click at [541, 46] on button "Play" at bounding box center [539, 47] width 35 height 18
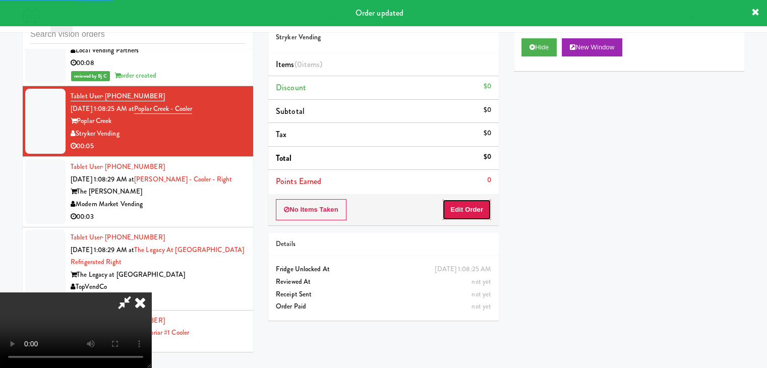
click at [468, 205] on button "Edit Order" at bounding box center [466, 209] width 49 height 21
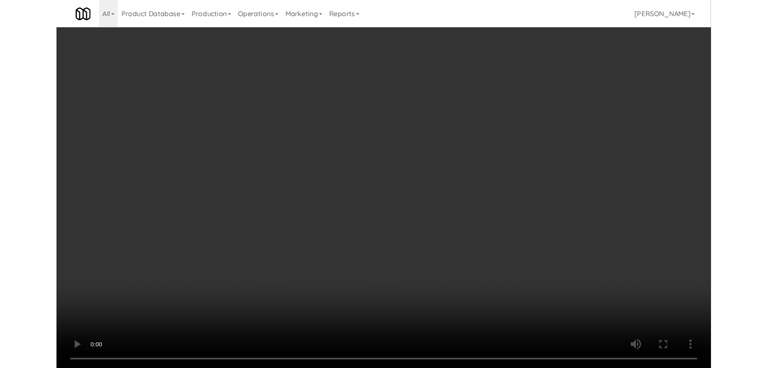
scroll to position [5425, 0]
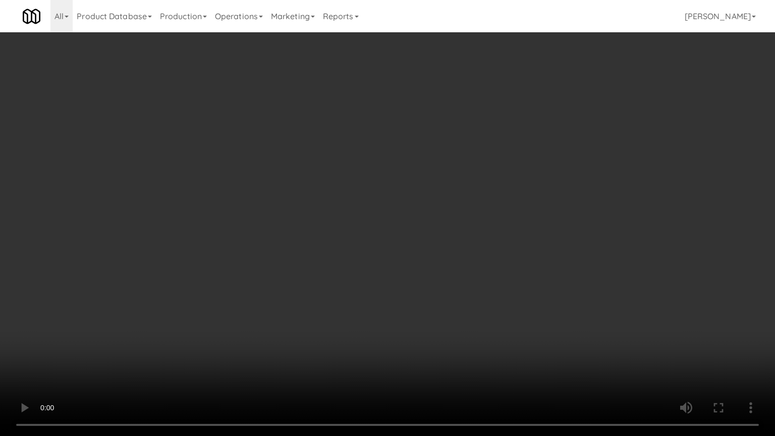
click at [463, 252] on video at bounding box center [387, 218] width 775 height 436
click at [462, 253] on video at bounding box center [387, 218] width 775 height 436
click at [471, 250] on video at bounding box center [387, 218] width 775 height 436
click at [471, 253] on video at bounding box center [387, 218] width 775 height 436
drag, startPoint x: 477, startPoint y: 244, endPoint x: 485, endPoint y: 242, distance: 7.8
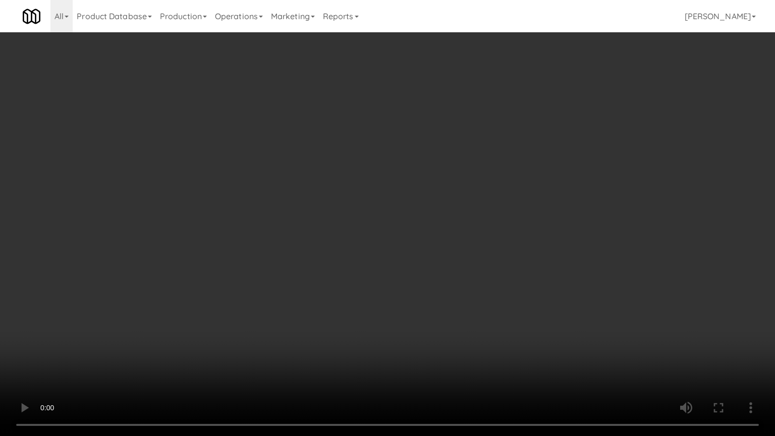
click at [481, 244] on video at bounding box center [387, 218] width 775 height 436
click at [484, 242] on video at bounding box center [387, 218] width 775 height 436
click at [488, 238] on video at bounding box center [387, 218] width 775 height 436
drag, startPoint x: 488, startPoint y: 238, endPoint x: 526, endPoint y: 142, distance: 102.4
click at [489, 235] on video at bounding box center [387, 218] width 775 height 436
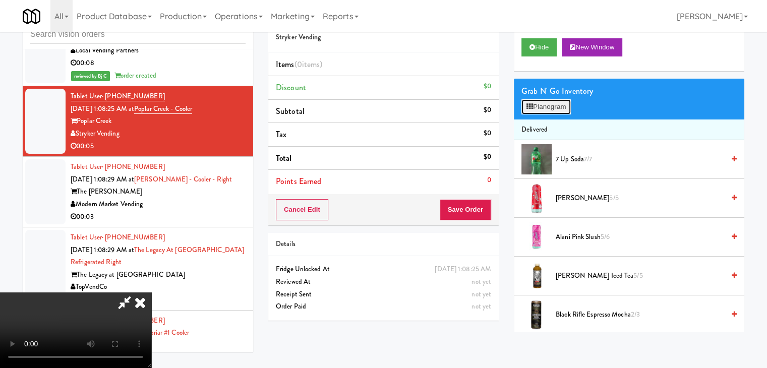
click at [555, 105] on button "Planogram" at bounding box center [546, 106] width 49 height 15
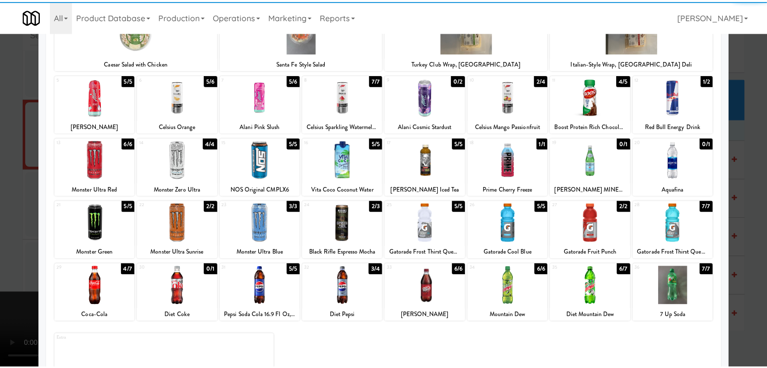
scroll to position [101, 0]
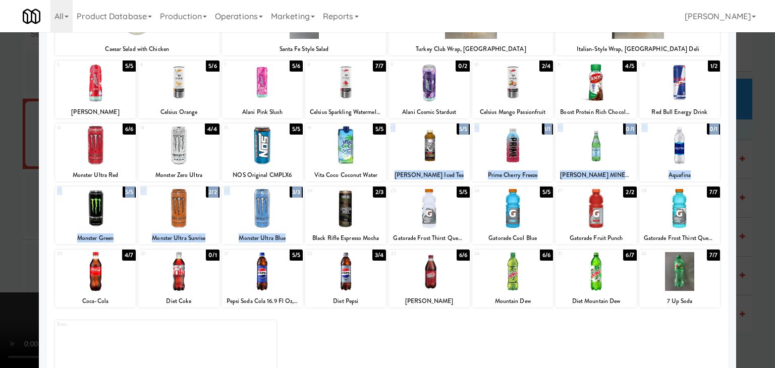
drag, startPoint x: 356, startPoint y: 214, endPoint x: 434, endPoint y: 155, distance: 98.3
click at [433, 155] on div "1 2/2 Caesar Salad with Chicken 2 1/2 Santa Fe Style Salad 3 2/2 Turkey Club Wr…" at bounding box center [387, 187] width 667 height 383
click at [434, 152] on div at bounding box center [428, 145] width 81 height 39
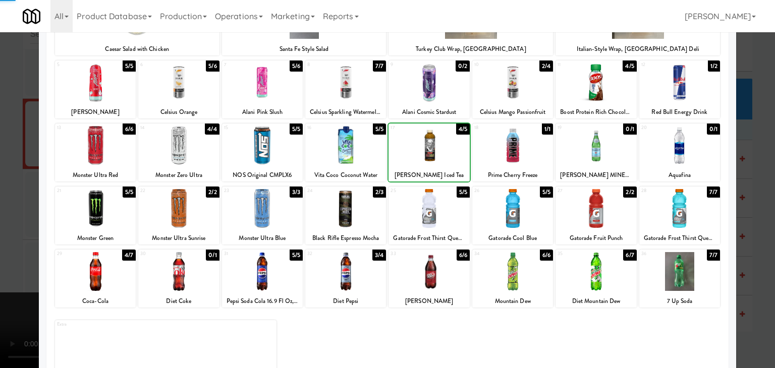
drag, startPoint x: 0, startPoint y: 196, endPoint x: 157, endPoint y: 193, distance: 157.4
click at [8, 195] on div at bounding box center [387, 184] width 775 height 368
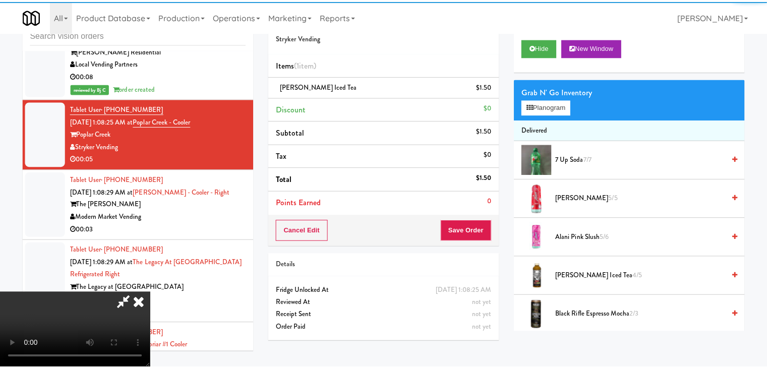
scroll to position [5438, 0]
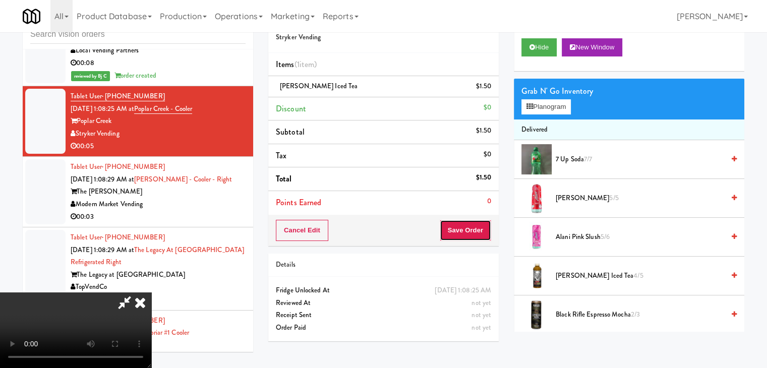
click at [470, 233] on button "Save Order" at bounding box center [465, 230] width 51 height 21
click at [473, 234] on button "Save Order" at bounding box center [465, 230] width 51 height 21
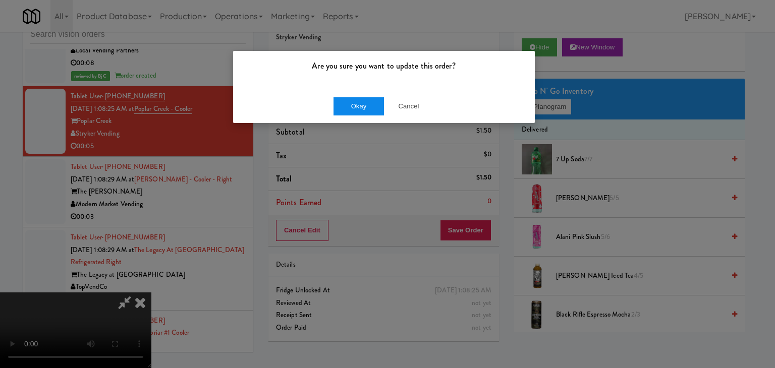
drag, startPoint x: 364, startPoint y: 95, endPoint x: 362, endPoint y: 103, distance: 8.3
click at [364, 96] on div "Okay Cancel" at bounding box center [384, 106] width 302 height 34
click at [362, 105] on button "Okay" at bounding box center [358, 106] width 50 height 18
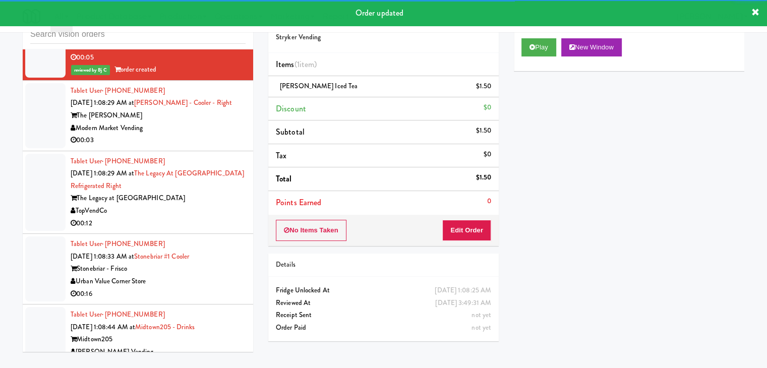
scroll to position [5539, 0]
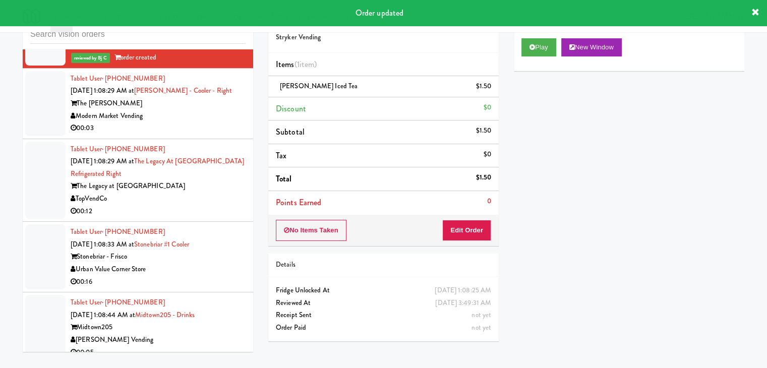
click at [209, 110] on div "Modern Market Vending" at bounding box center [158, 116] width 175 height 13
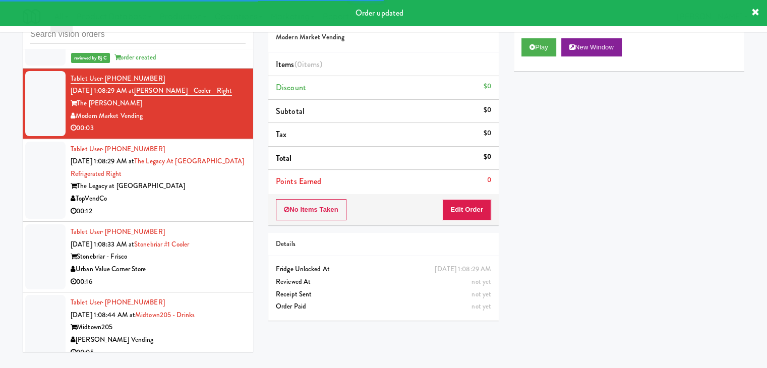
click at [563, 47] on div "Play New Window" at bounding box center [629, 47] width 215 height 18
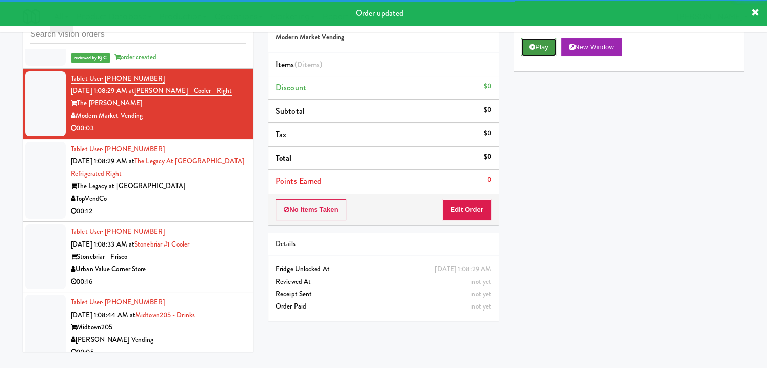
click at [549, 46] on button "Play" at bounding box center [539, 47] width 35 height 18
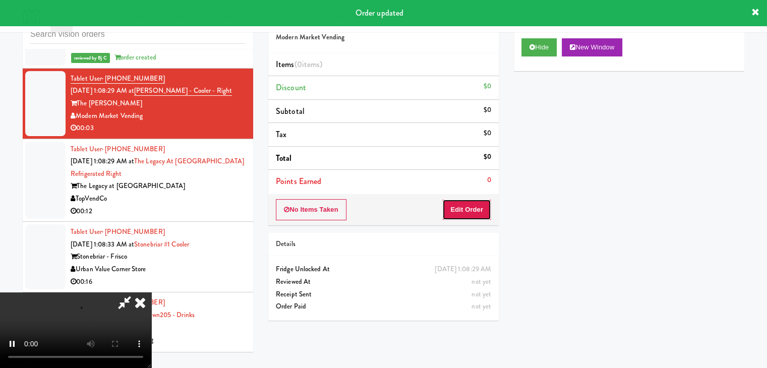
click at [472, 202] on button "Edit Order" at bounding box center [466, 209] width 49 height 21
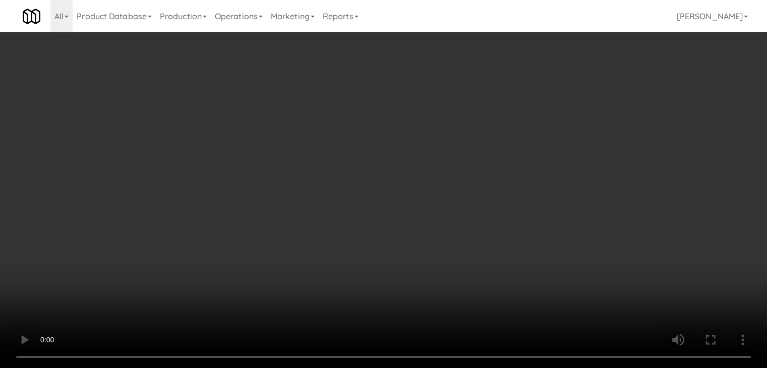
scroll to position [5526, 0]
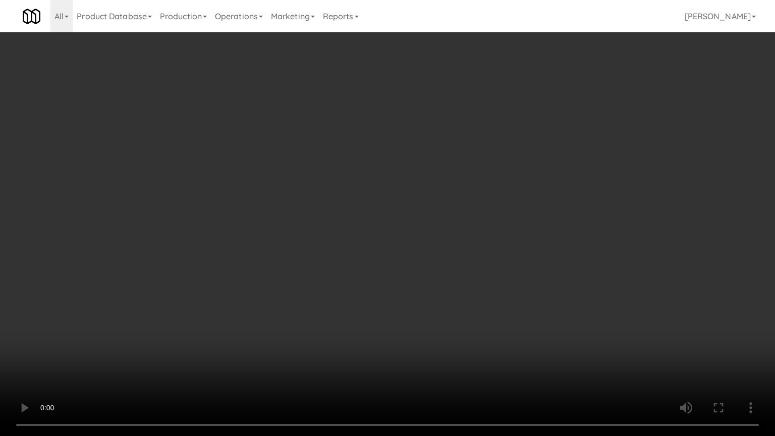
click at [436, 233] on video at bounding box center [387, 218] width 775 height 436
drag, startPoint x: 436, startPoint y: 233, endPoint x: 443, endPoint y: 178, distance: 54.9
click at [436, 232] on video at bounding box center [387, 218] width 775 height 436
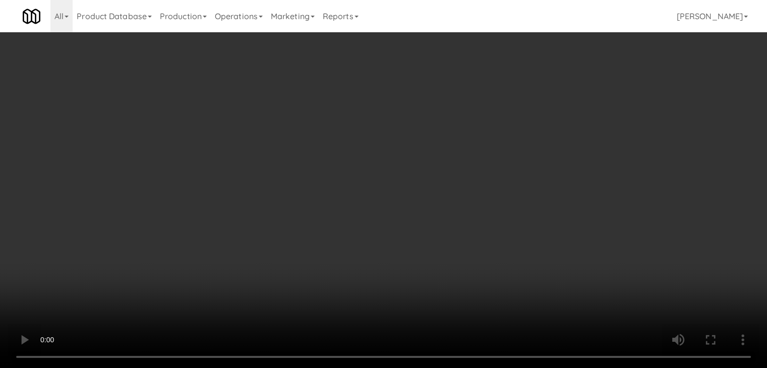
click at [558, 109] on button "Planogram" at bounding box center [546, 106] width 49 height 15
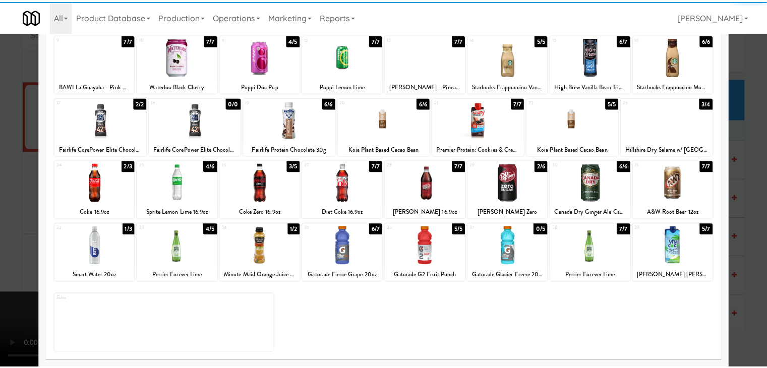
scroll to position [127, 0]
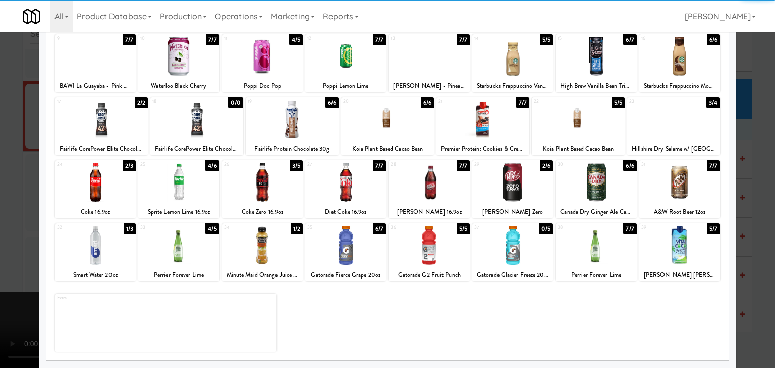
click at [107, 245] on div at bounding box center [95, 245] width 81 height 39
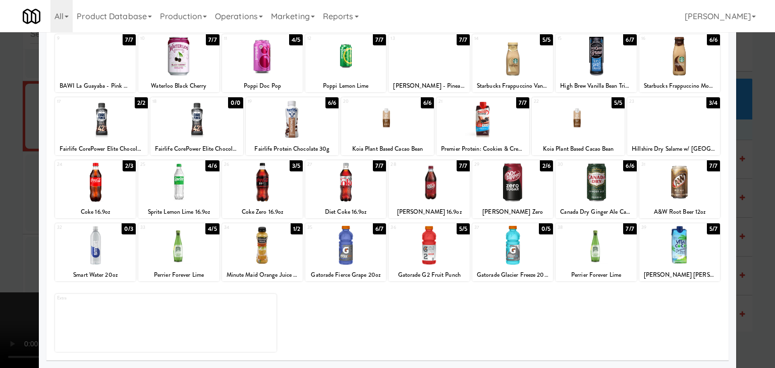
drag, startPoint x: 3, startPoint y: 239, endPoint x: 193, endPoint y: 238, distance: 190.2
click at [11, 239] on div at bounding box center [387, 184] width 775 height 368
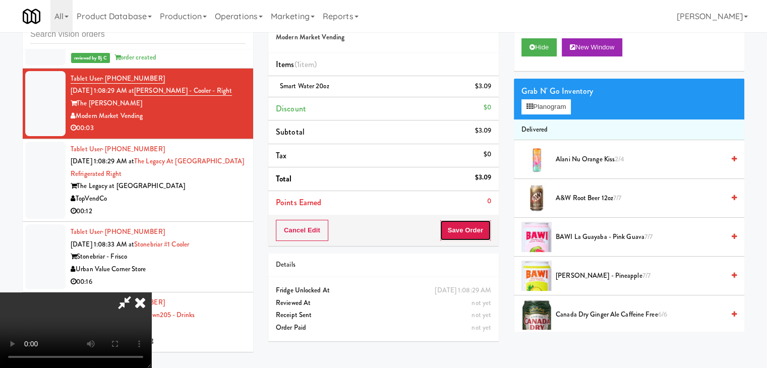
click at [477, 239] on button "Save Order" at bounding box center [465, 230] width 51 height 21
click at [478, 238] on button "Save Order" at bounding box center [465, 230] width 51 height 21
click at [478, 238] on body "Are you sure you want to update this order? Okay Cancel Okay Are you sure you w…" at bounding box center [387, 184] width 775 height 368
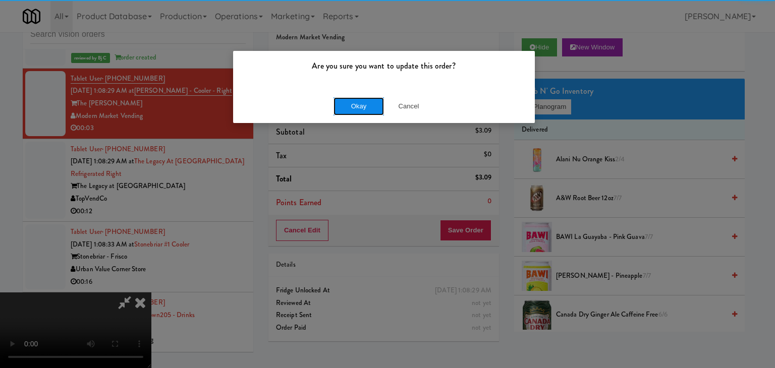
click at [354, 105] on button "Okay" at bounding box center [358, 106] width 50 height 18
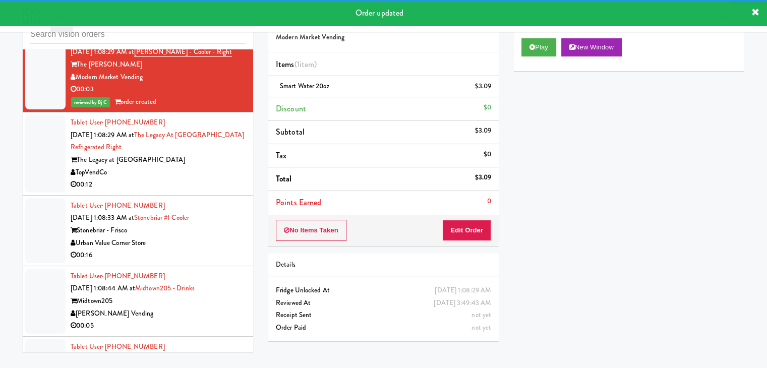
scroll to position [5589, 0]
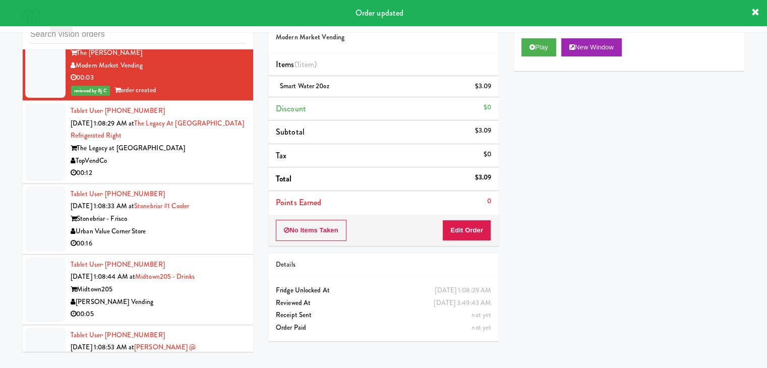
click at [202, 155] on div "TopVendCo" at bounding box center [158, 161] width 175 height 13
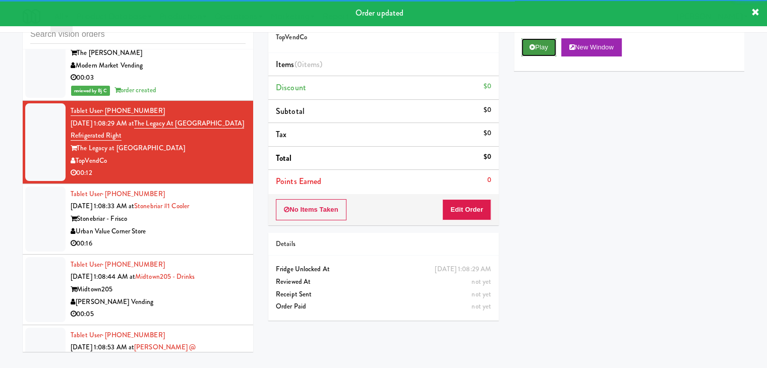
drag, startPoint x: 528, startPoint y: 51, endPoint x: 528, endPoint y: 62, distance: 11.1
click at [528, 50] on button "Play" at bounding box center [539, 47] width 35 height 18
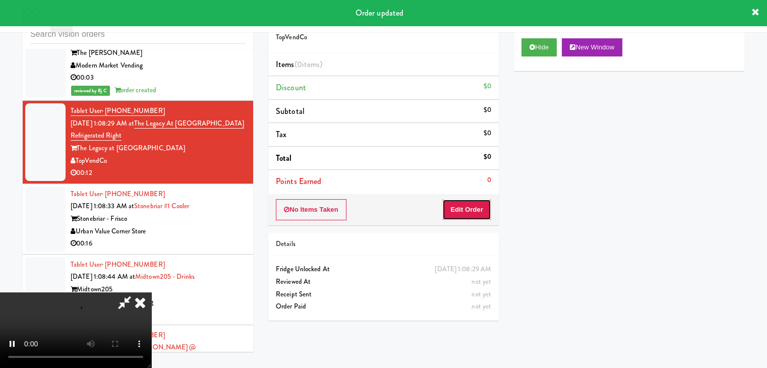
click at [465, 213] on button "Edit Order" at bounding box center [466, 209] width 49 height 21
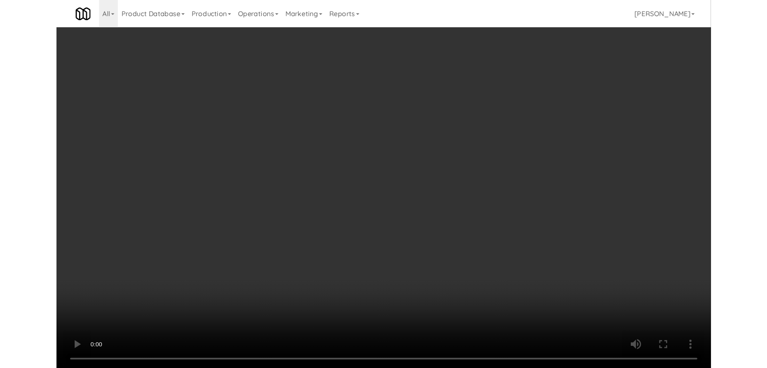
scroll to position [5576, 0]
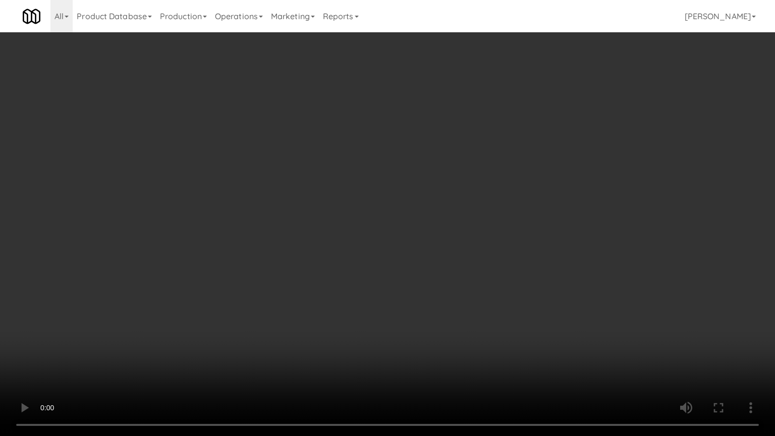
click at [432, 257] on video at bounding box center [387, 218] width 775 height 436
drag, startPoint x: 432, startPoint y: 256, endPoint x: 436, endPoint y: 207, distance: 49.6
click at [432, 256] on video at bounding box center [387, 218] width 775 height 436
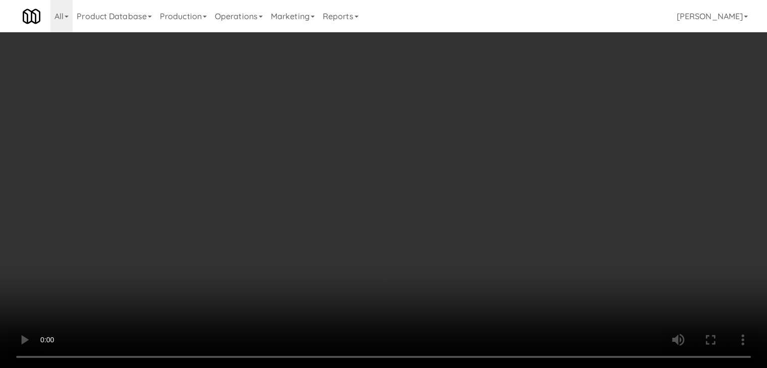
click at [549, 107] on button "Planogram" at bounding box center [546, 106] width 49 height 15
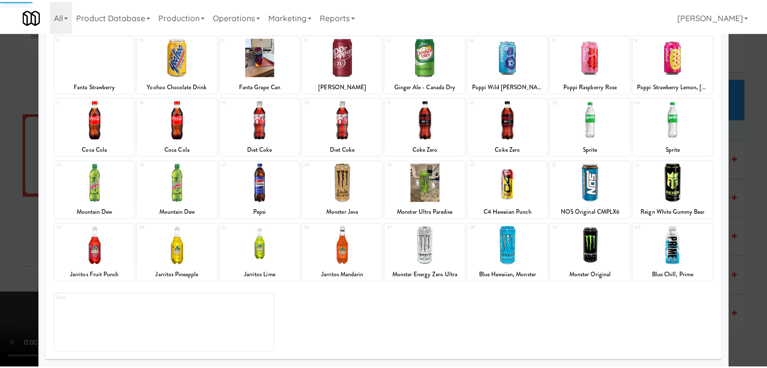
scroll to position [127, 0]
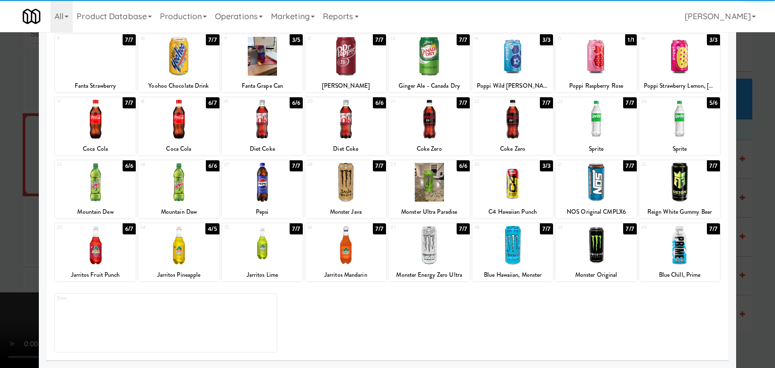
drag, startPoint x: 272, startPoint y: 240, endPoint x: 112, endPoint y: 239, distance: 159.4
click at [272, 241] on div at bounding box center [262, 245] width 81 height 39
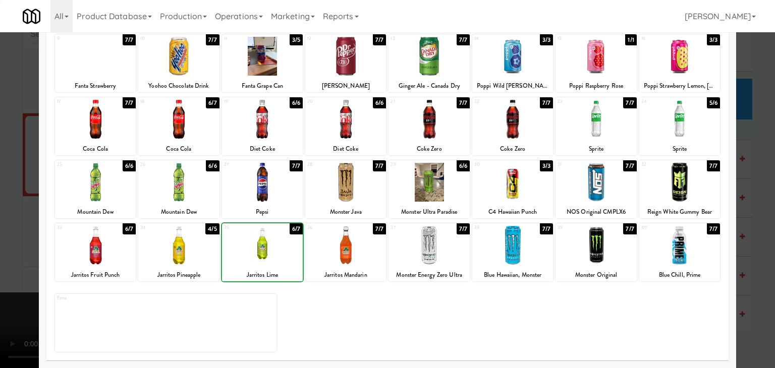
drag, startPoint x: 0, startPoint y: 226, endPoint x: 203, endPoint y: 216, distance: 203.6
click at [12, 224] on div at bounding box center [387, 184] width 775 height 368
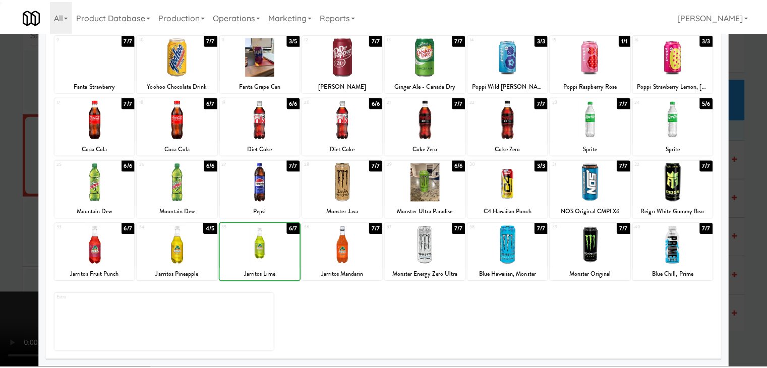
scroll to position [5589, 0]
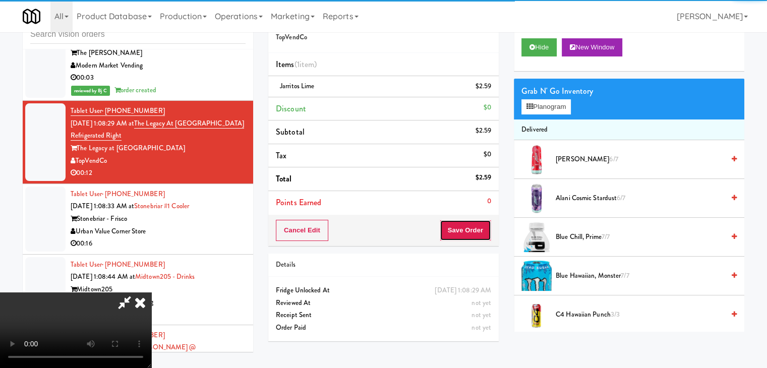
click at [468, 229] on button "Save Order" at bounding box center [465, 230] width 51 height 21
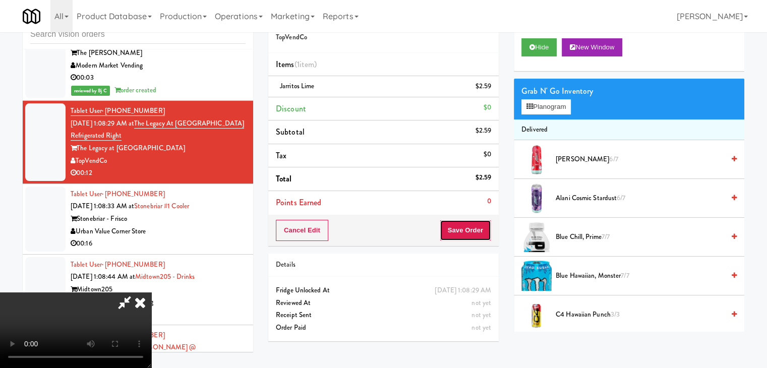
click at [468, 229] on button "Save Order" at bounding box center [465, 230] width 51 height 21
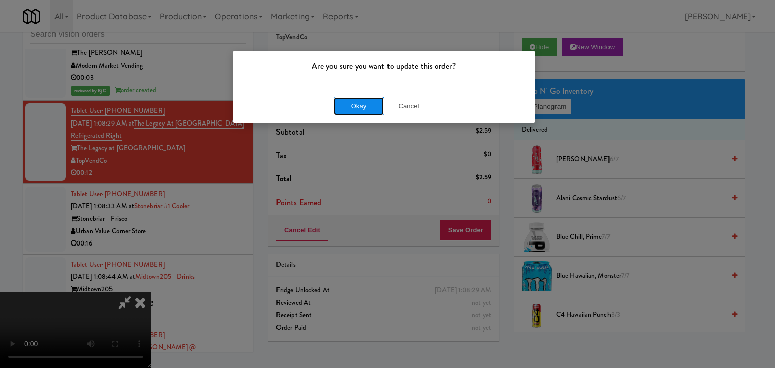
click at [371, 103] on button "Okay" at bounding box center [358, 106] width 50 height 18
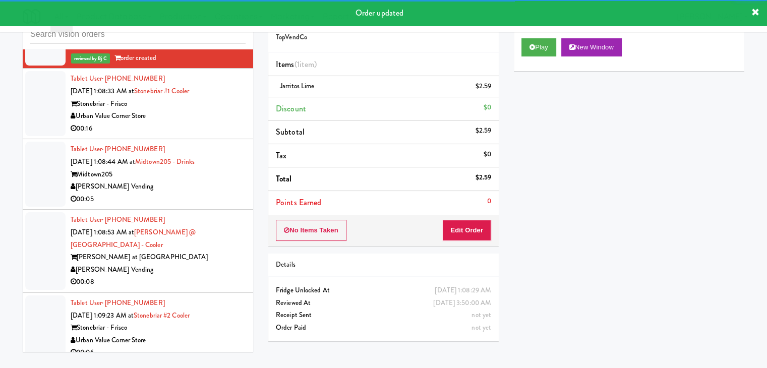
scroll to position [5740, 0]
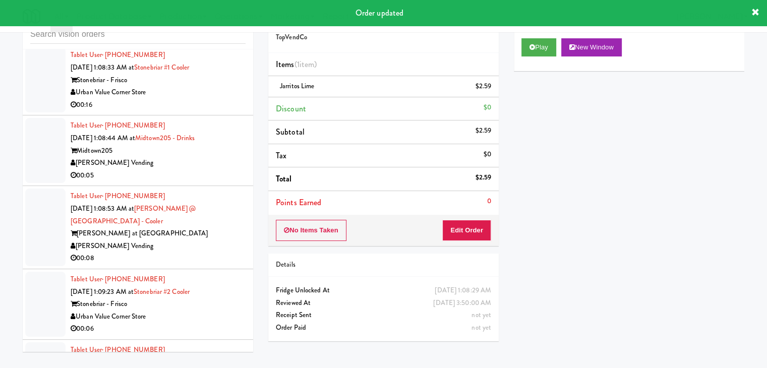
drag, startPoint x: 237, startPoint y: 89, endPoint x: 248, endPoint y: 87, distance: 11.3
click at [238, 90] on li "Tablet User · (832) 656-1404 Sep 21, 2025 1:08:33 AM at Stonebriar #1 Cooler St…" at bounding box center [138, 80] width 231 height 71
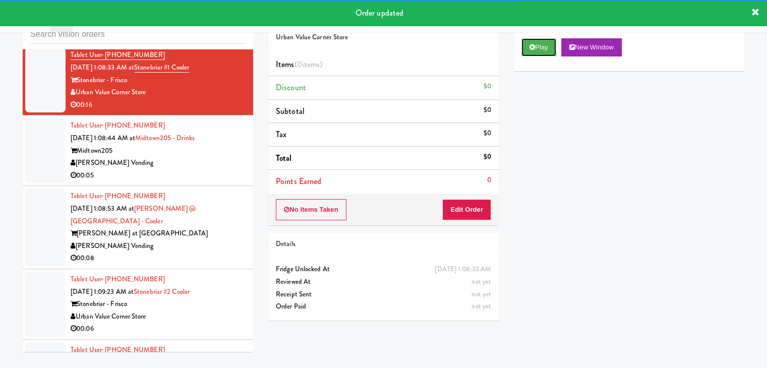
drag, startPoint x: 545, startPoint y: 45, endPoint x: 527, endPoint y: 92, distance: 51.0
click at [546, 46] on button "Play" at bounding box center [539, 47] width 35 height 18
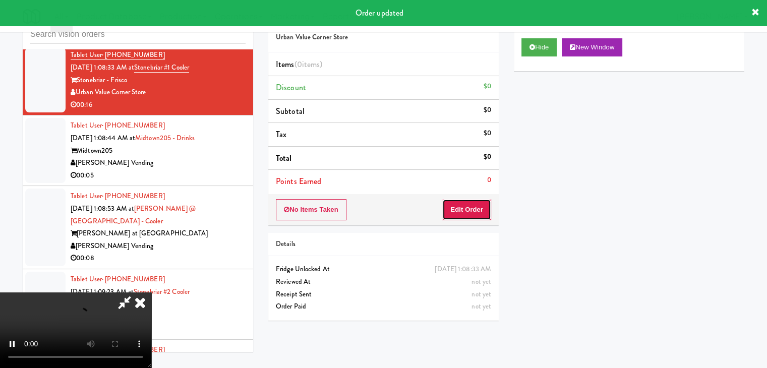
click at [462, 211] on button "Edit Order" at bounding box center [466, 209] width 49 height 21
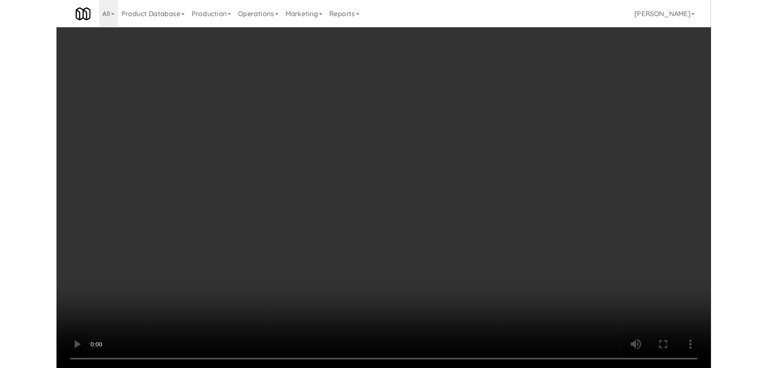
scroll to position [5728, 0]
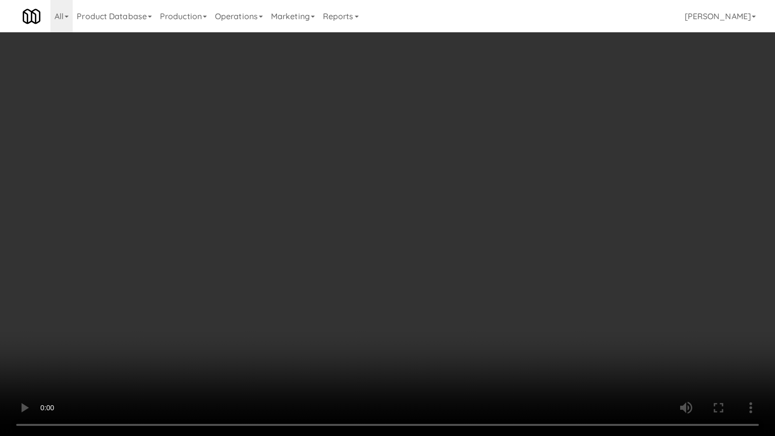
click at [436, 297] on video at bounding box center [387, 218] width 775 height 436
click at [430, 300] on video at bounding box center [387, 218] width 775 height 436
click at [430, 301] on video at bounding box center [387, 218] width 775 height 436
click at [429, 304] on video at bounding box center [387, 218] width 775 height 436
click at [428, 303] on video at bounding box center [387, 218] width 775 height 436
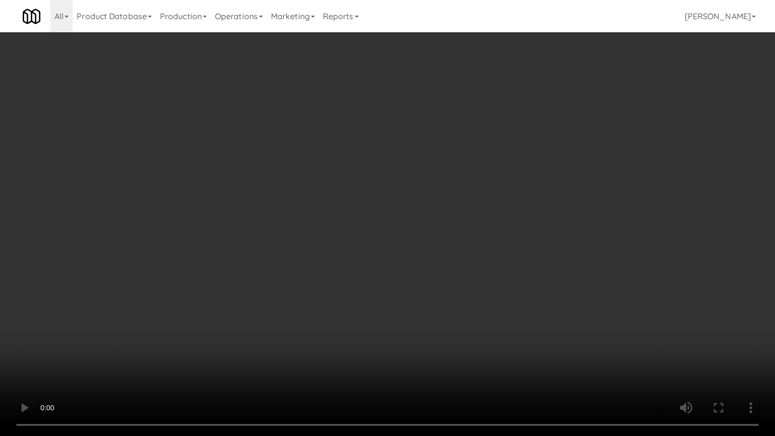
click at [427, 302] on video at bounding box center [387, 218] width 775 height 436
click at [425, 294] on video at bounding box center [387, 218] width 775 height 436
click at [424, 294] on video at bounding box center [387, 218] width 775 height 436
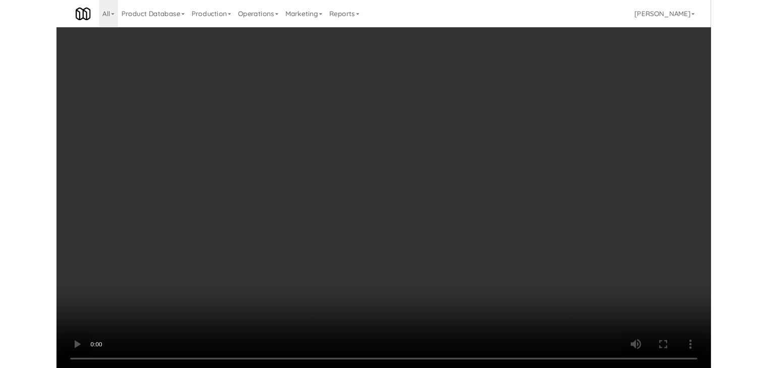
scroll to position [5740, 0]
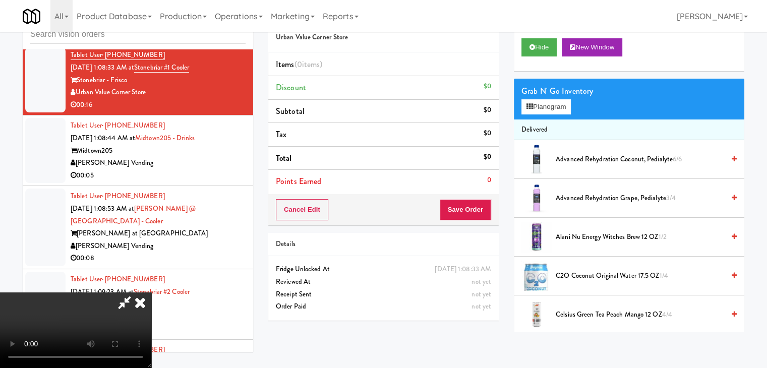
click at [151, 293] on video at bounding box center [75, 331] width 151 height 76
drag, startPoint x: 535, startPoint y: 105, endPoint x: 527, endPoint y: 117, distance: 14.1
click at [535, 105] on button "Planogram" at bounding box center [546, 106] width 49 height 15
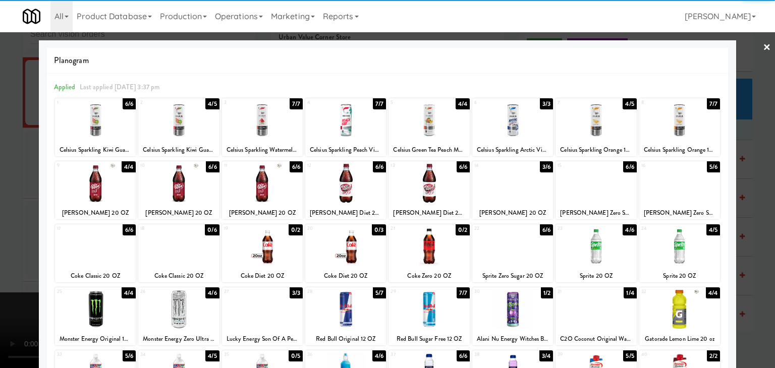
click at [92, 249] on div at bounding box center [95, 246] width 81 height 39
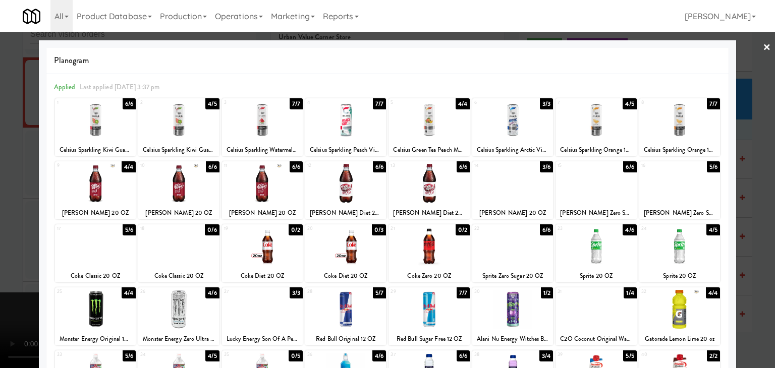
drag, startPoint x: 50, startPoint y: 249, endPoint x: 69, endPoint y: 249, distance: 18.7
click at [62, 249] on div "Applied Last applied Wednesday 3:37 pm 1 6/6 Celsius Sparkling Kiwi Guava 12 OZ…" at bounding box center [387, 281] width 682 height 415
click at [446, 269] on div "21 0/2 Coke Zero 20 OZ" at bounding box center [428, 253] width 81 height 58
drag, startPoint x: 0, startPoint y: 187, endPoint x: 275, endPoint y: 178, distance: 275.1
click at [21, 184] on div at bounding box center [387, 184] width 775 height 368
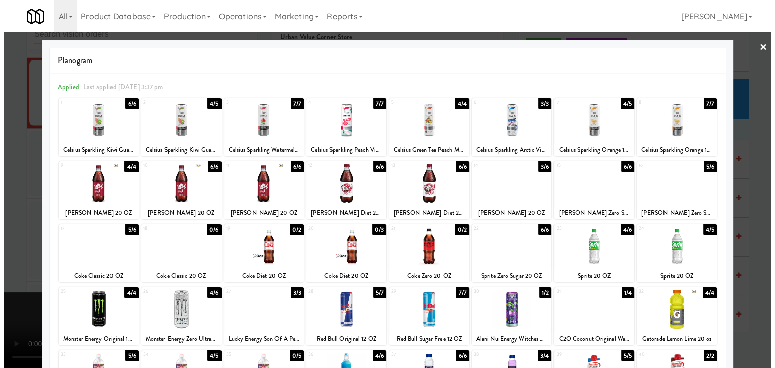
scroll to position [5740, 0]
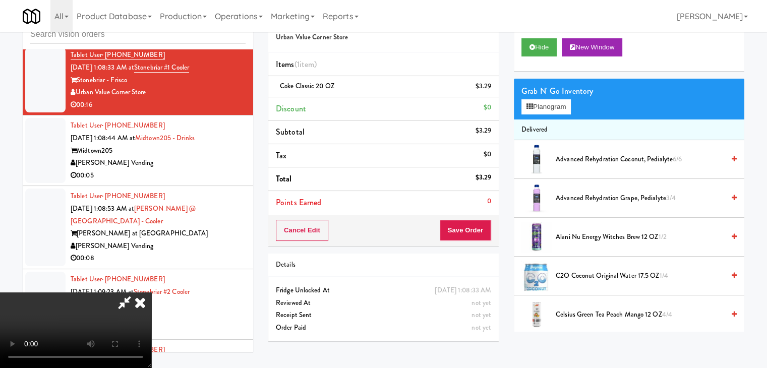
drag, startPoint x: 372, startPoint y: 175, endPoint x: 375, endPoint y: 188, distance: 13.9
click at [151, 293] on video at bounding box center [75, 331] width 151 height 76
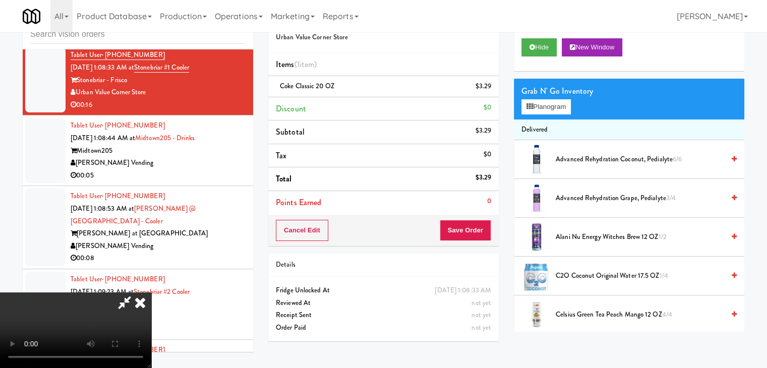
click at [151, 293] on video at bounding box center [75, 331] width 151 height 76
click at [550, 107] on button "Planogram" at bounding box center [546, 106] width 49 height 15
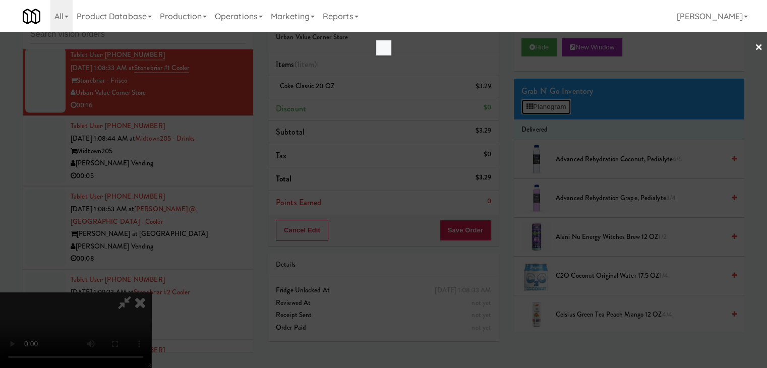
scroll to position [5728, 0]
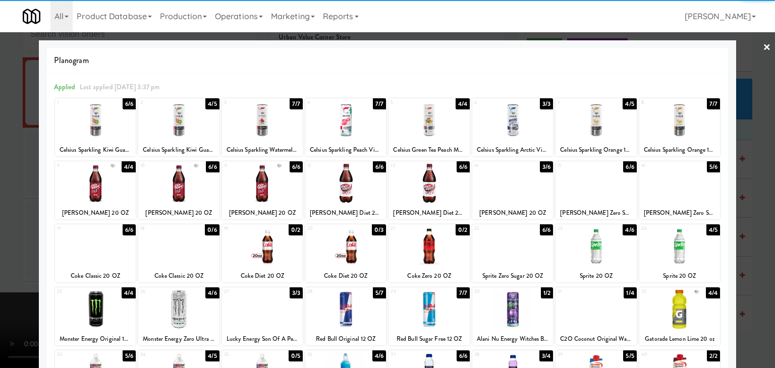
click at [103, 185] on div at bounding box center [95, 183] width 81 height 39
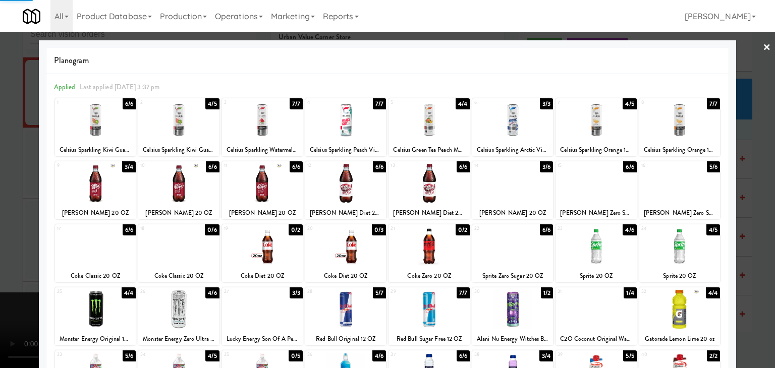
drag, startPoint x: 0, startPoint y: 193, endPoint x: 230, endPoint y: 199, distance: 230.1
click at [13, 192] on div at bounding box center [387, 184] width 775 height 368
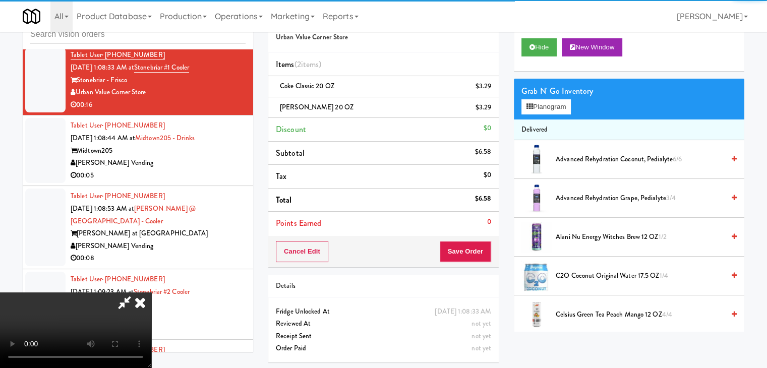
drag, startPoint x: 486, startPoint y: 240, endPoint x: 477, endPoint y: 246, distance: 10.8
click at [480, 243] on div "Cancel Edit Save Order" at bounding box center [383, 251] width 231 height 31
click at [477, 247] on button "Save Order" at bounding box center [465, 251] width 51 height 21
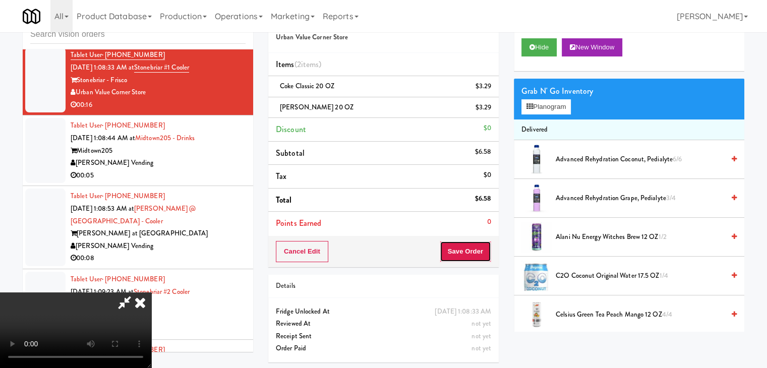
click at [477, 247] on button "Save Order" at bounding box center [465, 251] width 51 height 21
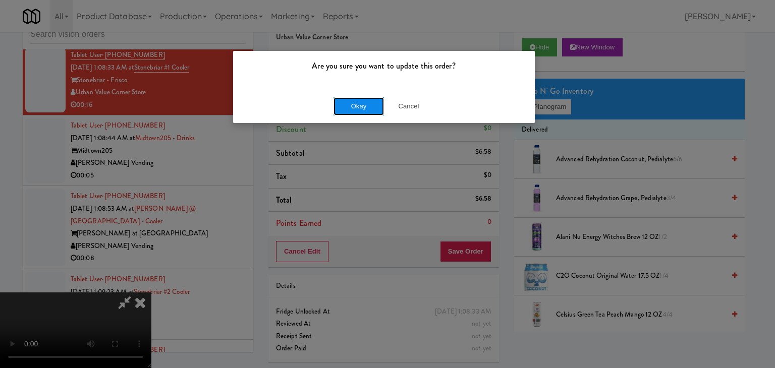
click at [369, 110] on button "Okay" at bounding box center [358, 106] width 50 height 18
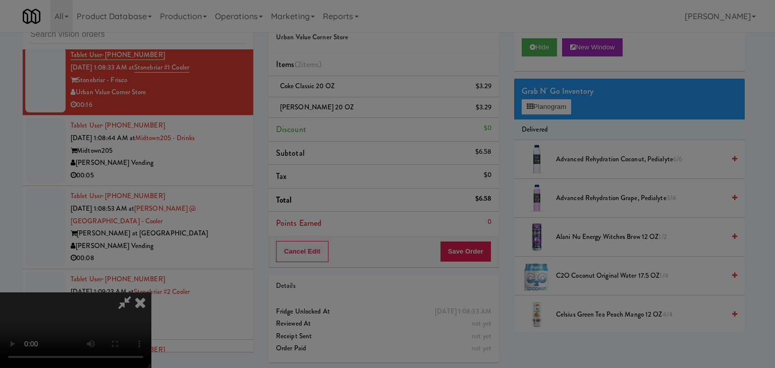
click at [369, 104] on div "Okay Cancel" at bounding box center [384, 88] width 302 height 34
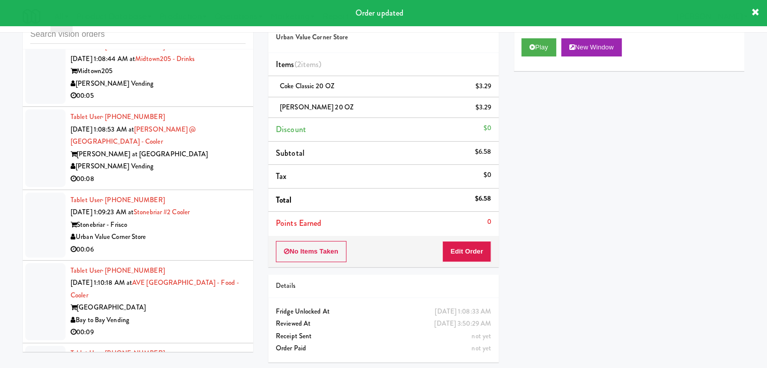
scroll to position [5841, 0]
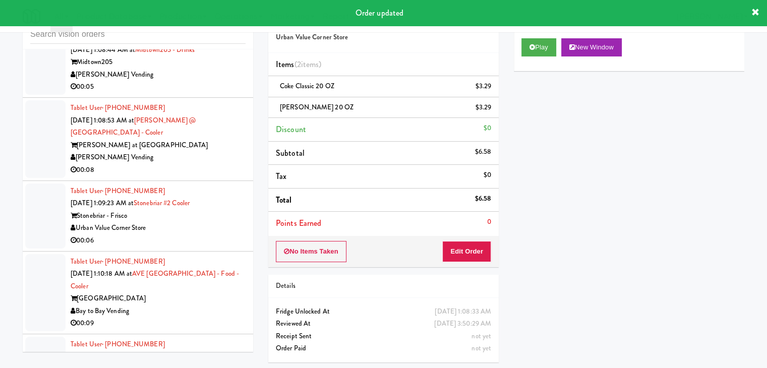
drag, startPoint x: 213, startPoint y: 81, endPoint x: 206, endPoint y: 90, distance: 11.1
click at [213, 98] on li "Tablet User · (312) 404-6844 Sep 21, 2025 1:08:53 AM at Rowe @ Pear Village - C…" at bounding box center [138, 139] width 231 height 83
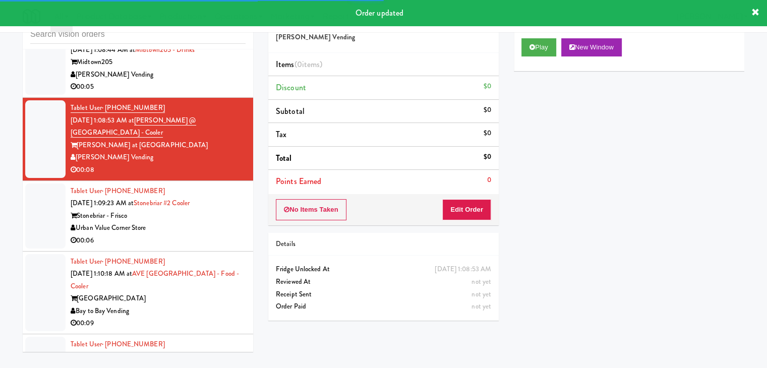
drag, startPoint x: 207, startPoint y: 69, endPoint x: 227, endPoint y: 70, distance: 20.2
click at [207, 81] on div "00:05" at bounding box center [158, 87] width 175 height 13
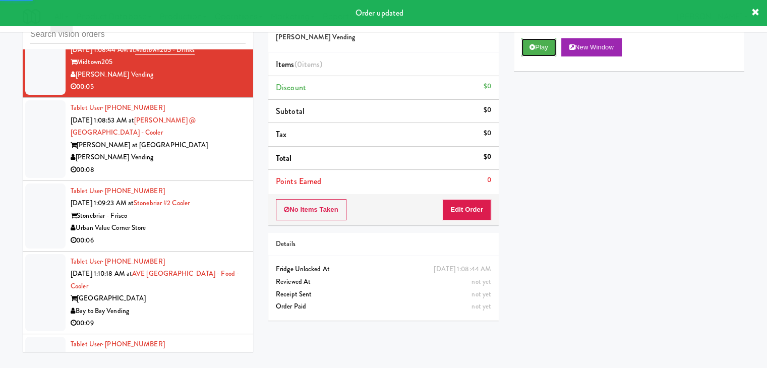
drag, startPoint x: 541, startPoint y: 46, endPoint x: 492, endPoint y: 132, distance: 98.0
click at [540, 50] on button "Play" at bounding box center [539, 47] width 35 height 18
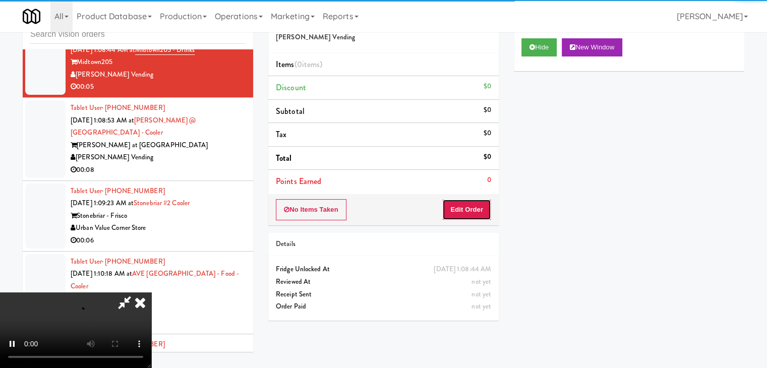
click at [469, 208] on button "Edit Order" at bounding box center [466, 209] width 49 height 21
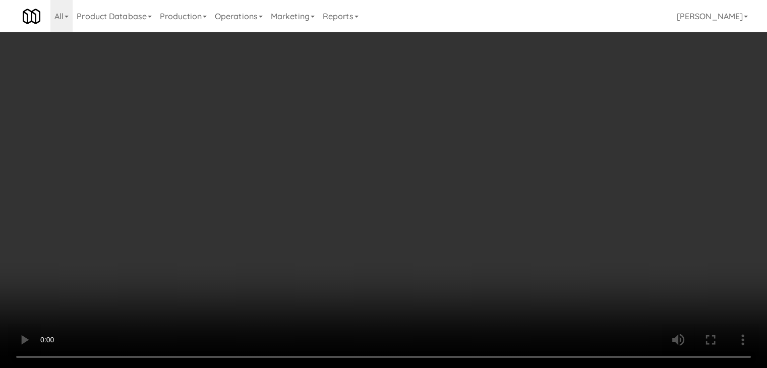
scroll to position [5829, 0]
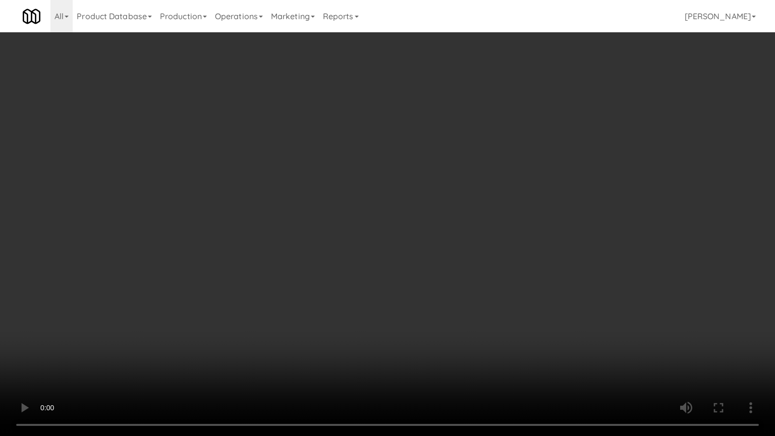
click at [434, 280] on video at bounding box center [387, 218] width 775 height 436
click at [431, 282] on video at bounding box center [387, 218] width 775 height 436
click at [441, 274] on video at bounding box center [387, 218] width 775 height 436
drag, startPoint x: 441, startPoint y: 274, endPoint x: 491, endPoint y: 184, distance: 102.7
click at [443, 272] on video at bounding box center [387, 218] width 775 height 436
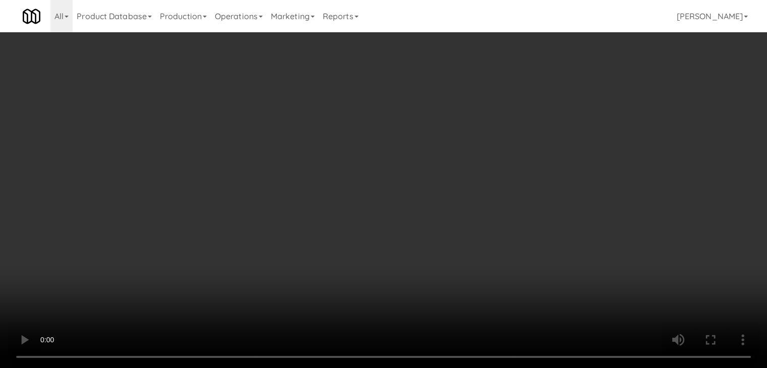
click at [553, 107] on button "Planogram" at bounding box center [546, 106] width 49 height 15
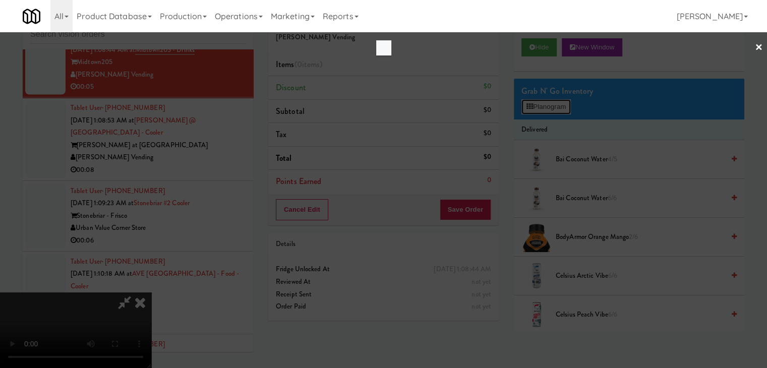
scroll to position [5829, 0]
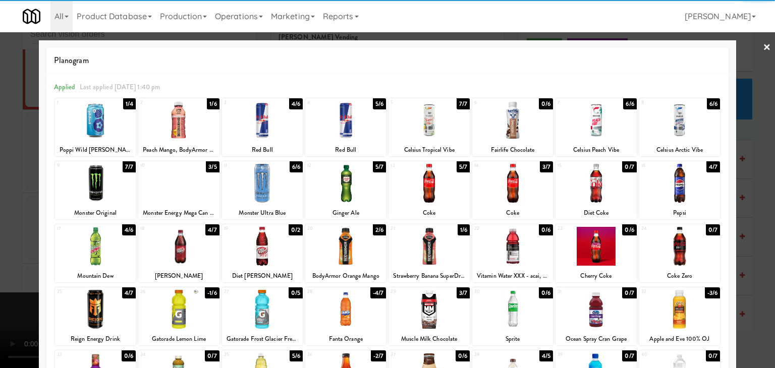
click at [358, 184] on div at bounding box center [345, 183] width 81 height 39
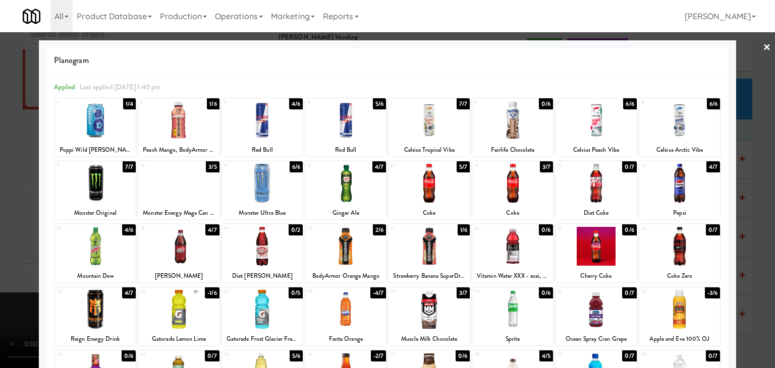
drag, startPoint x: 0, startPoint y: 185, endPoint x: 119, endPoint y: 186, distance: 119.1
click at [6, 185] on div at bounding box center [387, 184] width 775 height 368
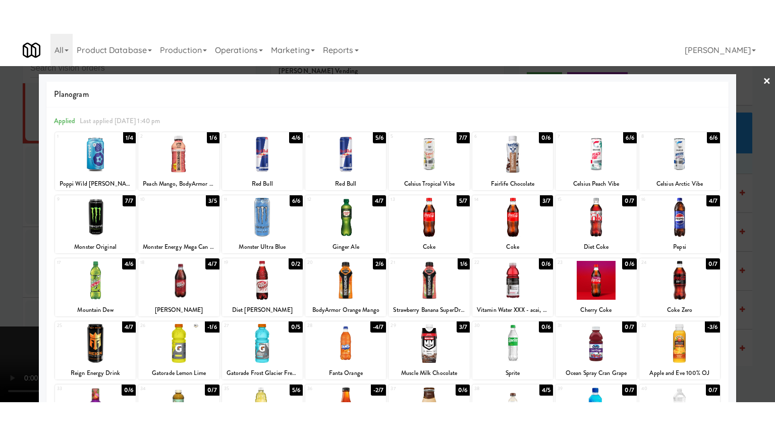
scroll to position [5841, 0]
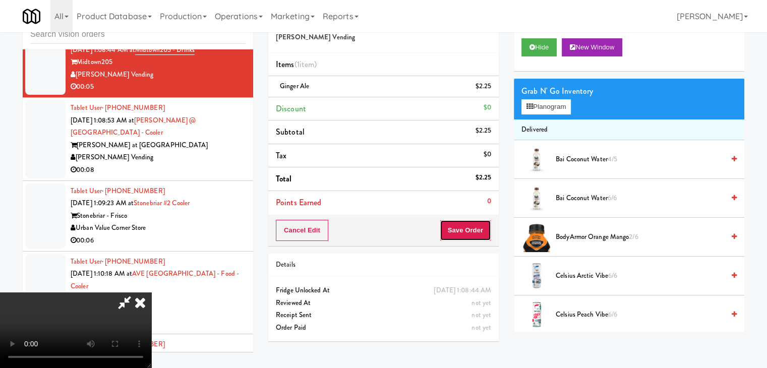
click at [479, 233] on button "Save Order" at bounding box center [465, 230] width 51 height 21
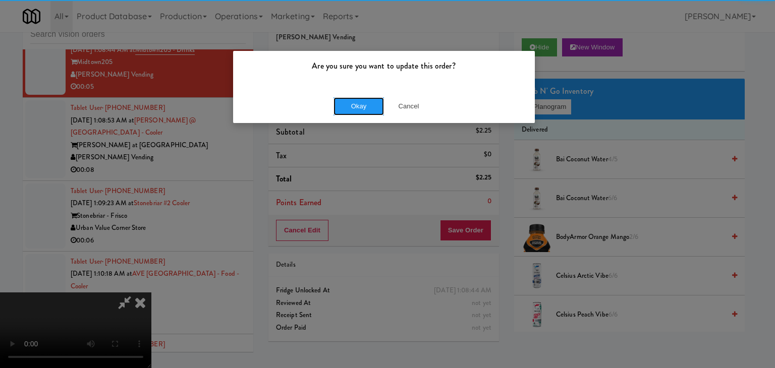
click at [361, 109] on button "Okay" at bounding box center [358, 106] width 50 height 18
click at [361, 108] on body "Are you sure you want to update this order? Okay Cancel Okay Are you sure you w…" at bounding box center [387, 184] width 775 height 368
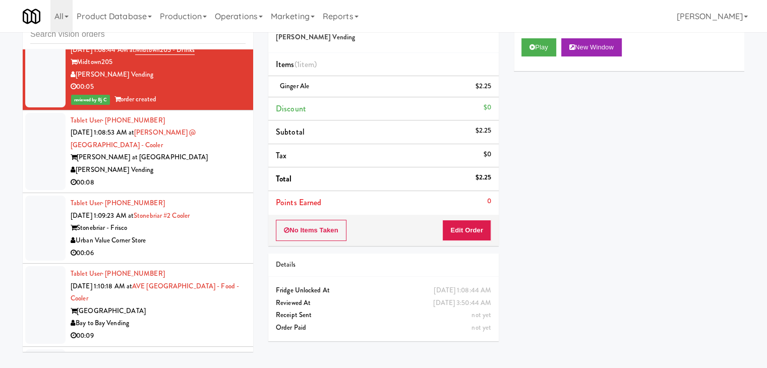
click at [183, 177] on div "00:08" at bounding box center [158, 183] width 175 height 13
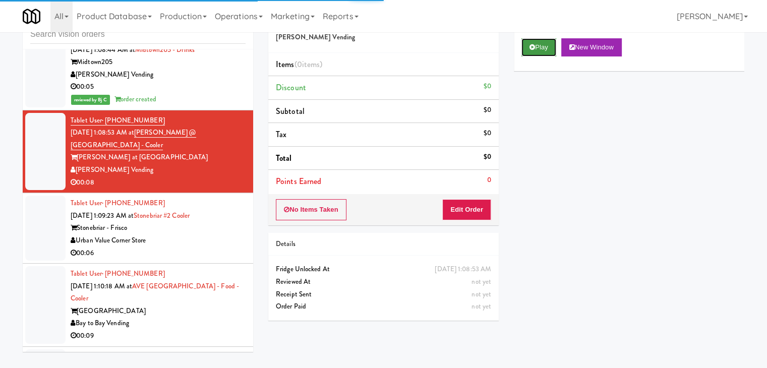
click at [537, 45] on button "Play" at bounding box center [539, 47] width 35 height 18
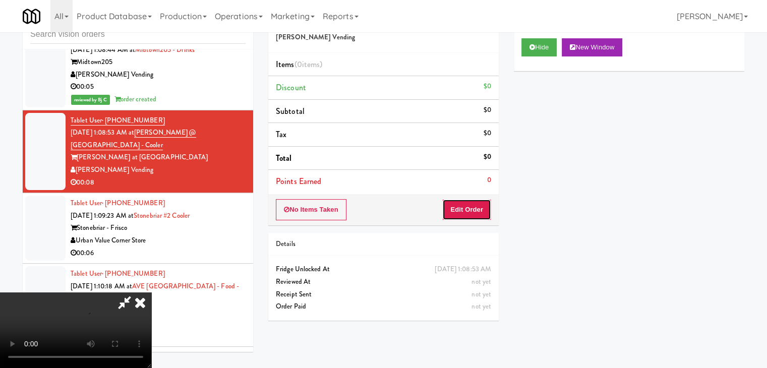
click at [476, 206] on button "Edit Order" at bounding box center [466, 209] width 49 height 21
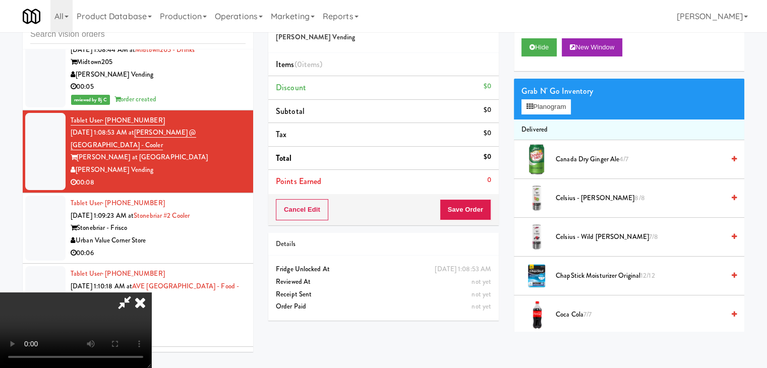
scroll to position [5829, 0]
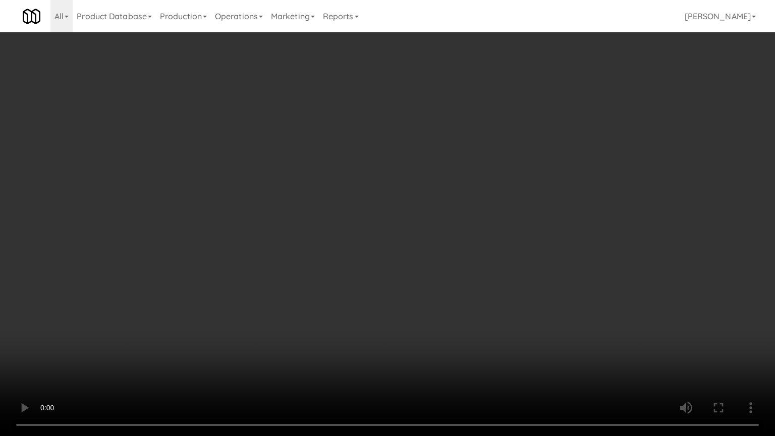
click at [488, 196] on video at bounding box center [387, 218] width 775 height 436
click at [486, 208] on video at bounding box center [387, 218] width 775 height 436
click at [487, 207] on video at bounding box center [387, 218] width 775 height 436
click at [483, 209] on video at bounding box center [387, 218] width 775 height 436
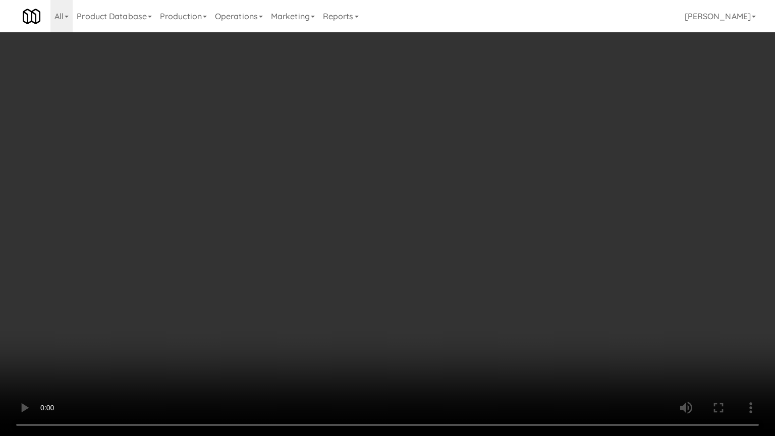
click at [483, 210] on video at bounding box center [387, 218] width 775 height 436
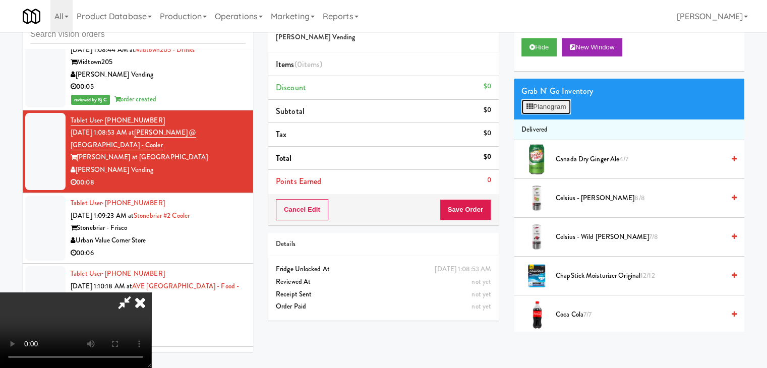
click at [538, 107] on button "Planogram" at bounding box center [546, 106] width 49 height 15
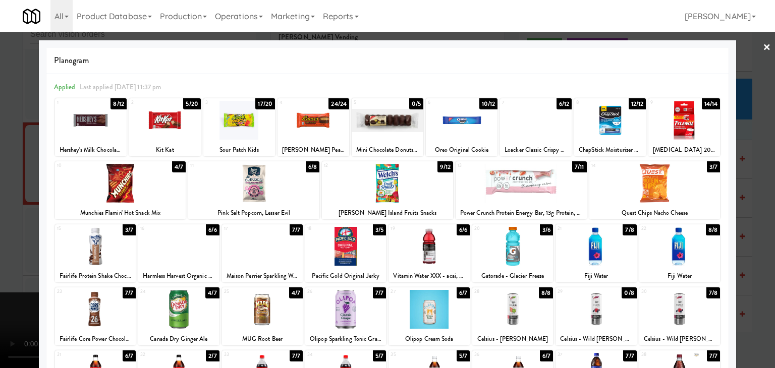
click at [518, 122] on div at bounding box center [536, 120] width 72 height 39
drag, startPoint x: 151, startPoint y: 117, endPoint x: 133, endPoint y: 122, distance: 19.5
click at [151, 118] on div at bounding box center [165, 120] width 72 height 39
drag, startPoint x: 29, startPoint y: 132, endPoint x: 111, endPoint y: 142, distance: 82.8
click at [33, 132] on div at bounding box center [387, 184] width 775 height 368
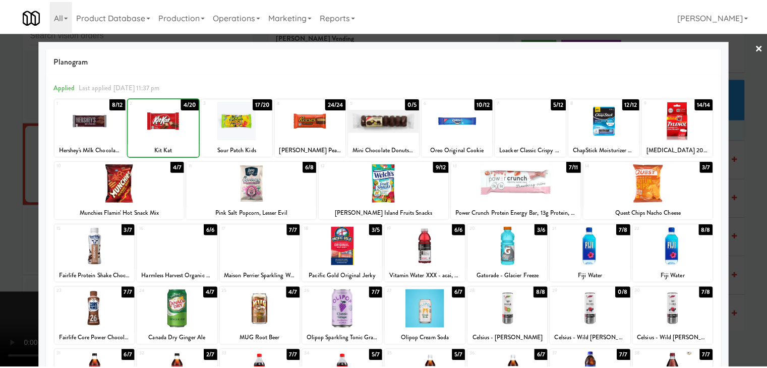
scroll to position [5841, 0]
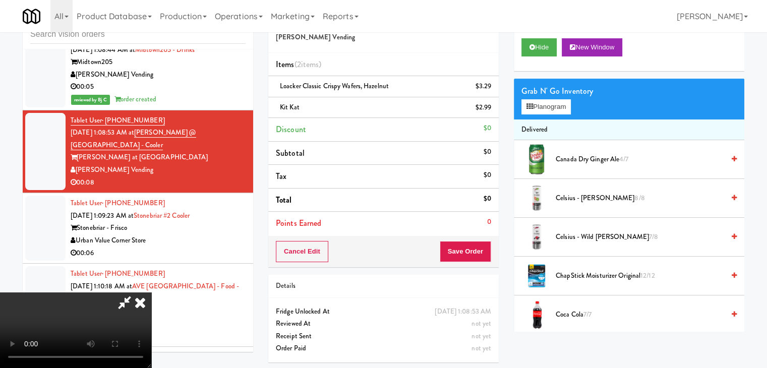
click at [151, 293] on video at bounding box center [75, 331] width 151 height 76
click at [474, 245] on button "Save Order" at bounding box center [465, 251] width 51 height 21
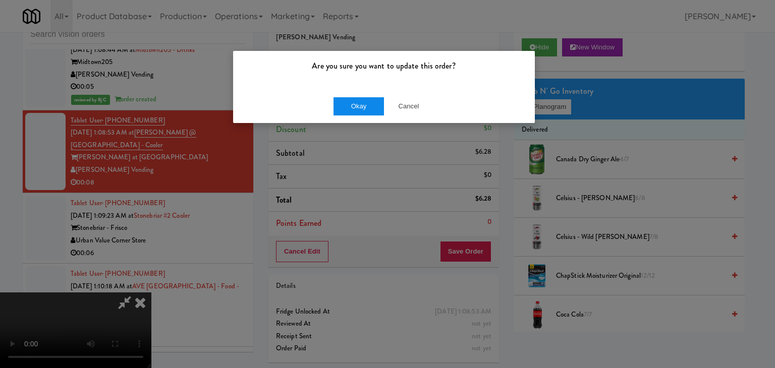
drag, startPoint x: 355, startPoint y: 118, endPoint x: 359, endPoint y: 110, distance: 7.9
click at [356, 116] on div "Okay Cancel" at bounding box center [384, 106] width 302 height 34
click at [359, 104] on button "Okay" at bounding box center [358, 106] width 50 height 18
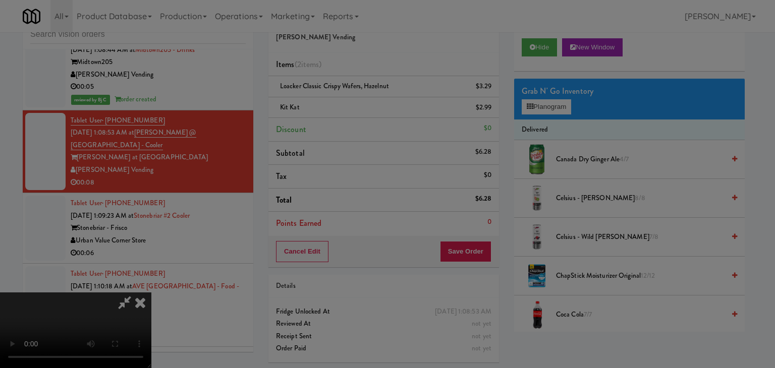
click at [359, 97] on button "Okay" at bounding box center [358, 88] width 50 height 18
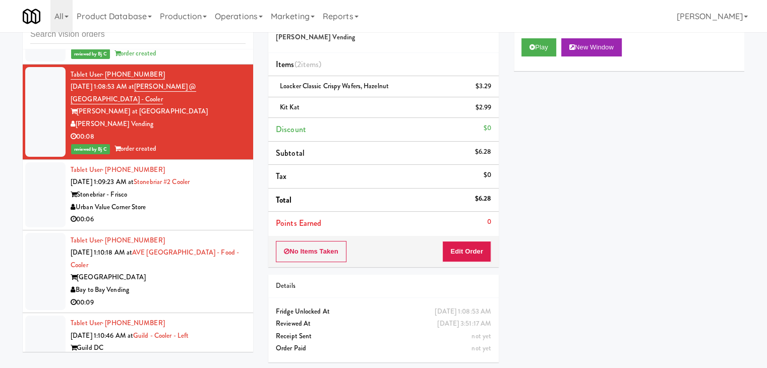
scroll to position [5942, 0]
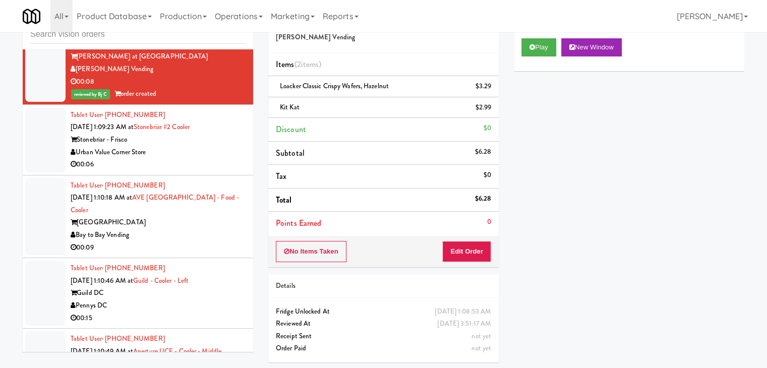
drag, startPoint x: 179, startPoint y: 133, endPoint x: 185, endPoint y: 132, distance: 6.1
click at [182, 158] on div "00:06" at bounding box center [158, 164] width 175 height 13
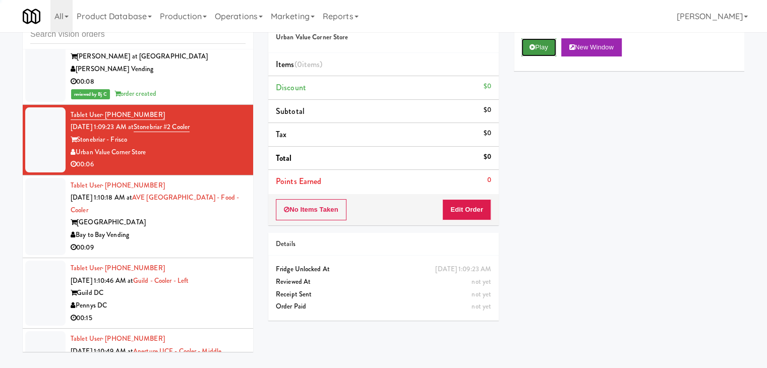
click at [536, 45] on button "Play" at bounding box center [539, 47] width 35 height 18
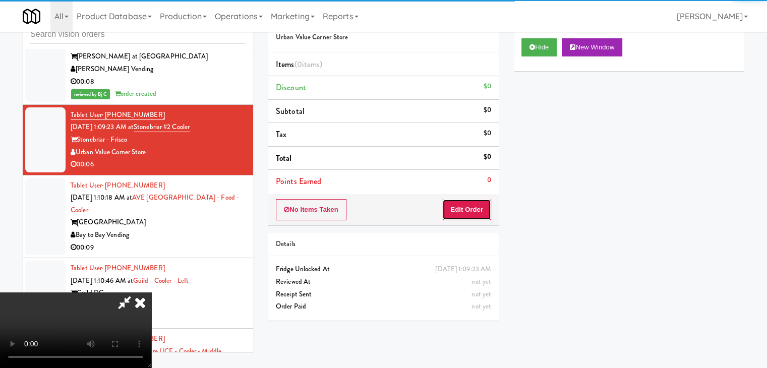
click at [474, 205] on button "Edit Order" at bounding box center [466, 209] width 49 height 21
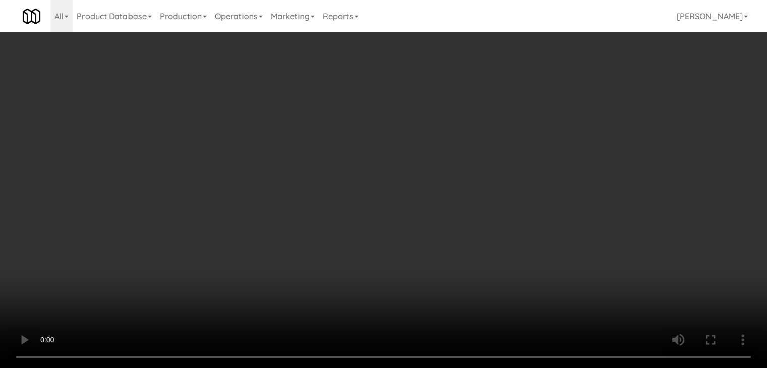
scroll to position [5930, 0]
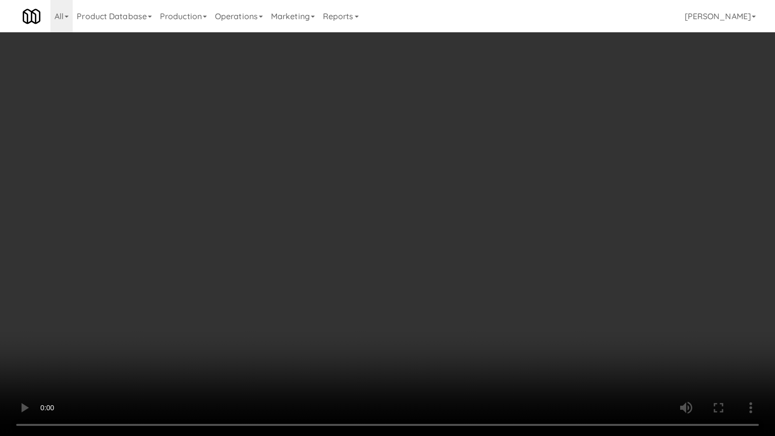
click at [481, 245] on video at bounding box center [387, 218] width 775 height 436
click at [478, 249] on video at bounding box center [387, 218] width 775 height 436
click at [480, 246] on video at bounding box center [387, 218] width 775 height 436
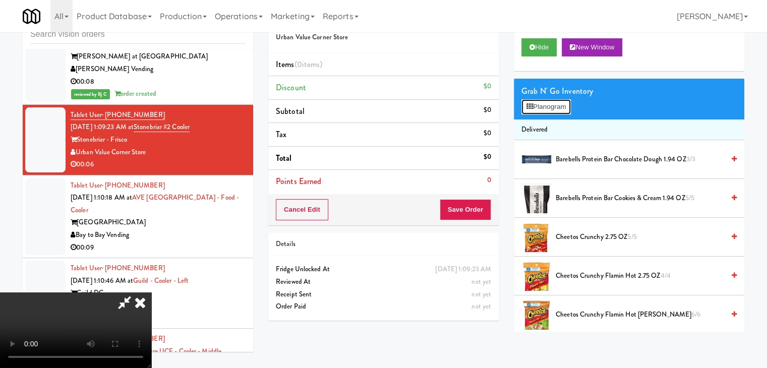
click at [555, 107] on button "Planogram" at bounding box center [546, 106] width 49 height 15
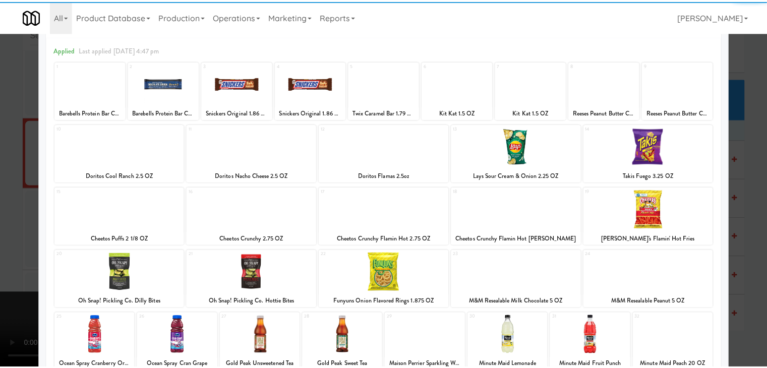
scroll to position [127, 0]
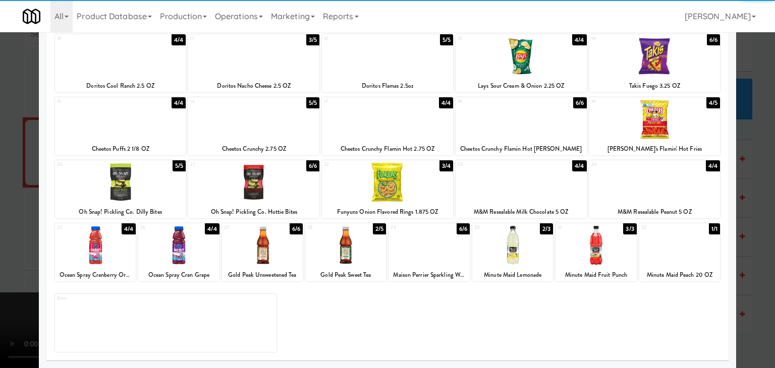
click at [436, 252] on div at bounding box center [428, 245] width 81 height 39
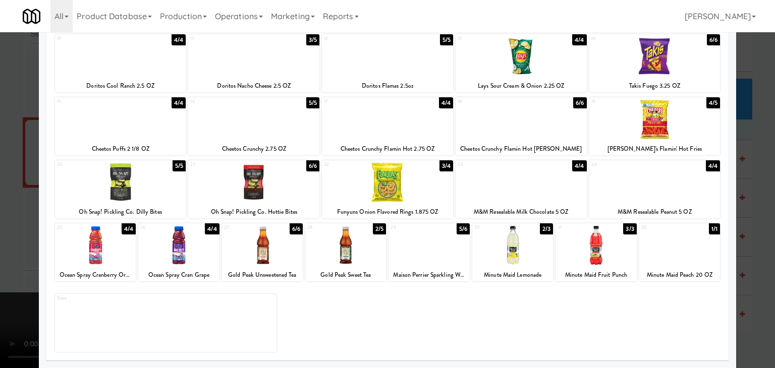
drag, startPoint x: 0, startPoint y: 228, endPoint x: 162, endPoint y: 232, distance: 162.0
click at [7, 228] on div at bounding box center [387, 184] width 775 height 368
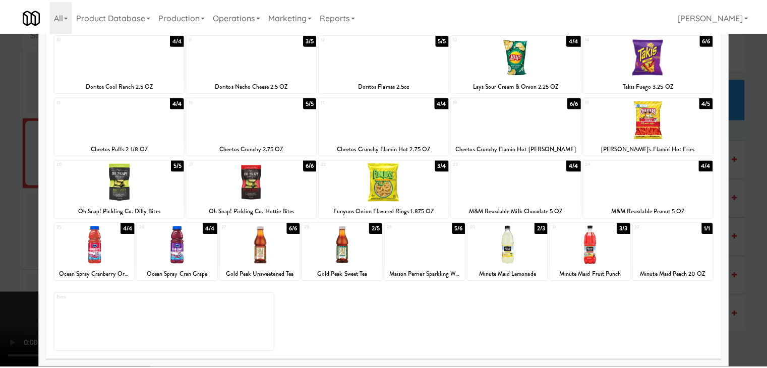
scroll to position [5942, 0]
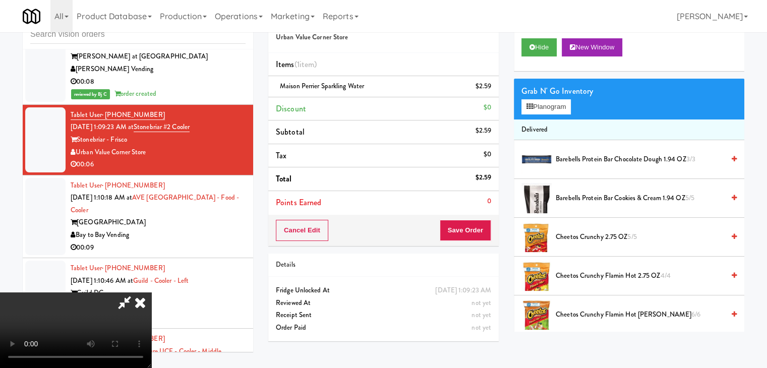
click at [151, 293] on video at bounding box center [75, 331] width 151 height 76
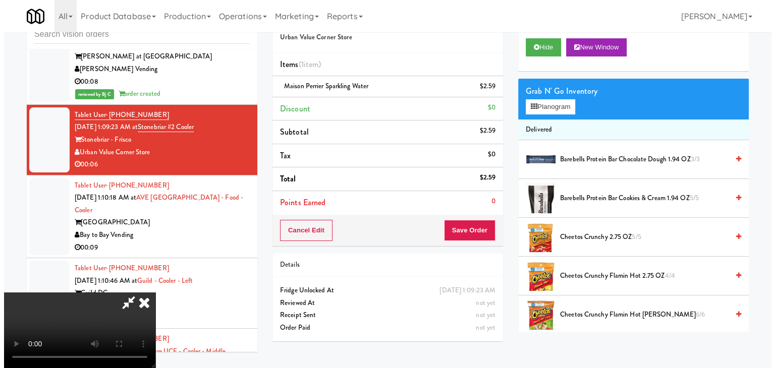
scroll to position [142, 0]
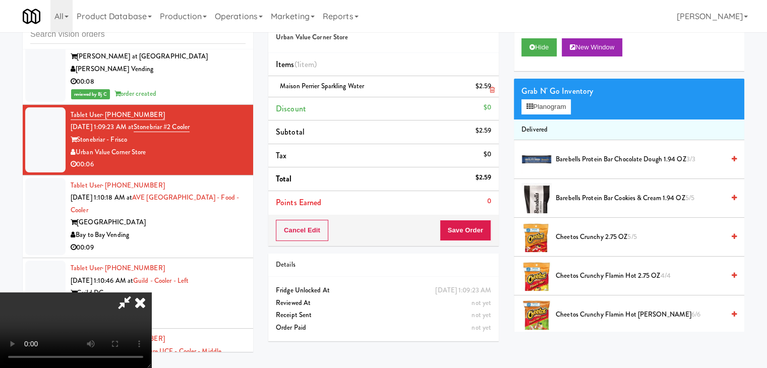
click at [492, 89] on icon at bounding box center [492, 90] width 5 height 7
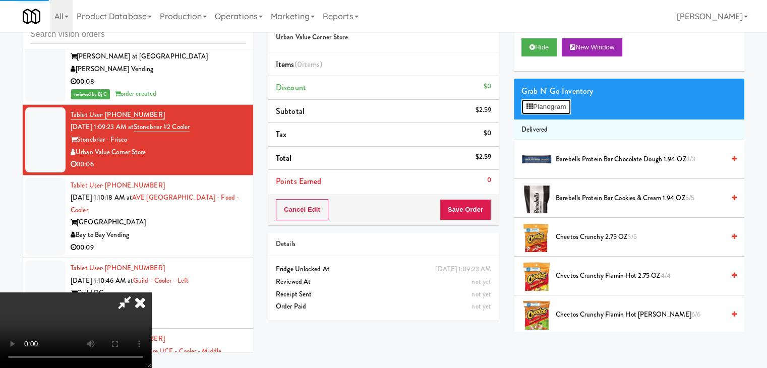
click at [543, 105] on button "Planogram" at bounding box center [546, 106] width 49 height 15
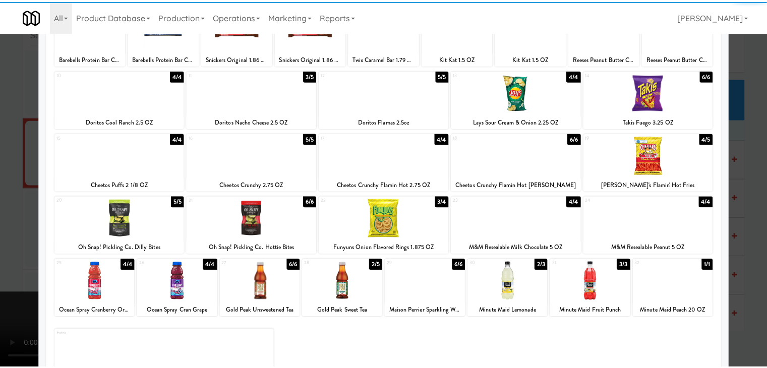
scroll to position [127, 0]
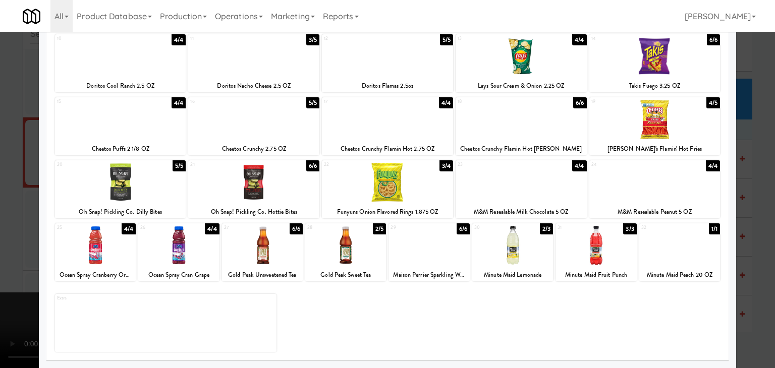
click at [339, 246] on div at bounding box center [345, 245] width 81 height 39
drag, startPoint x: 10, startPoint y: 229, endPoint x: 188, endPoint y: 225, distance: 177.6
click at [23, 227] on div at bounding box center [387, 184] width 775 height 368
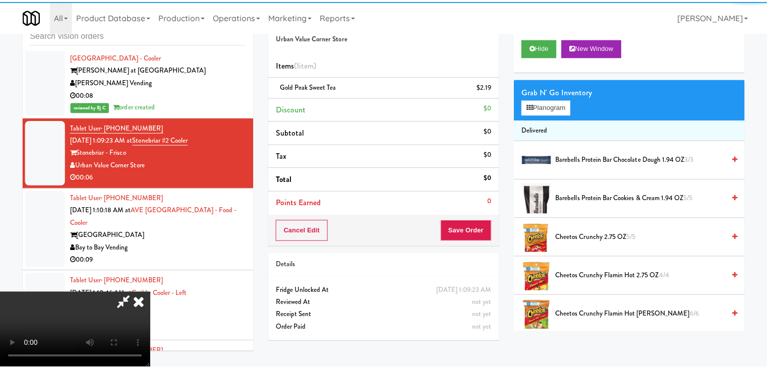
scroll to position [5942, 0]
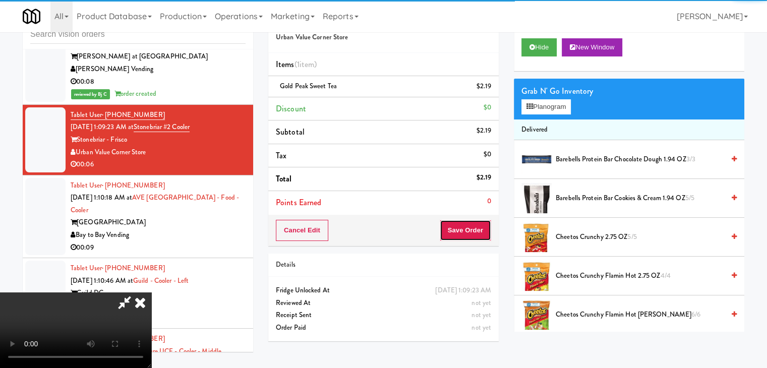
drag, startPoint x: 469, startPoint y: 232, endPoint x: 474, endPoint y: 233, distance: 5.1
click at [472, 233] on button "Save Order" at bounding box center [465, 230] width 51 height 21
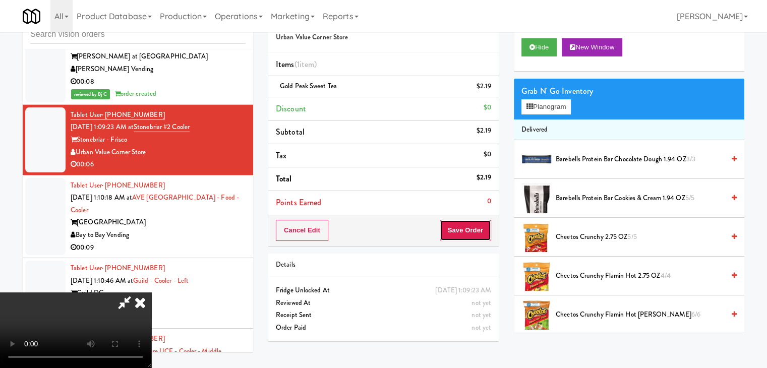
click at [477, 231] on button "Save Order" at bounding box center [465, 230] width 51 height 21
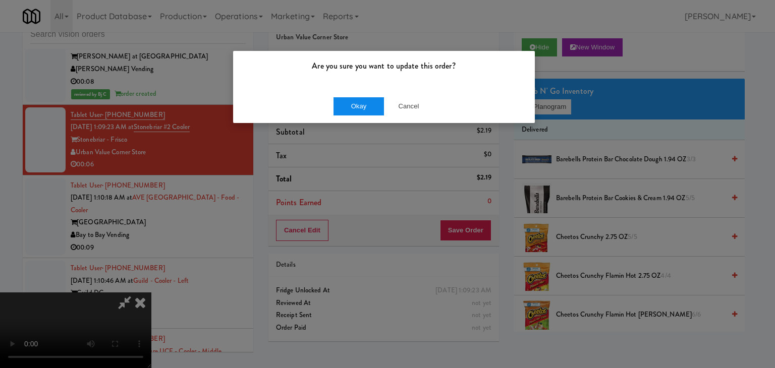
click at [357, 96] on div "Okay Cancel" at bounding box center [384, 106] width 302 height 34
click at [355, 100] on button "Okay" at bounding box center [358, 106] width 50 height 18
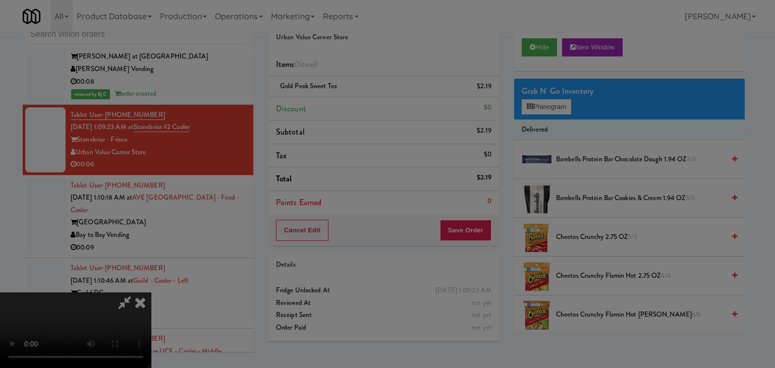
drag, startPoint x: 355, startPoint y: 101, endPoint x: 353, endPoint y: 109, distance: 8.2
click at [354, 102] on body "Are you sure you want to update this order? Okay Cancel Okay Are you sure you w…" at bounding box center [387, 184] width 775 height 368
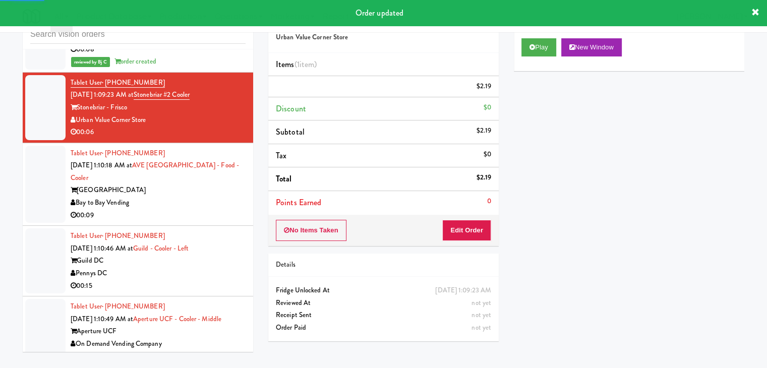
scroll to position [5993, 0]
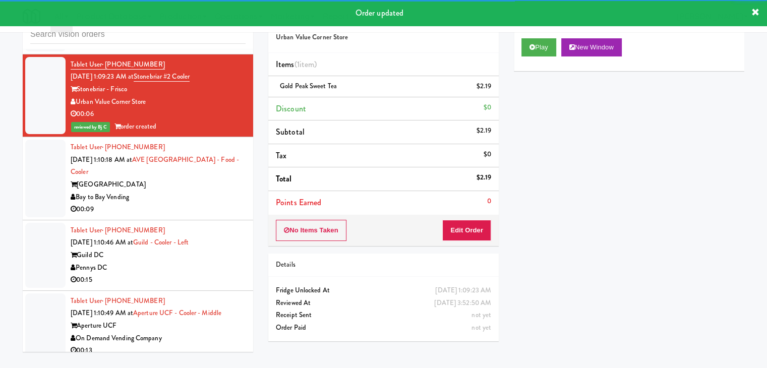
click at [200, 141] on div "Tablet User · (813) 892-3685 Sep 21, 2025 1:10:18 AM at AVE Tampa Riverwalk - F…" at bounding box center [158, 178] width 175 height 75
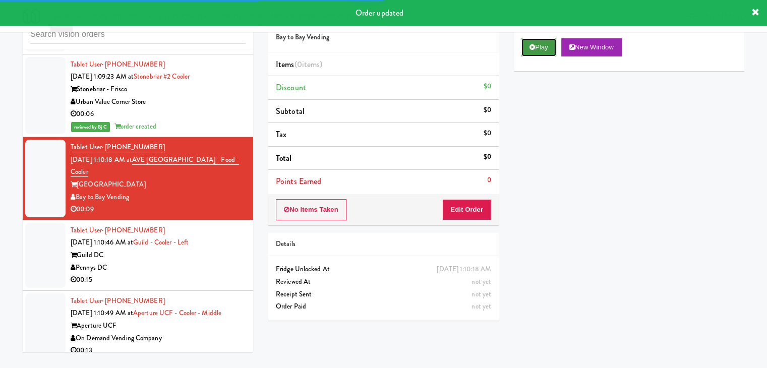
click at [543, 45] on button "Play" at bounding box center [539, 47] width 35 height 18
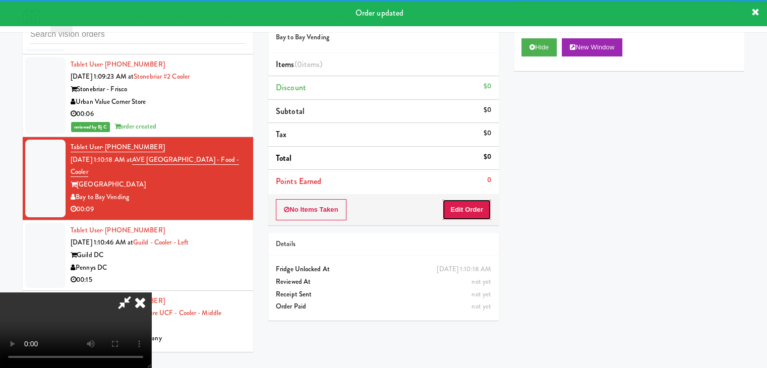
click at [459, 212] on button "Edit Order" at bounding box center [466, 209] width 49 height 21
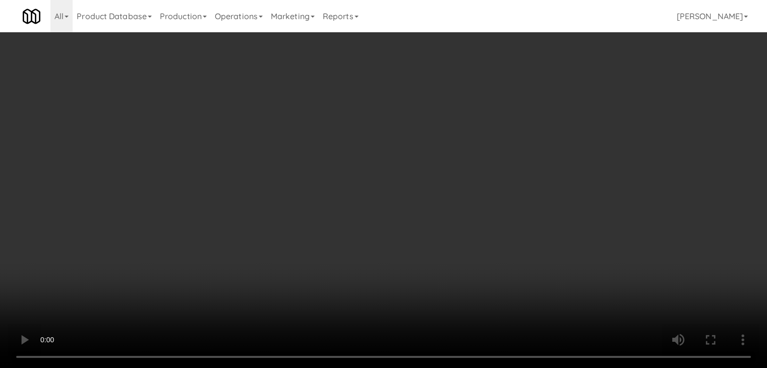
scroll to position [5980, 0]
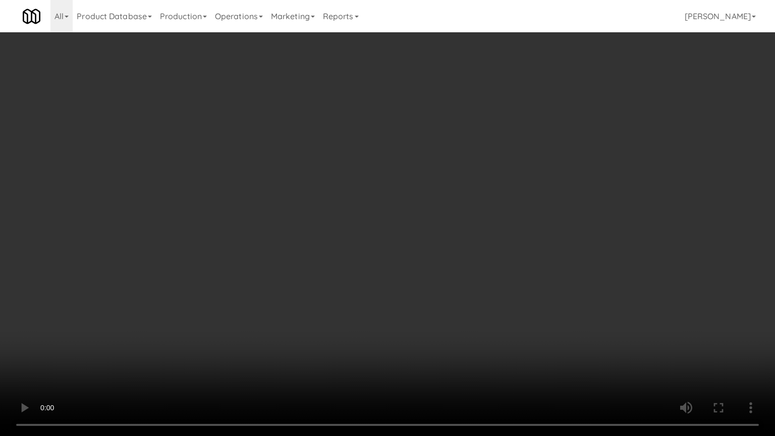
click at [481, 244] on video at bounding box center [387, 218] width 775 height 436
click at [481, 245] on video at bounding box center [387, 218] width 775 height 436
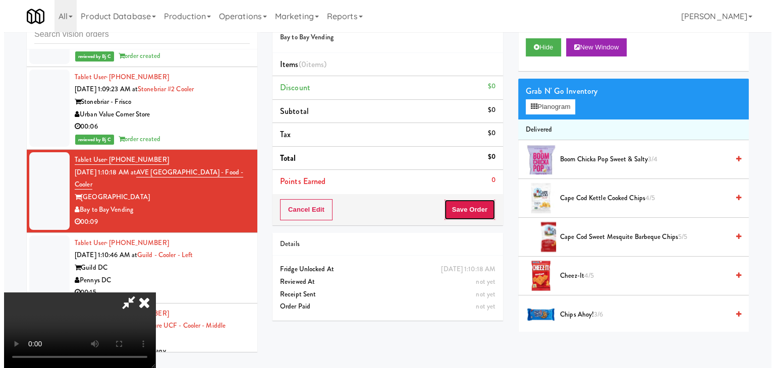
scroll to position [5993, 0]
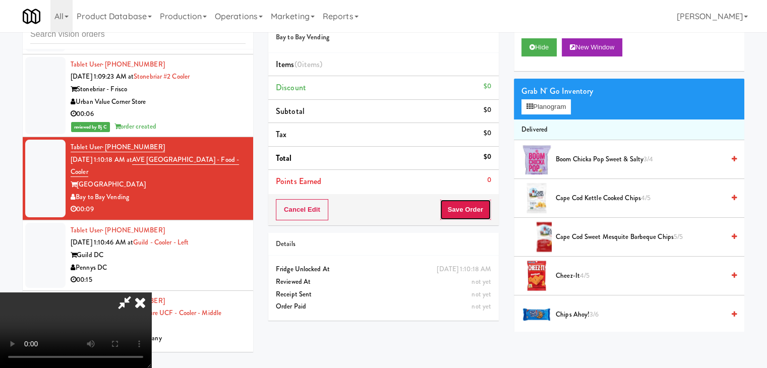
click at [481, 201] on button "Save Order" at bounding box center [465, 209] width 51 height 21
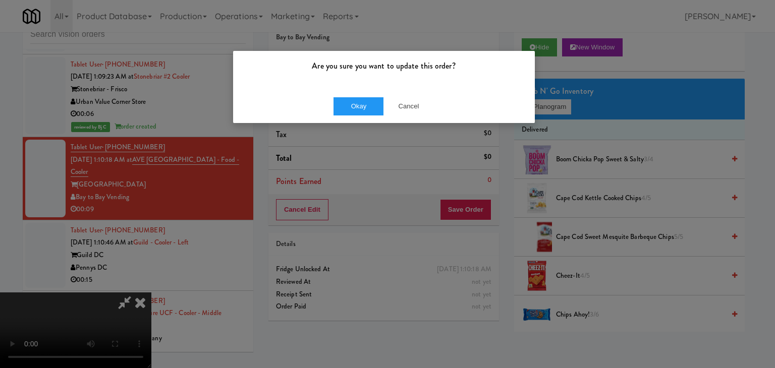
drag, startPoint x: 553, startPoint y: 105, endPoint x: 447, endPoint y: 106, distance: 105.4
click at [447, 106] on div "Are you sure you want to update this order? Okay Cancel" at bounding box center [387, 184] width 775 height 368
click at [418, 105] on div "Okay Cancel" at bounding box center [384, 106] width 302 height 34
drag, startPoint x: 413, startPoint y: 103, endPoint x: 462, endPoint y: 105, distance: 49.5
click at [412, 103] on button "Cancel" at bounding box center [408, 106] width 50 height 18
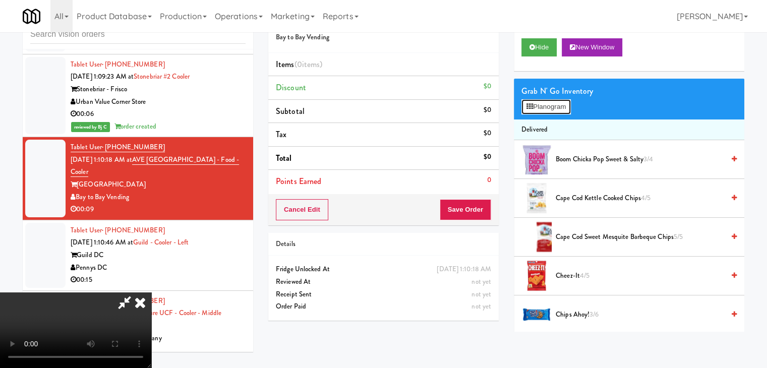
click at [550, 105] on button "Planogram" at bounding box center [546, 106] width 49 height 15
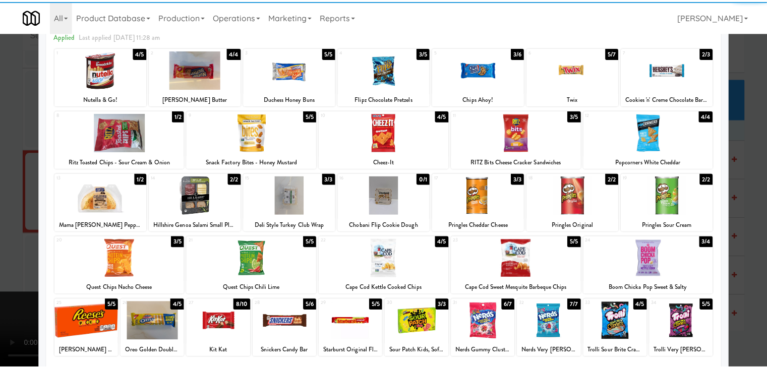
scroll to position [127, 0]
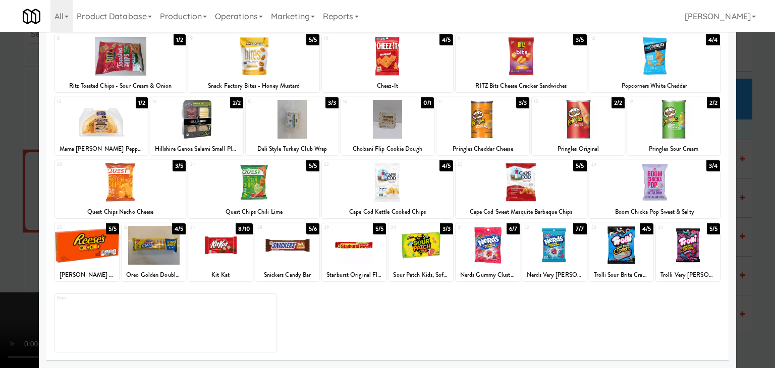
drag, startPoint x: 613, startPoint y: 244, endPoint x: 635, endPoint y: 244, distance: 22.2
click at [613, 244] on div at bounding box center [621, 245] width 64 height 39
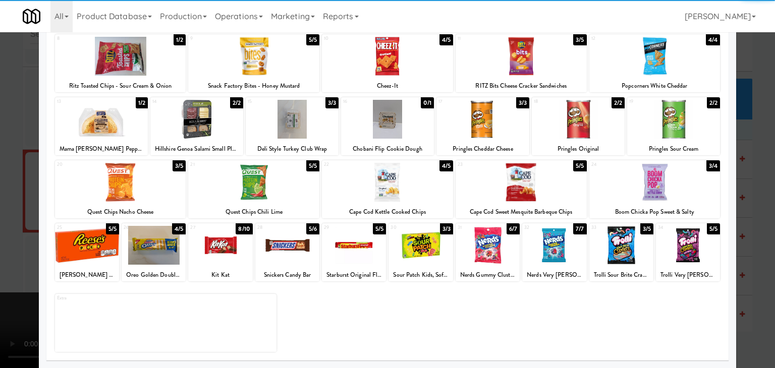
drag, startPoint x: 0, startPoint y: 192, endPoint x: 43, endPoint y: 192, distance: 43.4
click at [0, 192] on div at bounding box center [387, 184] width 775 height 368
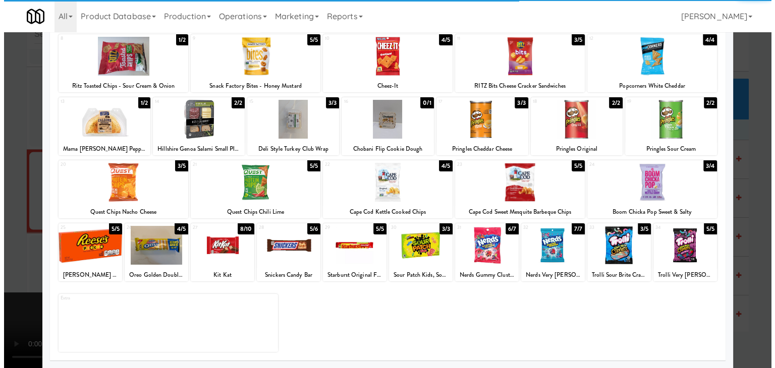
scroll to position [5993, 0]
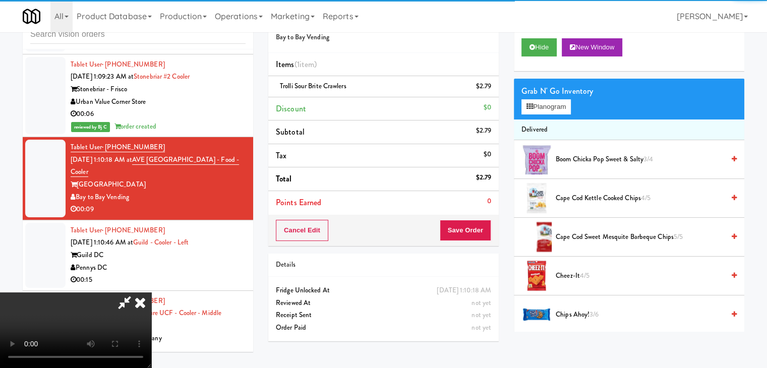
drag, startPoint x: 166, startPoint y: 196, endPoint x: 180, endPoint y: 200, distance: 14.2
click at [151, 293] on video at bounding box center [75, 331] width 151 height 76
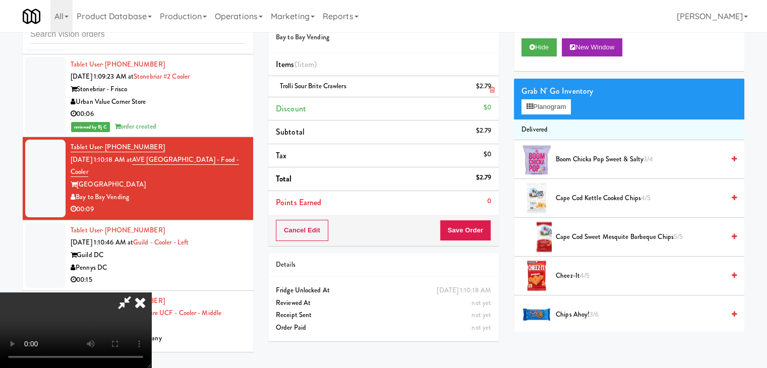
click at [492, 89] on icon at bounding box center [492, 90] width 5 height 7
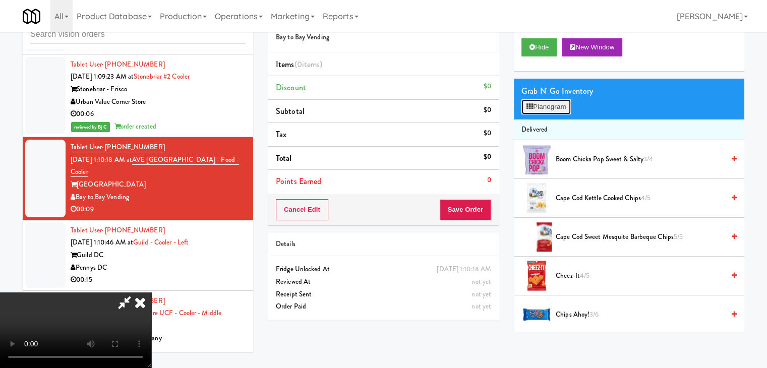
click at [554, 104] on button "Planogram" at bounding box center [546, 106] width 49 height 15
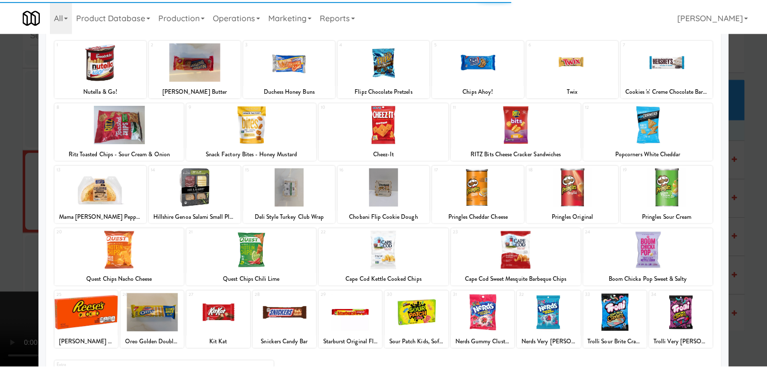
scroll to position [127, 0]
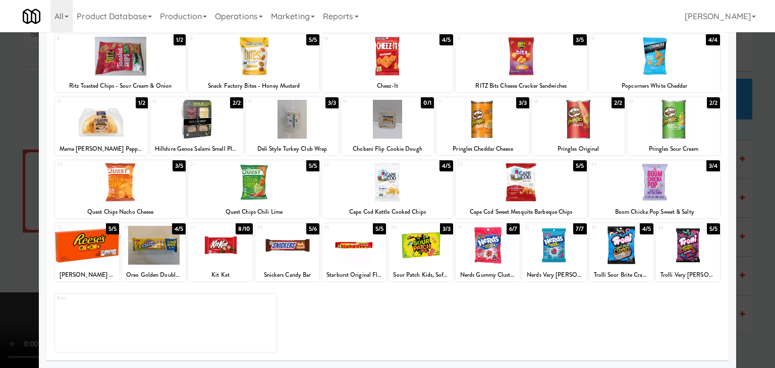
drag, startPoint x: 697, startPoint y: 244, endPoint x: 733, endPoint y: 241, distance: 35.9
click at [697, 245] on div at bounding box center [688, 245] width 64 height 39
click at [749, 237] on div at bounding box center [387, 184] width 775 height 368
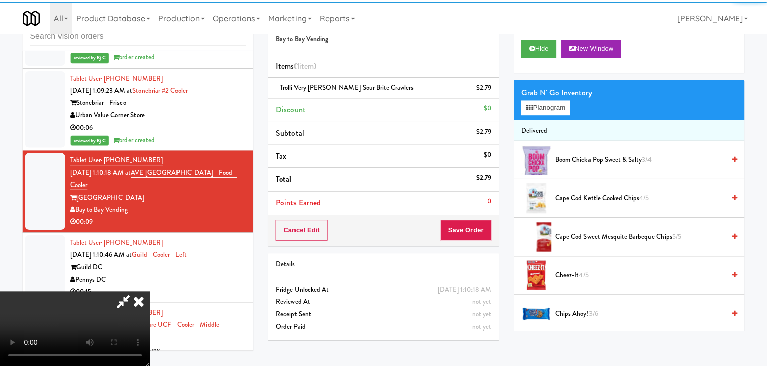
scroll to position [5993, 0]
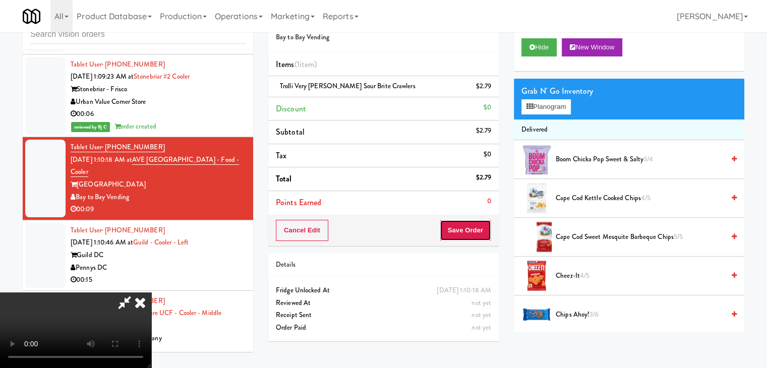
click at [473, 233] on button "Save Order" at bounding box center [465, 230] width 51 height 21
click at [473, 232] on button "Save Order" at bounding box center [465, 230] width 51 height 21
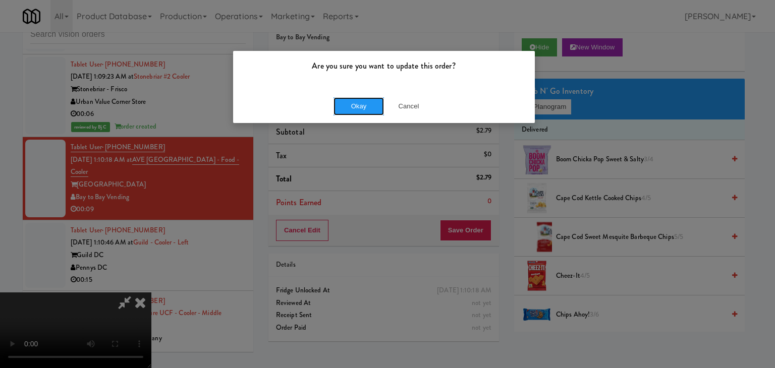
click at [378, 111] on button "Okay" at bounding box center [358, 106] width 50 height 18
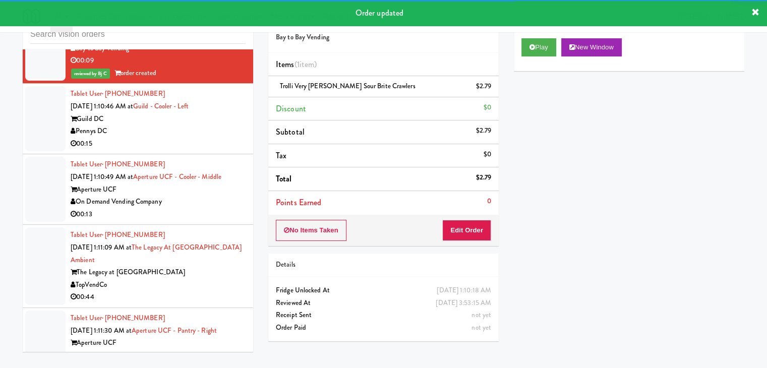
scroll to position [6144, 0]
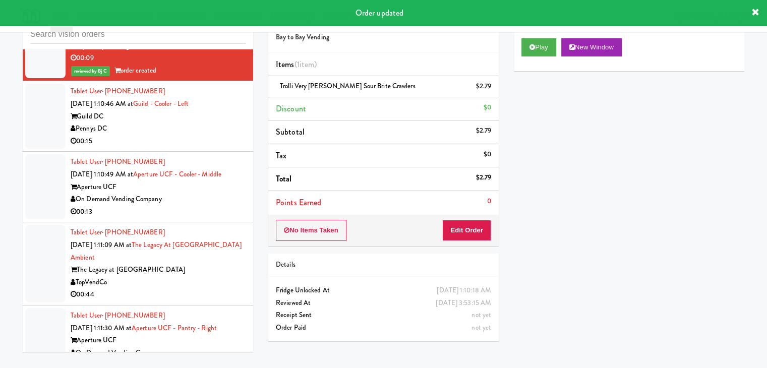
click at [226, 135] on div "00:15" at bounding box center [158, 141] width 175 height 13
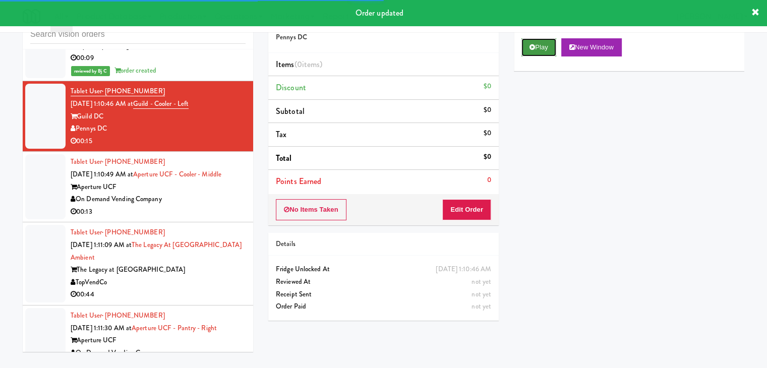
click at [536, 51] on button "Play" at bounding box center [539, 47] width 35 height 18
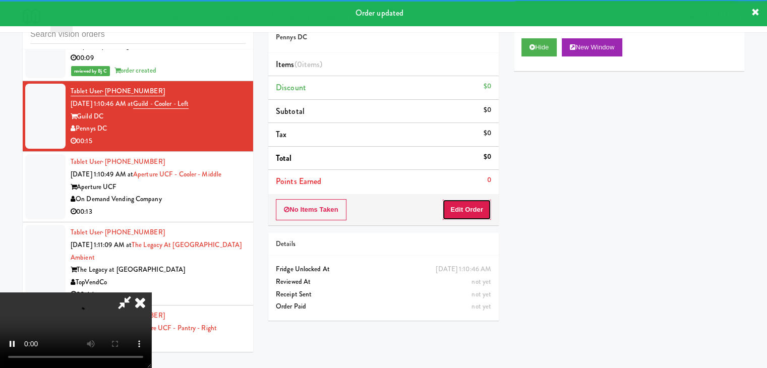
click at [462, 212] on button "Edit Order" at bounding box center [466, 209] width 49 height 21
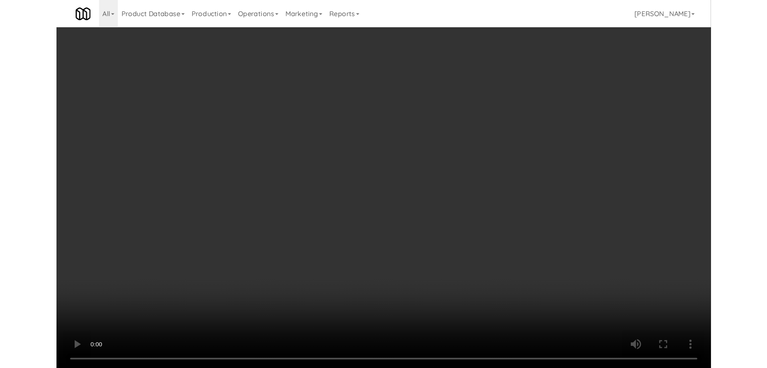
scroll to position [6131, 0]
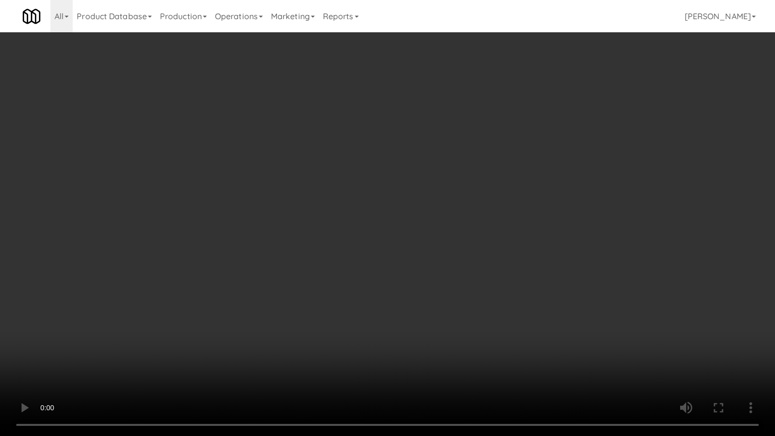
click at [490, 234] on video at bounding box center [387, 218] width 775 height 436
drag, startPoint x: 490, startPoint y: 232, endPoint x: 526, endPoint y: 166, distance: 75.2
click at [490, 233] on video at bounding box center [387, 218] width 775 height 436
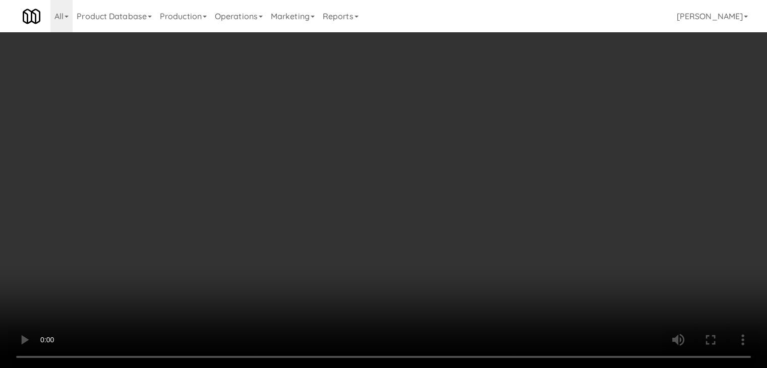
click at [565, 101] on button "Planogram" at bounding box center [546, 106] width 49 height 15
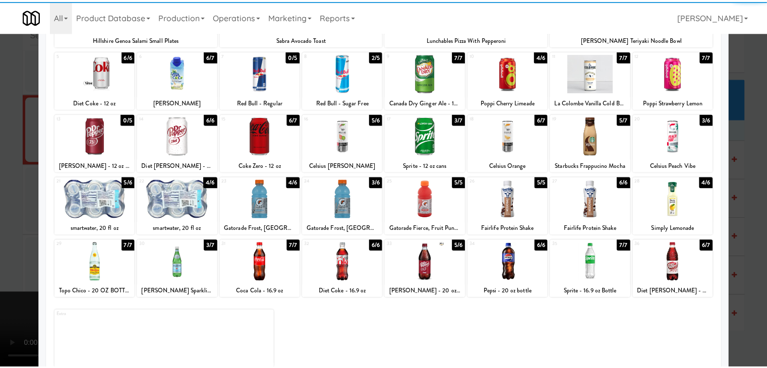
scroll to position [127, 0]
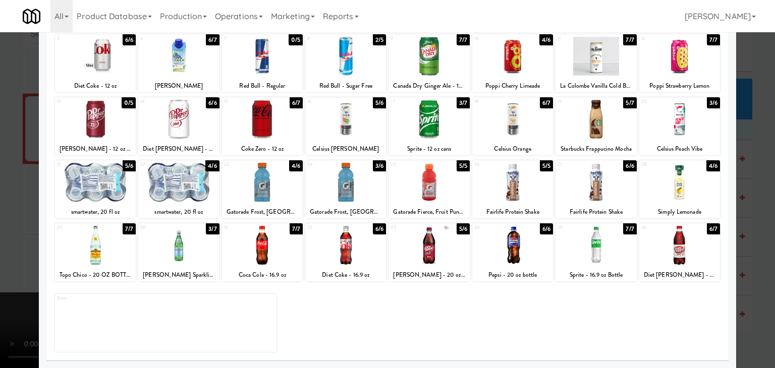
click at [183, 194] on div at bounding box center [178, 182] width 81 height 39
drag, startPoint x: 184, startPoint y: 193, endPoint x: 97, endPoint y: 196, distance: 86.8
click at [184, 193] on div at bounding box center [178, 182] width 81 height 39
drag, startPoint x: 0, startPoint y: 196, endPoint x: 209, endPoint y: 195, distance: 209.3
click at [12, 196] on div at bounding box center [387, 184] width 775 height 368
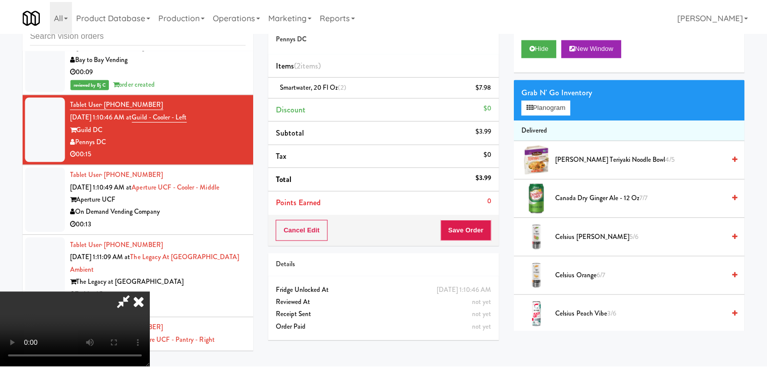
scroll to position [6144, 0]
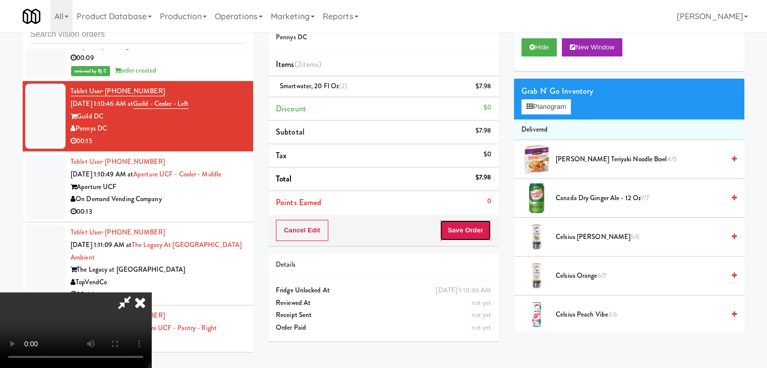
click at [476, 225] on button "Save Order" at bounding box center [465, 230] width 51 height 21
click at [475, 224] on button "Save Order" at bounding box center [465, 230] width 51 height 21
drag, startPoint x: 475, startPoint y: 224, endPoint x: 419, endPoint y: 175, distance: 75.4
click at [475, 224] on button "Save Order" at bounding box center [465, 230] width 51 height 21
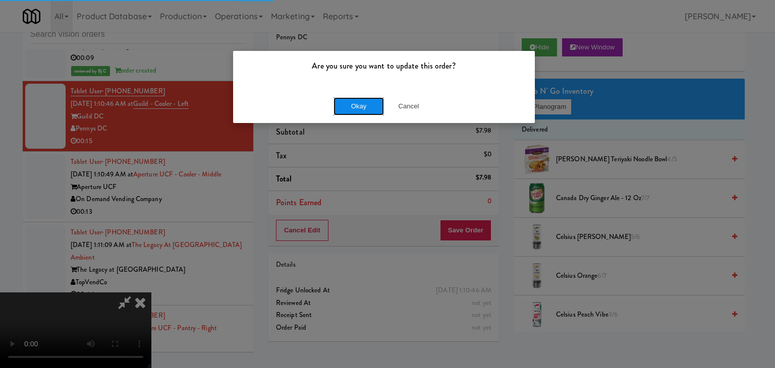
drag, startPoint x: 372, startPoint y: 103, endPoint x: 381, endPoint y: 105, distance: 9.3
click at [372, 103] on button "Okay" at bounding box center [358, 106] width 50 height 18
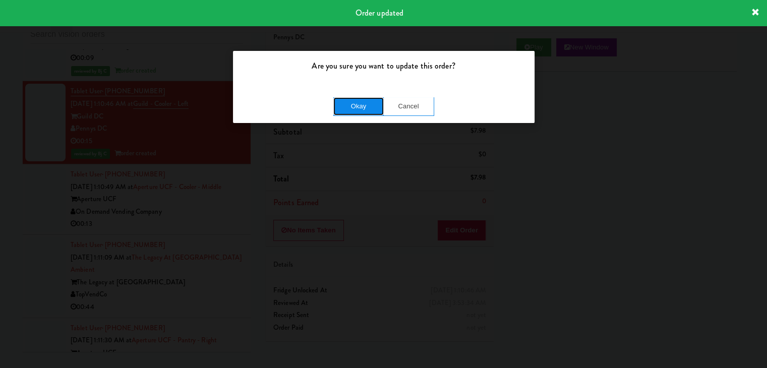
click at [366, 111] on button "Okay" at bounding box center [358, 106] width 50 height 18
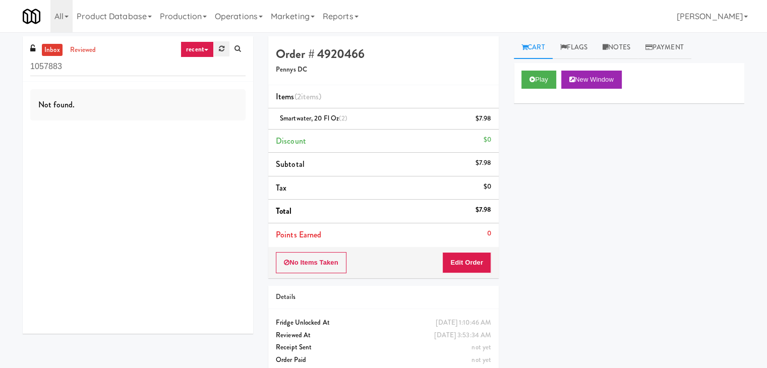
click at [215, 47] on link at bounding box center [222, 48] width 16 height 15
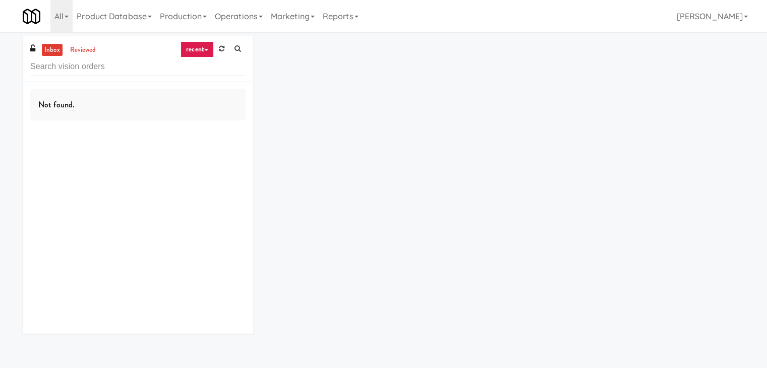
click at [198, 51] on link "recent" at bounding box center [197, 49] width 33 height 16
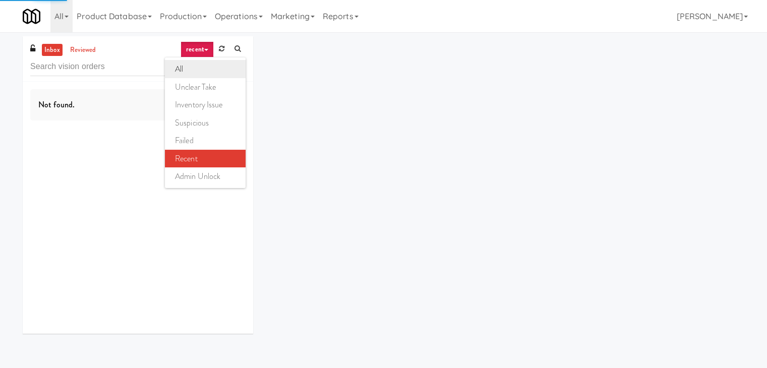
click at [199, 71] on link "all" at bounding box center [205, 69] width 81 height 18
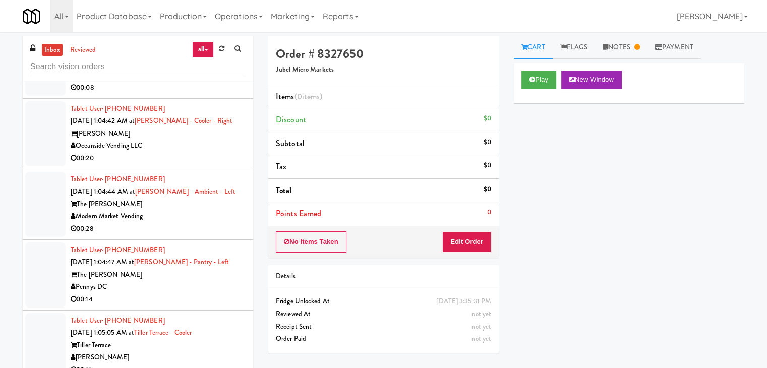
scroll to position [4214, 0]
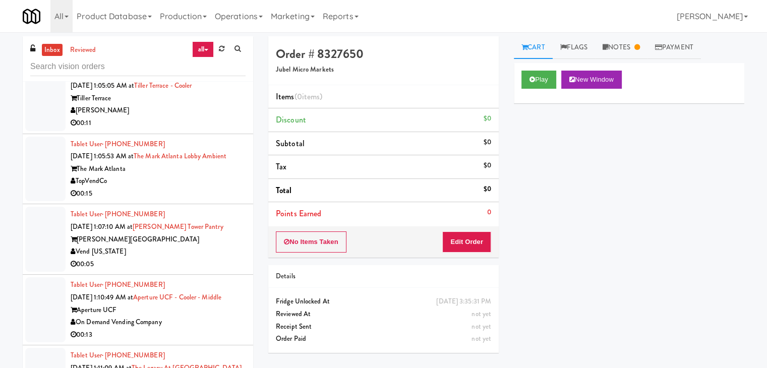
click at [182, 175] on div "TopVendCo" at bounding box center [158, 181] width 175 height 13
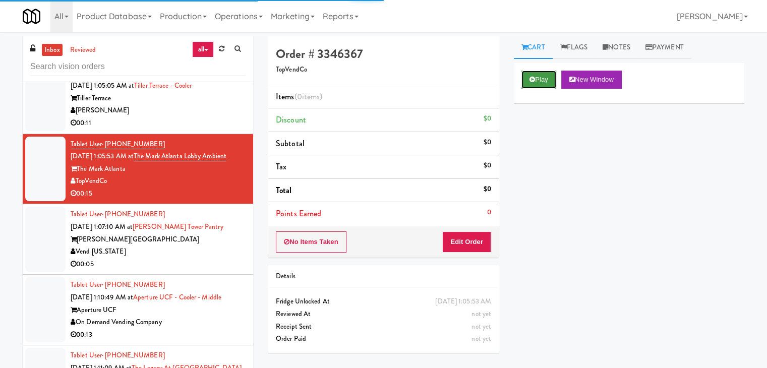
click at [549, 78] on button "Play" at bounding box center [539, 80] width 35 height 18
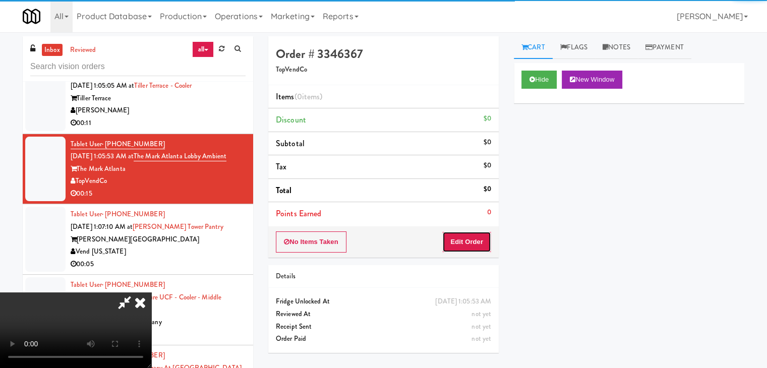
click at [474, 241] on button "Edit Order" at bounding box center [466, 242] width 49 height 21
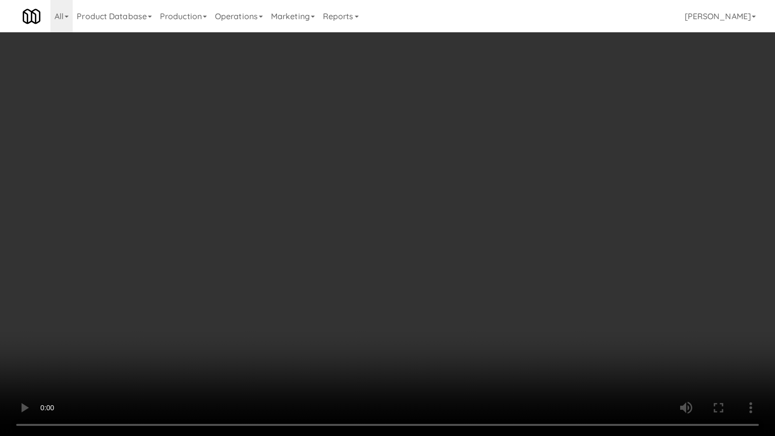
click at [497, 203] on video at bounding box center [387, 218] width 775 height 436
click at [498, 202] on video at bounding box center [387, 218] width 775 height 436
click at [497, 199] on video at bounding box center [387, 218] width 775 height 436
click at [502, 179] on video at bounding box center [387, 218] width 775 height 436
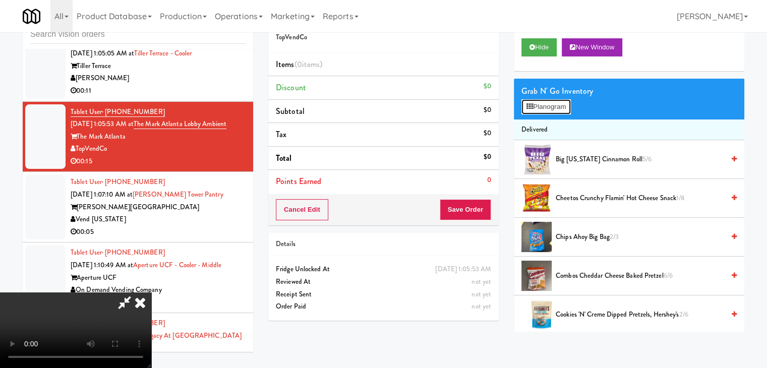
drag, startPoint x: 545, startPoint y: 101, endPoint x: 543, endPoint y: 108, distance: 7.2
click at [543, 108] on button "Planogram" at bounding box center [546, 106] width 49 height 15
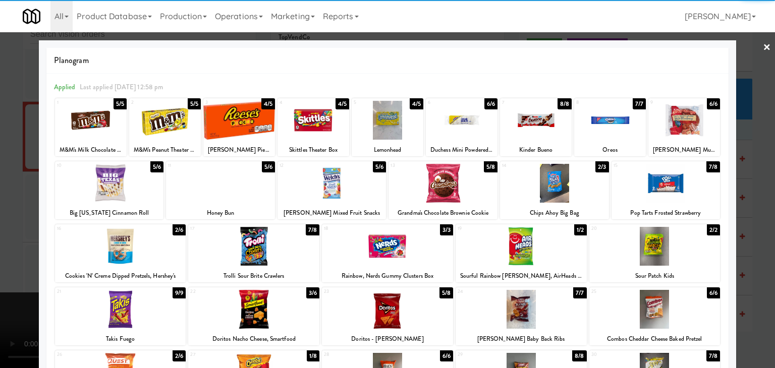
drag, startPoint x: 385, startPoint y: 249, endPoint x: 376, endPoint y: 249, distance: 9.6
click at [385, 248] on div at bounding box center [387, 246] width 131 height 39
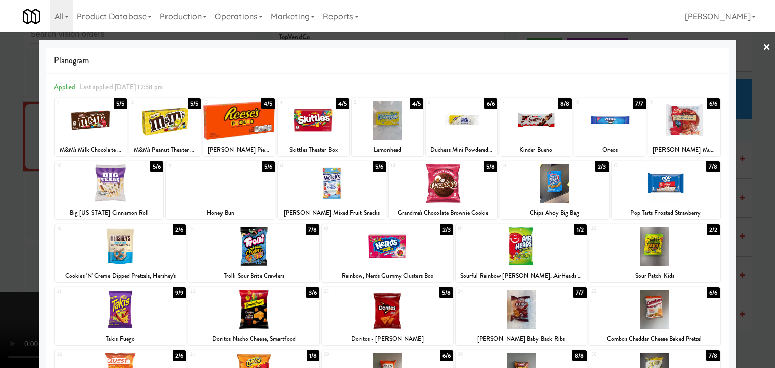
drag, startPoint x: 132, startPoint y: 248, endPoint x: 0, endPoint y: 243, distance: 132.3
click at [132, 247] on div at bounding box center [120, 246] width 131 height 39
drag, startPoint x: 4, startPoint y: 241, endPoint x: 120, endPoint y: 237, distance: 115.6
click at [14, 240] on div at bounding box center [387, 184] width 775 height 368
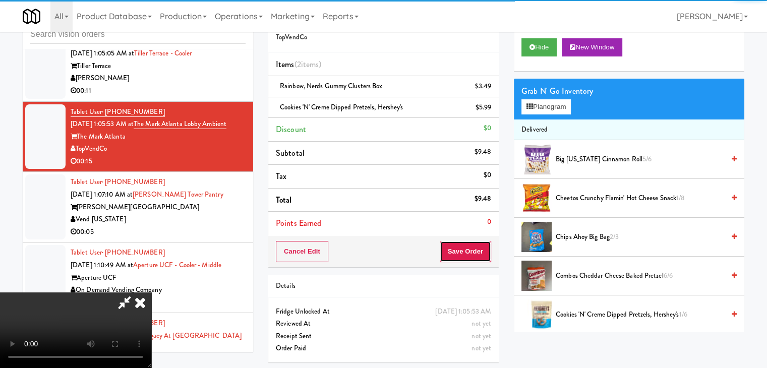
click at [473, 255] on button "Save Order" at bounding box center [465, 251] width 51 height 21
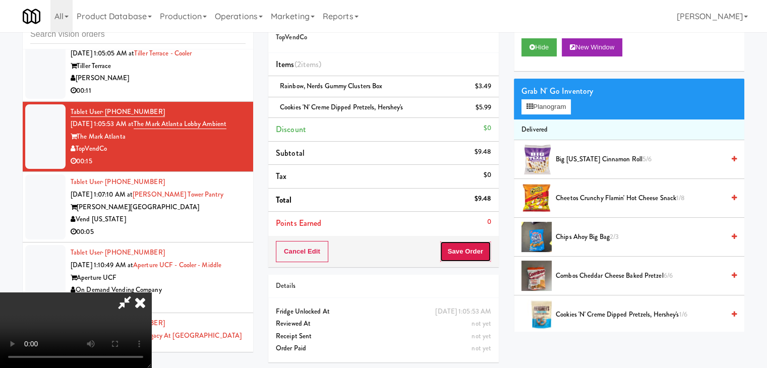
click at [473, 254] on button "Save Order" at bounding box center [465, 251] width 51 height 21
drag, startPoint x: 473, startPoint y: 254, endPoint x: 467, endPoint y: 246, distance: 10.8
click at [471, 250] on button "Save Order" at bounding box center [465, 251] width 51 height 21
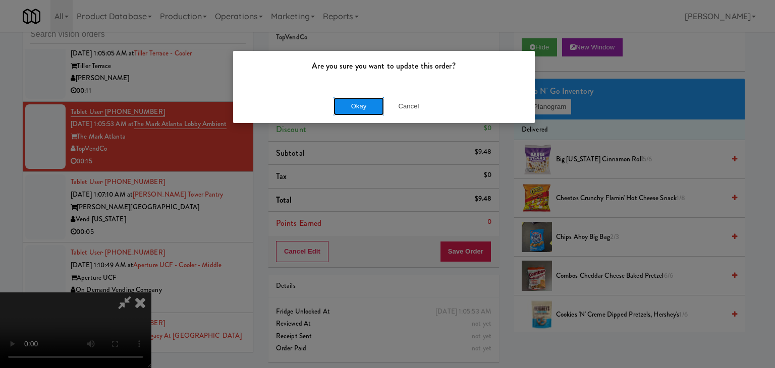
click at [345, 101] on button "Okay" at bounding box center [358, 106] width 50 height 18
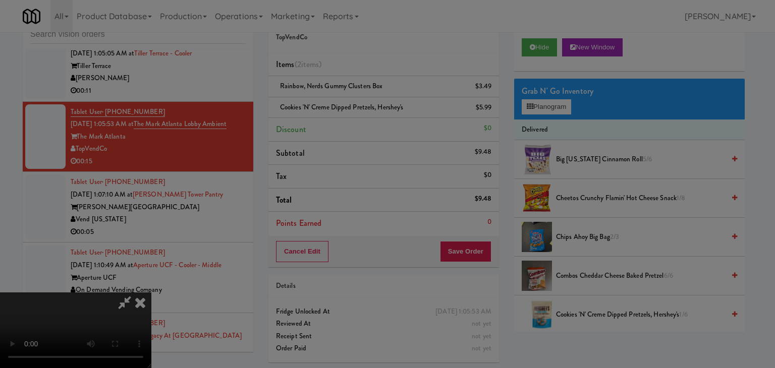
click at [345, 97] on button "Okay" at bounding box center [358, 88] width 50 height 18
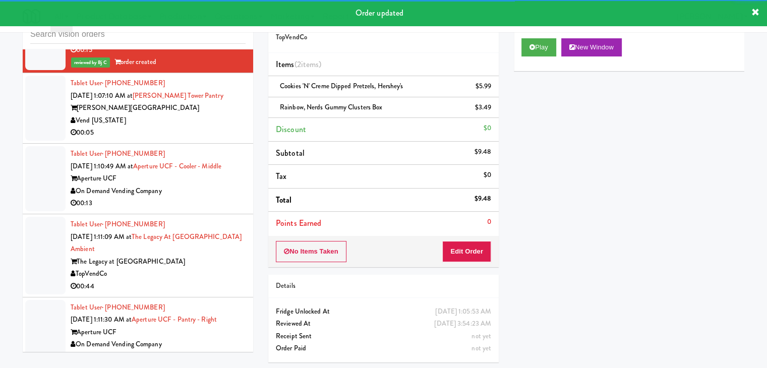
scroll to position [4328, 0]
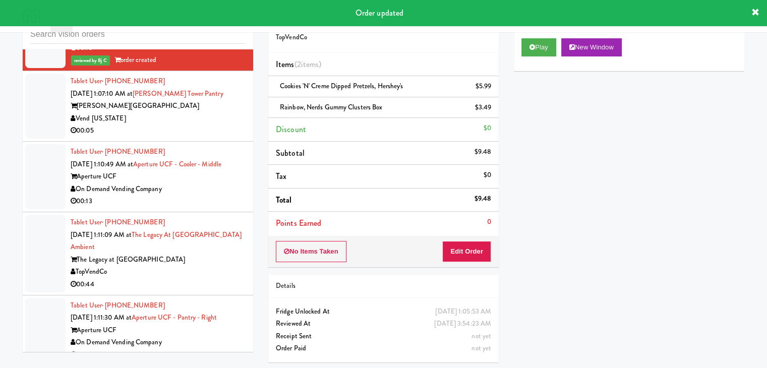
click at [185, 112] on div "Vend [US_STATE]" at bounding box center [158, 118] width 175 height 13
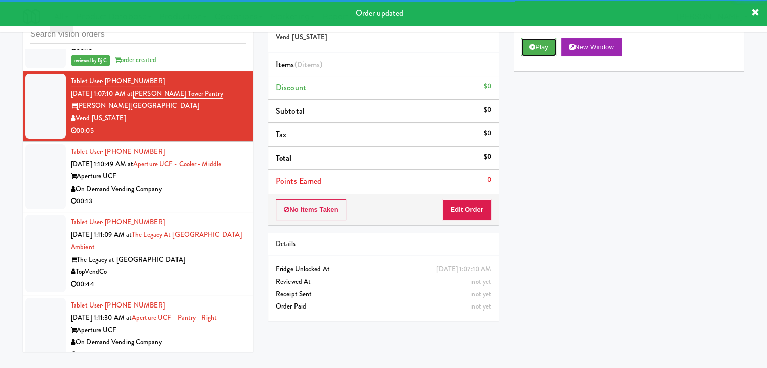
drag, startPoint x: 538, startPoint y: 44, endPoint x: 525, endPoint y: 115, distance: 71.2
click at [538, 45] on button "Play" at bounding box center [539, 47] width 35 height 18
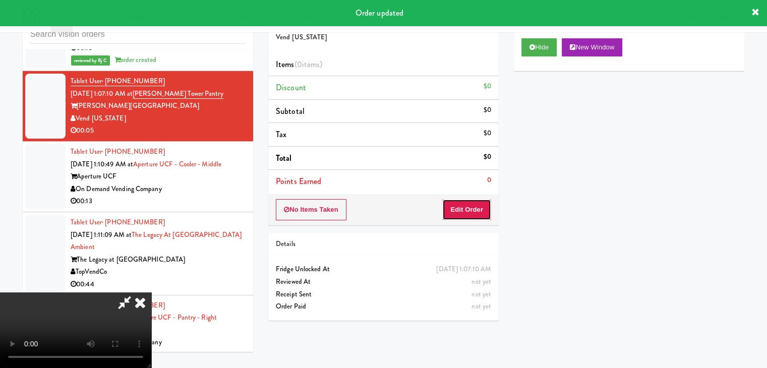
click at [475, 211] on button "Edit Order" at bounding box center [466, 209] width 49 height 21
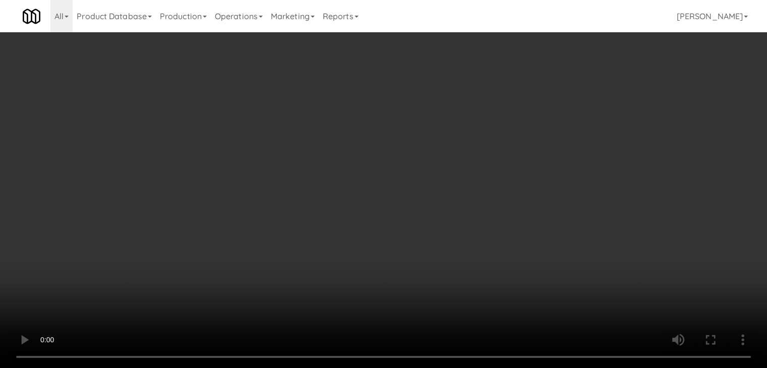
scroll to position [4315, 0]
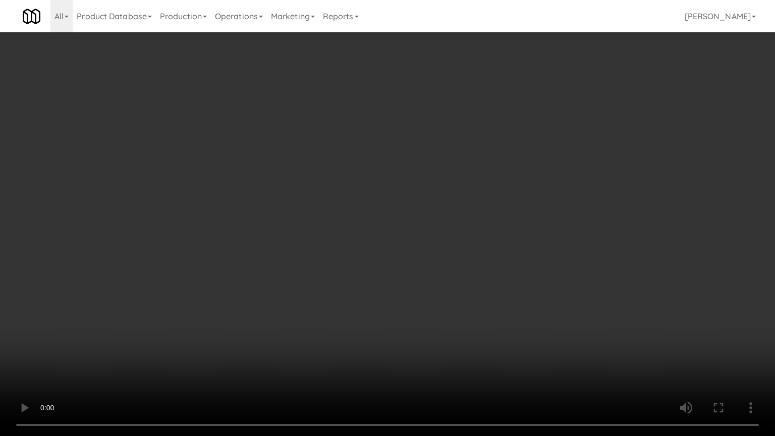
click at [440, 313] on video at bounding box center [387, 218] width 775 height 436
click at [439, 312] on video at bounding box center [387, 218] width 775 height 436
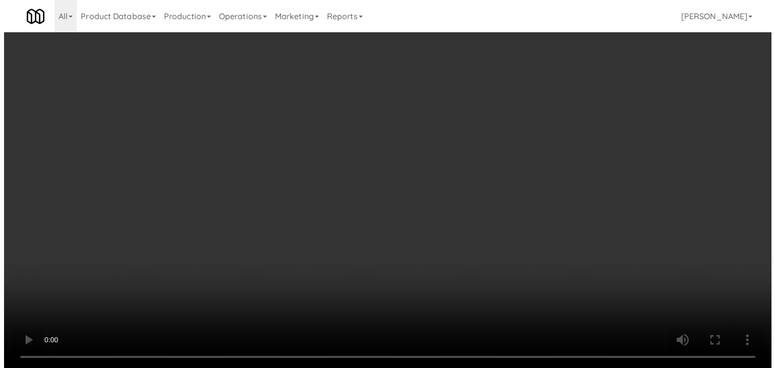
scroll to position [4328, 0]
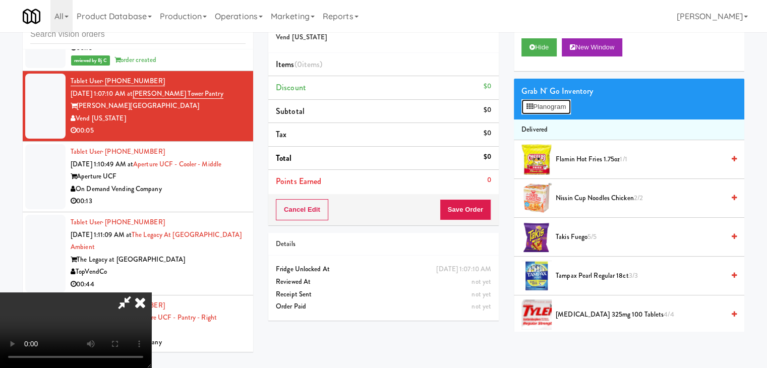
click at [570, 109] on button "Planogram" at bounding box center [546, 106] width 49 height 15
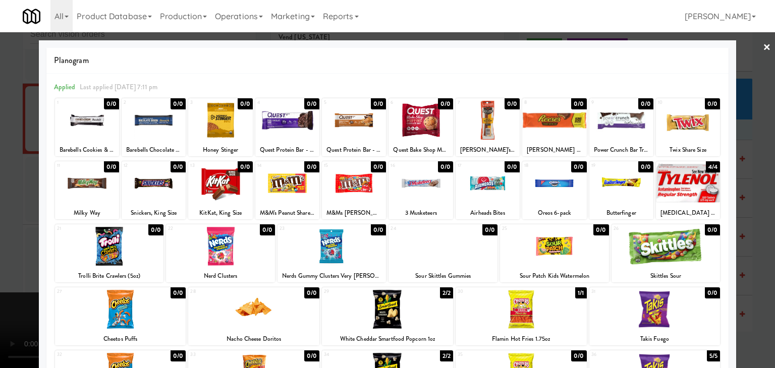
drag, startPoint x: 0, startPoint y: 243, endPoint x: 22, endPoint y: 242, distance: 22.2
click at [2, 243] on div at bounding box center [387, 184] width 775 height 368
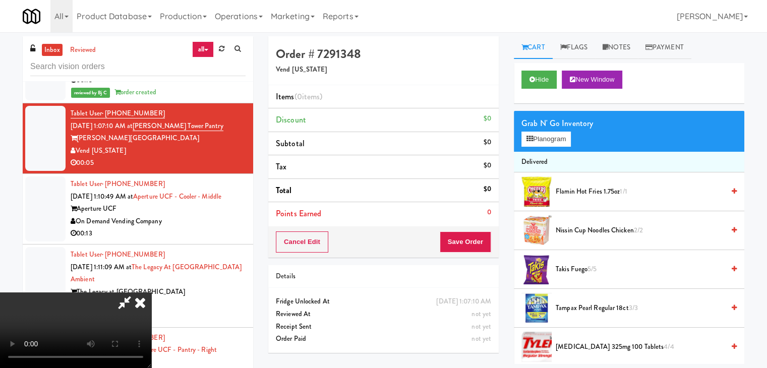
click at [151, 293] on icon at bounding box center [140, 303] width 22 height 20
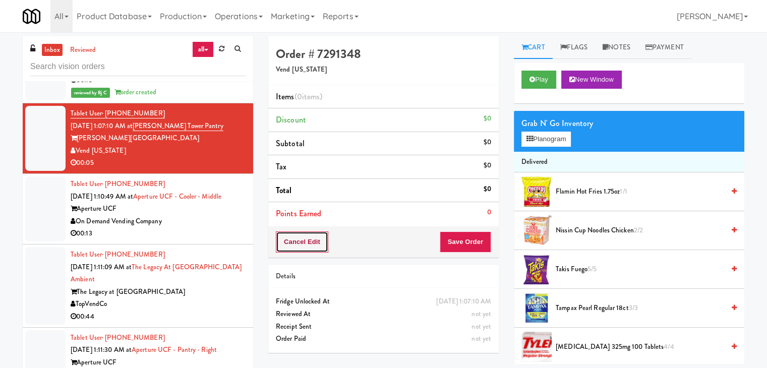
click at [295, 247] on button "Cancel Edit" at bounding box center [302, 242] width 52 height 21
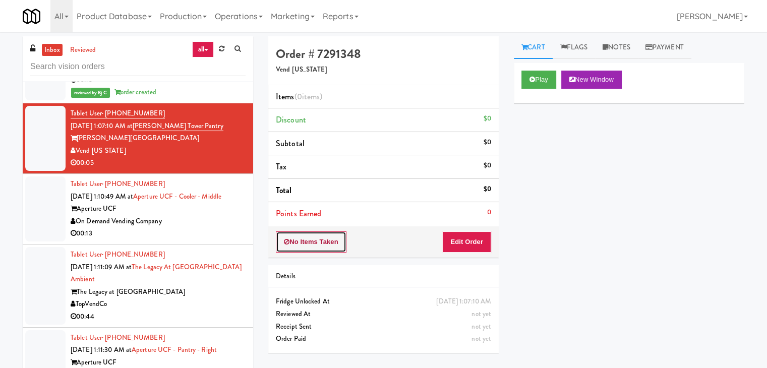
click at [313, 242] on button "No Items Taken" at bounding box center [311, 242] width 71 height 21
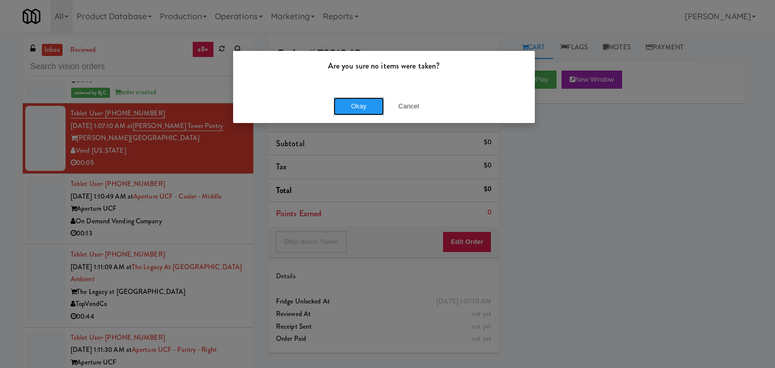
drag, startPoint x: 363, startPoint y: 101, endPoint x: 420, endPoint y: 113, distance: 58.3
click at [363, 102] on button "Okay" at bounding box center [358, 106] width 50 height 18
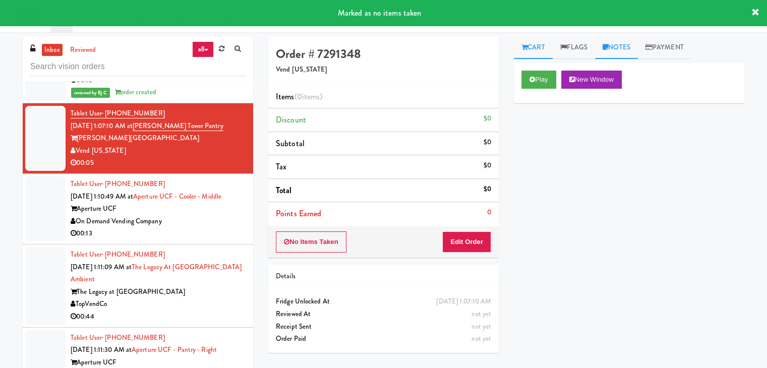
drag, startPoint x: 618, startPoint y: 53, endPoint x: 617, endPoint y: 69, distance: 16.2
click at [618, 53] on link "Notes" at bounding box center [616, 47] width 43 height 23
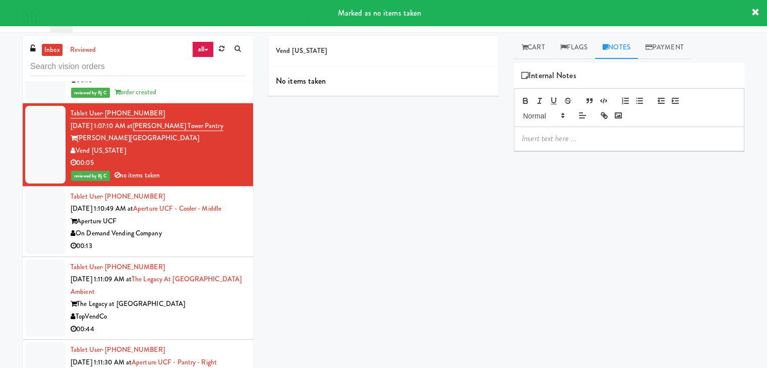
click at [581, 138] on p at bounding box center [629, 138] width 214 height 11
click at [575, 143] on p at bounding box center [629, 138] width 214 height 11
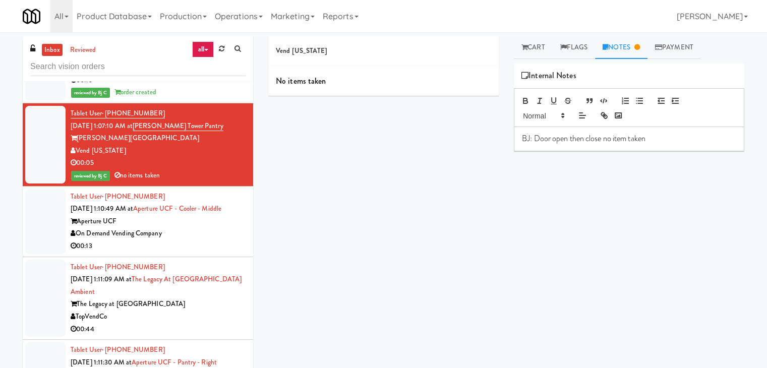
click at [187, 240] on div "00:13" at bounding box center [158, 246] width 175 height 13
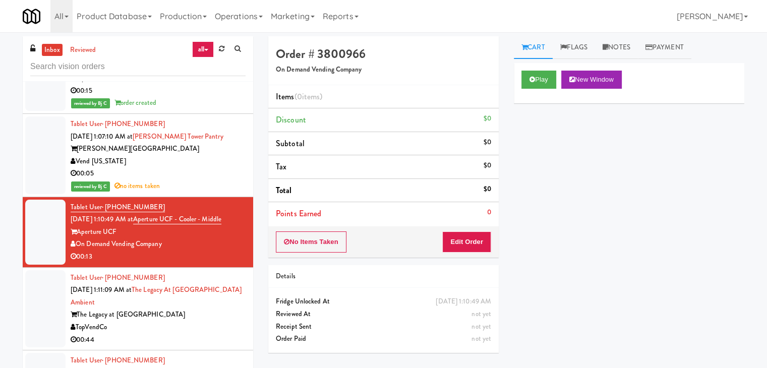
scroll to position [4328, 0]
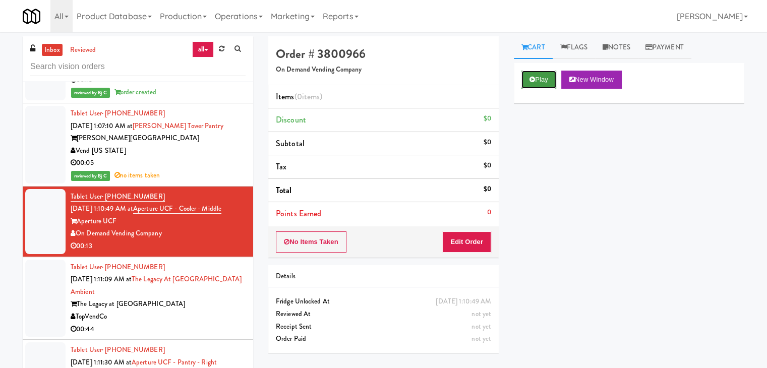
click at [537, 84] on button "Play" at bounding box center [539, 80] width 35 height 18
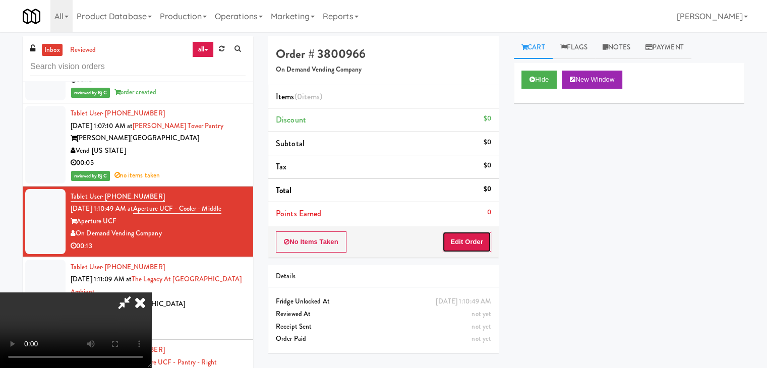
click at [474, 239] on button "Edit Order" at bounding box center [466, 242] width 49 height 21
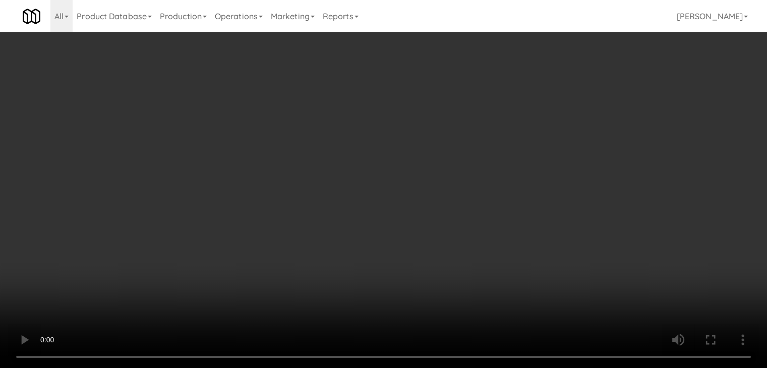
scroll to position [4315, 0]
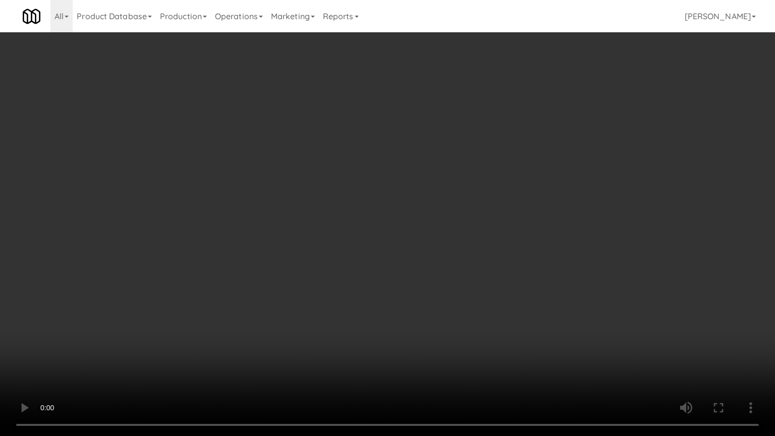
click at [467, 266] on video at bounding box center [387, 218] width 775 height 436
drag, startPoint x: 467, startPoint y: 266, endPoint x: 473, endPoint y: 211, distance: 54.8
click at [467, 265] on video at bounding box center [387, 218] width 775 height 436
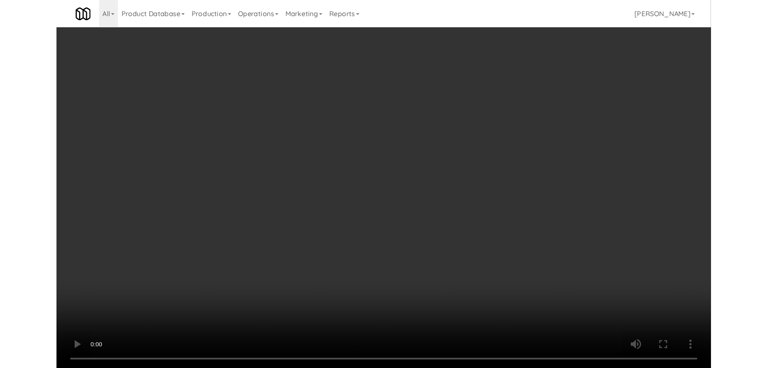
scroll to position [4328, 0]
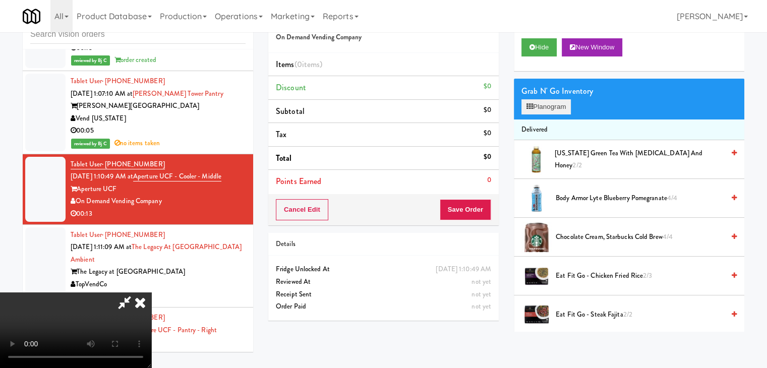
click at [559, 113] on div "Grab N' Go Inventory Planogram" at bounding box center [629, 99] width 231 height 41
click at [562, 108] on button "Planogram" at bounding box center [546, 106] width 49 height 15
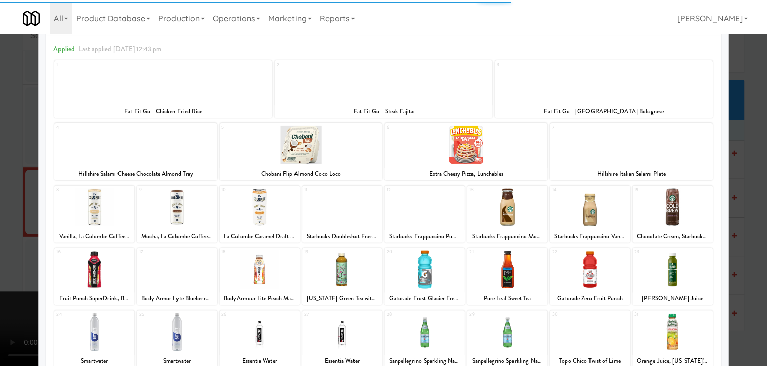
scroll to position [101, 0]
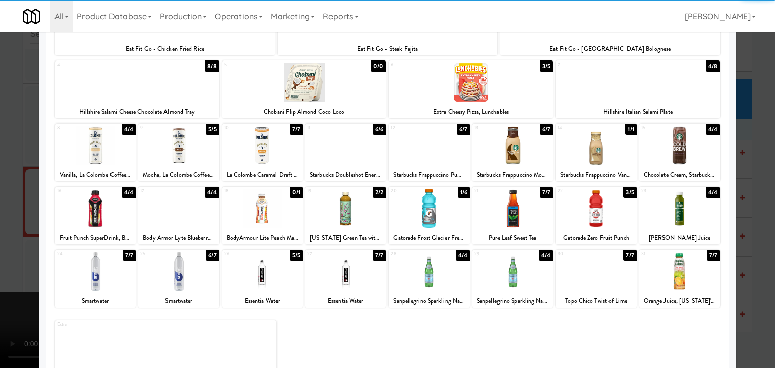
drag, startPoint x: 606, startPoint y: 154, endPoint x: 186, endPoint y: 184, distance: 421.2
click at [604, 155] on div at bounding box center [595, 145] width 81 height 39
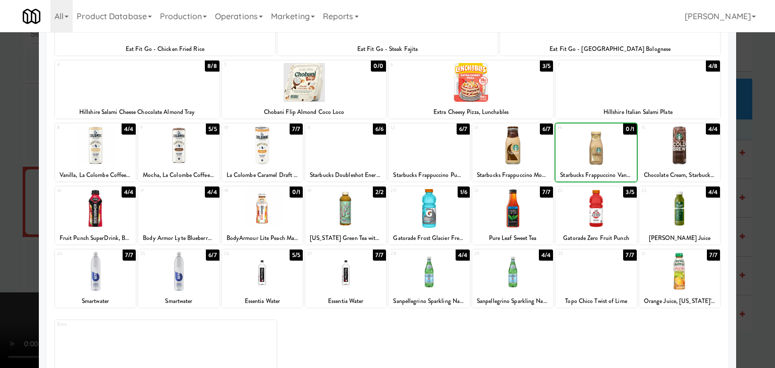
drag, startPoint x: 0, startPoint y: 198, endPoint x: 50, endPoint y: 199, distance: 49.9
click at [0, 198] on div at bounding box center [387, 184] width 775 height 368
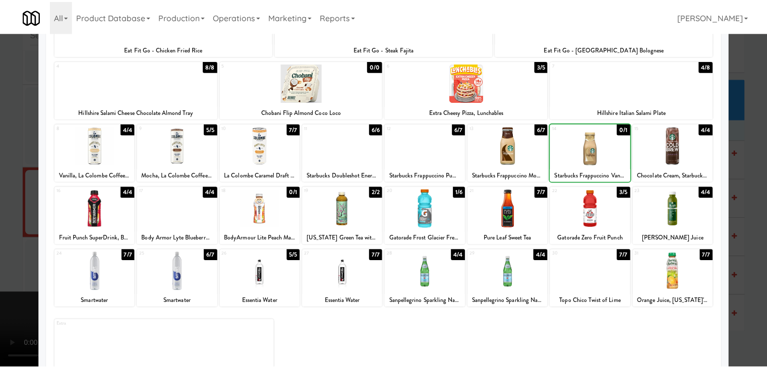
scroll to position [4328, 0]
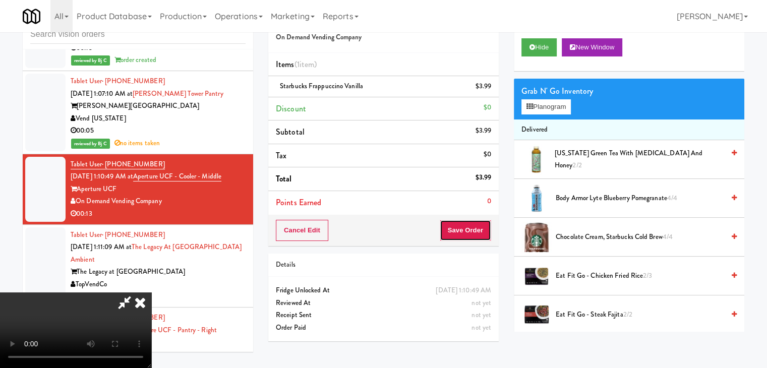
click at [474, 229] on button "Save Order" at bounding box center [465, 230] width 51 height 21
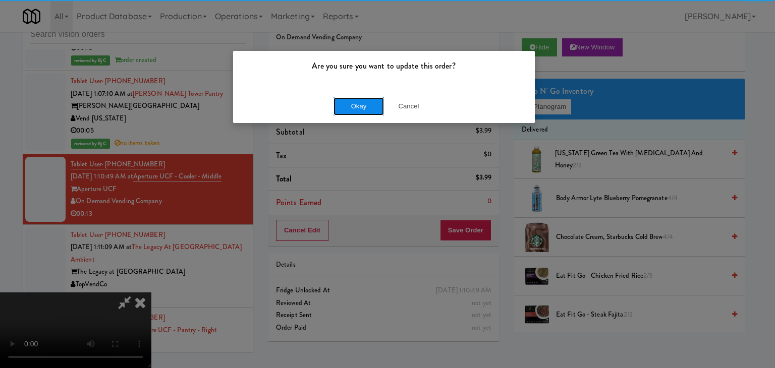
click at [369, 101] on button "Okay" at bounding box center [358, 106] width 50 height 18
click at [368, 103] on button "Okay" at bounding box center [358, 106] width 50 height 18
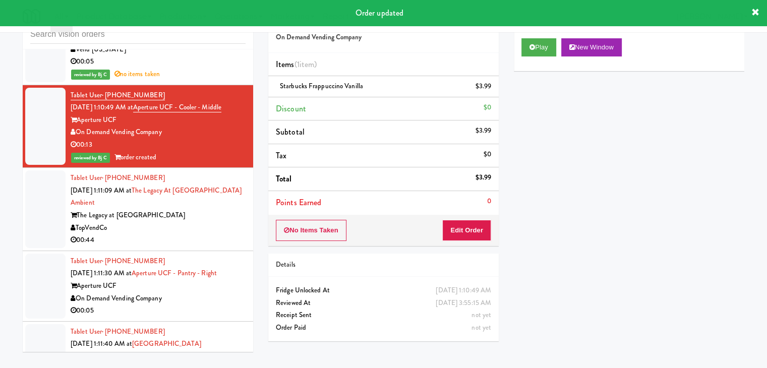
scroll to position [4479, 0]
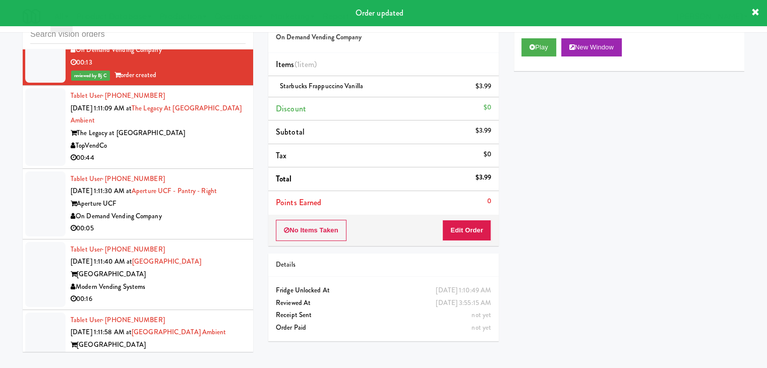
click at [208, 210] on div "On Demand Vending Company" at bounding box center [158, 216] width 175 height 13
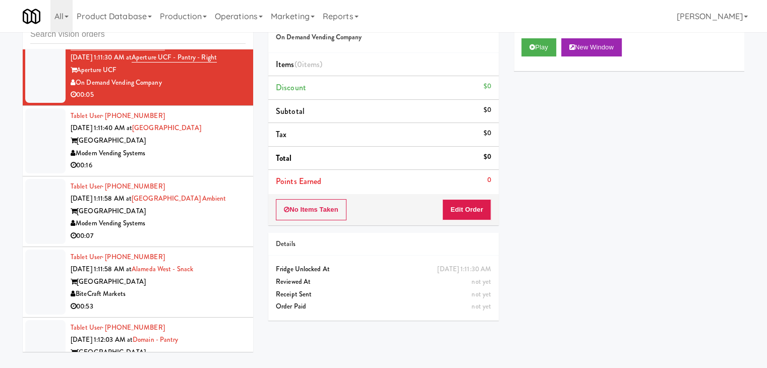
scroll to position [4631, 0]
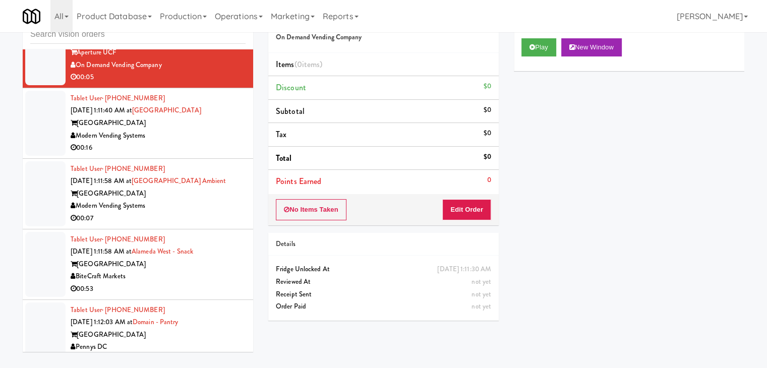
click at [213, 212] on div "00:07" at bounding box center [158, 218] width 175 height 13
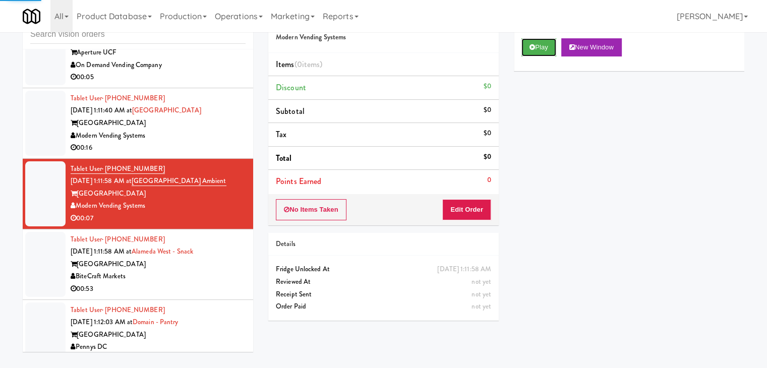
drag, startPoint x: 537, startPoint y: 49, endPoint x: 534, endPoint y: 69, distance: 19.9
click at [537, 49] on button "Play" at bounding box center [539, 47] width 35 height 18
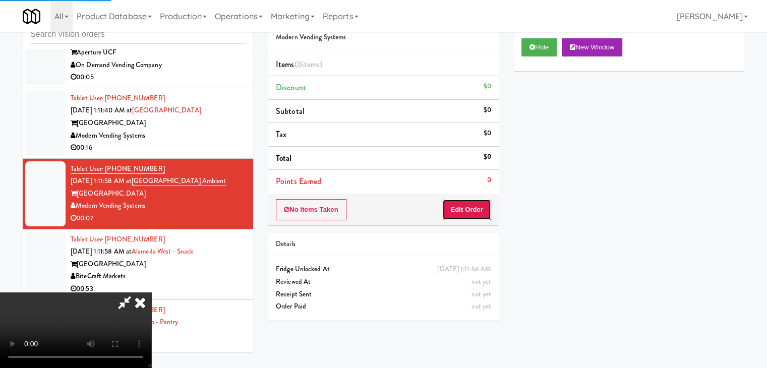
click at [476, 208] on button "Edit Order" at bounding box center [466, 209] width 49 height 21
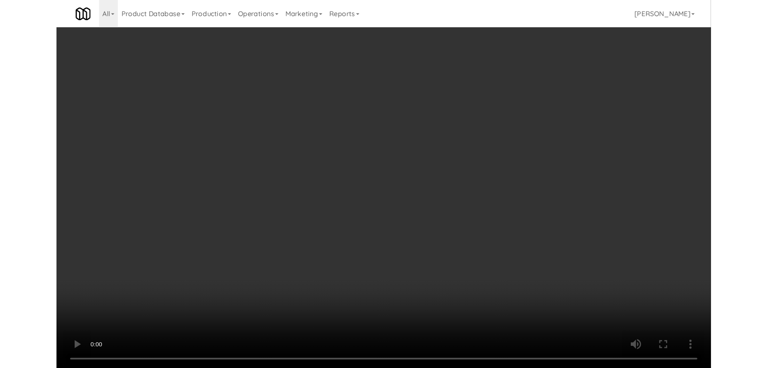
scroll to position [4618, 0]
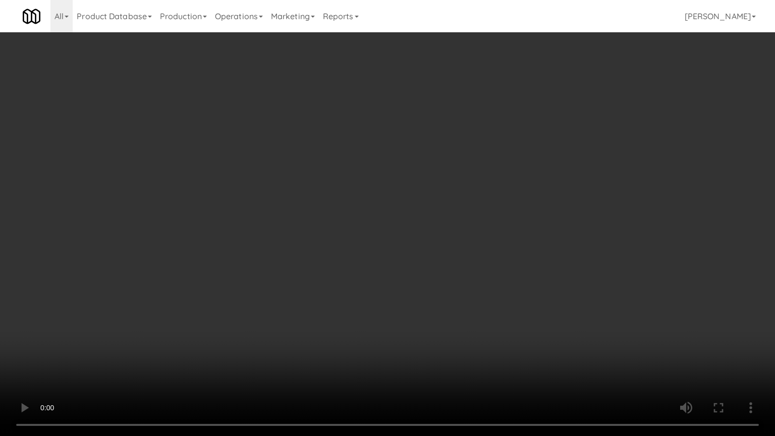
click at [470, 246] on video at bounding box center [387, 218] width 775 height 436
drag, startPoint x: 470, startPoint y: 246, endPoint x: 511, endPoint y: 158, distance: 97.3
click at [471, 246] on video at bounding box center [387, 218] width 775 height 436
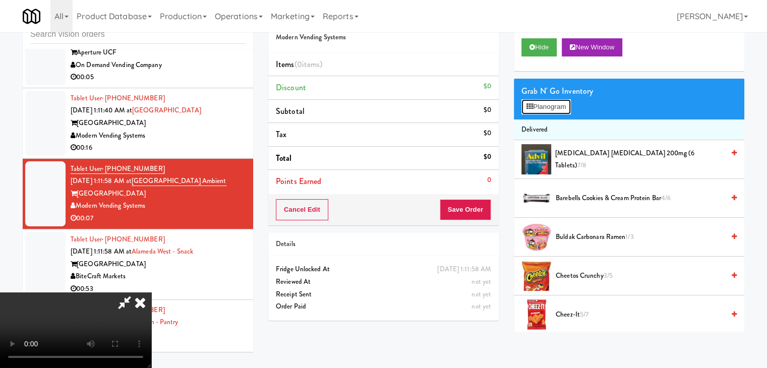
click at [561, 100] on button "Planogram" at bounding box center [546, 106] width 49 height 15
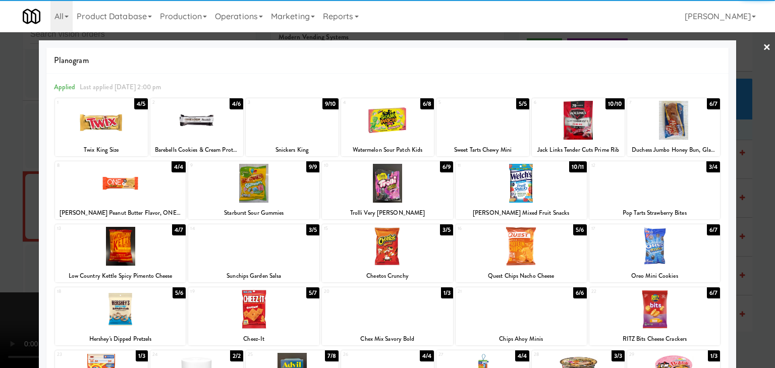
click at [120, 123] on div at bounding box center [101, 120] width 93 height 39
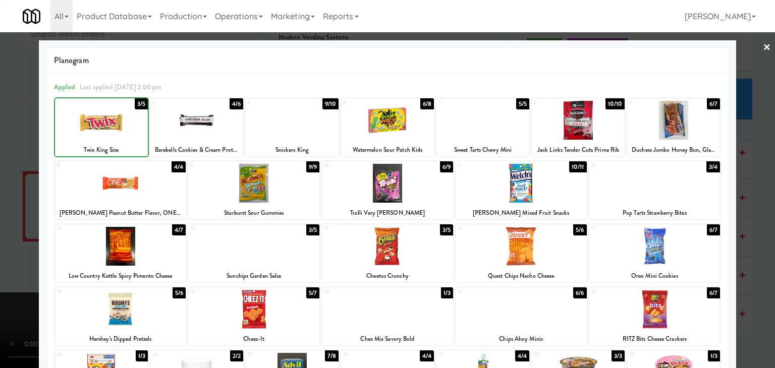
drag, startPoint x: 0, startPoint y: 132, endPoint x: 154, endPoint y: 149, distance: 154.9
click at [6, 132] on div at bounding box center [387, 184] width 775 height 368
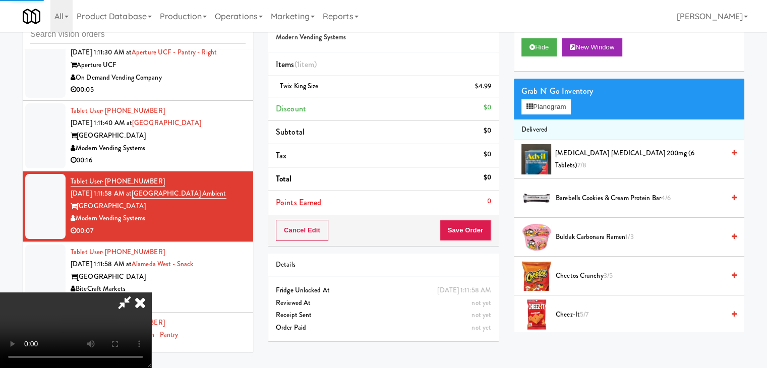
scroll to position [4631, 0]
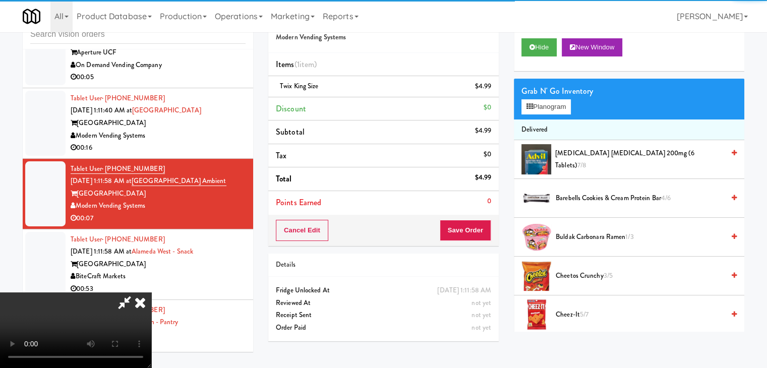
drag, startPoint x: 474, startPoint y: 209, endPoint x: 473, endPoint y: 215, distance: 6.6
click at [474, 213] on div "Items (1 item ) Twix King Size $4.99 Discount $0 Subtotal $4.99 Tax $0 Total $4…" at bounding box center [383, 134] width 231 height 162
click at [471, 221] on button "Save Order" at bounding box center [465, 230] width 51 height 21
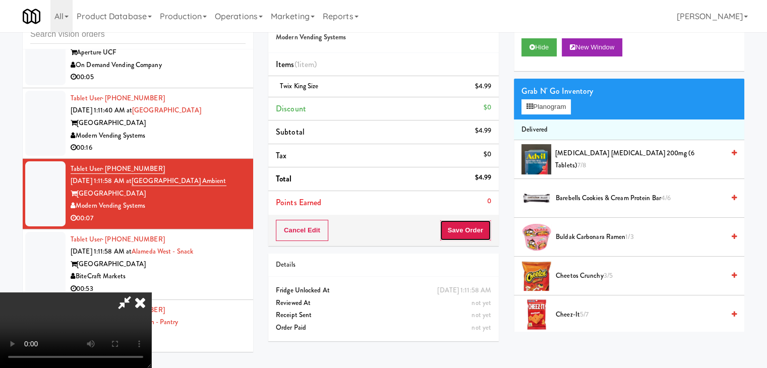
click at [471, 221] on button "Save Order" at bounding box center [465, 230] width 51 height 21
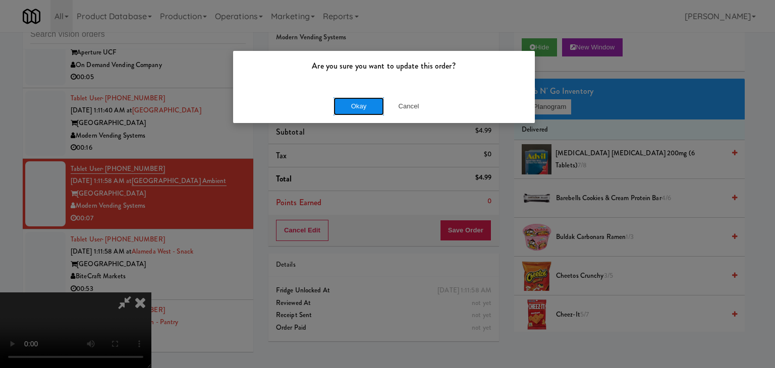
click at [357, 100] on button "Okay" at bounding box center [358, 106] width 50 height 18
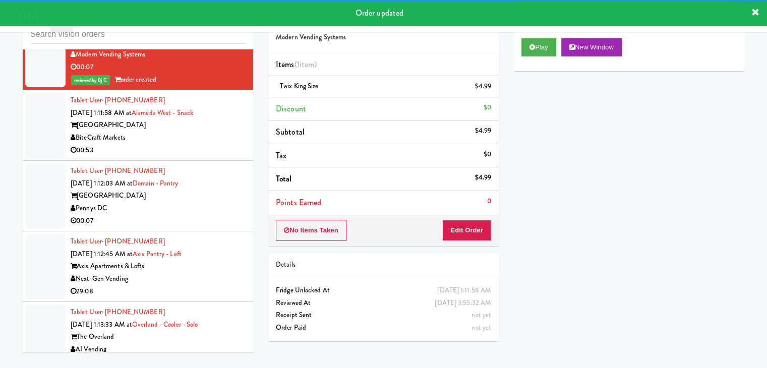
scroll to position [4794, 0]
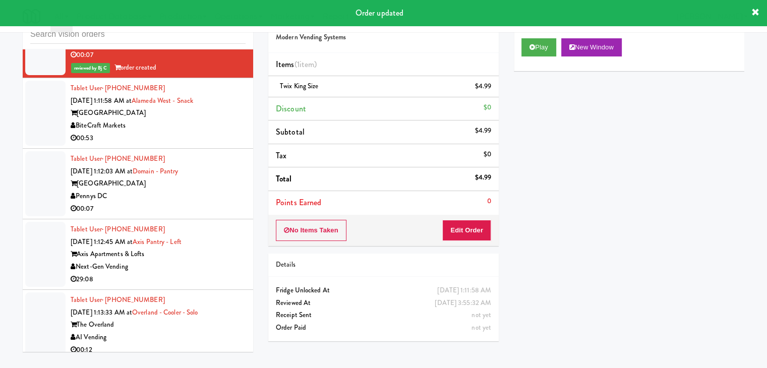
click at [209, 190] on div "Pennys DC" at bounding box center [158, 196] width 175 height 13
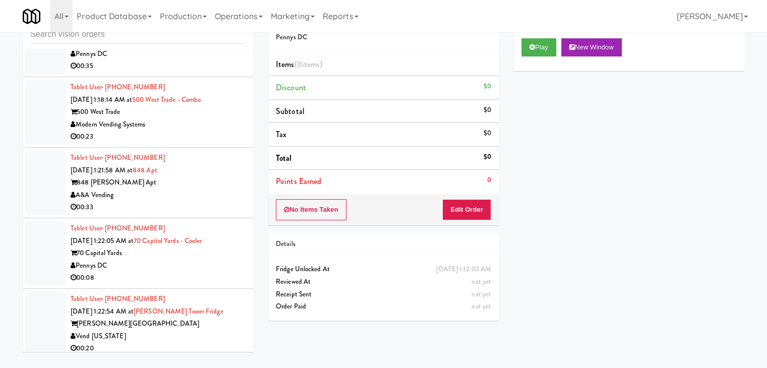
scroll to position [5298, 0]
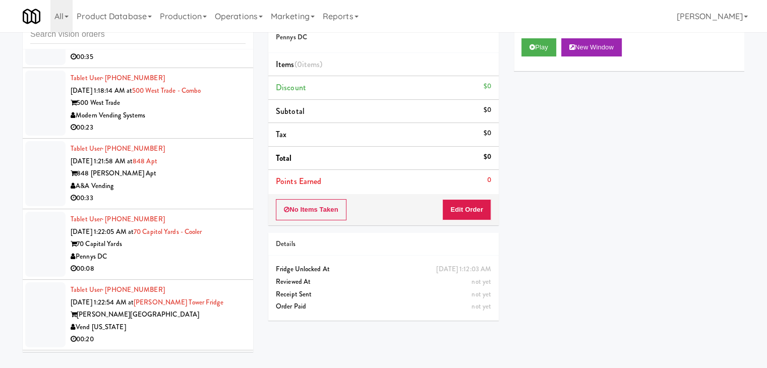
click at [210, 91] on div "Tablet User · (929) 391-2629 [DATE] 1:18:14 AM at [GEOGRAPHIC_DATA] - Combo 500…" at bounding box center [158, 103] width 175 height 62
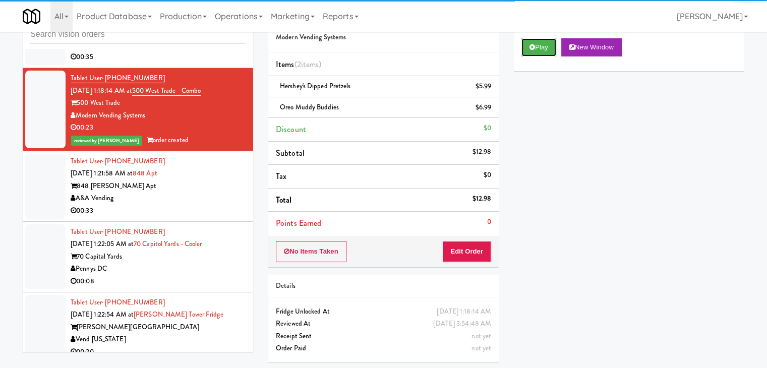
drag, startPoint x: 538, startPoint y: 47, endPoint x: 463, endPoint y: 151, distance: 127.9
click at [518, 150] on div "Play New Window Primary Flag Clear Flag if unable to determine what was taken o…" at bounding box center [629, 220] width 231 height 378
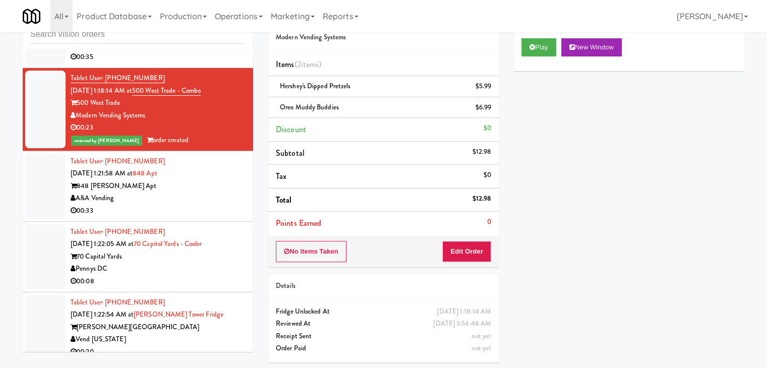
drag, startPoint x: 173, startPoint y: 237, endPoint x: 310, endPoint y: 211, distance: 140.0
click at [173, 263] on div "Pennys DC" at bounding box center [158, 269] width 175 height 13
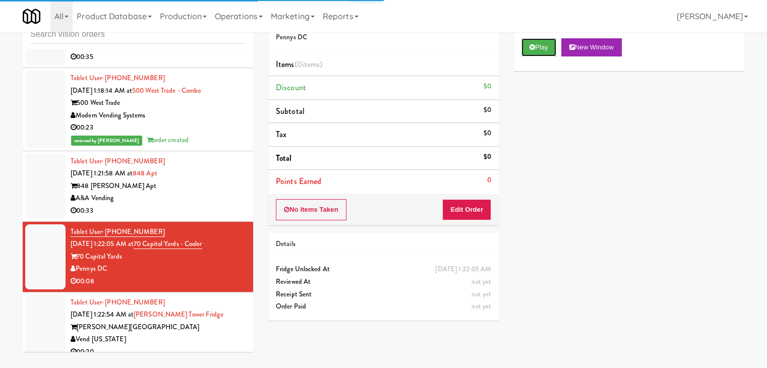
drag, startPoint x: 539, startPoint y: 51, endPoint x: 531, endPoint y: 81, distance: 31.0
click at [539, 52] on button "Play" at bounding box center [539, 47] width 35 height 18
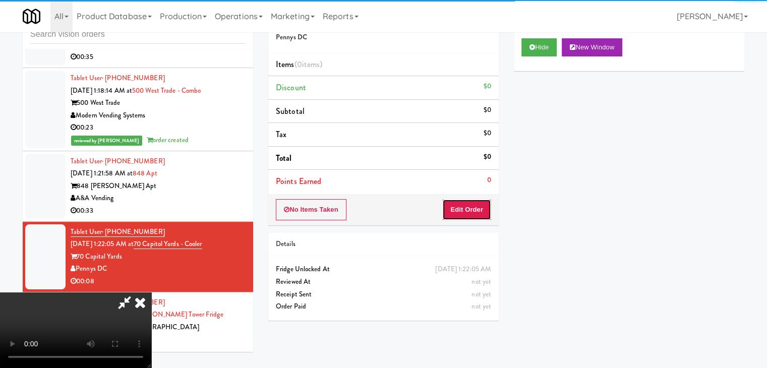
click at [466, 214] on button "Edit Order" at bounding box center [466, 209] width 49 height 21
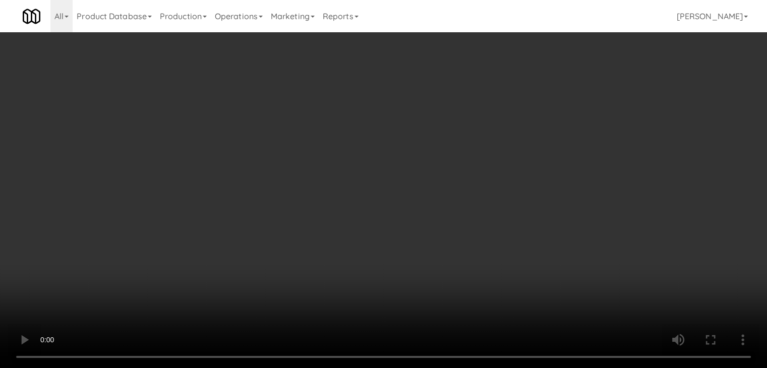
scroll to position [5286, 0]
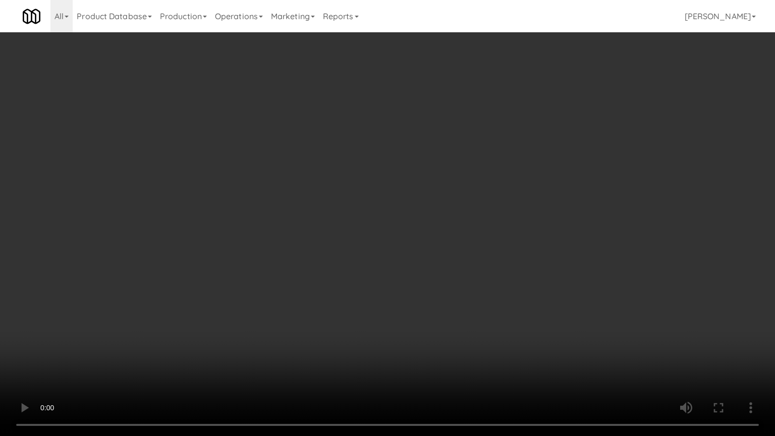
click at [438, 291] on video at bounding box center [387, 218] width 775 height 436
click at [444, 294] on video at bounding box center [387, 218] width 775 height 436
click at [446, 284] on video at bounding box center [387, 218] width 775 height 436
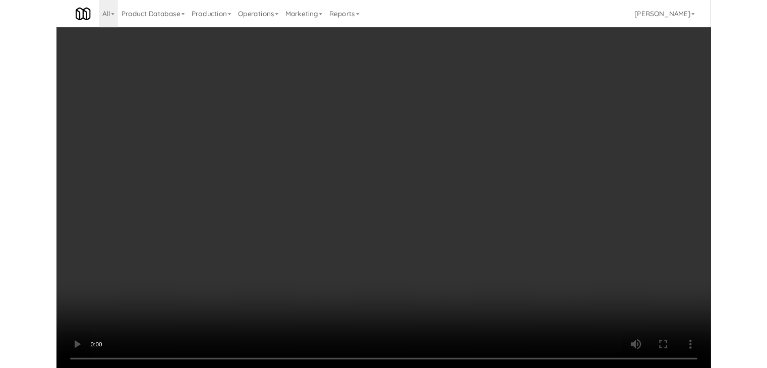
scroll to position [5298, 0]
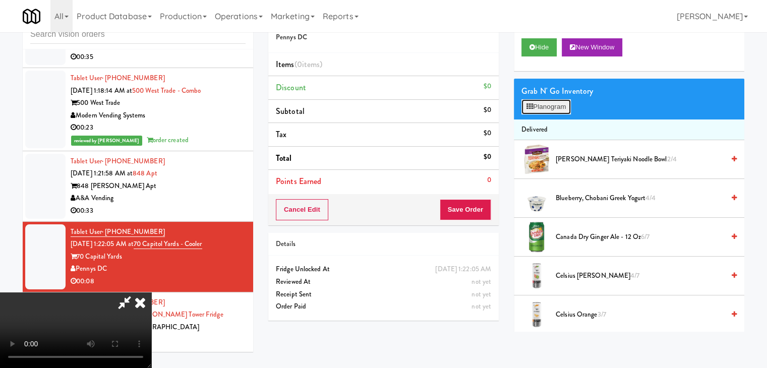
click at [554, 103] on button "Planogram" at bounding box center [546, 106] width 49 height 15
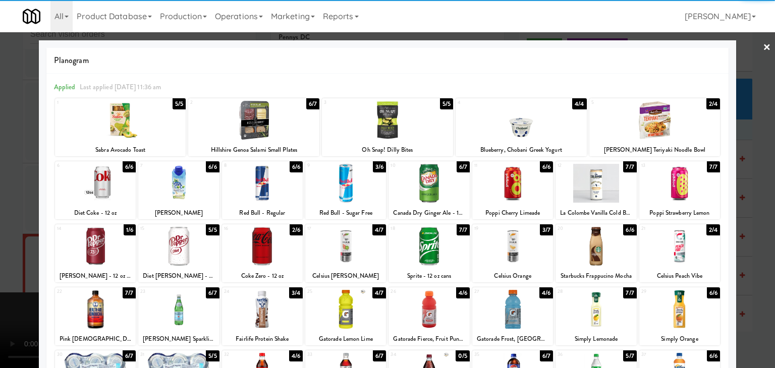
click at [519, 253] on div at bounding box center [512, 246] width 81 height 39
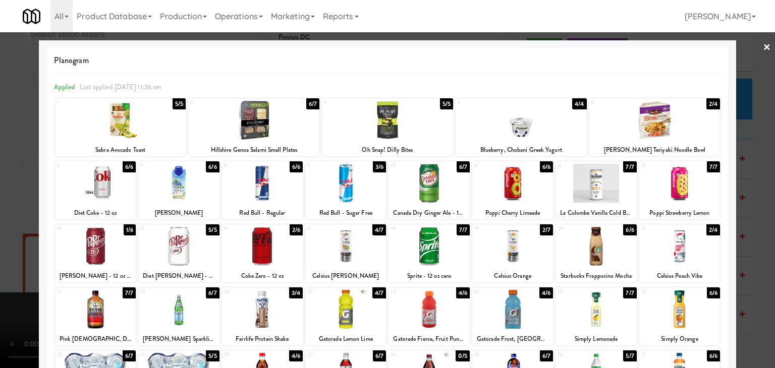
click at [341, 249] on div at bounding box center [345, 246] width 81 height 39
click at [352, 311] on div at bounding box center [345, 309] width 81 height 39
drag, startPoint x: 0, startPoint y: 282, endPoint x: 190, endPoint y: 279, distance: 189.7
click at [8, 279] on div at bounding box center [387, 184] width 775 height 368
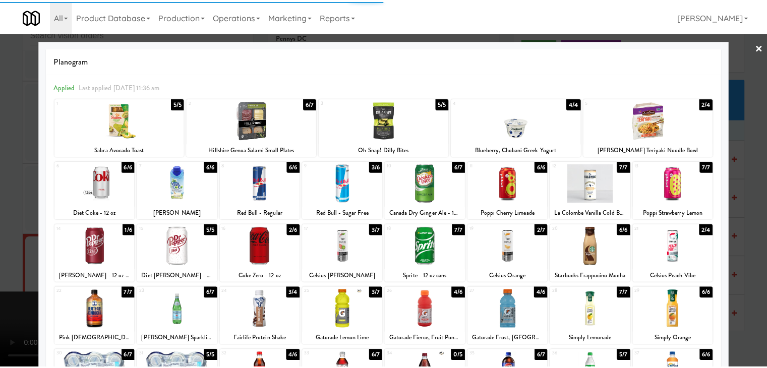
scroll to position [5298, 0]
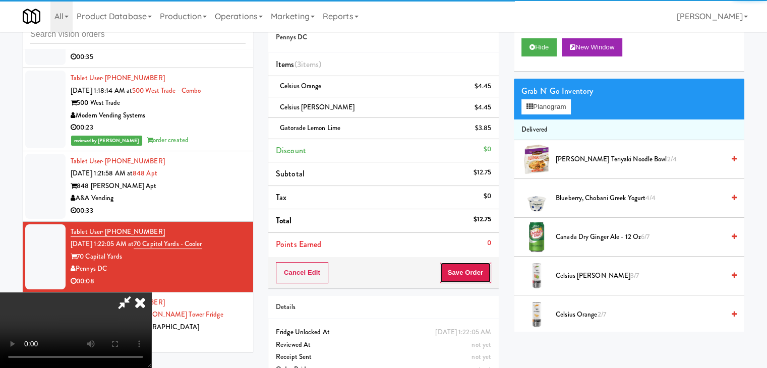
click at [479, 274] on button "Save Order" at bounding box center [465, 272] width 51 height 21
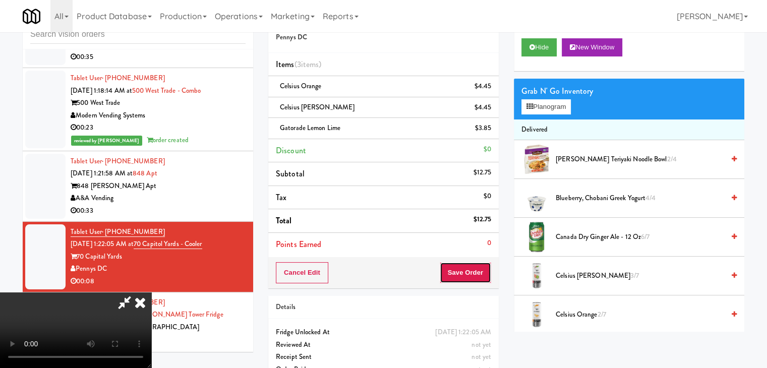
click at [478, 275] on button "Save Order" at bounding box center [465, 272] width 51 height 21
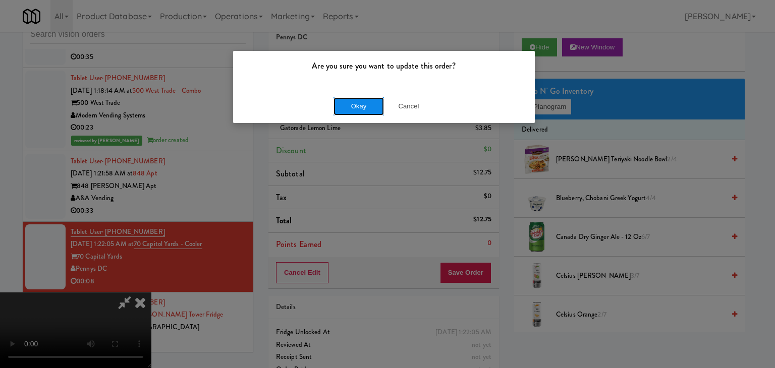
click at [359, 111] on button "Okay" at bounding box center [358, 106] width 50 height 18
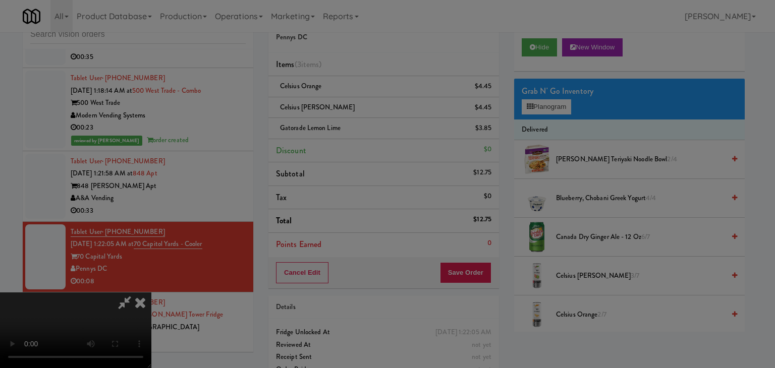
click at [359, 104] on div "Okay Cancel" at bounding box center [384, 88] width 302 height 34
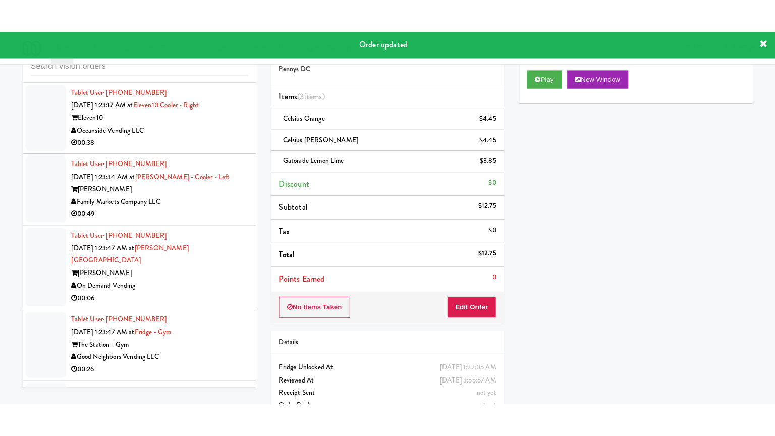
scroll to position [5752, 0]
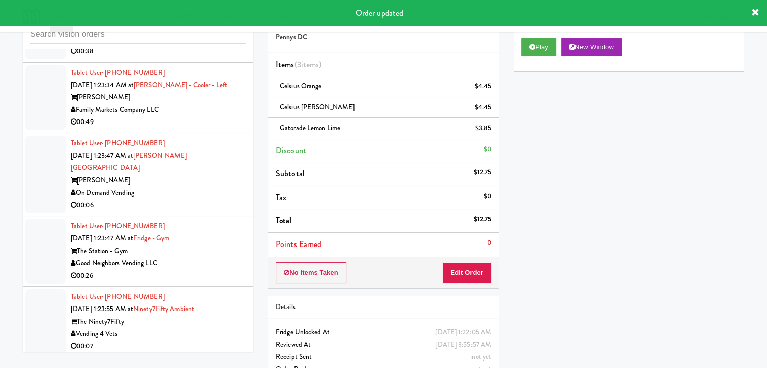
click at [219, 199] on div "00:06" at bounding box center [158, 205] width 175 height 13
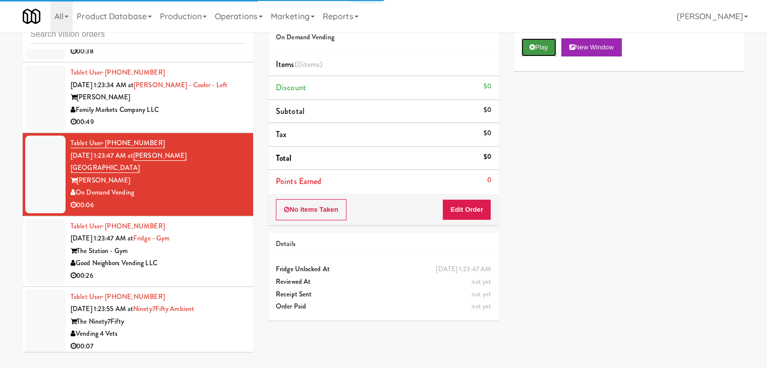
click at [531, 50] on button "Play" at bounding box center [539, 47] width 35 height 18
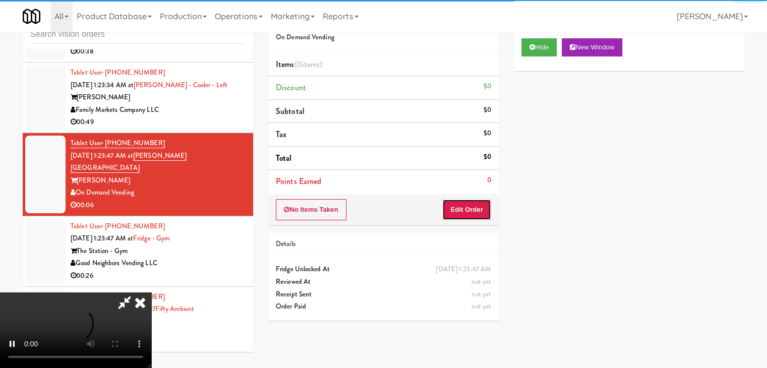
click at [473, 211] on button "Edit Order" at bounding box center [466, 209] width 49 height 21
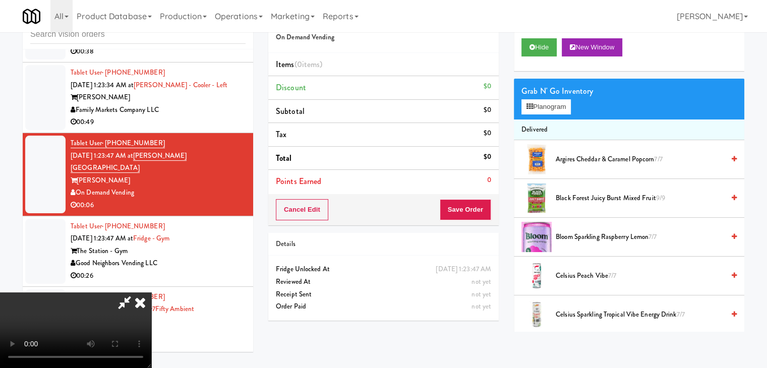
scroll to position [5740, 0]
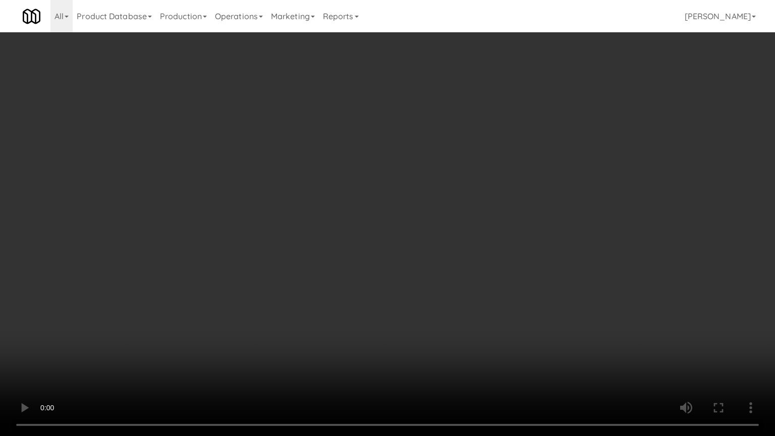
click at [463, 293] on video at bounding box center [387, 218] width 775 height 436
drag, startPoint x: 464, startPoint y: 293, endPoint x: 514, endPoint y: 200, distance: 105.4
click at [464, 293] on video at bounding box center [387, 218] width 775 height 436
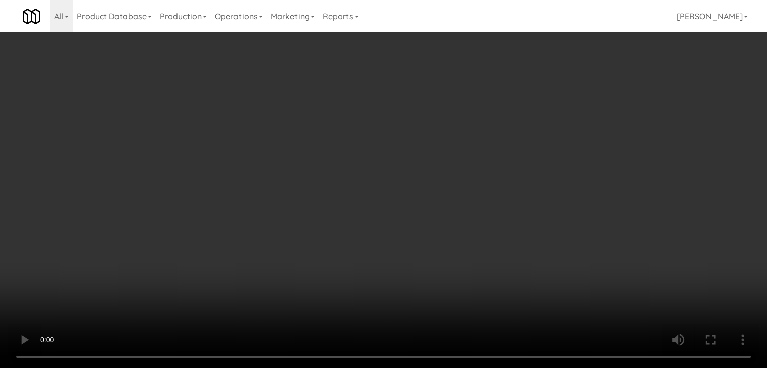
drag, startPoint x: 564, startPoint y: 104, endPoint x: 564, endPoint y: 111, distance: 6.6
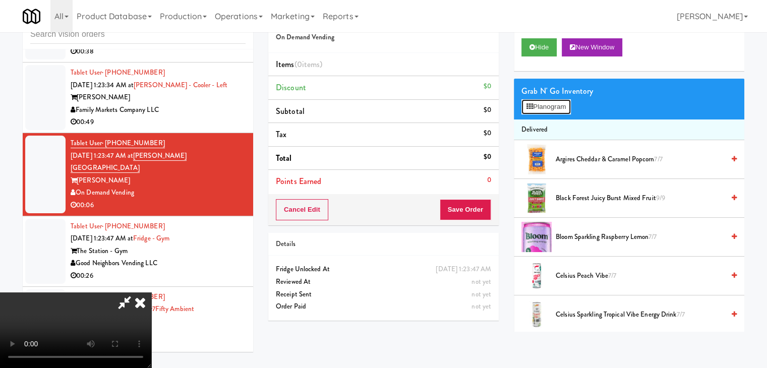
click at [564, 104] on button "Planogram" at bounding box center [546, 106] width 49 height 15
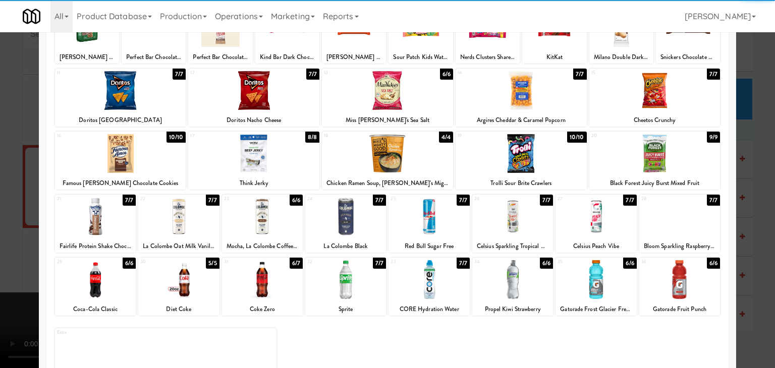
scroll to position [127, 0]
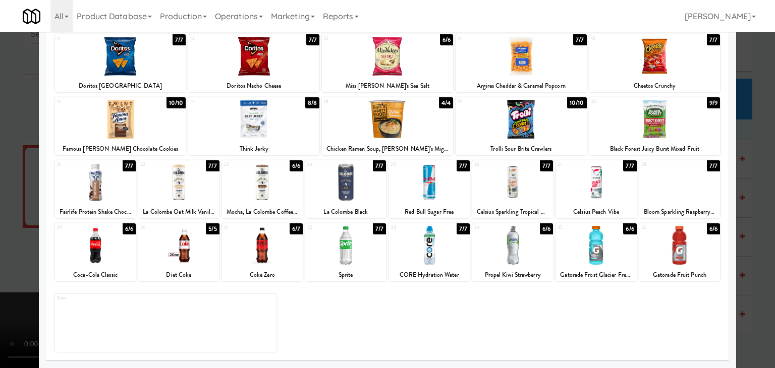
click at [588, 270] on div "Gatorade Frost Glacier Freeze" at bounding box center [596, 275] width 78 height 13
drag, startPoint x: 589, startPoint y: 254, endPoint x: 605, endPoint y: 255, distance: 16.2
click at [589, 254] on div at bounding box center [595, 245] width 81 height 39
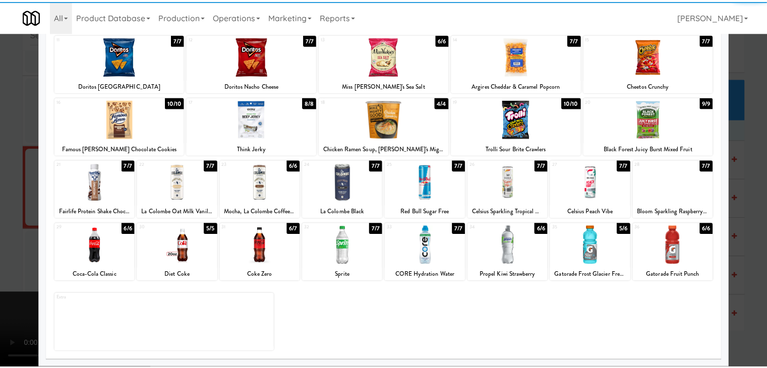
scroll to position [127, 0]
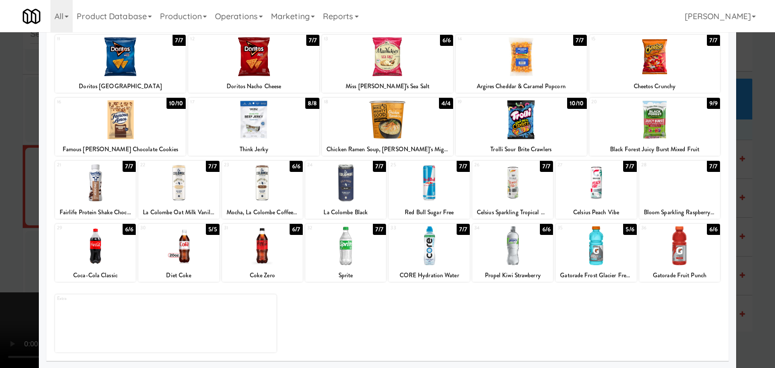
click at [744, 262] on div at bounding box center [387, 184] width 775 height 368
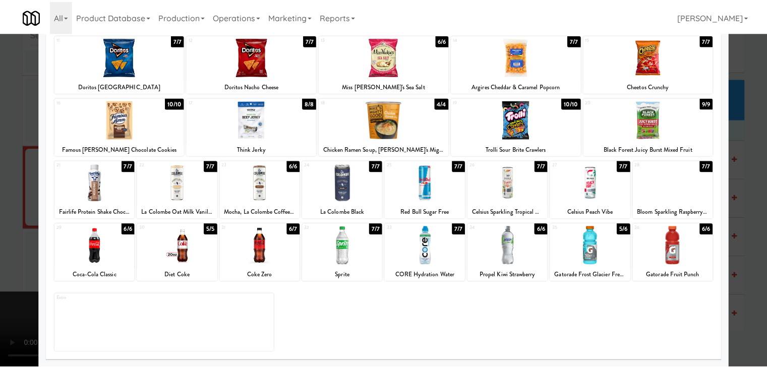
scroll to position [5752, 0]
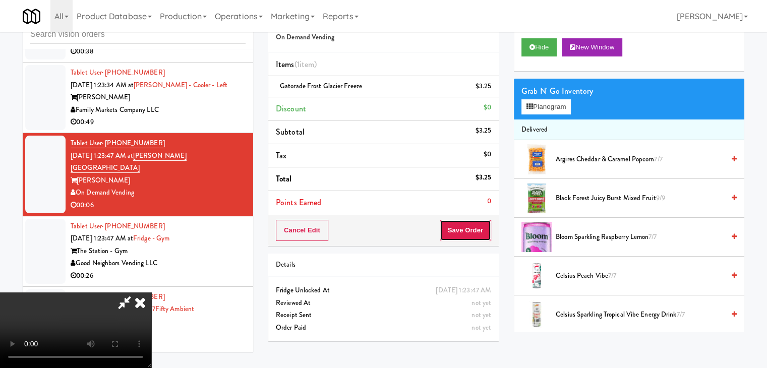
click at [482, 233] on button "Save Order" at bounding box center [465, 230] width 51 height 21
click at [477, 231] on body "Are you sure you want to update this order? Okay Cancel Okay Are you sure you w…" at bounding box center [387, 184] width 775 height 368
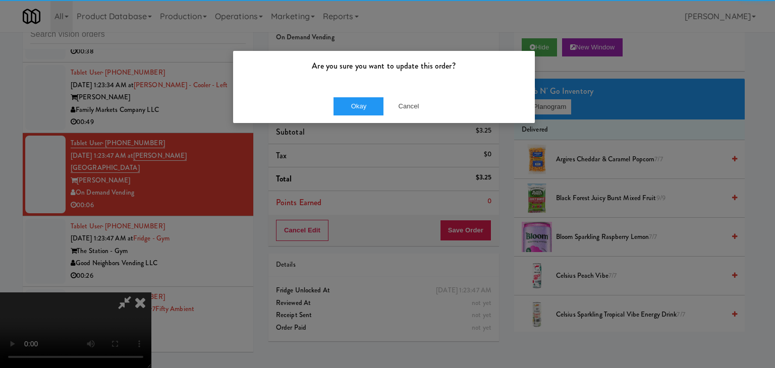
click at [466, 206] on div "Are you sure you want to update this order? Okay Cancel" at bounding box center [387, 184] width 775 height 368
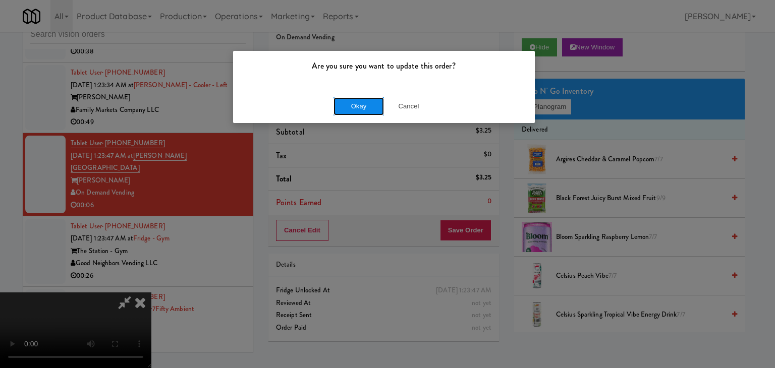
click at [347, 98] on button "Okay" at bounding box center [358, 106] width 50 height 18
click at [345, 102] on body "Are you sure you want to update this order? Okay Cancel Okay Are you sure you w…" at bounding box center [387, 184] width 775 height 368
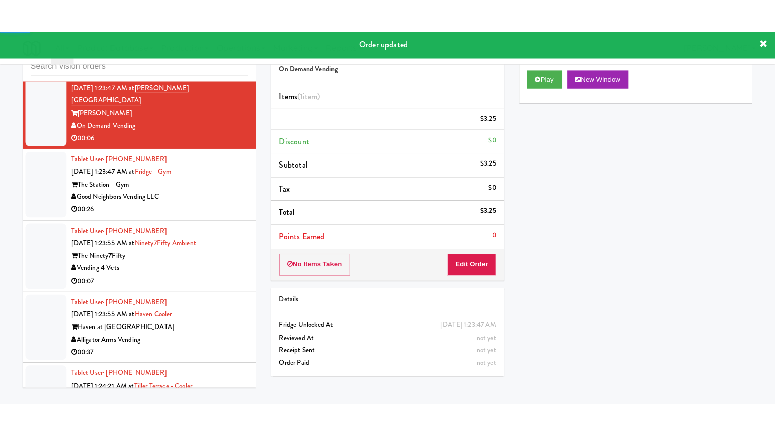
scroll to position [5853, 0]
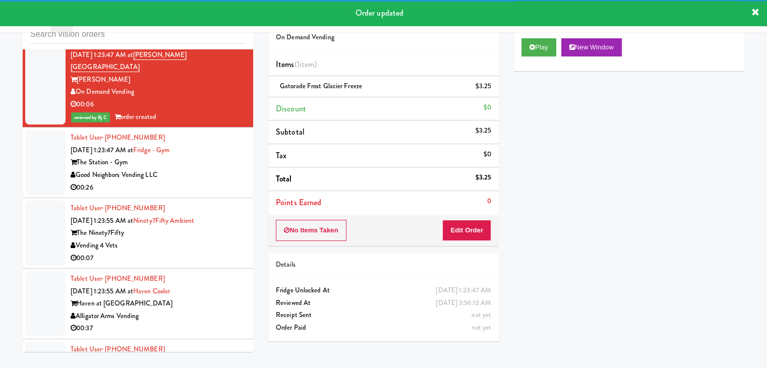
click at [213, 169] on div "Good Neighbors Vending LLC" at bounding box center [158, 175] width 175 height 13
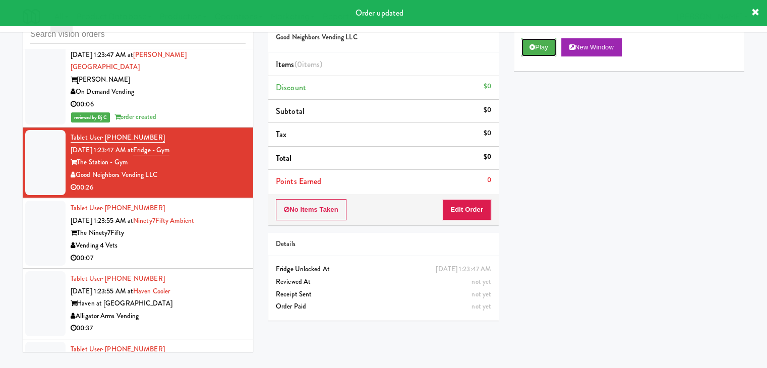
drag, startPoint x: 535, startPoint y: 48, endPoint x: 535, endPoint y: 59, distance: 11.1
click at [535, 50] on button "Play" at bounding box center [539, 47] width 35 height 18
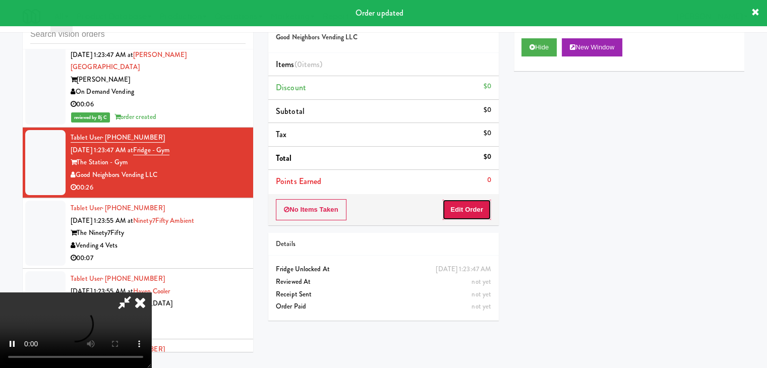
click at [464, 209] on button "Edit Order" at bounding box center [466, 209] width 49 height 21
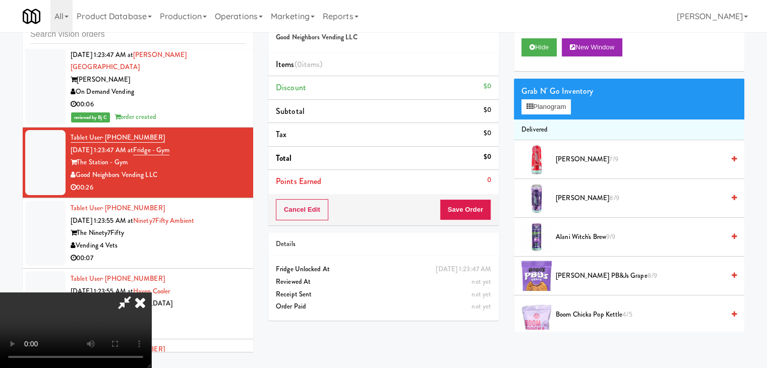
scroll to position [5841, 0]
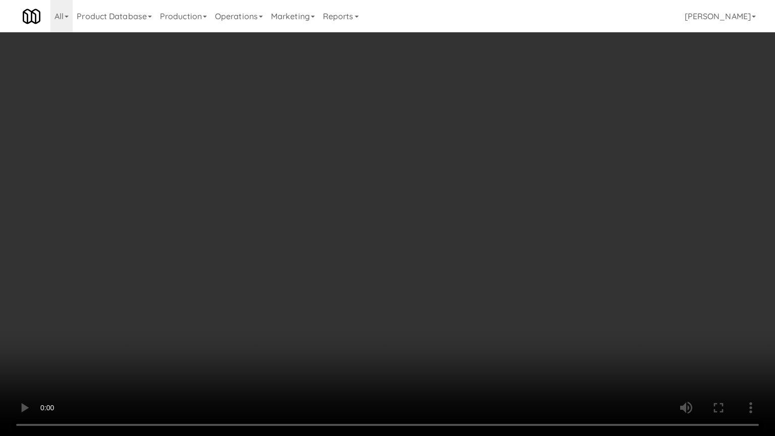
click at [466, 287] on video at bounding box center [387, 218] width 775 height 436
drag, startPoint x: 466, startPoint y: 288, endPoint x: 465, endPoint y: 300, distance: 12.1
click at [466, 291] on video at bounding box center [387, 218] width 775 height 436
click at [468, 298] on video at bounding box center [387, 218] width 775 height 436
click at [467, 302] on video at bounding box center [387, 218] width 775 height 436
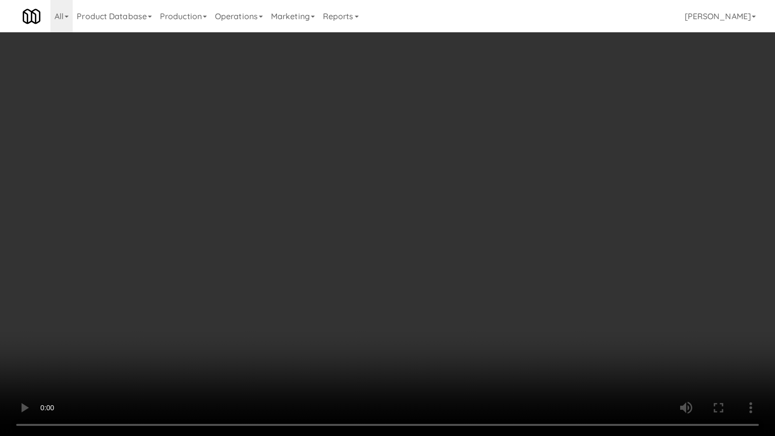
click at [468, 296] on video at bounding box center [387, 218] width 775 height 436
drag, startPoint x: 468, startPoint y: 297, endPoint x: 468, endPoint y: 253, distance: 43.9
click at [468, 297] on video at bounding box center [387, 218] width 775 height 436
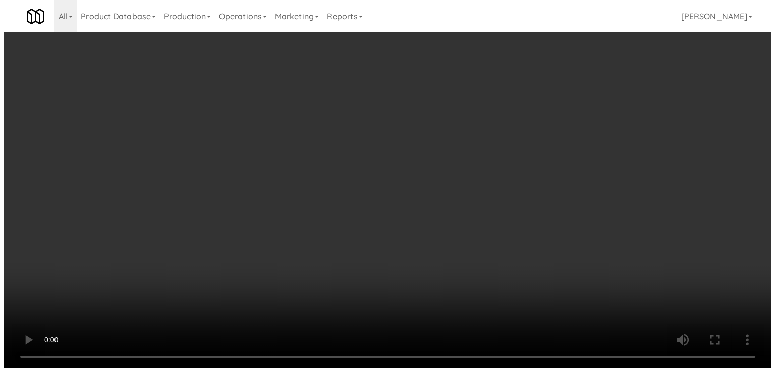
scroll to position [5853, 0]
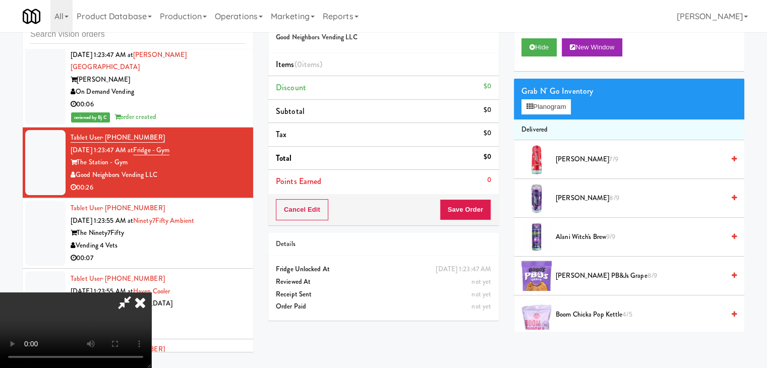
drag, startPoint x: 377, startPoint y: 234, endPoint x: 479, endPoint y: 180, distance: 115.5
click at [151, 293] on video at bounding box center [75, 331] width 151 height 76
click at [547, 107] on button "Planogram" at bounding box center [546, 106] width 49 height 15
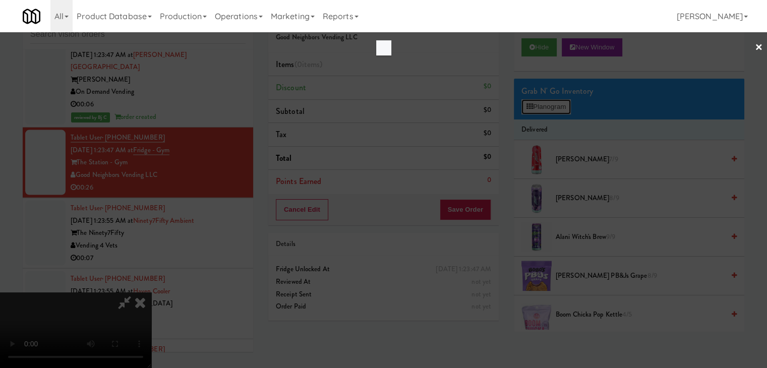
scroll to position [5841, 0]
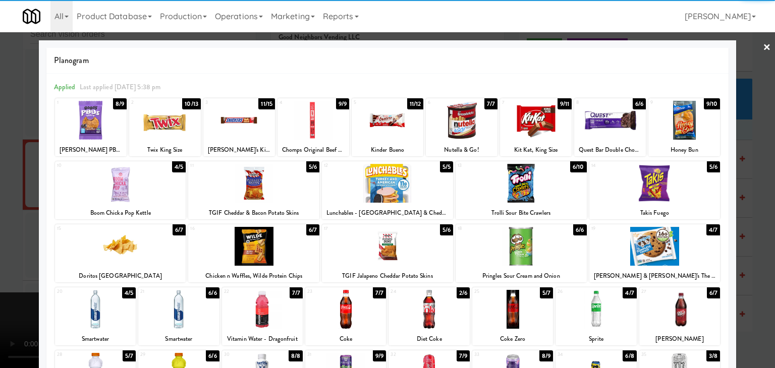
drag, startPoint x: 365, startPoint y: 245, endPoint x: 306, endPoint y: 204, distance: 72.2
click at [365, 246] on div at bounding box center [387, 246] width 131 height 39
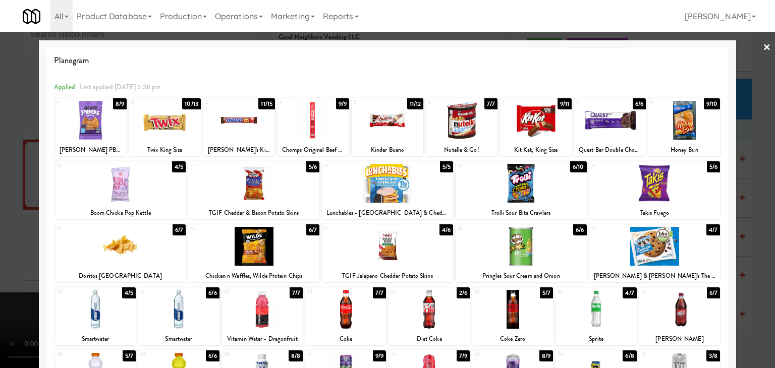
drag, startPoint x: 239, startPoint y: 121, endPoint x: 68, endPoint y: 168, distance: 177.1
click at [238, 122] on div at bounding box center [239, 120] width 72 height 39
drag, startPoint x: 0, startPoint y: 191, endPoint x: 85, endPoint y: 197, distance: 84.9
click at [4, 191] on div at bounding box center [387, 184] width 775 height 368
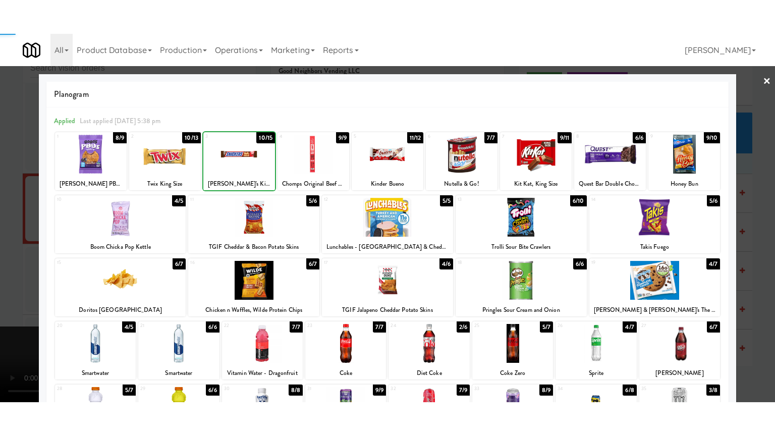
scroll to position [5853, 0]
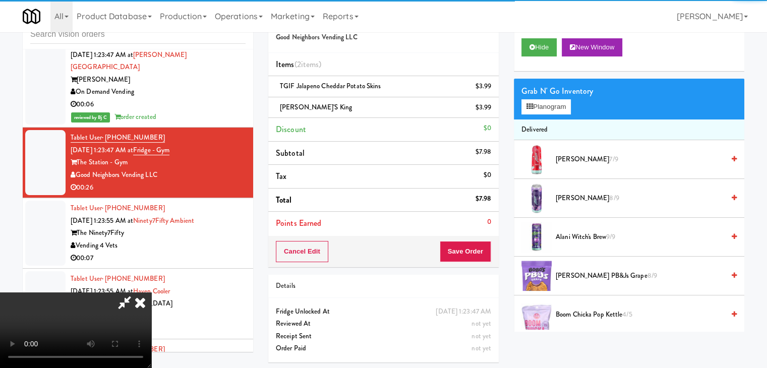
drag, startPoint x: 262, startPoint y: 222, endPoint x: 266, endPoint y: 231, distance: 9.3
click at [151, 293] on video at bounding box center [75, 331] width 151 height 76
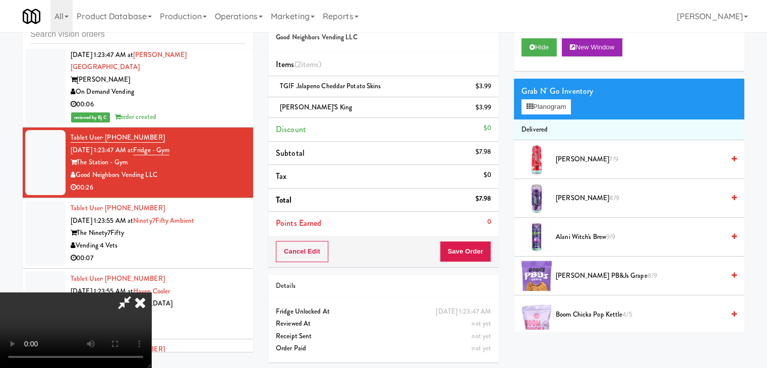
click at [151, 293] on video at bounding box center [75, 331] width 151 height 76
drag, startPoint x: 422, startPoint y: 249, endPoint x: 423, endPoint y: 295, distance: 45.9
click at [151, 293] on video at bounding box center [75, 331] width 151 height 76
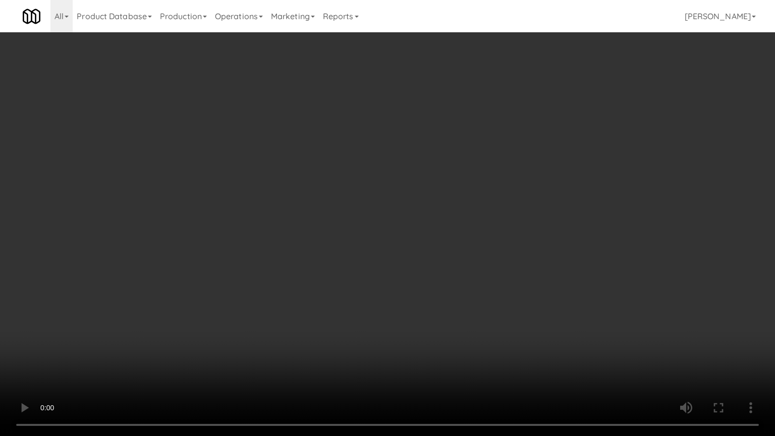
click at [436, 299] on video at bounding box center [387, 218] width 775 height 436
click at [436, 301] on video at bounding box center [387, 218] width 775 height 436
click at [436, 303] on video at bounding box center [387, 218] width 775 height 436
click at [436, 304] on video at bounding box center [387, 218] width 775 height 436
click at [439, 305] on video at bounding box center [387, 218] width 775 height 436
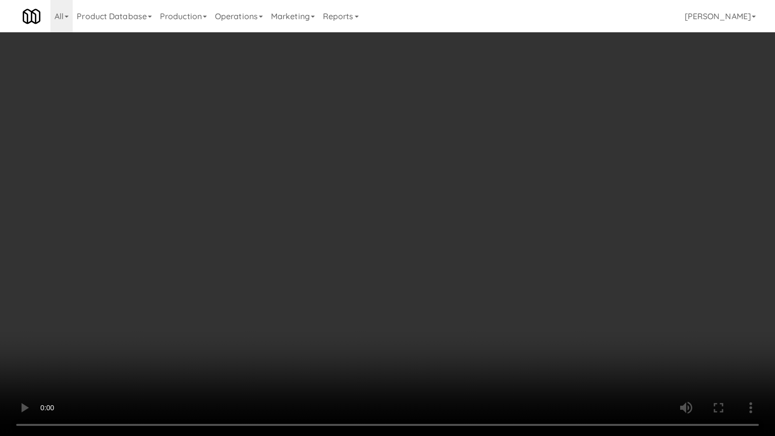
click at [440, 304] on video at bounding box center [387, 218] width 775 height 436
click at [450, 305] on video at bounding box center [387, 218] width 775 height 436
click at [453, 309] on video at bounding box center [387, 218] width 775 height 436
click at [446, 295] on video at bounding box center [387, 218] width 775 height 436
drag, startPoint x: 446, startPoint y: 293, endPoint x: 446, endPoint y: 242, distance: 50.9
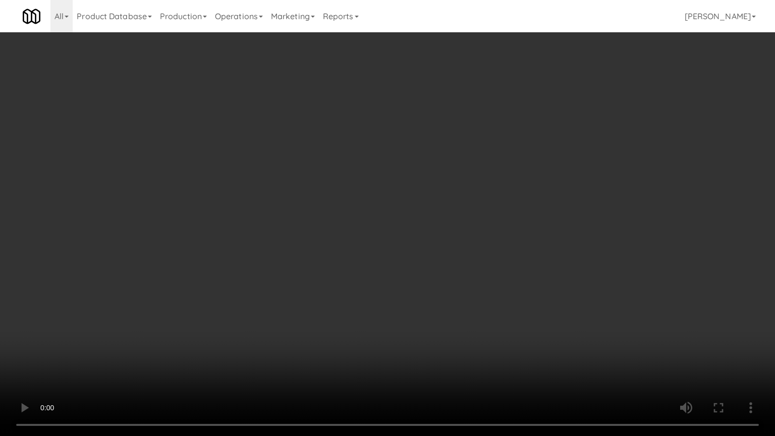
click at [446, 293] on video at bounding box center [387, 218] width 775 height 436
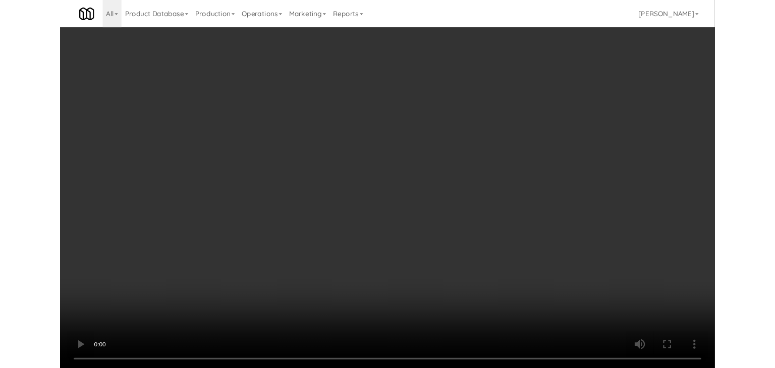
scroll to position [5853, 0]
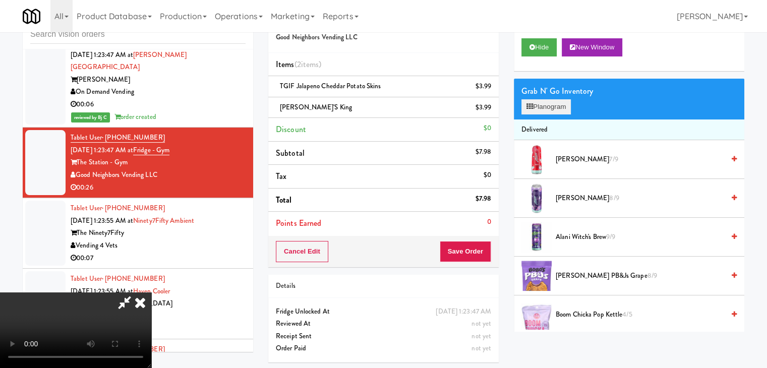
click at [548, 113] on div "Grab N' Go Inventory Planogram" at bounding box center [629, 99] width 231 height 41
click at [553, 108] on button "Planogram" at bounding box center [546, 106] width 49 height 15
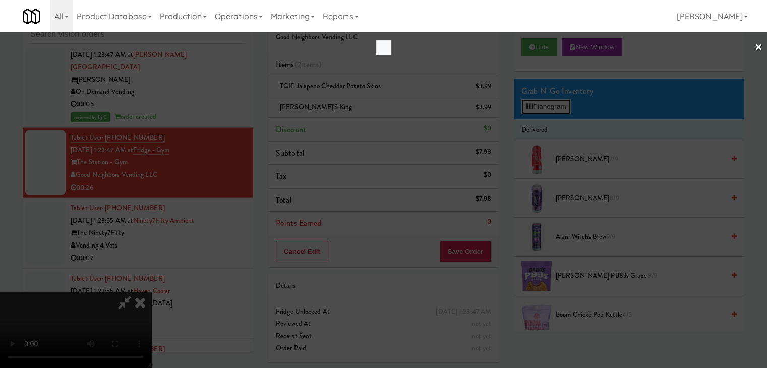
scroll to position [5841, 0]
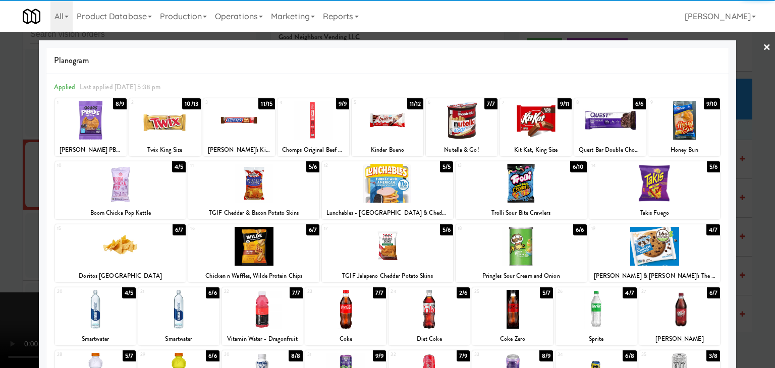
click at [533, 119] on div at bounding box center [536, 120] width 72 height 39
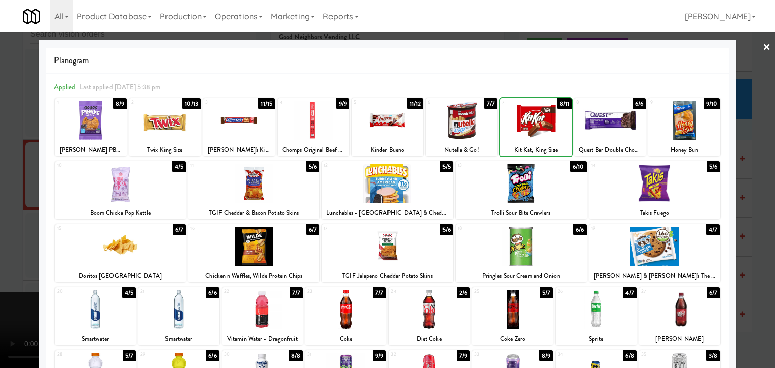
drag, startPoint x: 0, startPoint y: 166, endPoint x: 142, endPoint y: 181, distance: 142.5
click at [3, 167] on div at bounding box center [387, 184] width 775 height 368
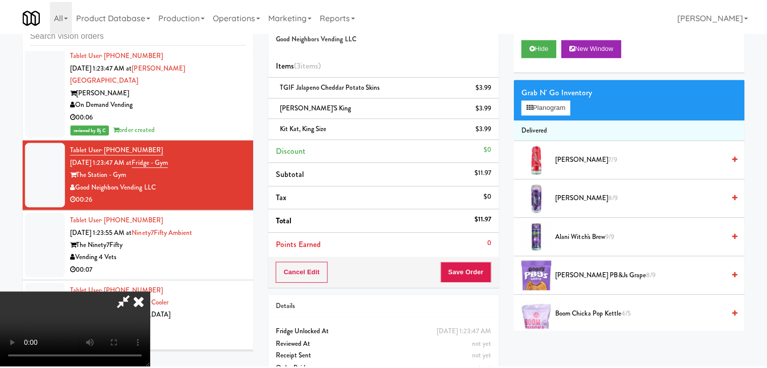
scroll to position [5853, 0]
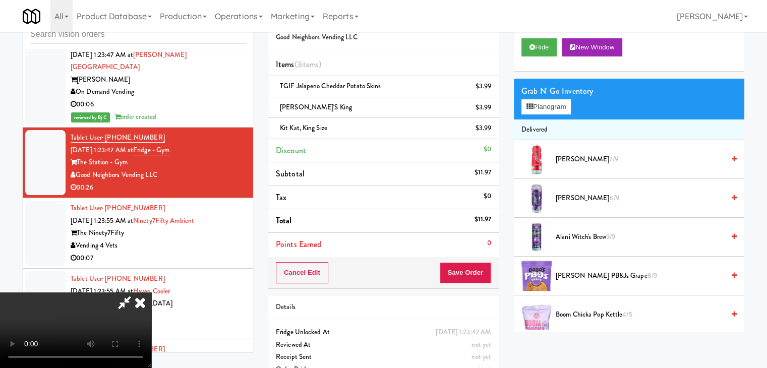
click at [492, 284] on div "Cancel Edit Save Order" at bounding box center [383, 272] width 231 height 31
click at [478, 273] on button "Save Order" at bounding box center [465, 272] width 51 height 21
click at [478, 272] on body "Are you sure you want to update this order? Okay Cancel Okay Are you sure you w…" at bounding box center [383, 184] width 767 height 368
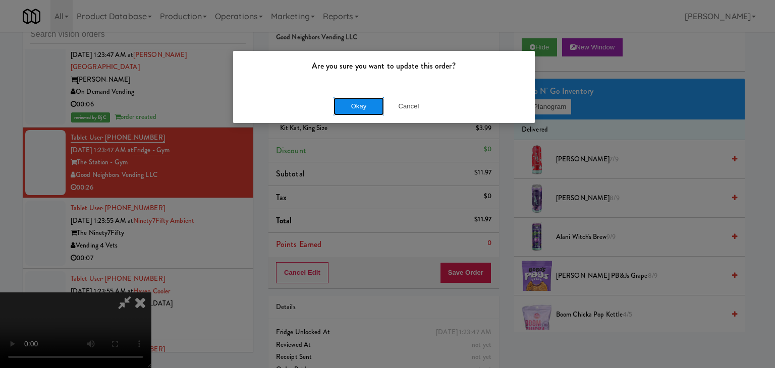
click at [375, 104] on button "Okay" at bounding box center [358, 106] width 50 height 18
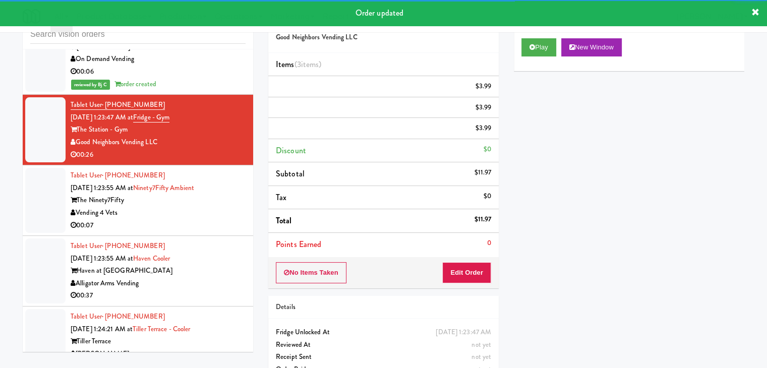
scroll to position [5904, 0]
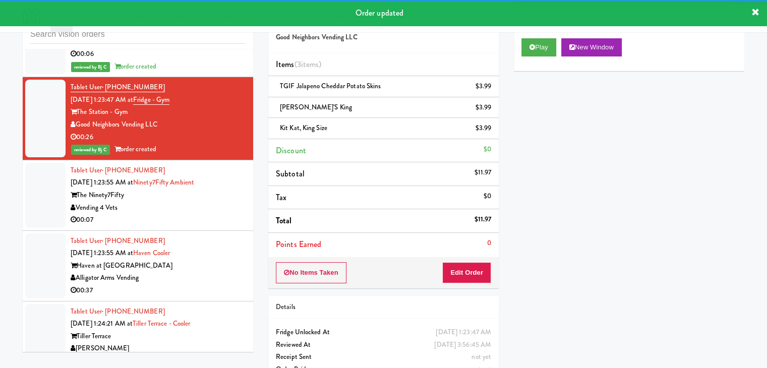
drag, startPoint x: 210, startPoint y: 169, endPoint x: 251, endPoint y: 170, distance: 40.9
click at [212, 170] on div "Tablet User · (708) 941-6039 [DATE] 1:23:55 AM at Ninety7Fifty Ambient The Nine…" at bounding box center [158, 195] width 175 height 62
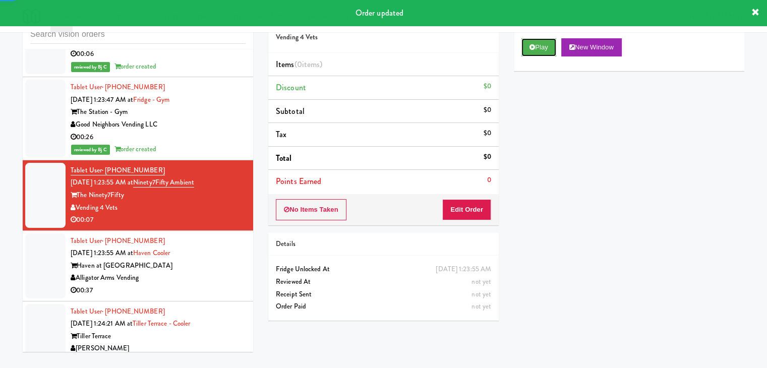
click at [544, 44] on button "Play" at bounding box center [539, 47] width 35 height 18
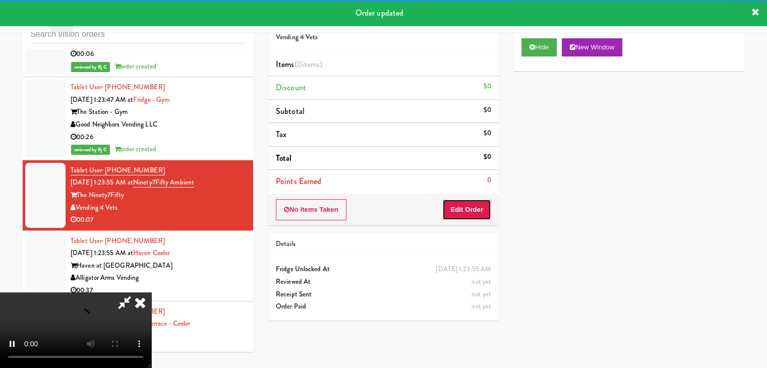
click at [474, 211] on button "Edit Order" at bounding box center [466, 209] width 49 height 21
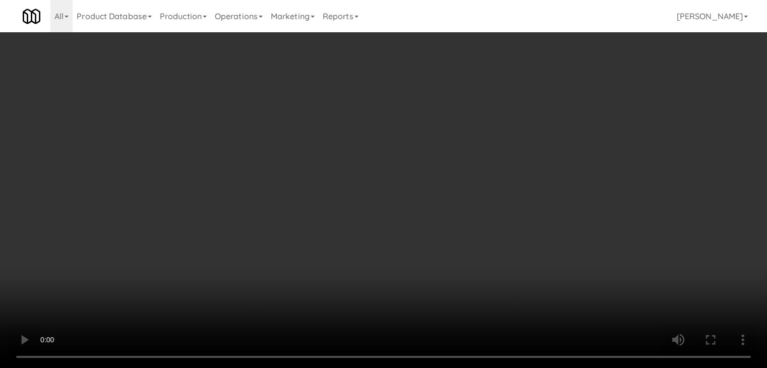
scroll to position [5892, 0]
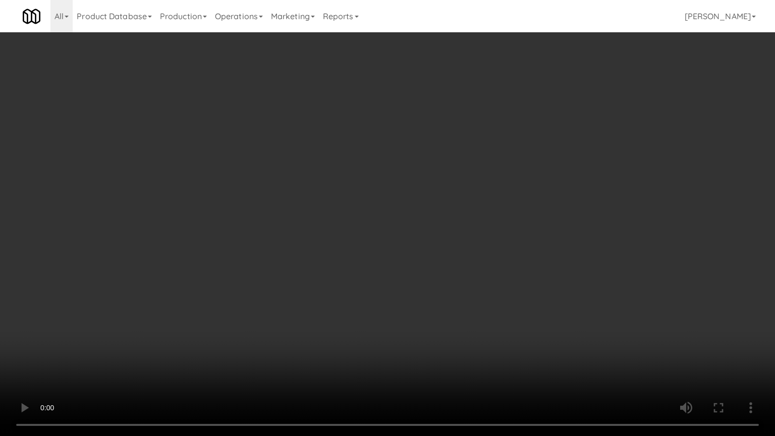
click at [455, 260] on video at bounding box center [387, 218] width 775 height 436
click at [455, 264] on video at bounding box center [387, 218] width 775 height 436
click at [456, 264] on video at bounding box center [387, 218] width 775 height 436
click at [458, 263] on video at bounding box center [387, 218] width 775 height 436
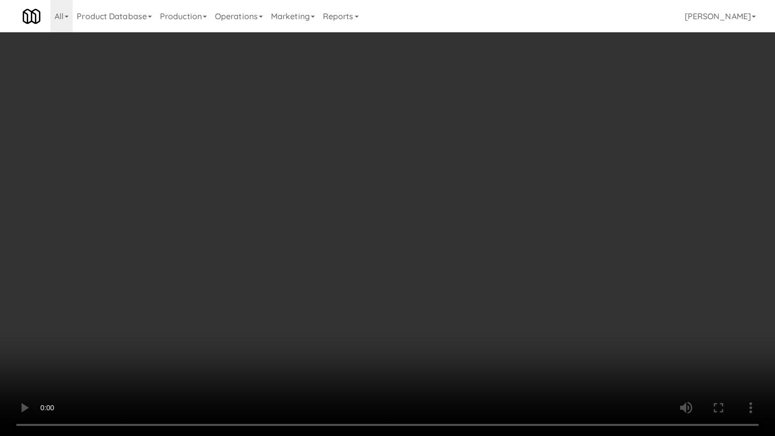
click at [457, 265] on video at bounding box center [387, 218] width 775 height 436
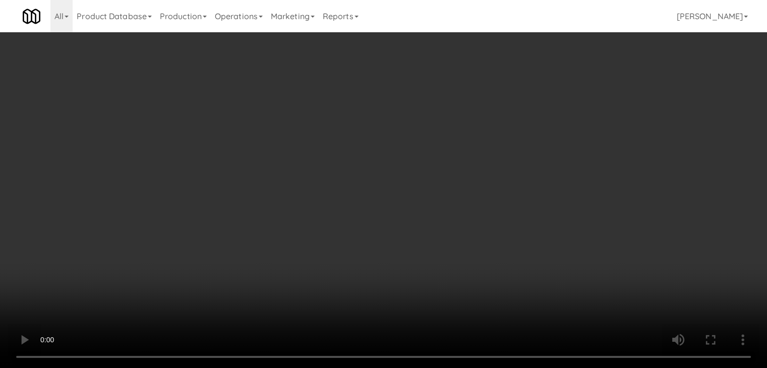
click at [548, 108] on button "Planogram" at bounding box center [546, 106] width 49 height 15
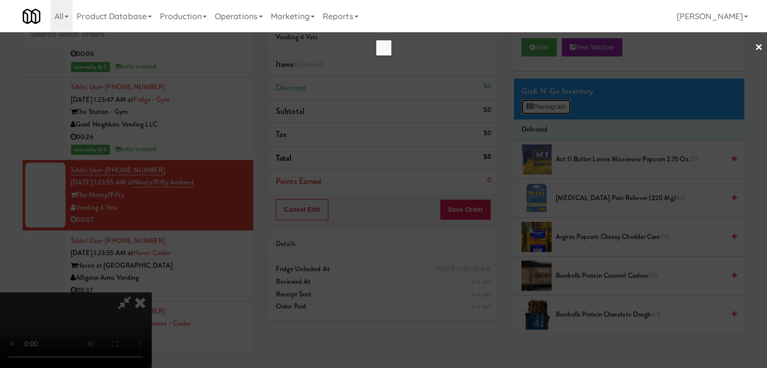
scroll to position [5892, 0]
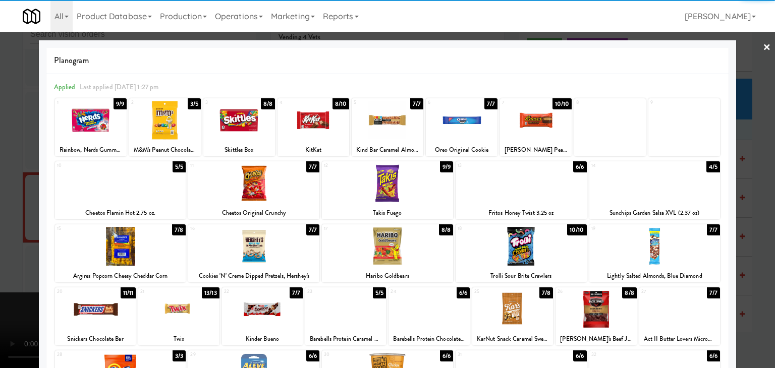
click at [531, 245] on div at bounding box center [520, 246] width 131 height 39
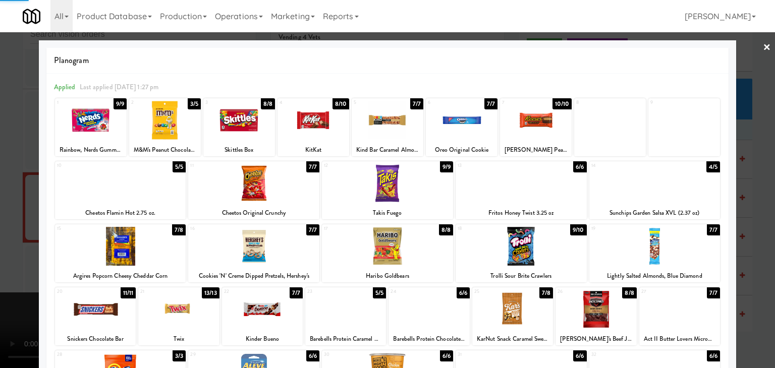
drag, startPoint x: 0, startPoint y: 236, endPoint x: 41, endPoint y: 235, distance: 41.4
click at [2, 236] on div at bounding box center [387, 184] width 775 height 368
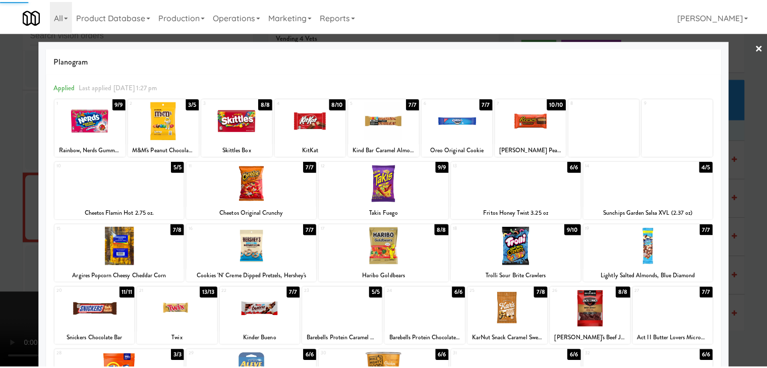
scroll to position [5904, 0]
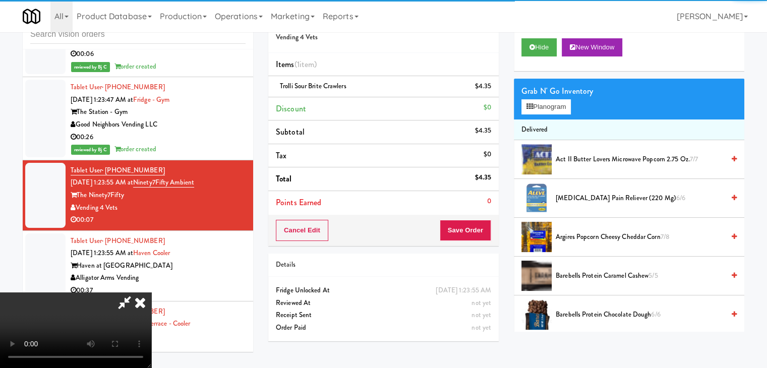
drag, startPoint x: 230, startPoint y: 253, endPoint x: 327, endPoint y: 266, distance: 97.7
click at [151, 293] on video at bounding box center [75, 331] width 151 height 76
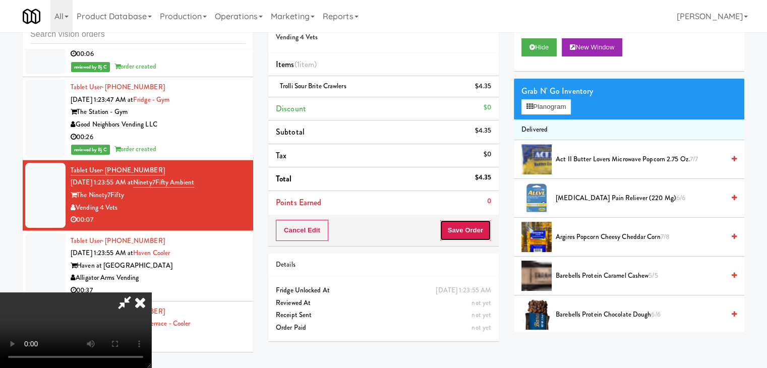
click at [472, 237] on button "Save Order" at bounding box center [465, 230] width 51 height 21
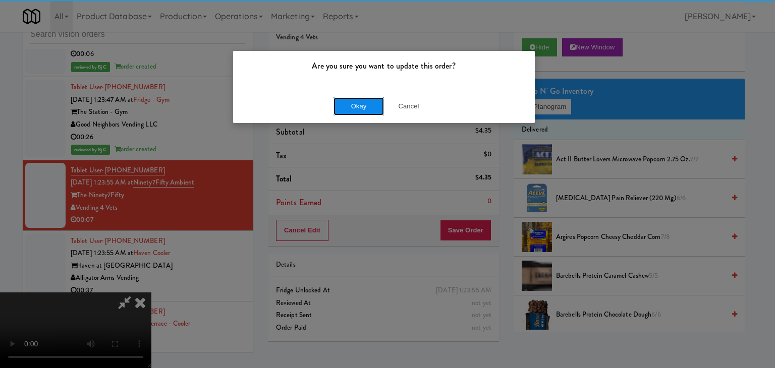
click at [357, 102] on button "Okay" at bounding box center [358, 106] width 50 height 18
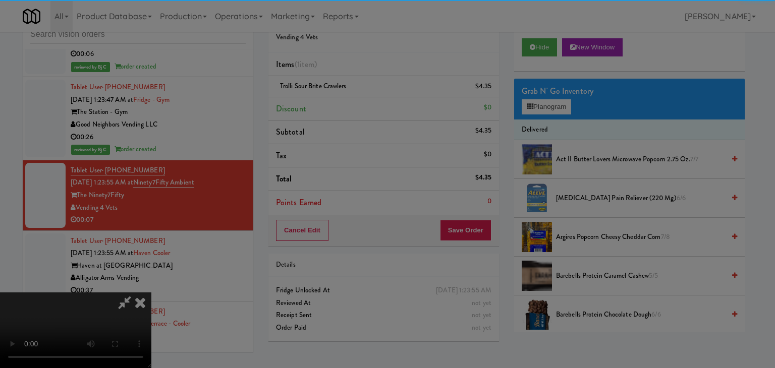
click at [357, 105] on div at bounding box center [387, 184] width 775 height 368
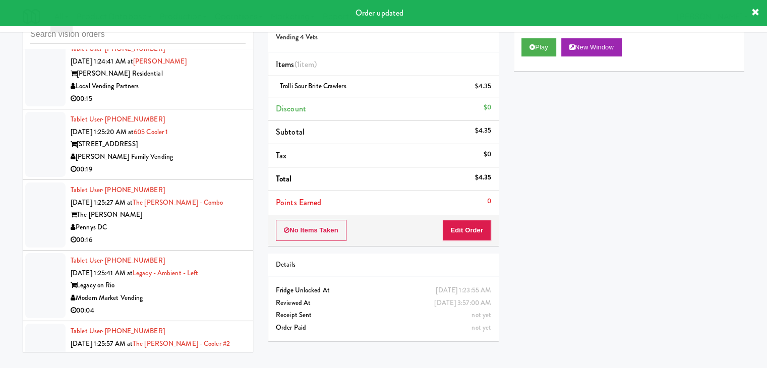
scroll to position [6307, 0]
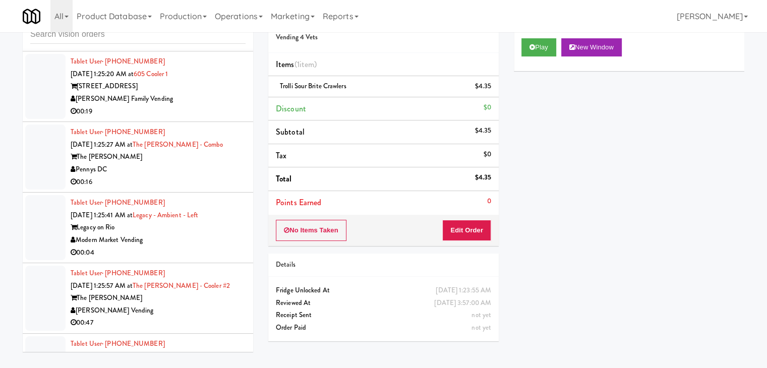
click at [212, 163] on div "Pennys DC" at bounding box center [158, 169] width 175 height 13
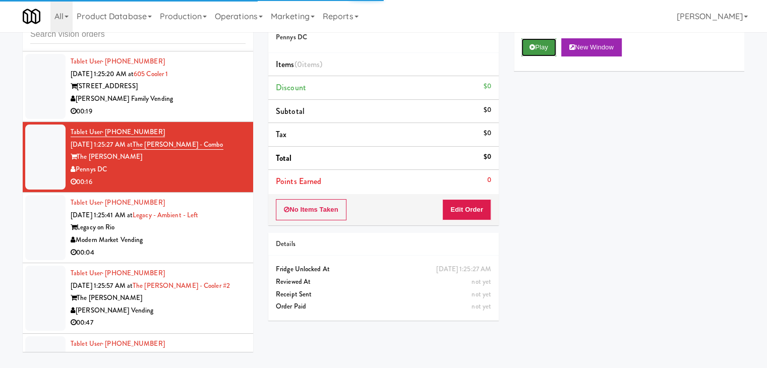
drag, startPoint x: 531, startPoint y: 47, endPoint x: 496, endPoint y: 140, distance: 98.7
click at [531, 48] on icon at bounding box center [533, 47] width 6 height 7
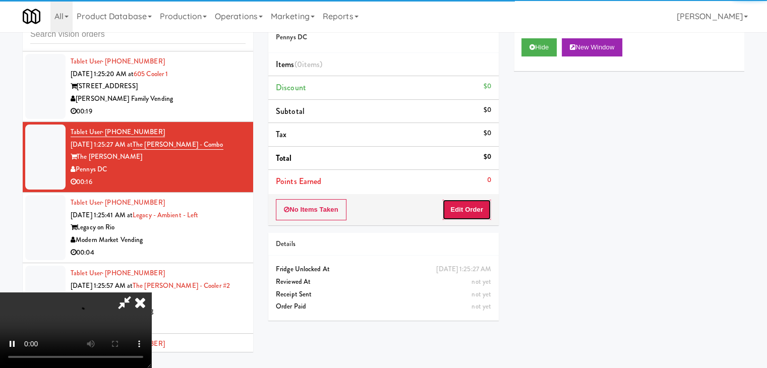
click at [469, 210] on button "Edit Order" at bounding box center [466, 209] width 49 height 21
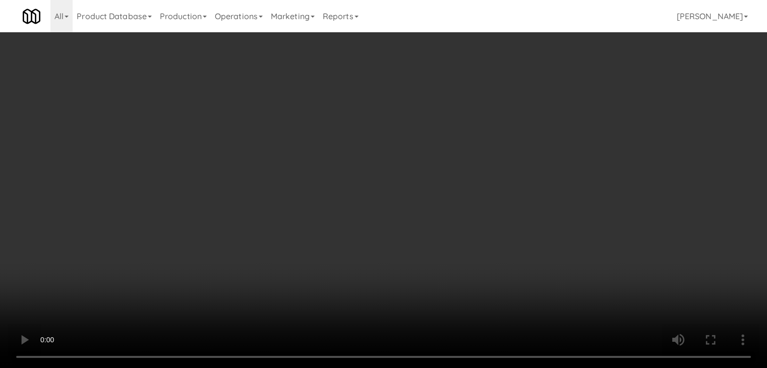
scroll to position [6295, 0]
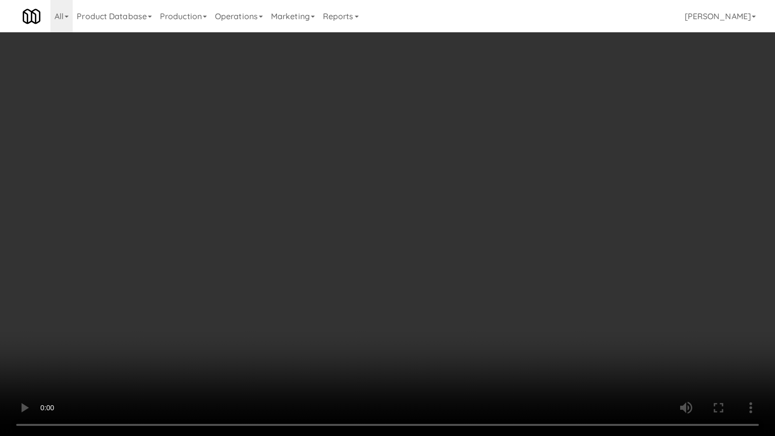
click at [454, 297] on video at bounding box center [387, 218] width 775 height 436
click at [456, 297] on video at bounding box center [387, 218] width 775 height 436
click at [460, 299] on video at bounding box center [387, 218] width 775 height 436
drag, startPoint x: 460, startPoint y: 299, endPoint x: 463, endPoint y: 242, distance: 56.6
click at [460, 297] on video at bounding box center [387, 218] width 775 height 436
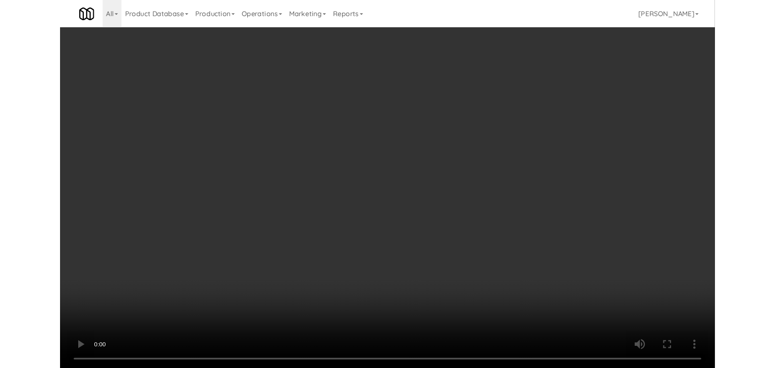
scroll to position [6307, 0]
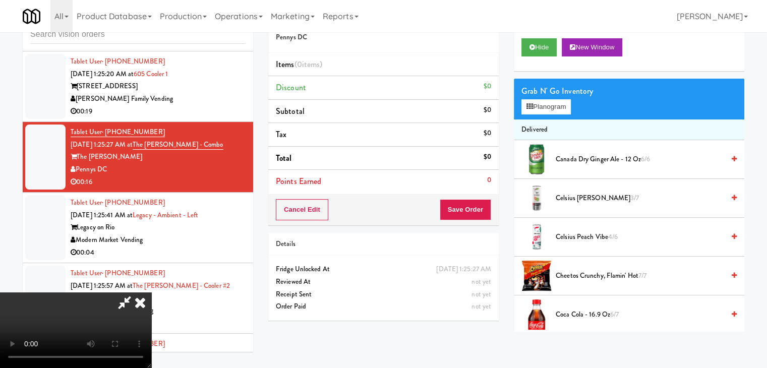
click at [151, 293] on video at bounding box center [75, 331] width 151 height 76
click at [550, 108] on button "Planogram" at bounding box center [546, 106] width 49 height 15
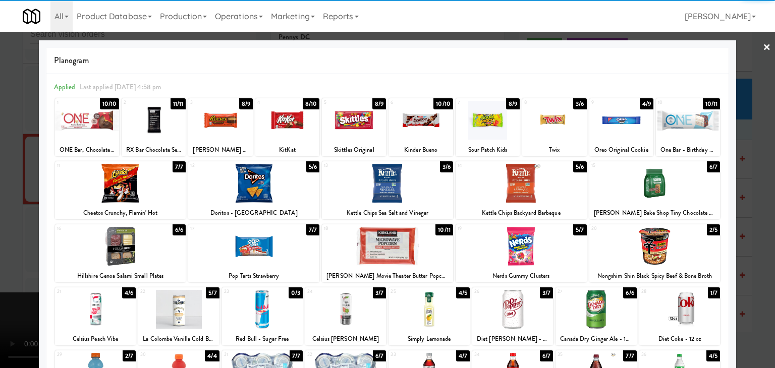
click at [519, 248] on div at bounding box center [520, 246] width 131 height 39
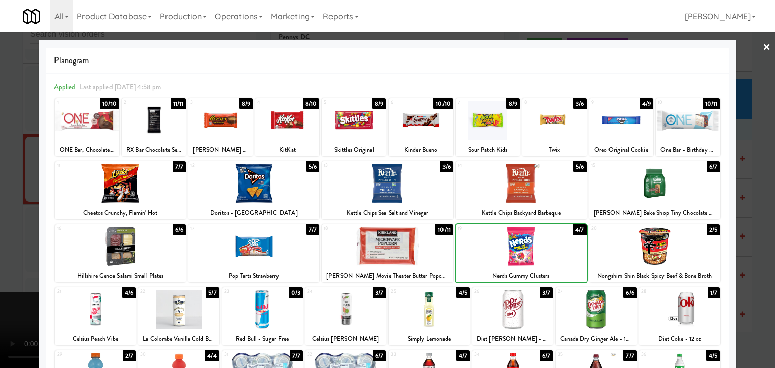
click at [0, 263] on div at bounding box center [387, 184] width 775 height 368
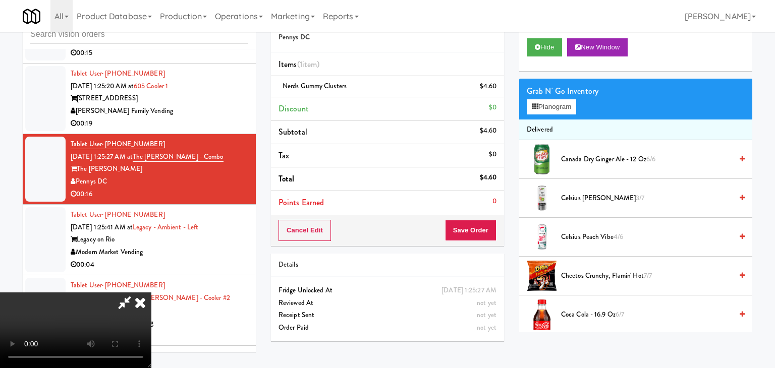
scroll to position [6307, 0]
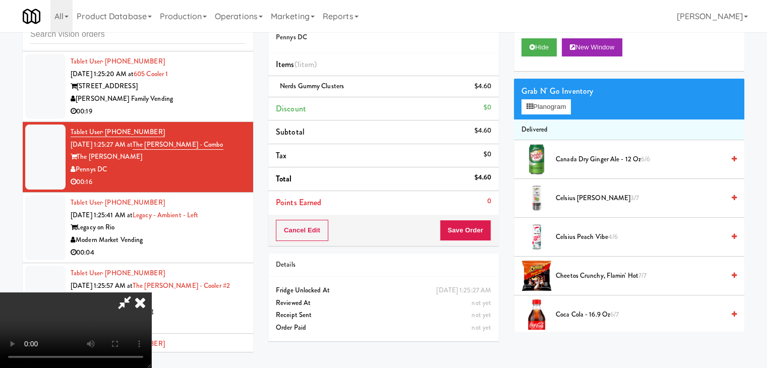
drag, startPoint x: 242, startPoint y: 272, endPoint x: 250, endPoint y: 271, distance: 8.1
click at [151, 293] on video at bounding box center [75, 331] width 151 height 76
click at [466, 237] on button "Save Order" at bounding box center [465, 230] width 51 height 21
click at [469, 235] on button "Save Order" at bounding box center [465, 230] width 51 height 21
click at [469, 235] on body "Are you sure you want to update this order? Okay Cancel Okay Are you sure you w…" at bounding box center [383, 184] width 767 height 368
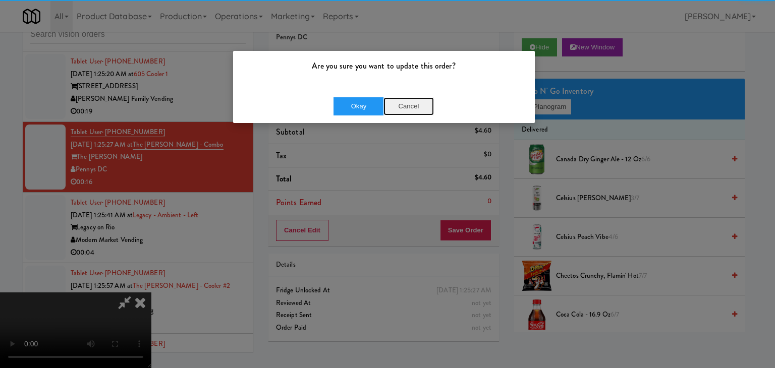
drag, startPoint x: 417, startPoint y: 103, endPoint x: 419, endPoint y: 109, distance: 6.2
click at [418, 106] on button "Cancel" at bounding box center [408, 106] width 50 height 18
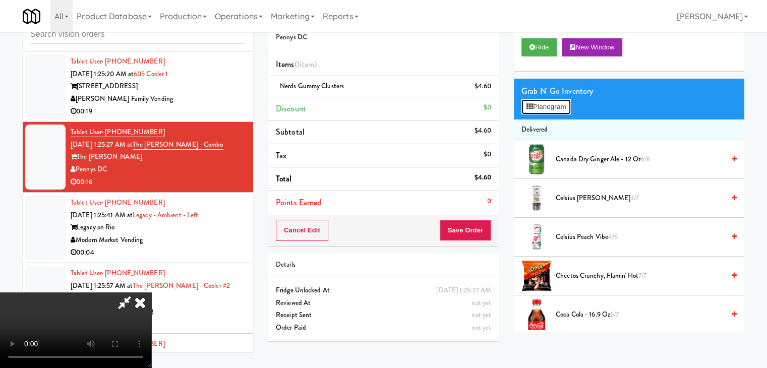
click at [554, 110] on button "Planogram" at bounding box center [546, 106] width 49 height 15
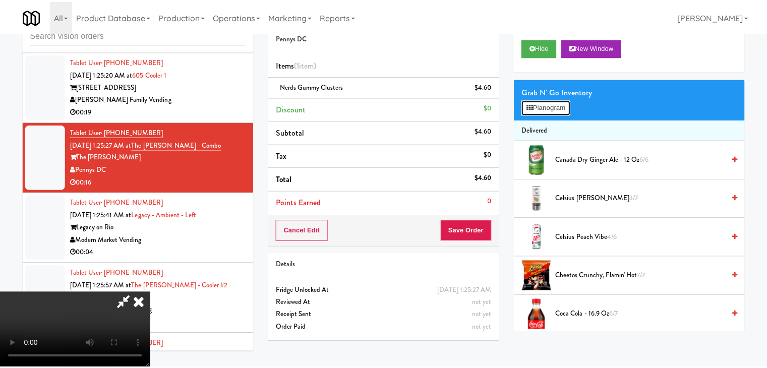
scroll to position [6295, 0]
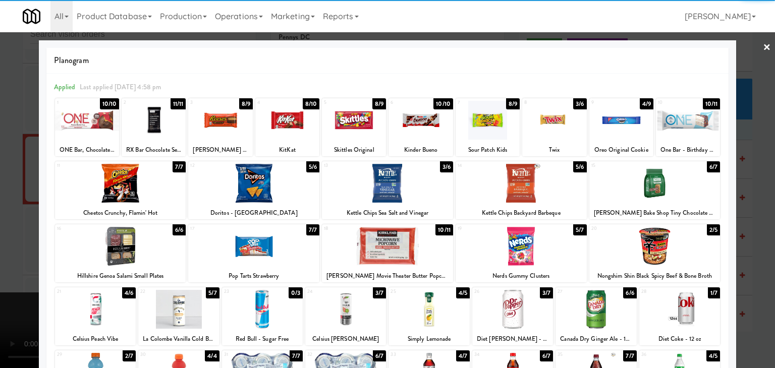
drag, startPoint x: 486, startPoint y: 125, endPoint x: 284, endPoint y: 150, distance: 203.3
click at [486, 124] on div at bounding box center [487, 120] width 64 height 39
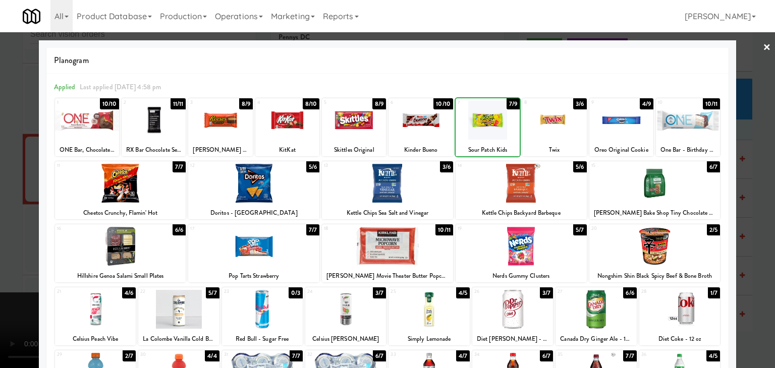
drag, startPoint x: 0, startPoint y: 201, endPoint x: 71, endPoint y: 202, distance: 71.1
click at [1, 201] on div at bounding box center [387, 184] width 775 height 368
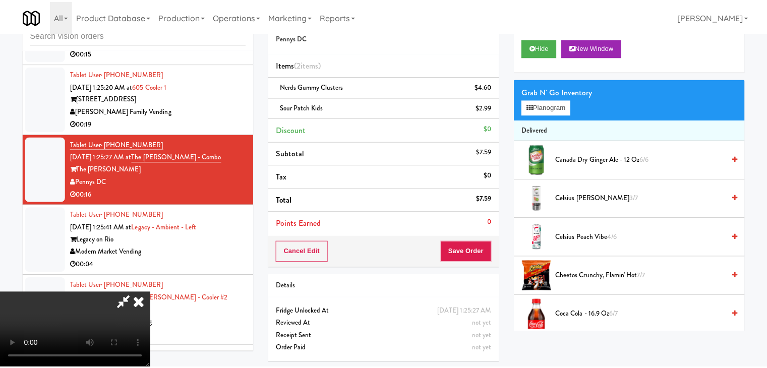
scroll to position [6307, 0]
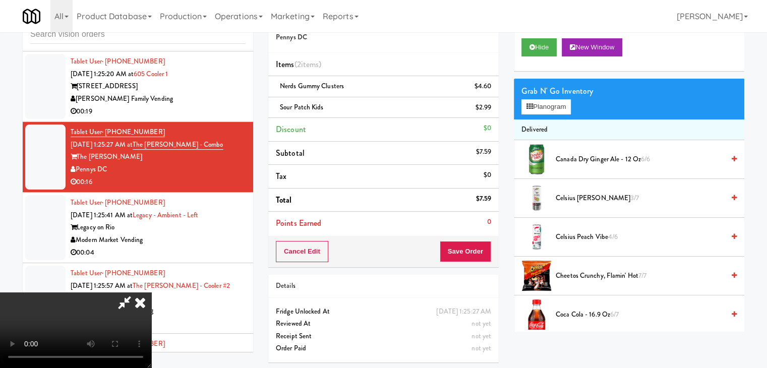
drag, startPoint x: 312, startPoint y: 224, endPoint x: 330, endPoint y: 227, distance: 18.4
click at [151, 293] on video at bounding box center [75, 331] width 151 height 76
click at [467, 253] on button "Save Order" at bounding box center [465, 251] width 51 height 21
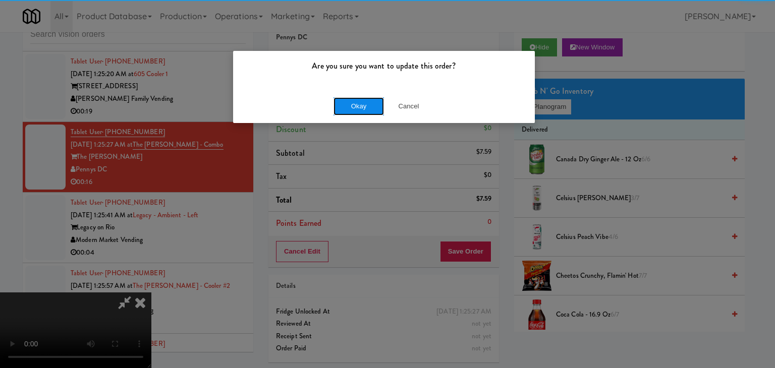
click at [348, 104] on button "Okay" at bounding box center [358, 106] width 50 height 18
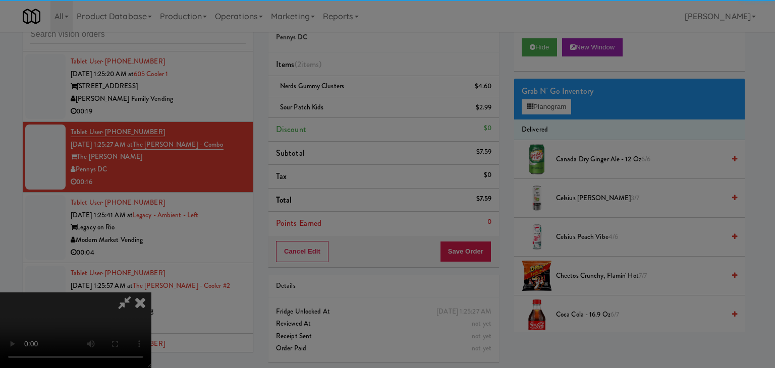
drag, startPoint x: 346, startPoint y: 107, endPoint x: 343, endPoint y: 118, distance: 11.6
click at [346, 104] on div "Okay Cancel" at bounding box center [384, 88] width 302 height 34
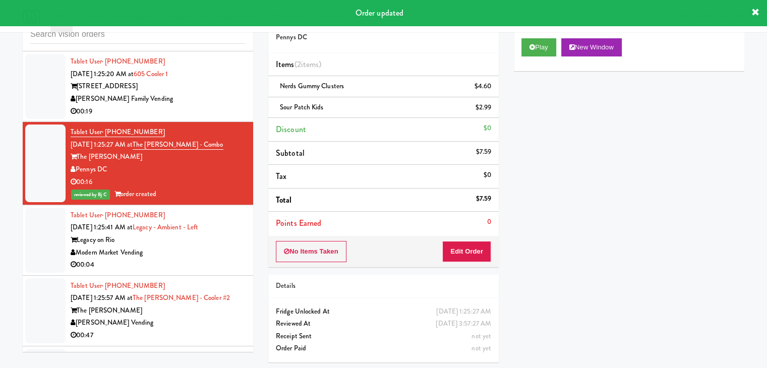
click at [215, 215] on div "Tablet User · (346) 234-2497 [DATE] 1:25:41 AM at Legacy - Ambient - Left Legac…" at bounding box center [158, 240] width 175 height 62
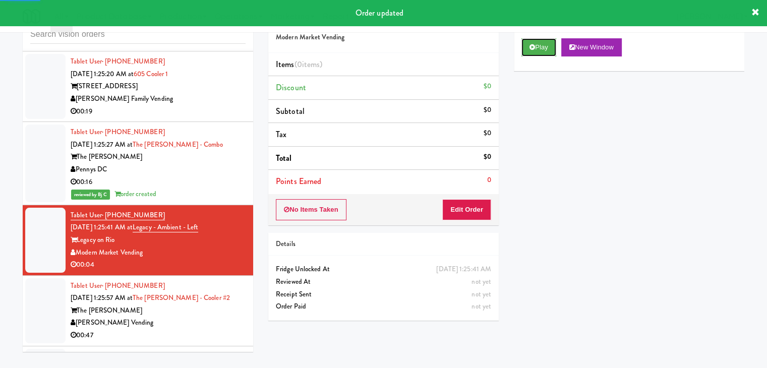
drag, startPoint x: 542, startPoint y: 43, endPoint x: 529, endPoint y: 110, distance: 68.0
click at [542, 44] on button "Play" at bounding box center [539, 47] width 35 height 18
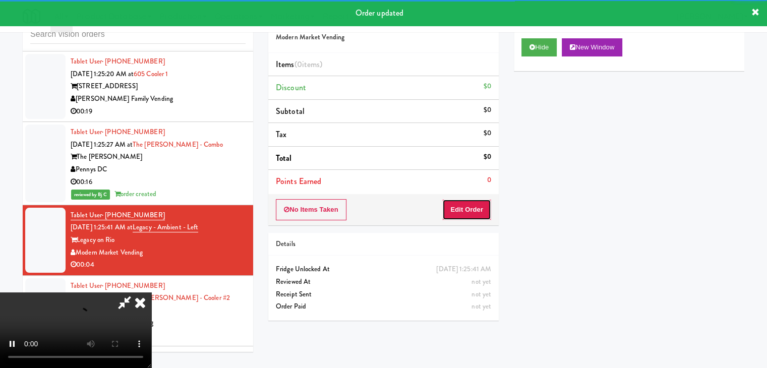
click at [476, 206] on button "Edit Order" at bounding box center [466, 209] width 49 height 21
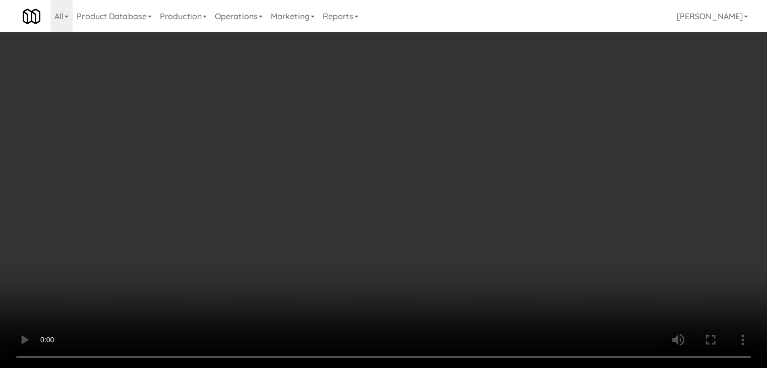
scroll to position [6295, 0]
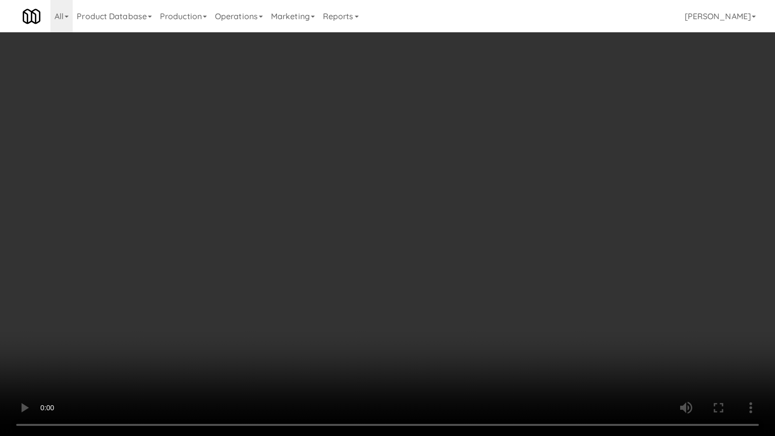
click at [410, 282] on video at bounding box center [387, 218] width 775 height 436
click at [406, 287] on video at bounding box center [387, 218] width 775 height 436
click at [385, 278] on video at bounding box center [387, 218] width 775 height 436
click at [378, 277] on video at bounding box center [387, 218] width 775 height 436
drag, startPoint x: 378, startPoint y: 277, endPoint x: 473, endPoint y: 197, distance: 124.6
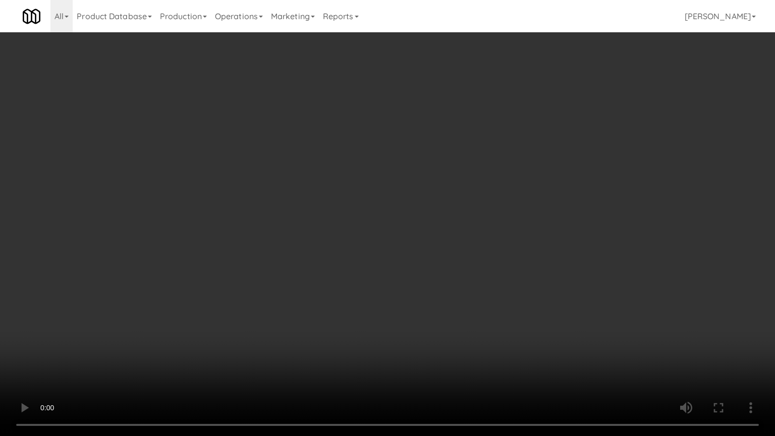
click at [379, 276] on video at bounding box center [387, 218] width 775 height 436
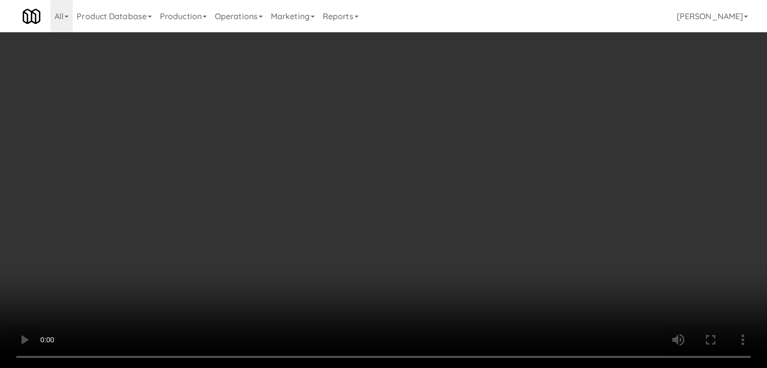
click at [555, 104] on button "Planogram" at bounding box center [546, 106] width 49 height 15
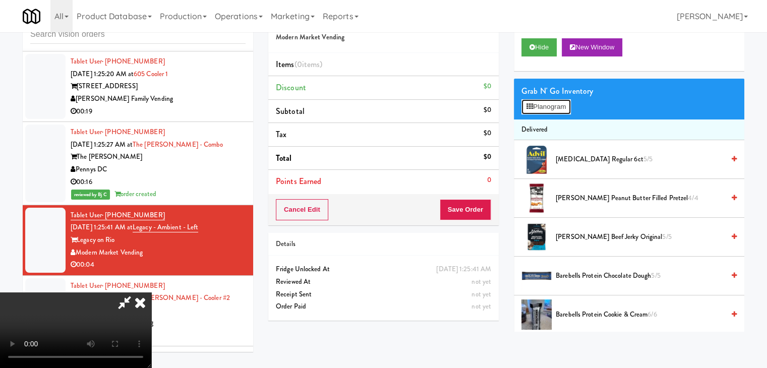
scroll to position [6295, 0]
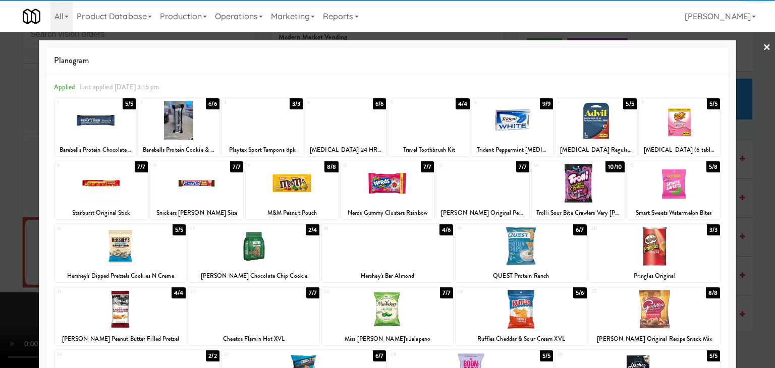
click at [678, 184] on div at bounding box center [673, 183] width 93 height 39
drag, startPoint x: 735, startPoint y: 192, endPoint x: 675, endPoint y: 191, distance: 60.5
click at [733, 191] on div at bounding box center [387, 184] width 775 height 368
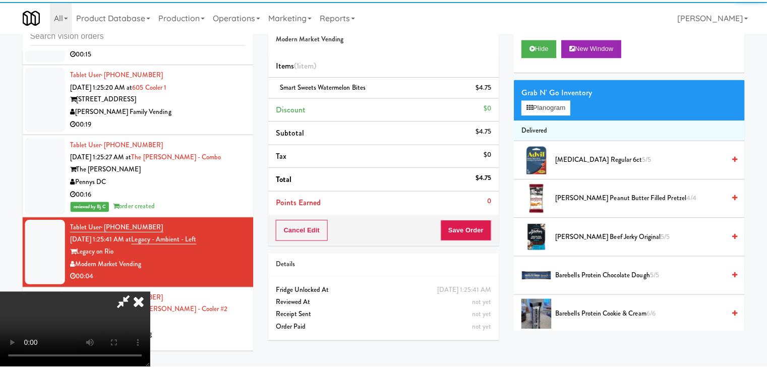
scroll to position [6307, 0]
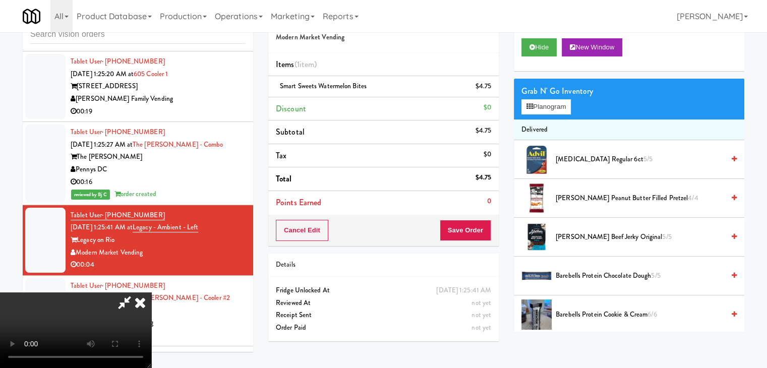
click at [151, 293] on video at bounding box center [75, 331] width 151 height 76
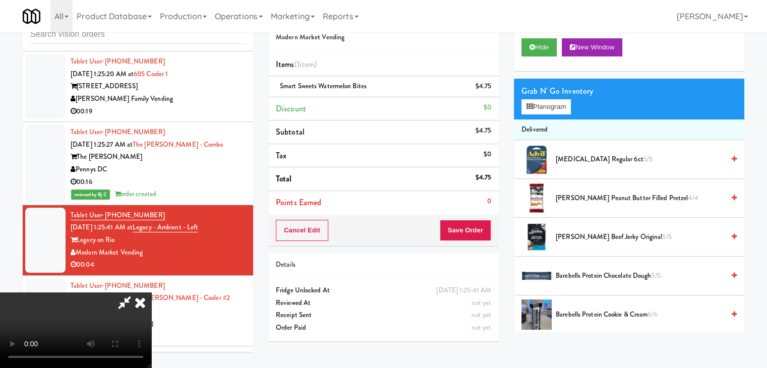
drag, startPoint x: 381, startPoint y: 202, endPoint x: 427, endPoint y: 212, distance: 46.5
click at [151, 293] on video at bounding box center [75, 331] width 151 height 76
click at [475, 234] on button "Save Order" at bounding box center [465, 230] width 51 height 21
click at [476, 233] on button "Save Order" at bounding box center [465, 230] width 51 height 21
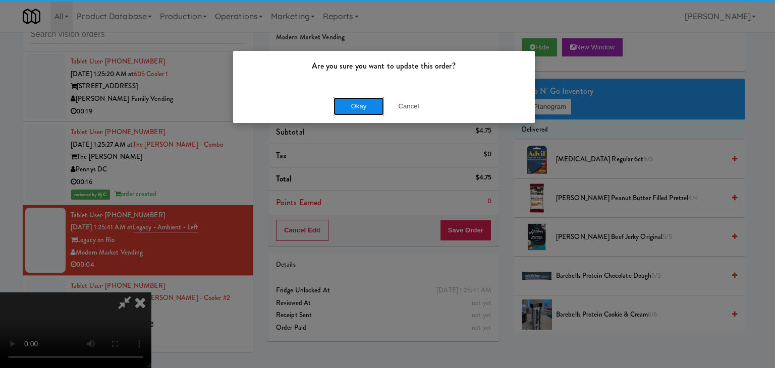
click at [361, 105] on button "Okay" at bounding box center [358, 106] width 50 height 18
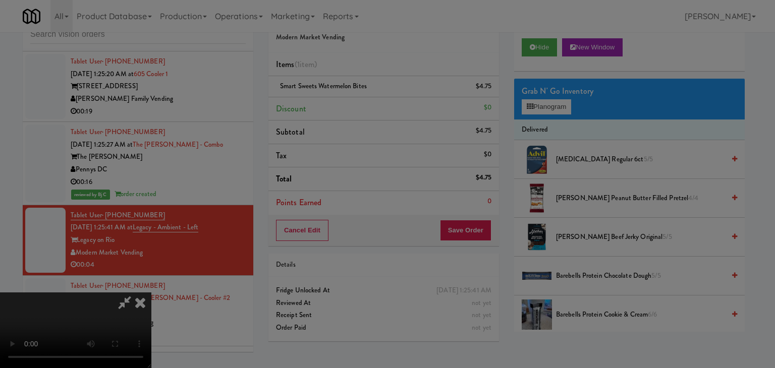
drag, startPoint x: 361, startPoint y: 105, endPoint x: 349, endPoint y: 104, distance: 12.2
click at [361, 104] on div "Okay Cancel" at bounding box center [384, 88] width 302 height 34
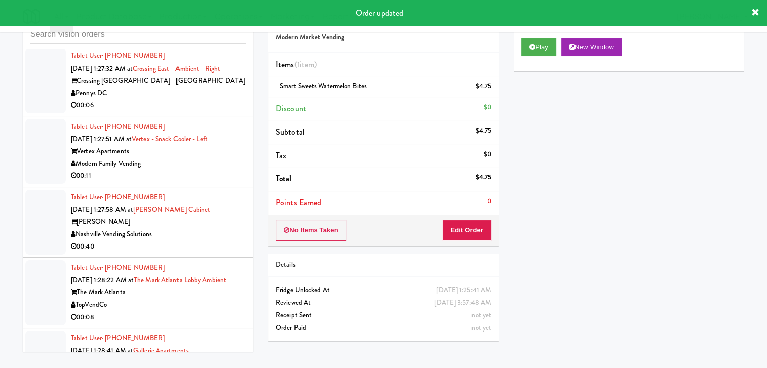
scroll to position [7064, 0]
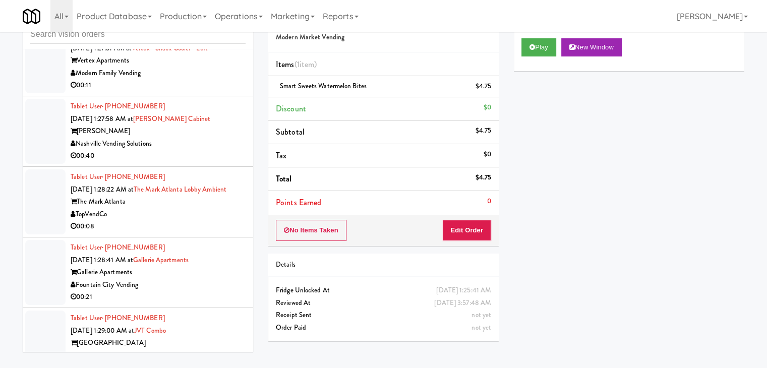
click at [169, 196] on div "The Mark Atlanta" at bounding box center [158, 202] width 175 height 13
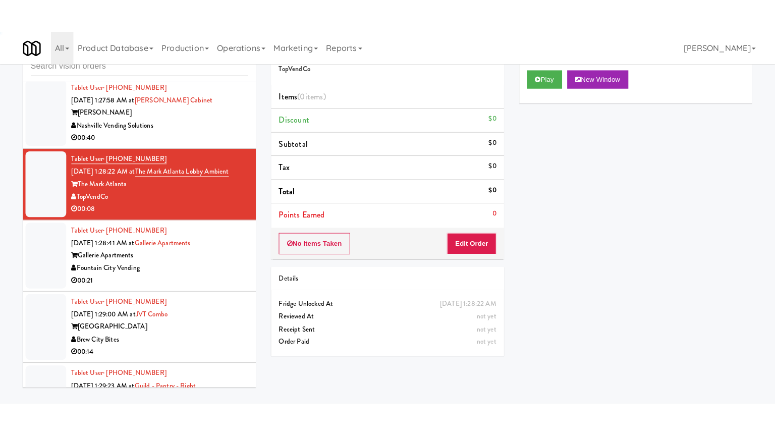
scroll to position [7316, 0]
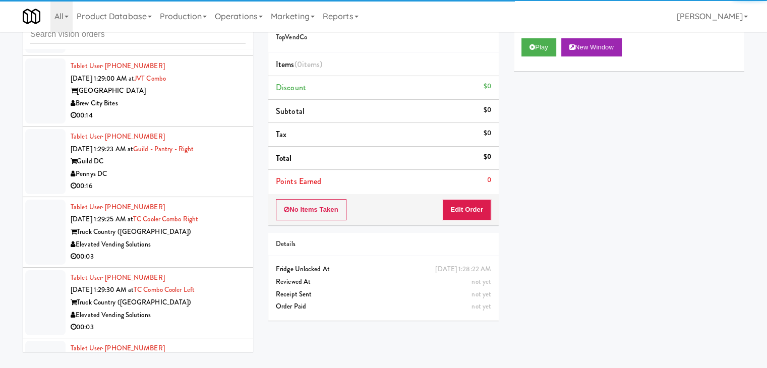
click at [188, 161] on div "Tablet User · (832) 732-7061 [DATE] 1:29:23 AM at Guild - Pantry - Right Guild …" at bounding box center [158, 162] width 175 height 62
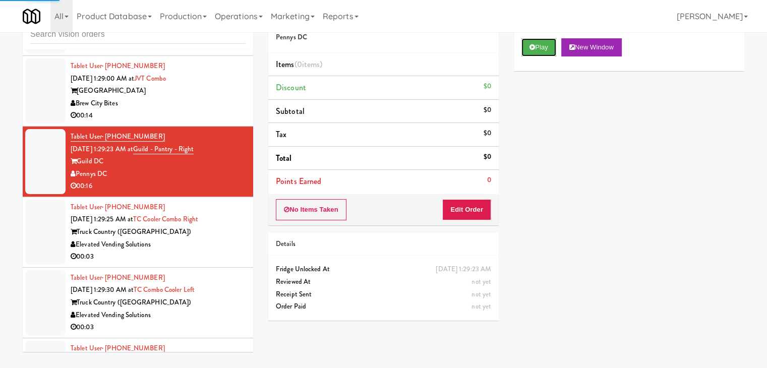
click at [535, 47] on icon at bounding box center [533, 47] width 6 height 7
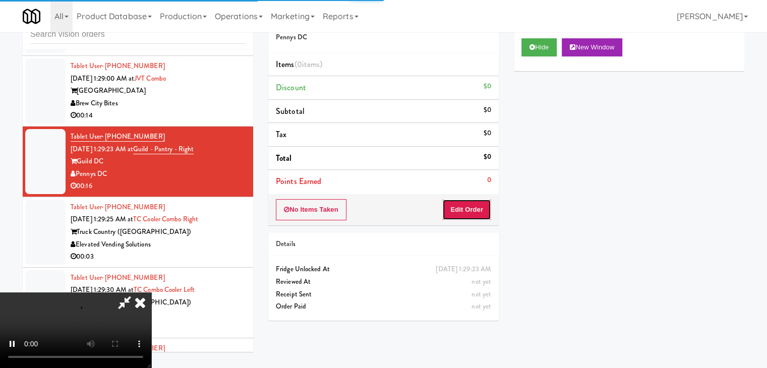
click at [469, 206] on button "Edit Order" at bounding box center [466, 209] width 49 height 21
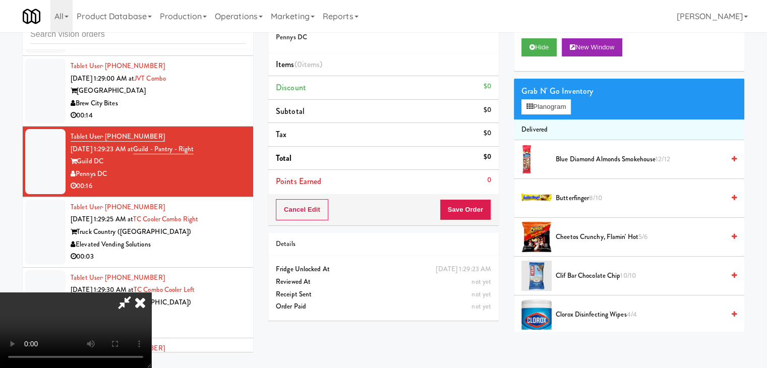
scroll to position [7279, 0]
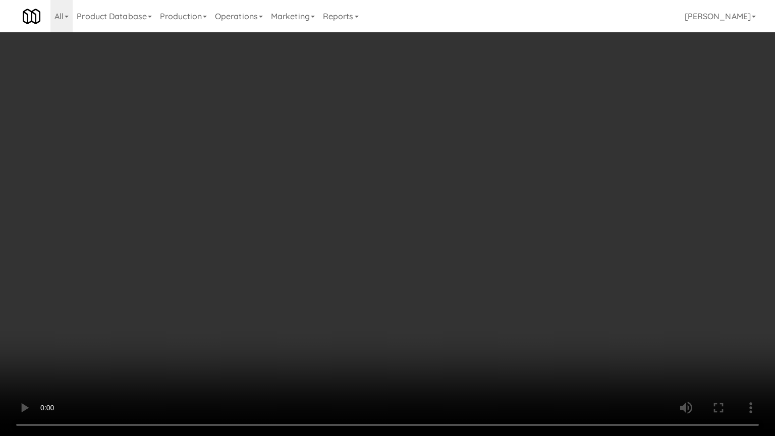
click at [492, 236] on video at bounding box center [387, 218] width 775 height 436
click at [492, 239] on video at bounding box center [387, 218] width 775 height 436
click at [492, 240] on video at bounding box center [387, 218] width 775 height 436
click at [501, 236] on video at bounding box center [387, 218] width 775 height 436
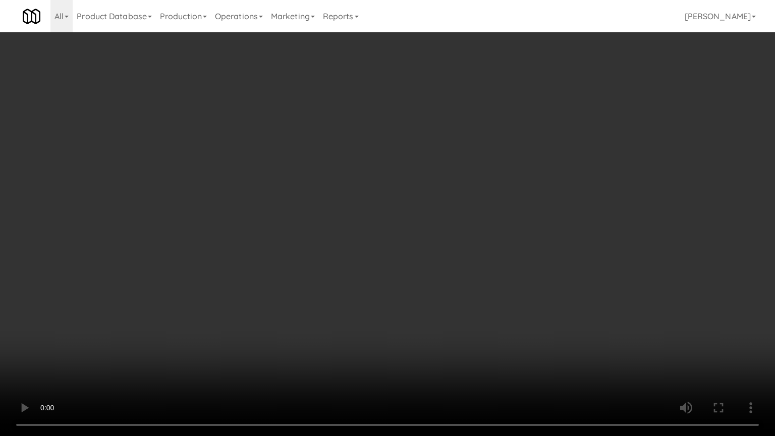
drag, startPoint x: 501, startPoint y: 235, endPoint x: 569, endPoint y: 142, distance: 115.5
click at [504, 232] on video at bounding box center [387, 218] width 775 height 436
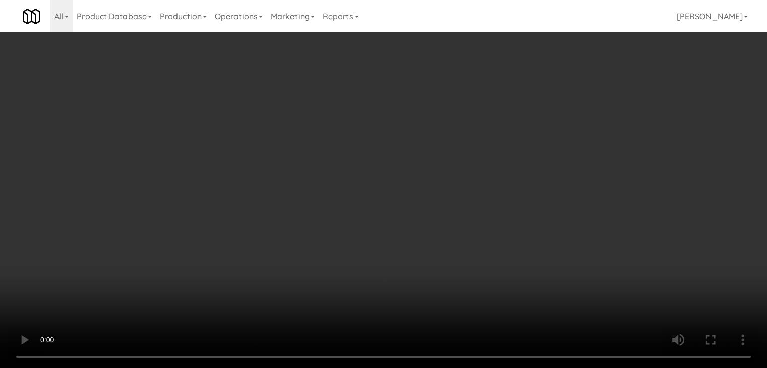
click at [547, 107] on button "Planogram" at bounding box center [546, 106] width 49 height 15
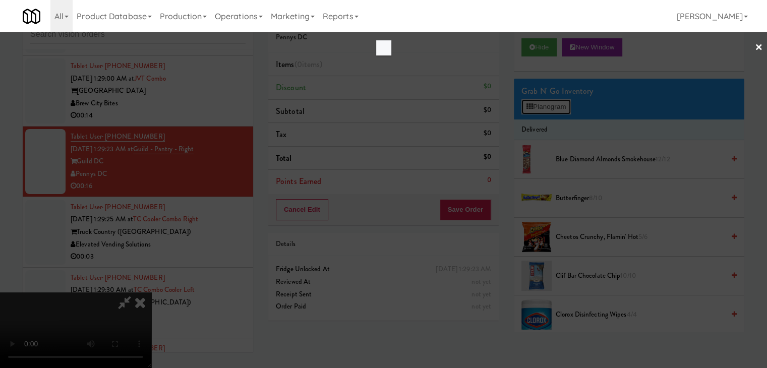
scroll to position [7279, 0]
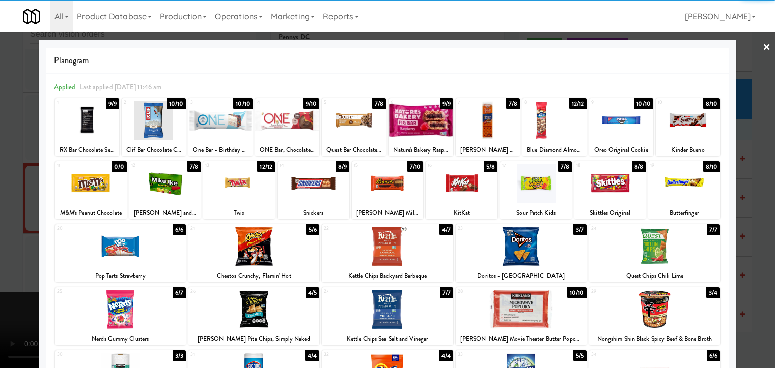
drag, startPoint x: 684, startPoint y: 122, endPoint x: 673, endPoint y: 127, distance: 11.5
click at [684, 123] on div at bounding box center [688, 120] width 64 height 39
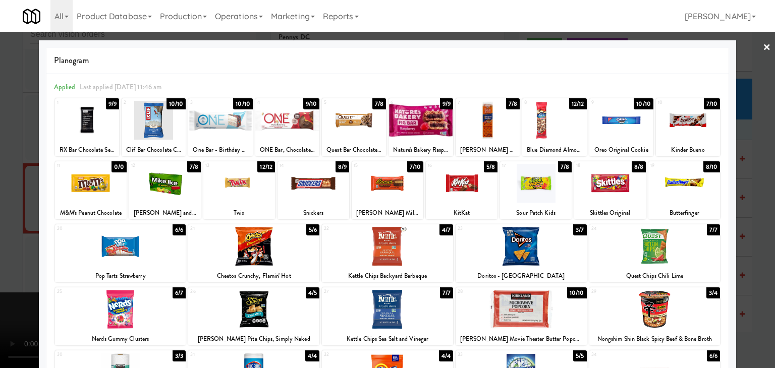
click at [310, 182] on div at bounding box center [313, 183] width 72 height 39
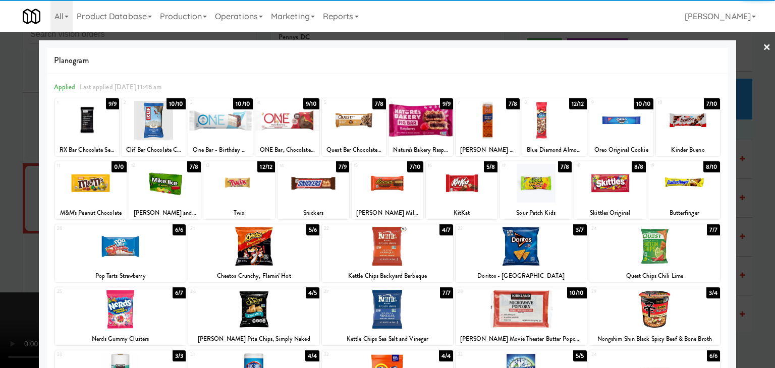
drag, startPoint x: 0, startPoint y: 178, endPoint x: 283, endPoint y: 196, distance: 284.1
click at [0, 178] on div at bounding box center [387, 184] width 775 height 368
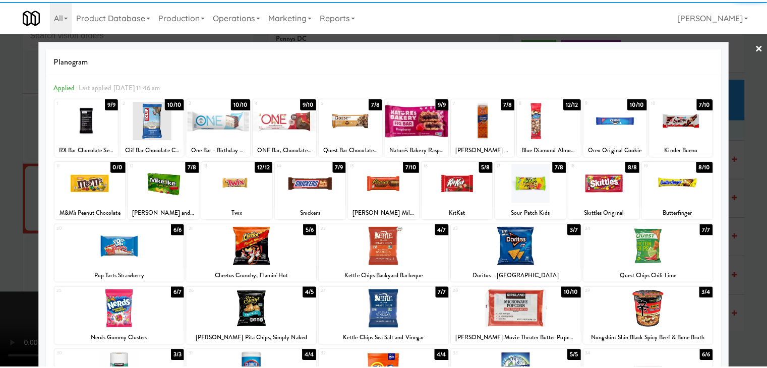
scroll to position [7316, 0]
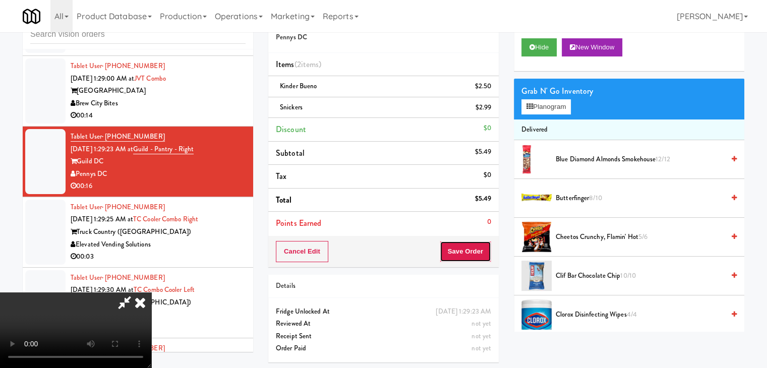
click at [476, 251] on button "Save Order" at bounding box center [465, 251] width 51 height 21
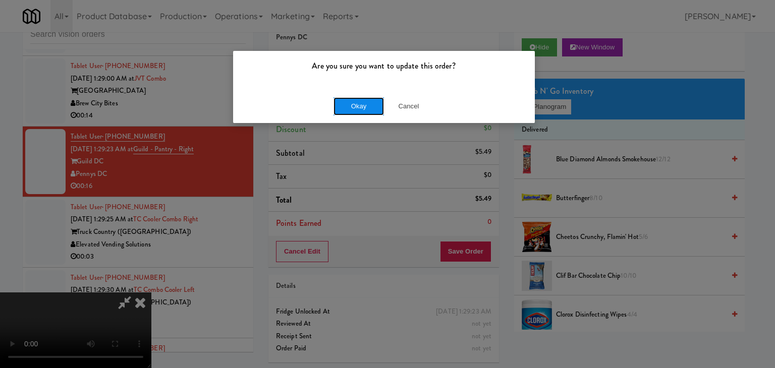
click at [355, 105] on button "Okay" at bounding box center [358, 106] width 50 height 18
